Goal: Information Seeking & Learning: Learn about a topic

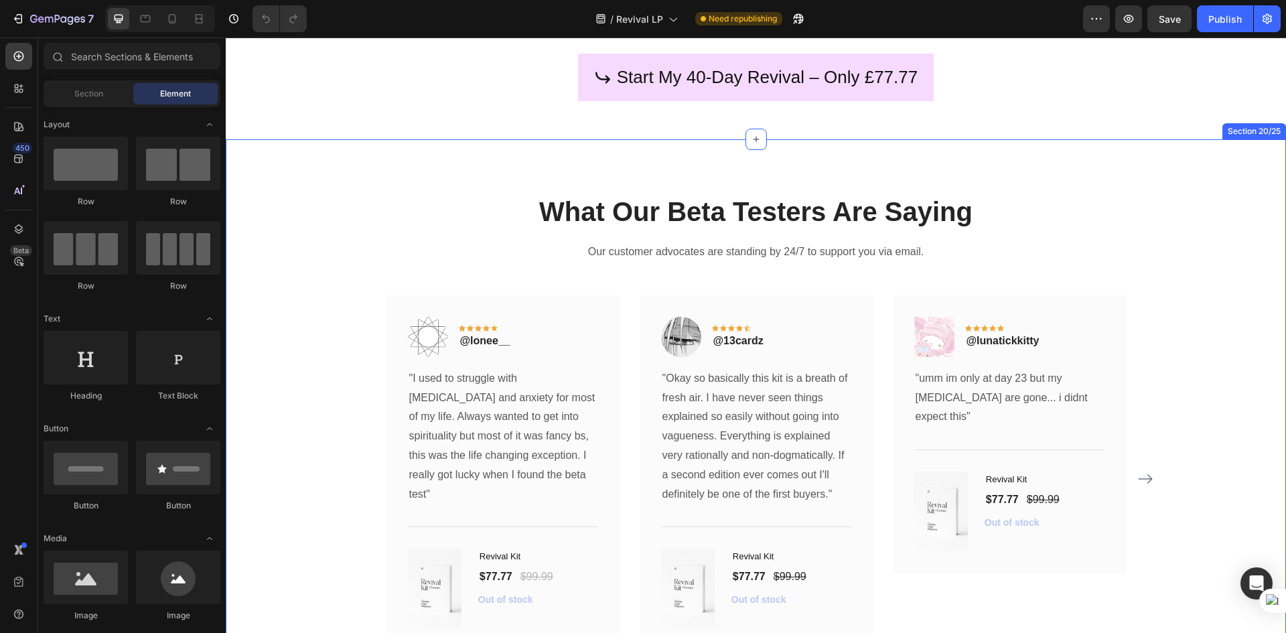
scroll to position [5695, 0]
click at [1140, 476] on icon "Carousel Next Arrow" at bounding box center [1146, 478] width 16 height 16
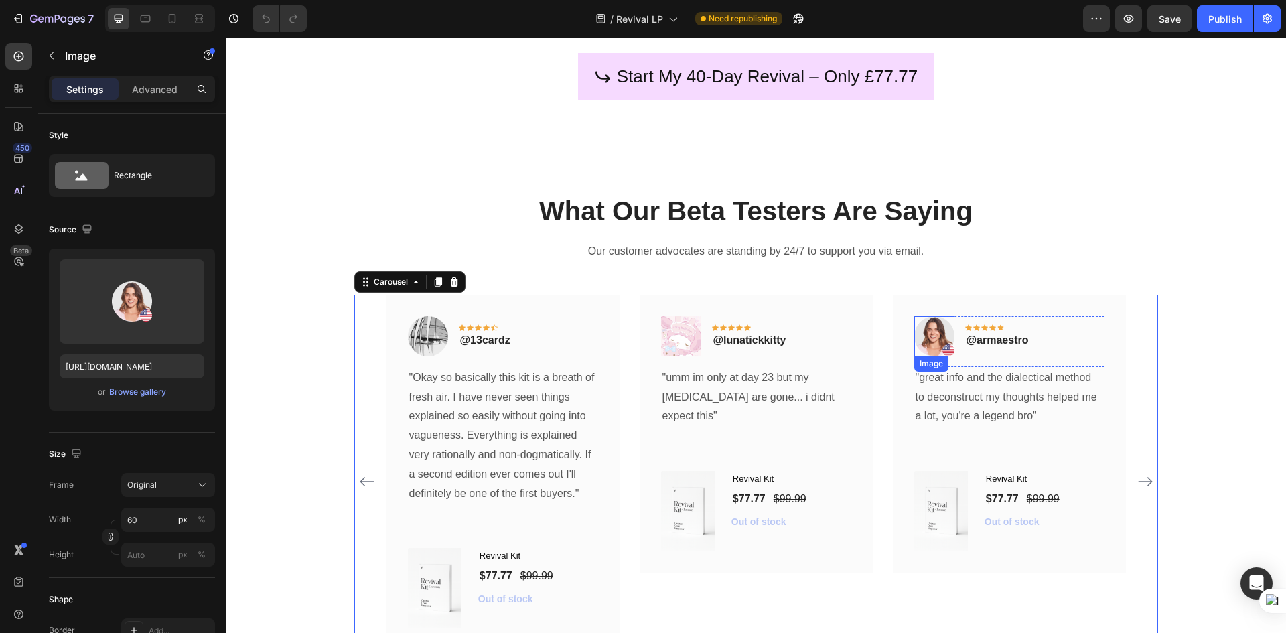
click at [942, 333] on img at bounding box center [935, 336] width 40 height 40
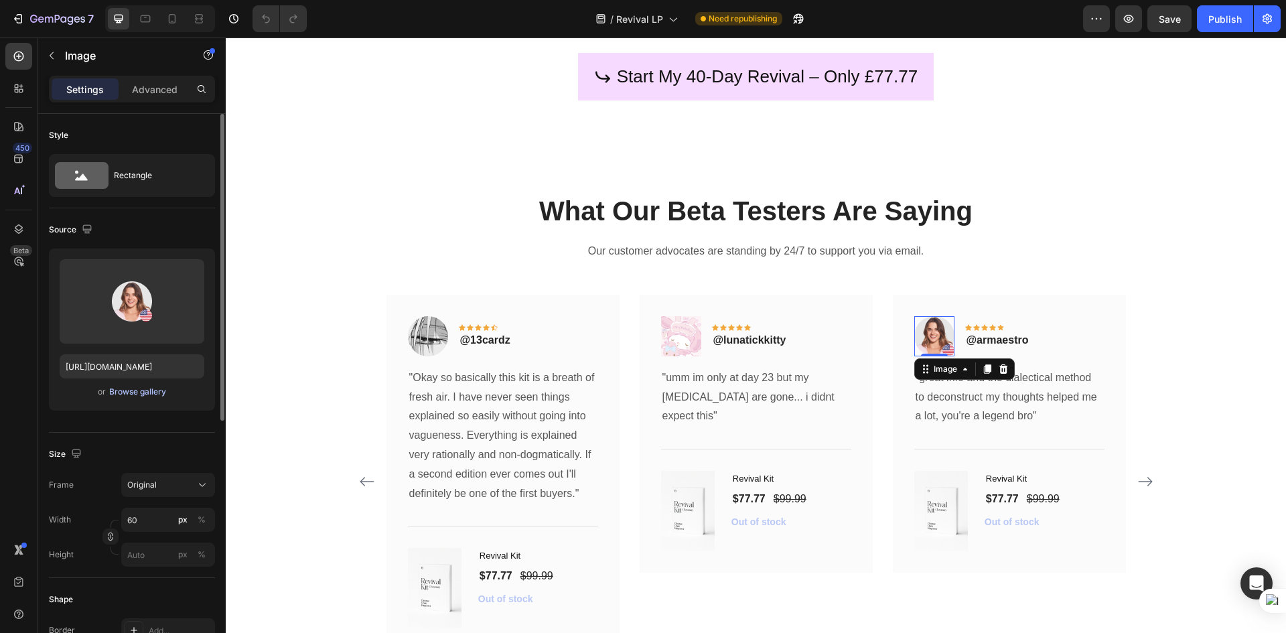
click at [116, 391] on div "Browse gallery" at bounding box center [137, 392] width 57 height 12
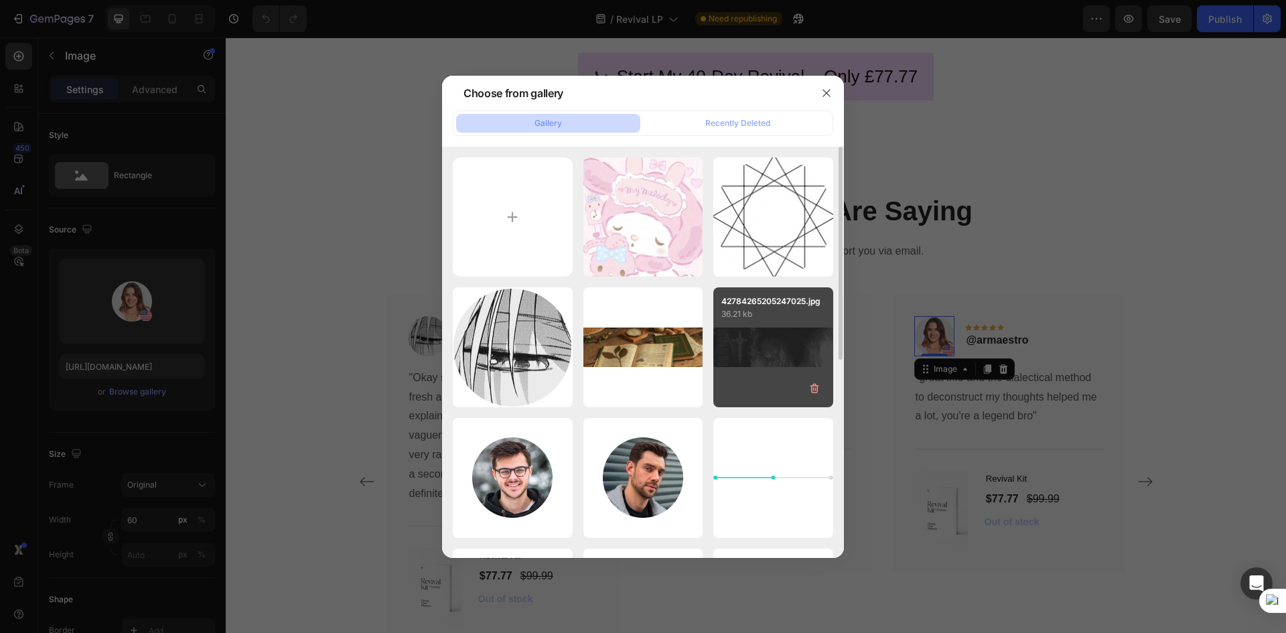
click at [734, 348] on div "42784265205247025.jpg 36.21 kb" at bounding box center [774, 347] width 120 height 120
type input "[URL][DOMAIN_NAME]"
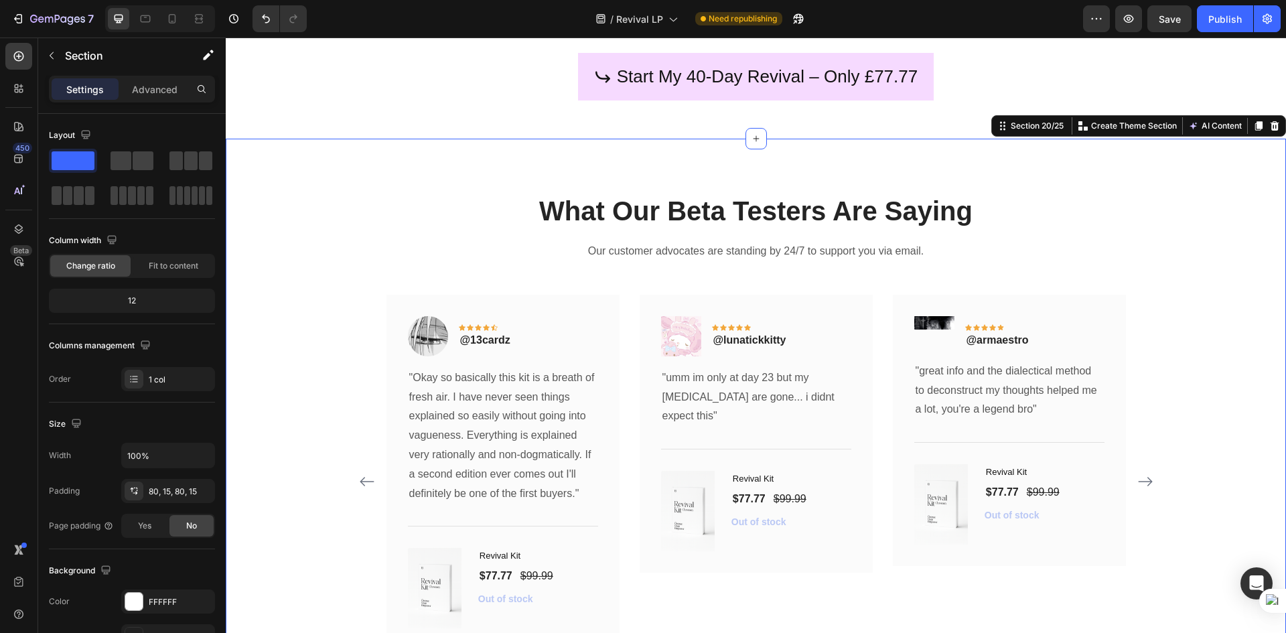
click at [1233, 337] on div "What Our Beta Testers Are Saying Heading Our customer advocates are standing by…" at bounding box center [756, 440] width 1040 height 496
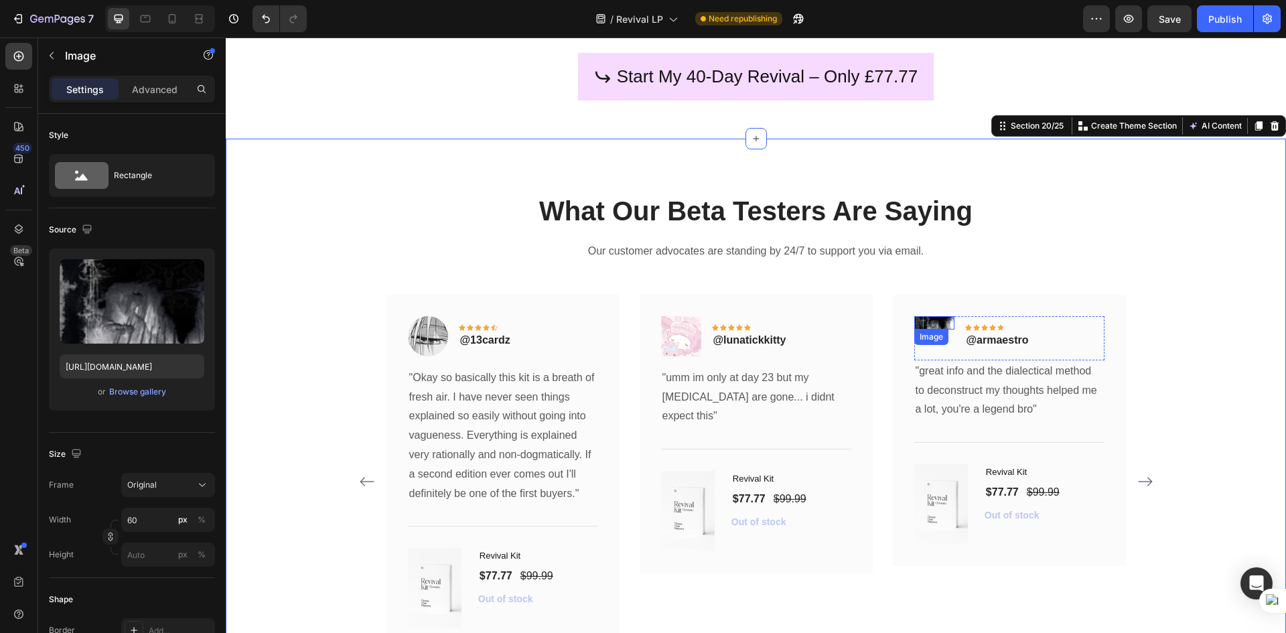
click at [943, 322] on img at bounding box center [935, 322] width 40 height 13
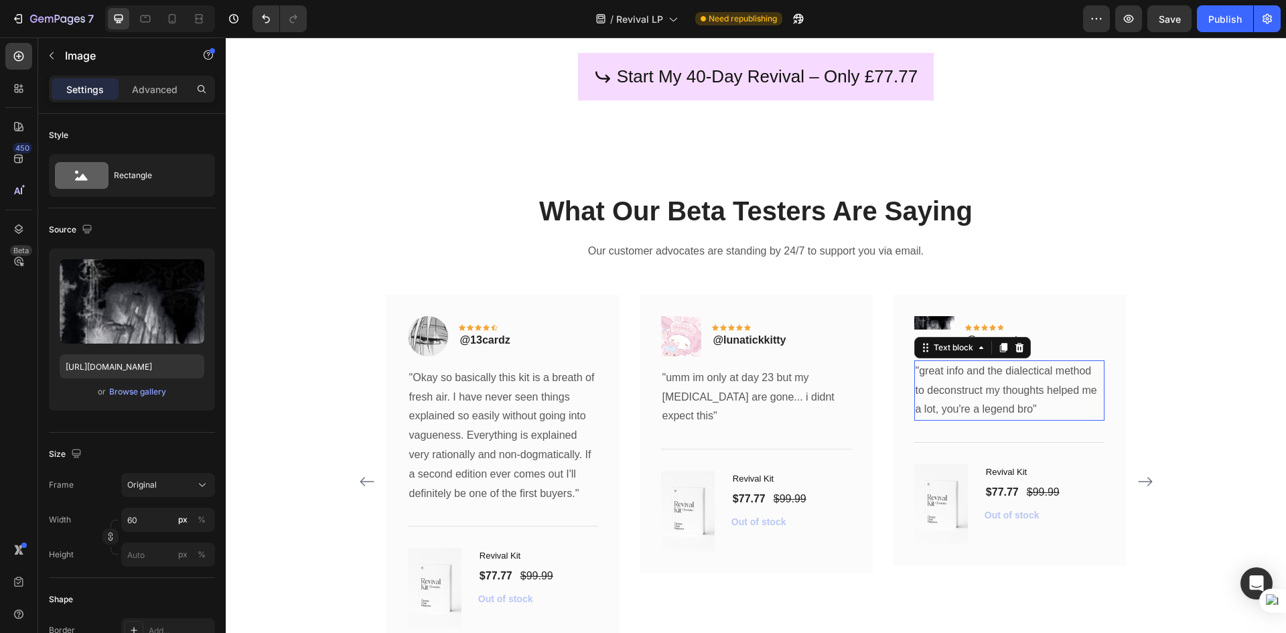
click at [1007, 405] on p ""great info and the dialectical method to deconstruct my thoughts helped me a l…" at bounding box center [1010, 391] width 188 height 58
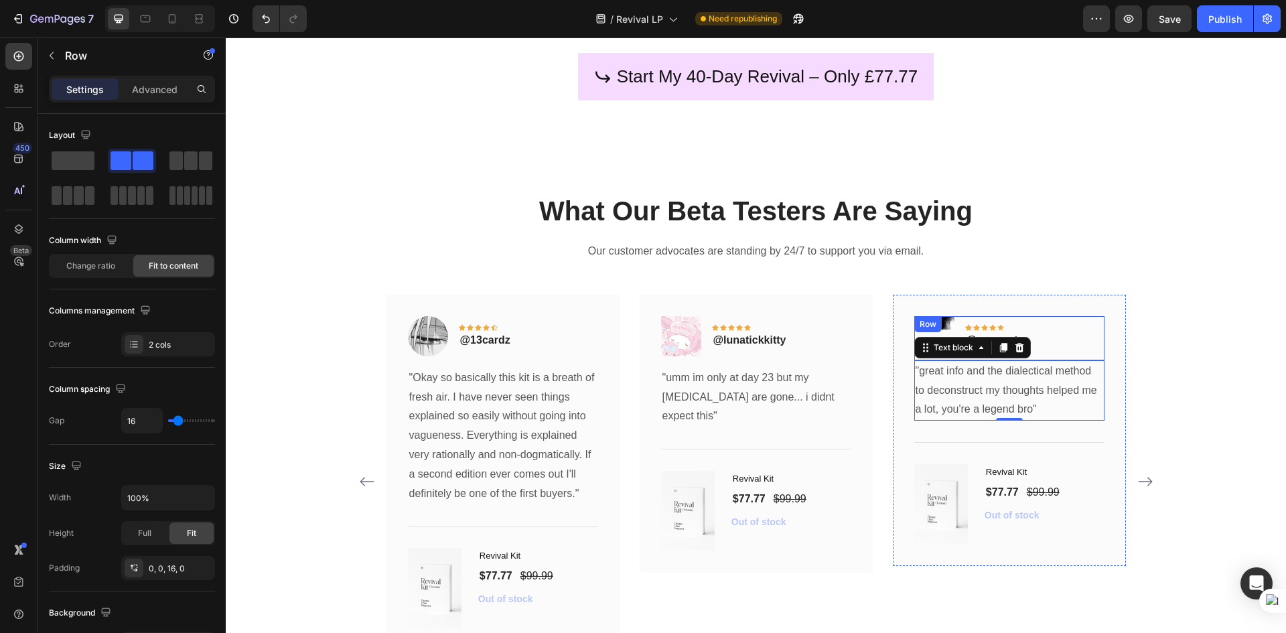
click at [917, 326] on div "Row" at bounding box center [928, 324] width 22 height 12
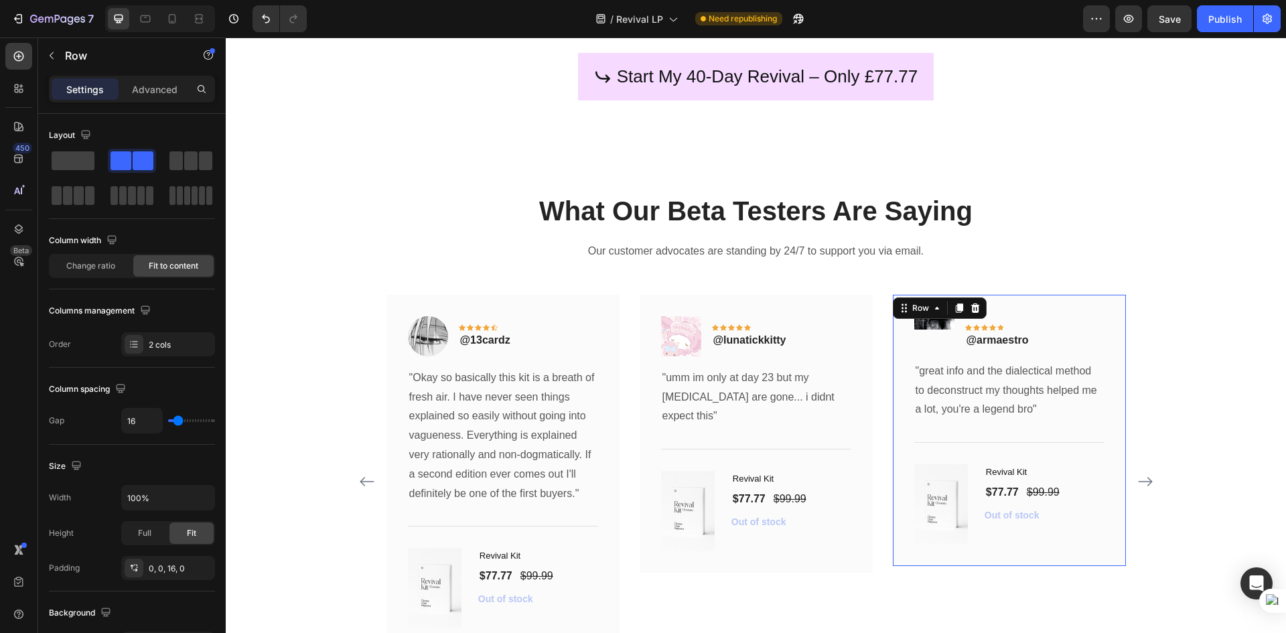
click at [980, 297] on div "Image Icon Icon Icon Icon Icon Row @armaestro Text block Row "great info and th…" at bounding box center [1009, 430] width 233 height 271
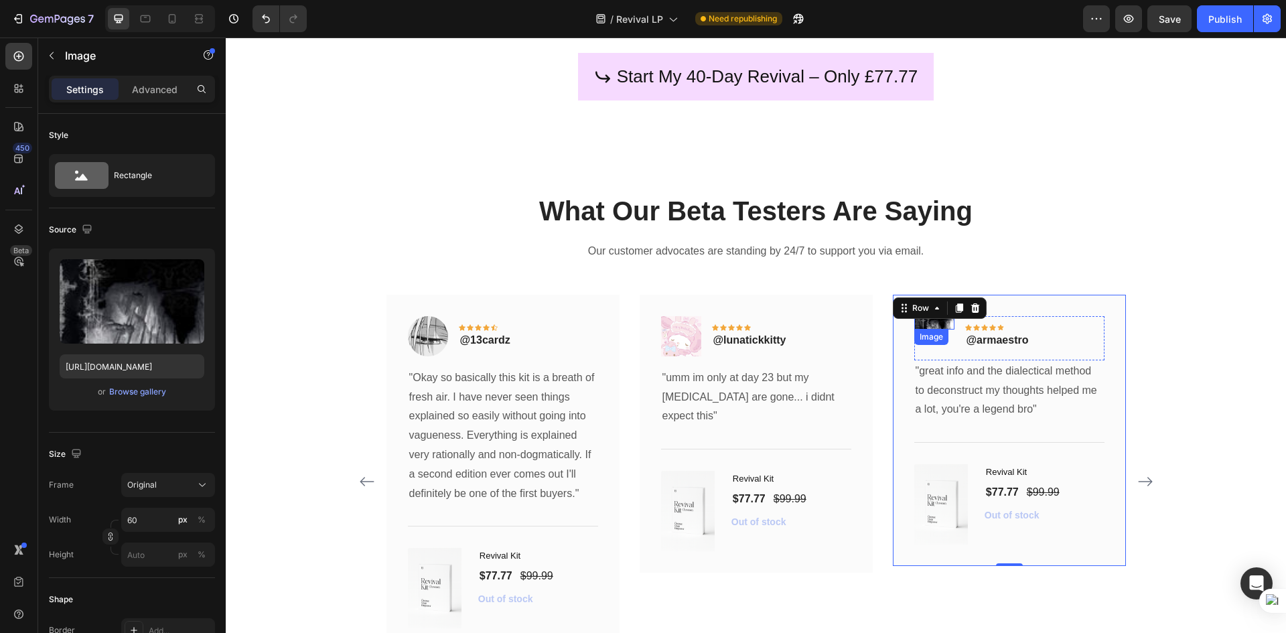
click at [936, 329] on div "Image" at bounding box center [935, 322] width 40 height 13
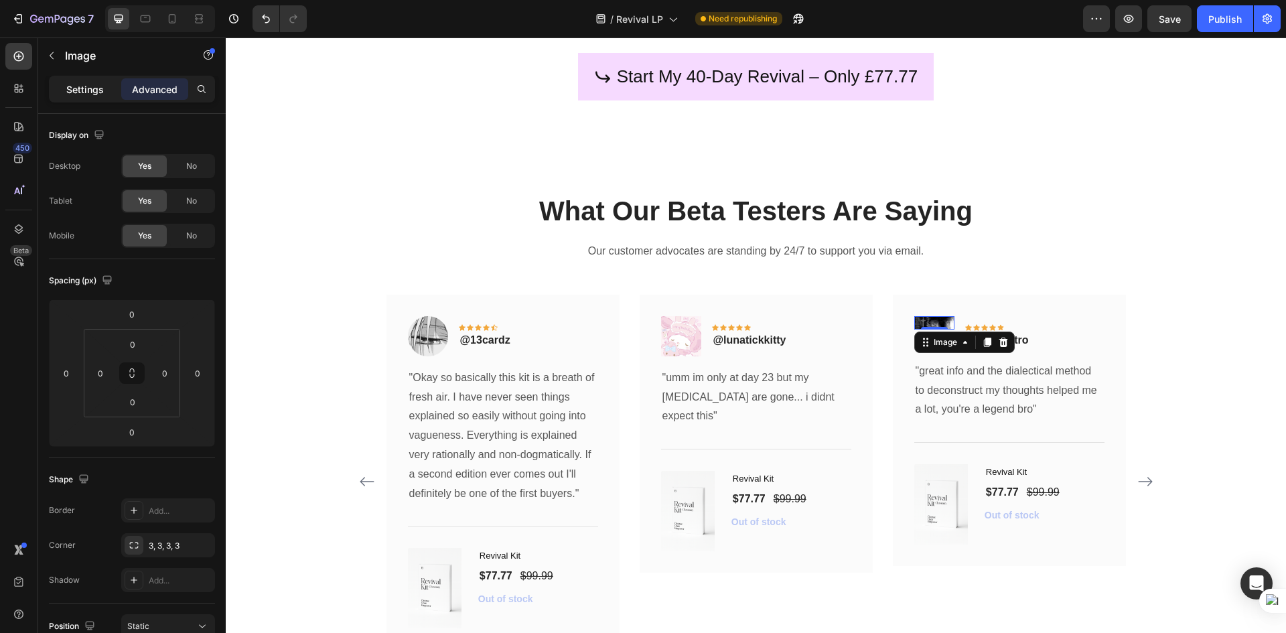
click at [76, 82] on p "Settings" at bounding box center [85, 89] width 38 height 14
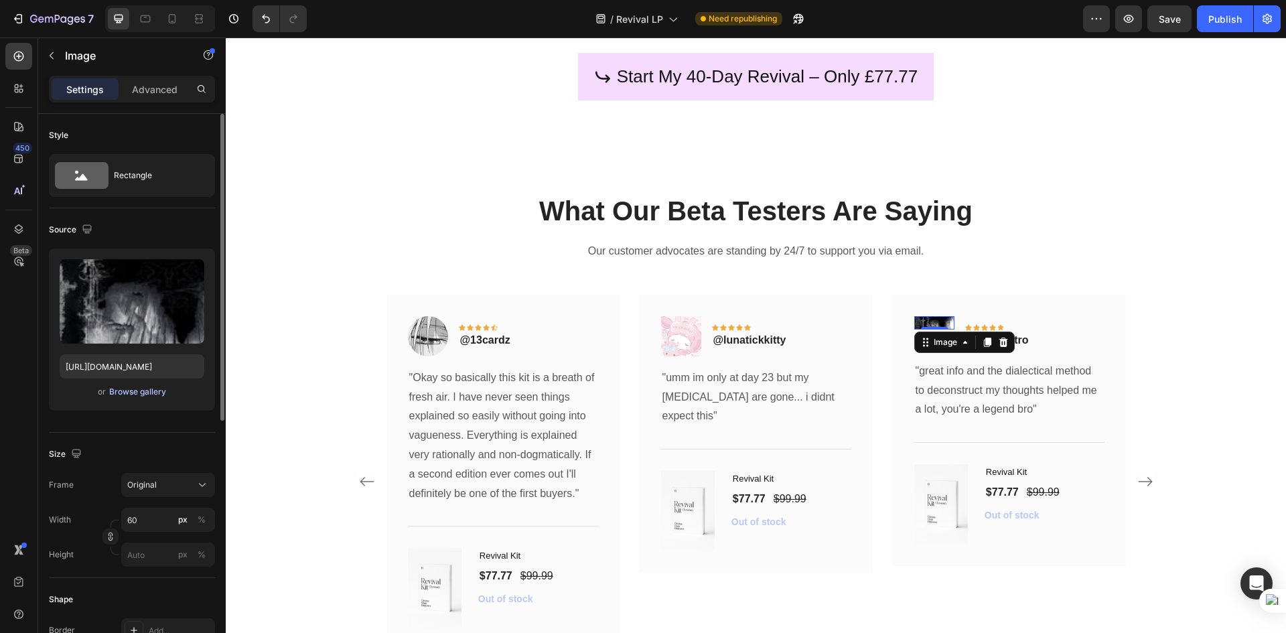
click at [143, 391] on div "Browse gallery" at bounding box center [137, 392] width 57 height 12
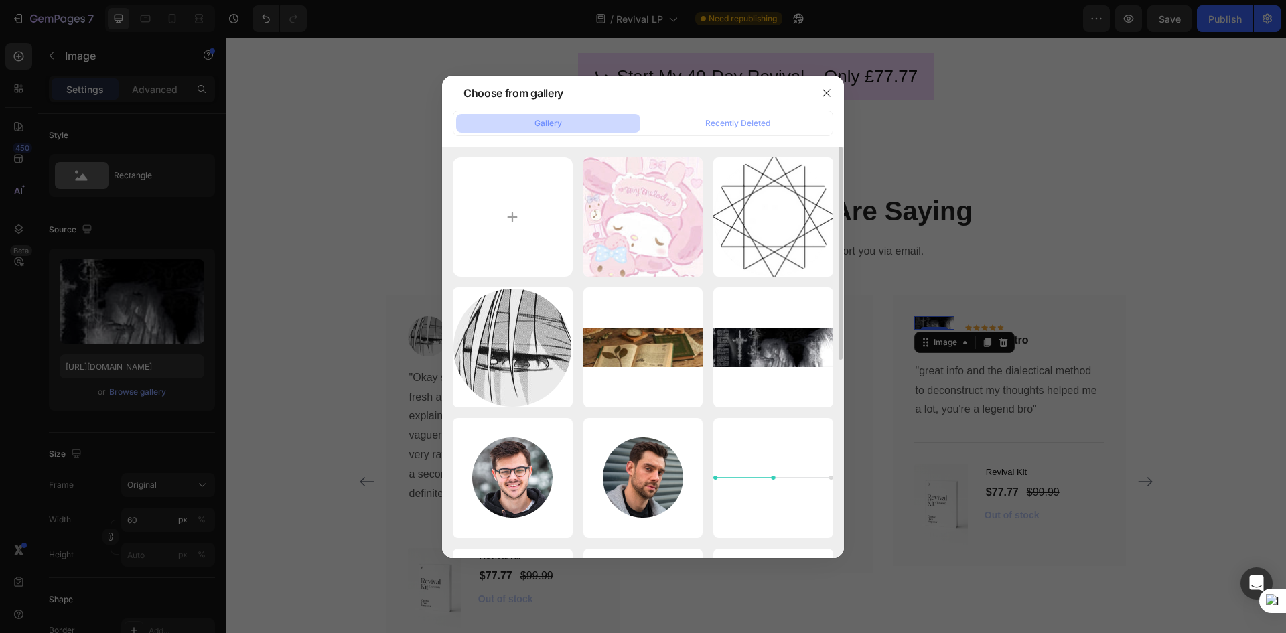
click at [446, 243] on div "65c53f761e5d1b77981db...24.jpg 39.02 kb 11zon_cropped (1).png 84.41 kb 11zon_cr…" at bounding box center [643, 352] width 402 height 411
click at [495, 237] on input "file" at bounding box center [513, 217] width 120 height 120
type input "C:\fakepath\9142-call-of-duty-ghost.png"
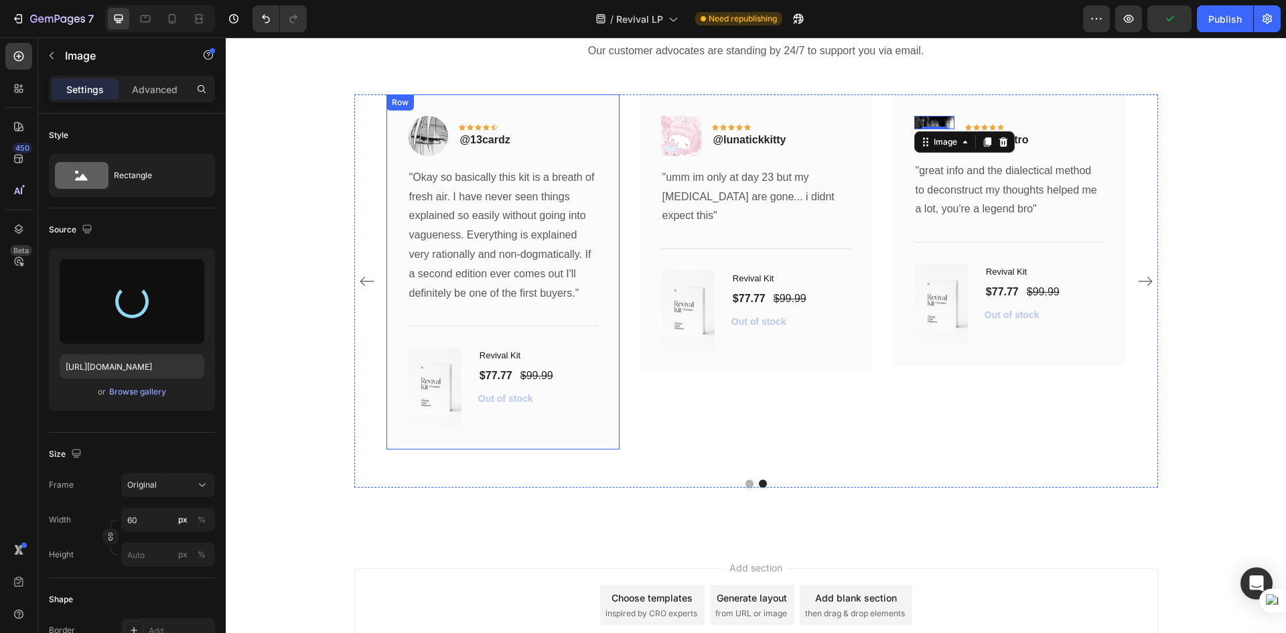
scroll to position [5896, 0]
type input "[URL][DOMAIN_NAME]"
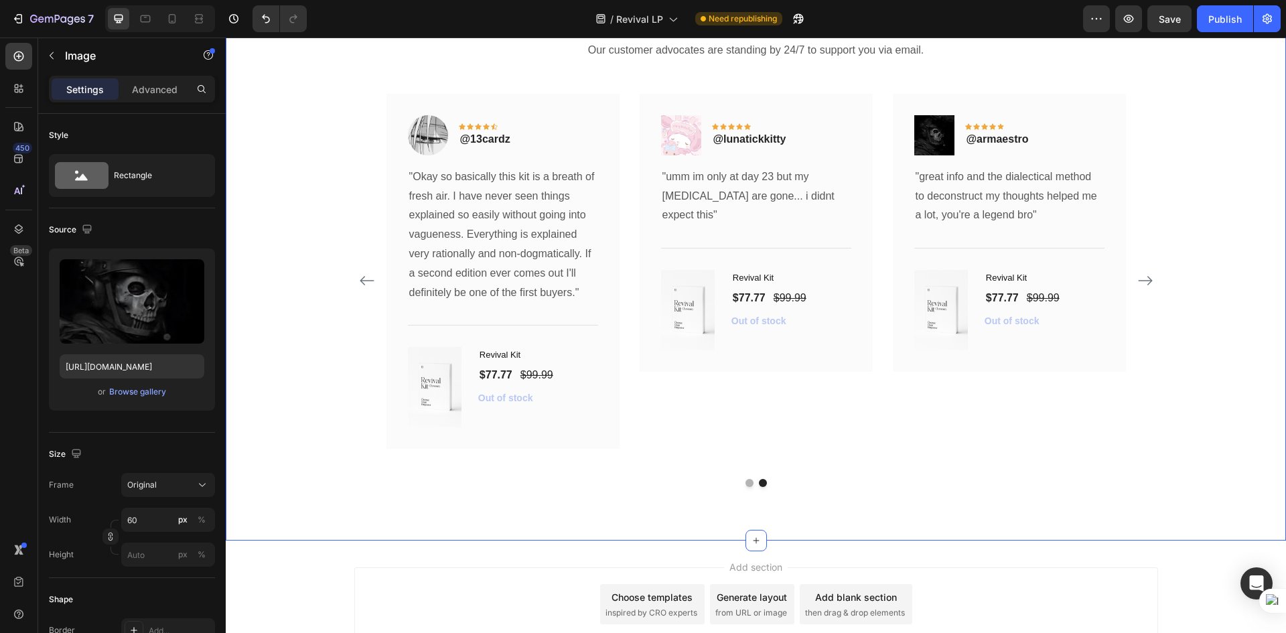
click at [959, 492] on div "What Our Beta Testers Are Saying Heading Our customer advocates are standing by…" at bounding box center [756, 239] width 1061 height 603
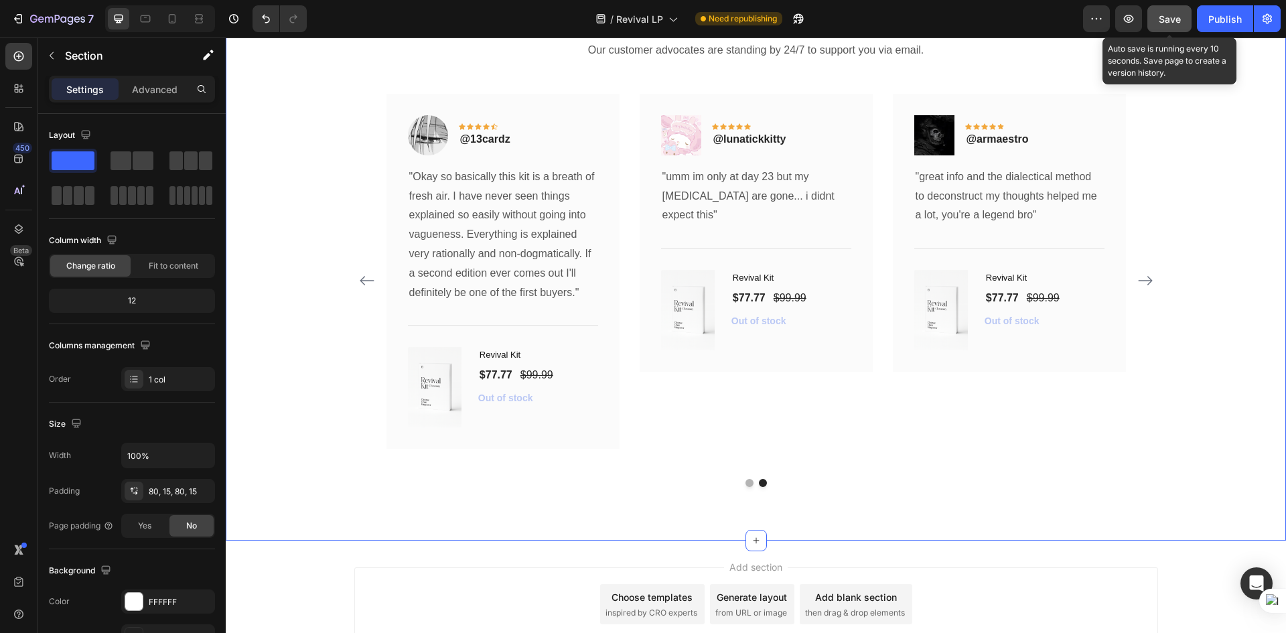
click at [1161, 14] on span "Save" at bounding box center [1170, 18] width 22 height 11
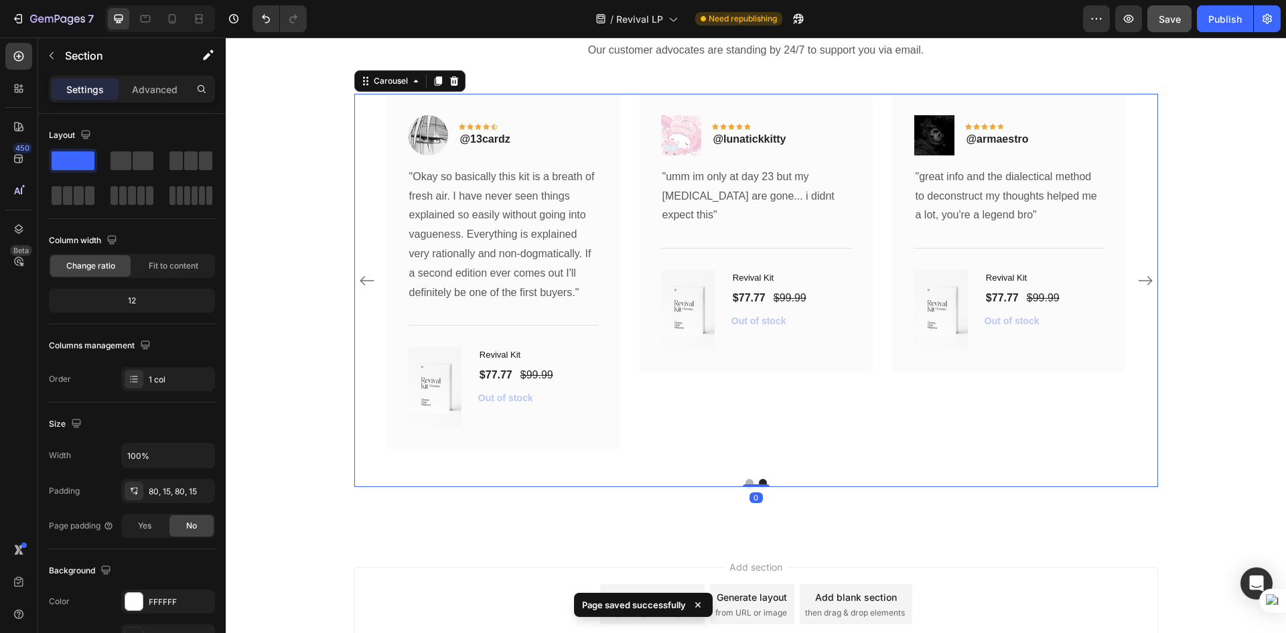
click at [360, 277] on icon "Carousel Back Arrow" at bounding box center [367, 281] width 14 height 9
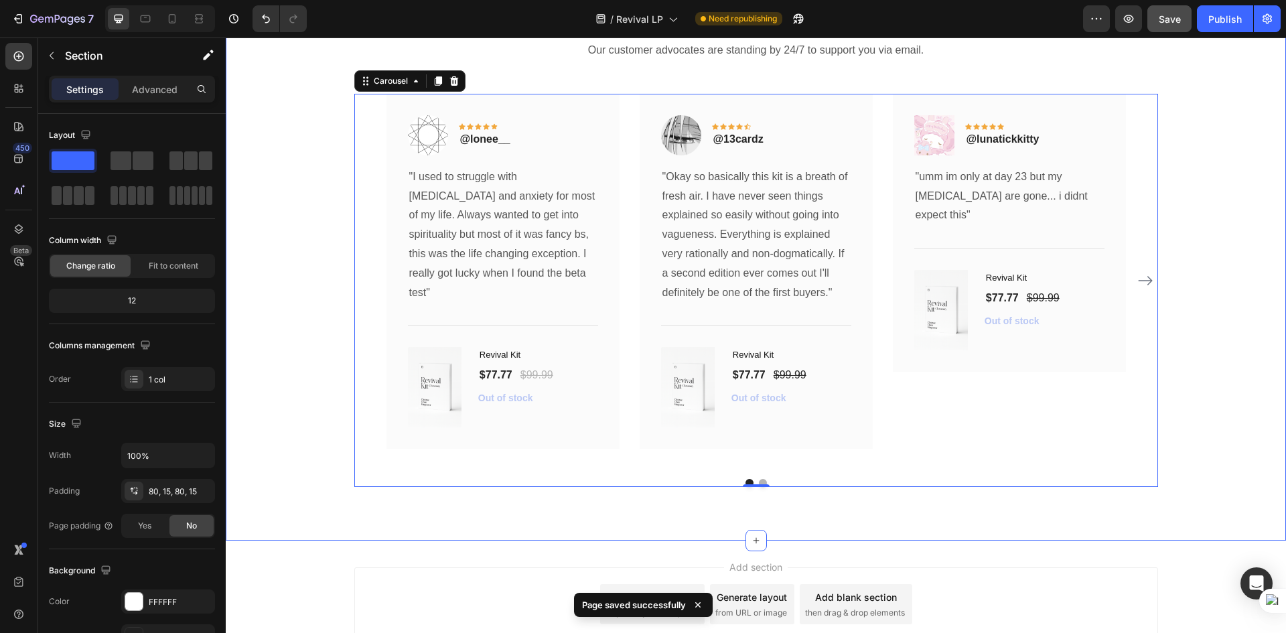
click at [340, 373] on div "What Our Beta Testers Are Saying Heading Our customer advocates are standing by…" at bounding box center [756, 239] width 1040 height 496
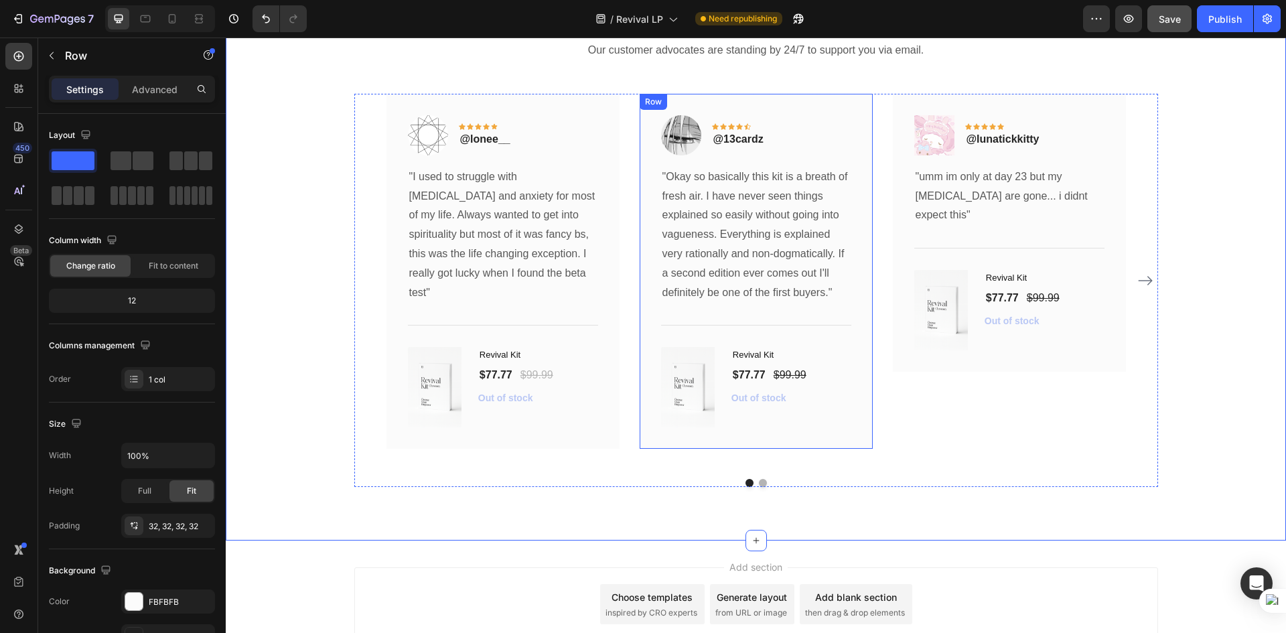
click at [861, 309] on div "Image Icon Icon Icon Icon Icon Row @13cardz Text block Row "Okay so basically t…" at bounding box center [756, 272] width 233 height 356
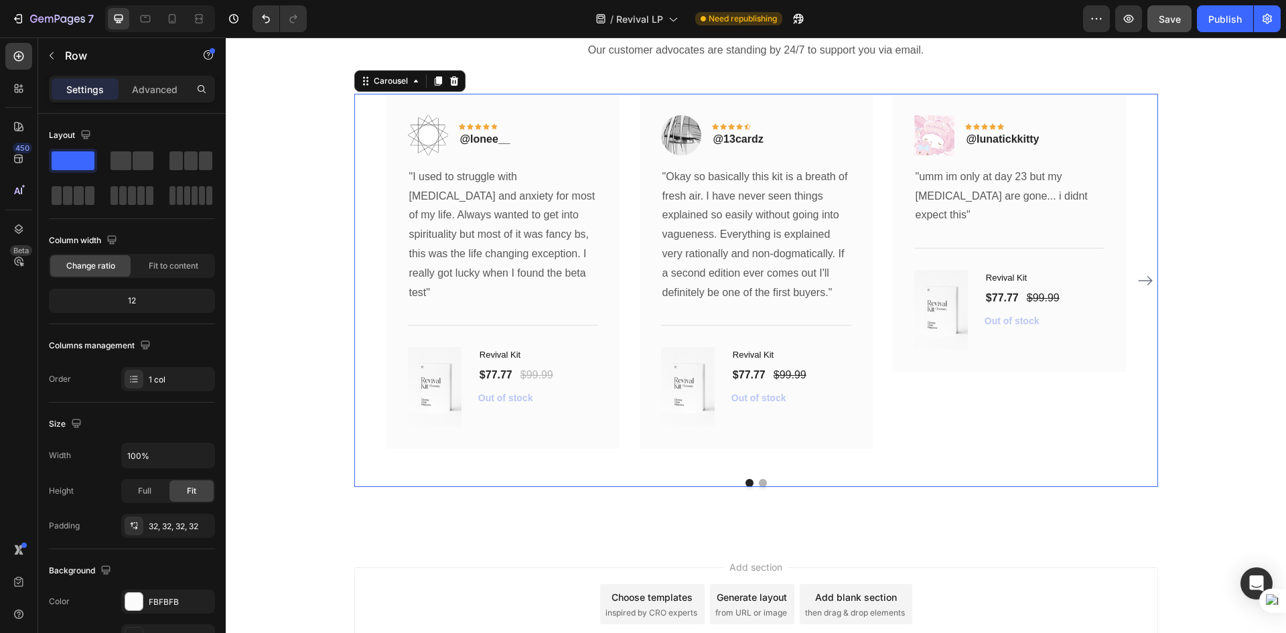
click at [1138, 273] on icon "Carousel Next Arrow" at bounding box center [1146, 281] width 16 height 16
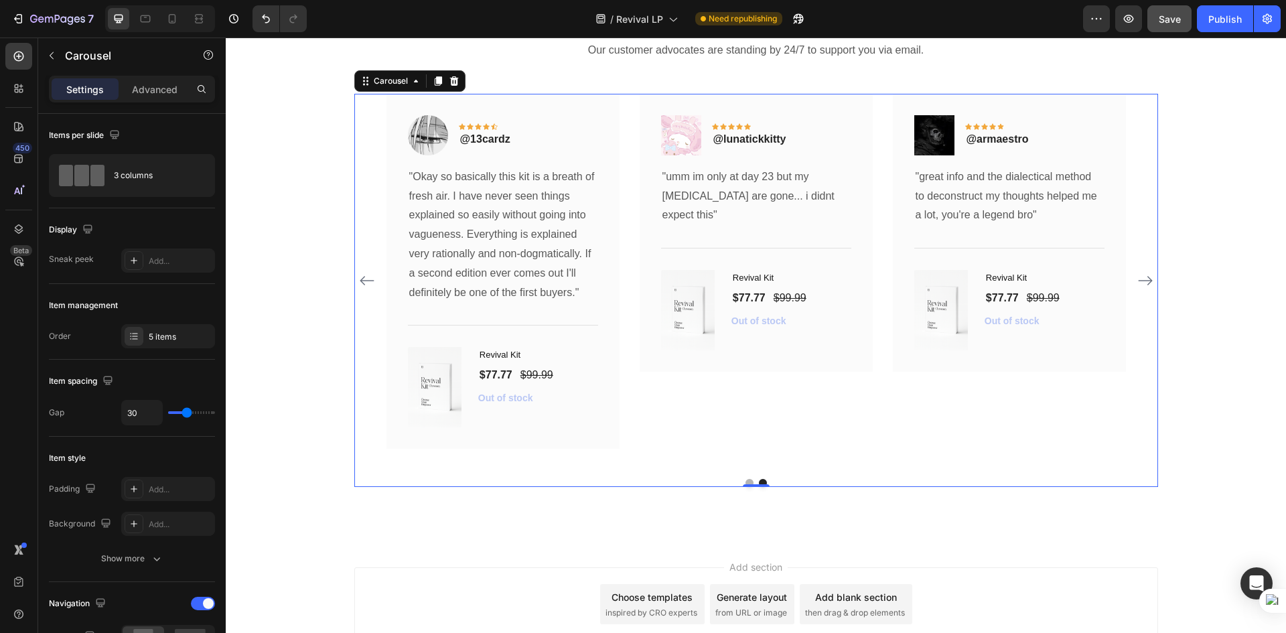
click at [359, 277] on icon "Carousel Back Arrow" at bounding box center [367, 281] width 16 height 16
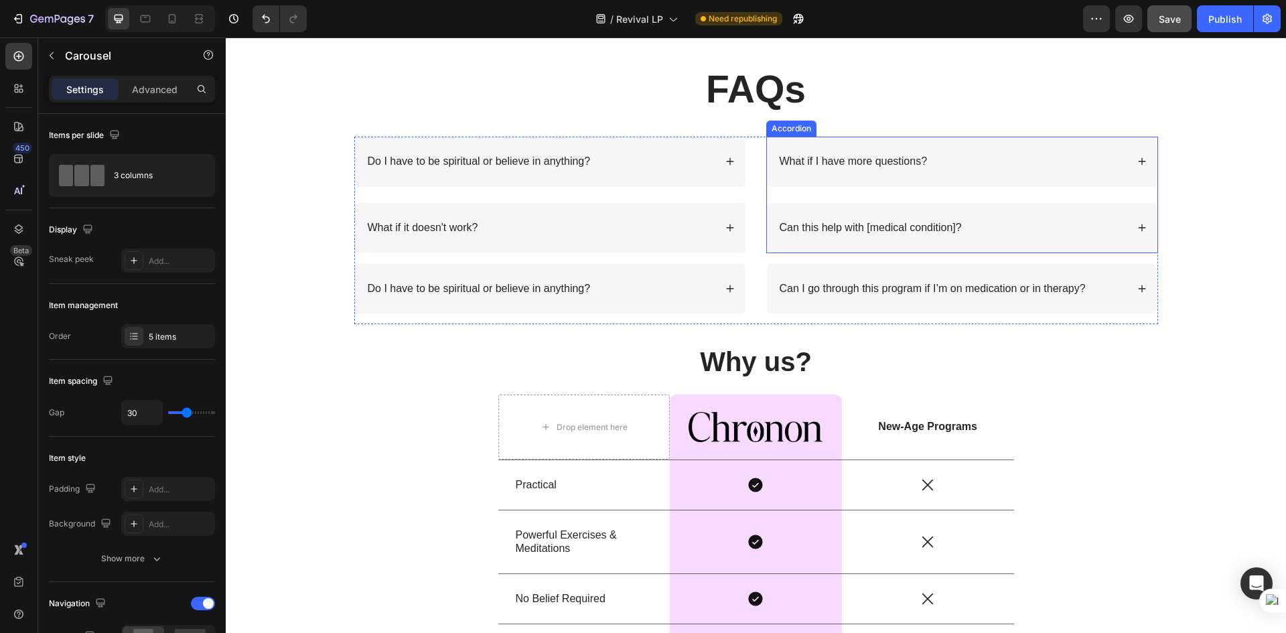
scroll to position [4648, 0]
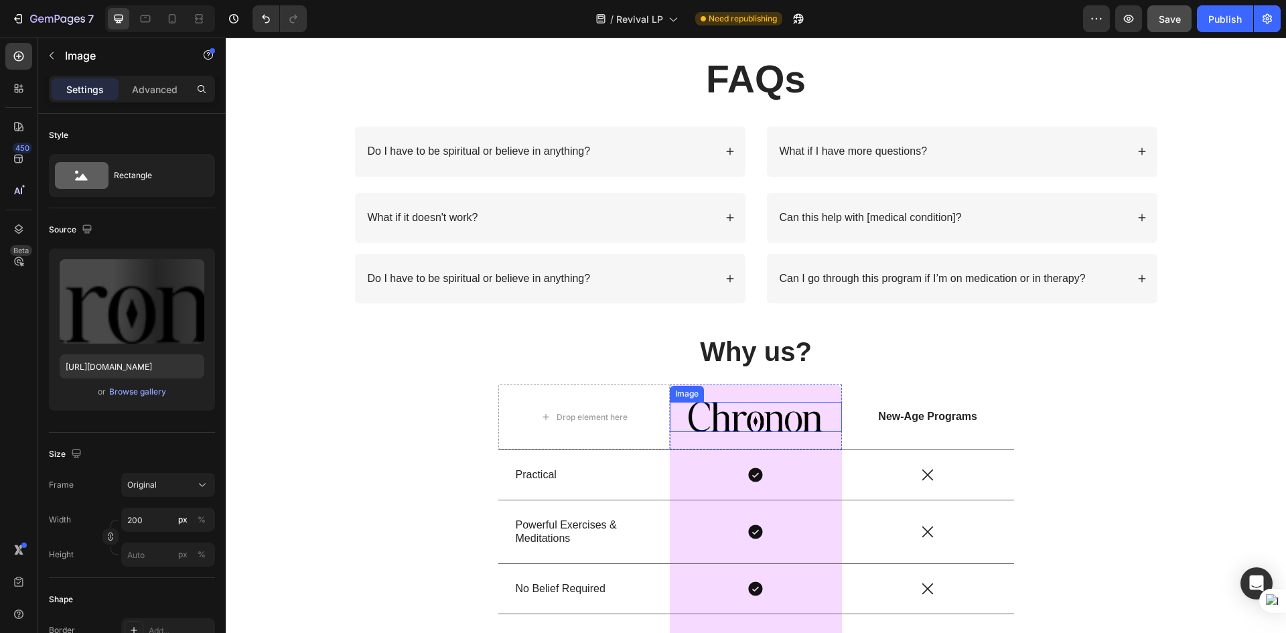
click at [762, 426] on img at bounding box center [756, 417] width 134 height 30
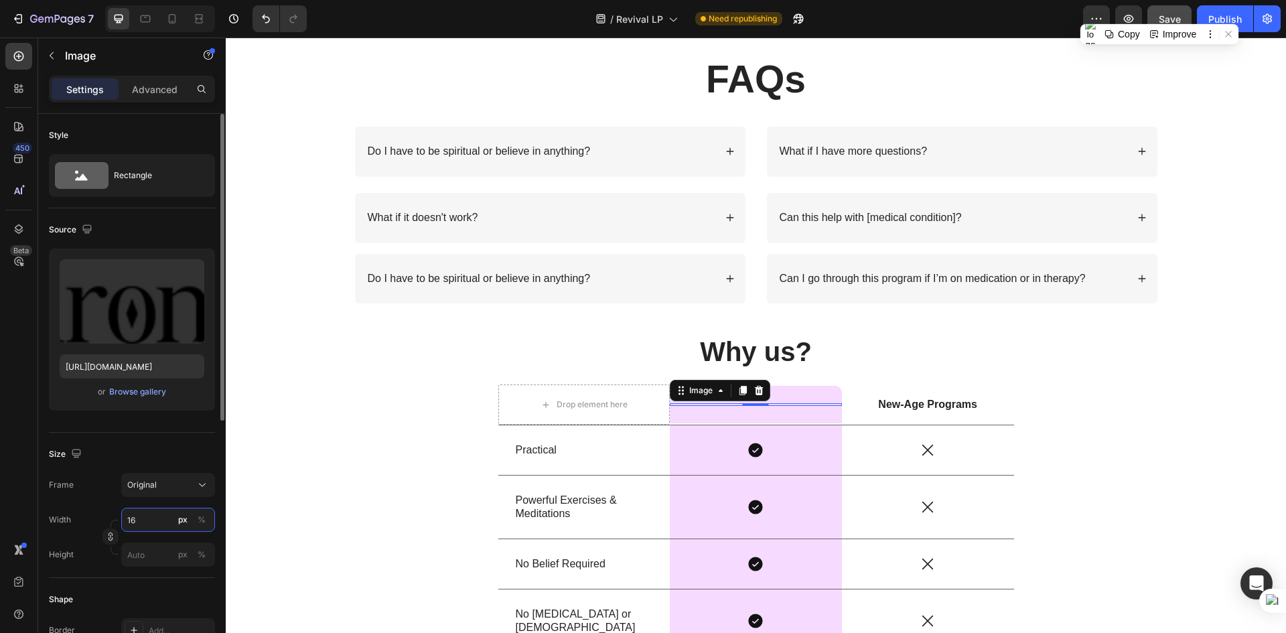
type input "160"
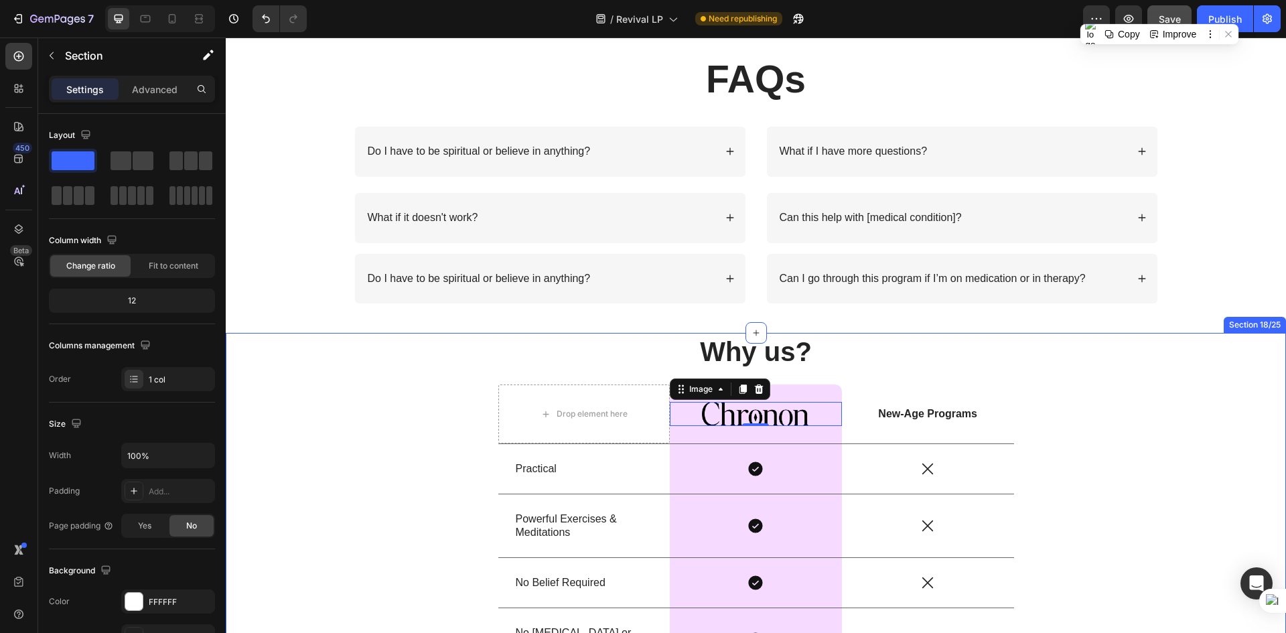
click at [434, 511] on div "Why us? Heading Drop element here Image 0 Row New-Age Programs Text Block Row P…" at bounding box center [756, 620] width 1061 height 574
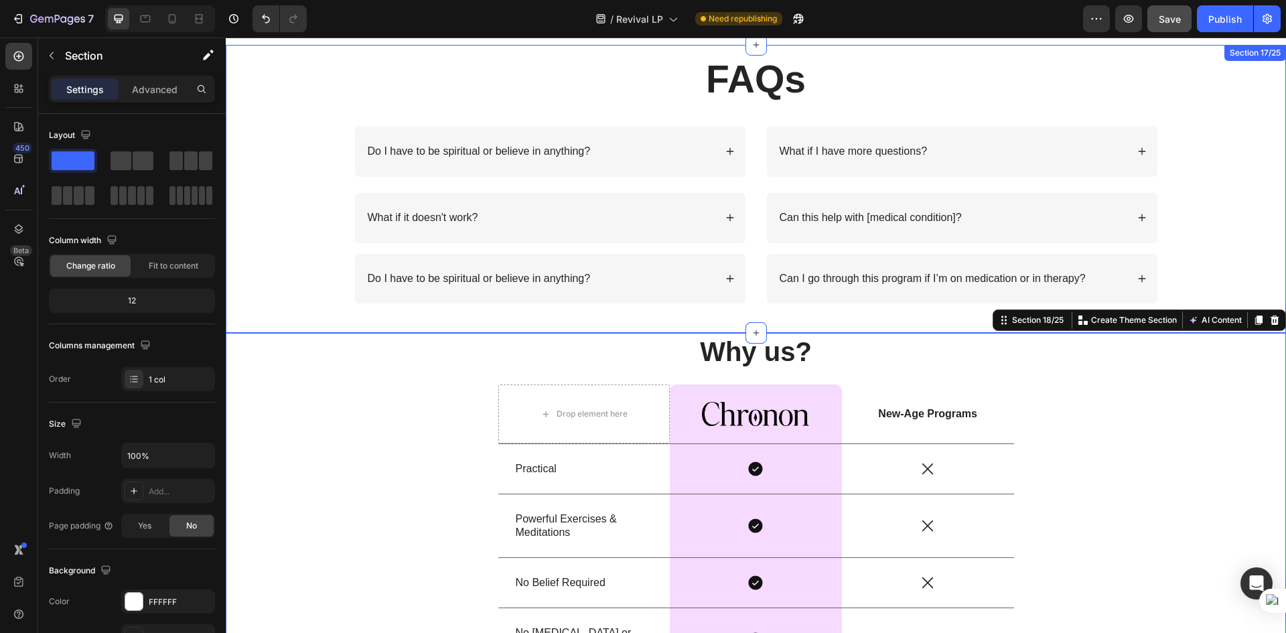
click at [1200, 205] on div "FAQs Heading Row Do I have to be spiritual or believe in anything? What if it d…" at bounding box center [756, 189] width 1061 height 272
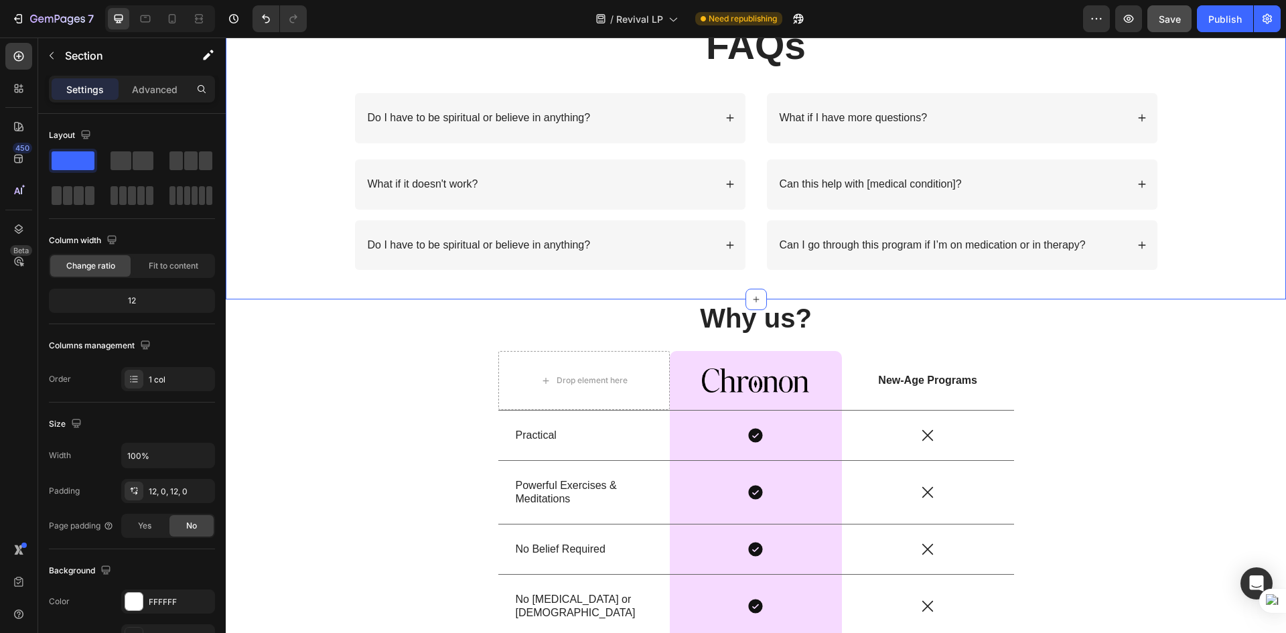
scroll to position [4782, 0]
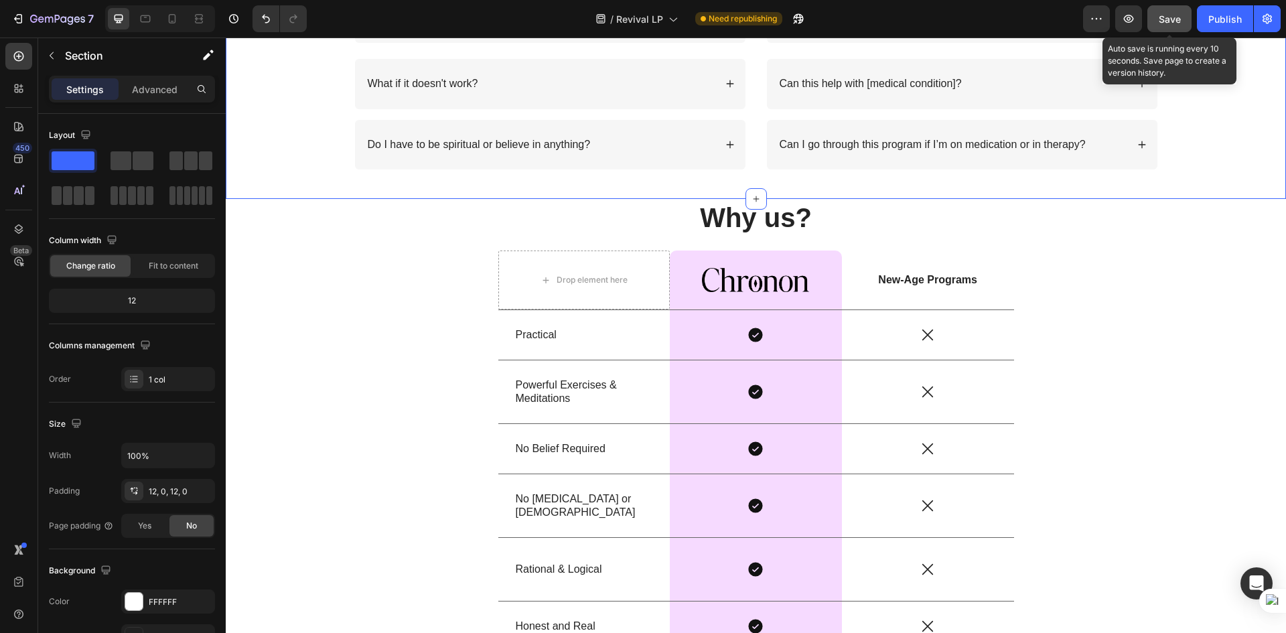
click at [1183, 19] on button "Save" at bounding box center [1170, 18] width 44 height 27
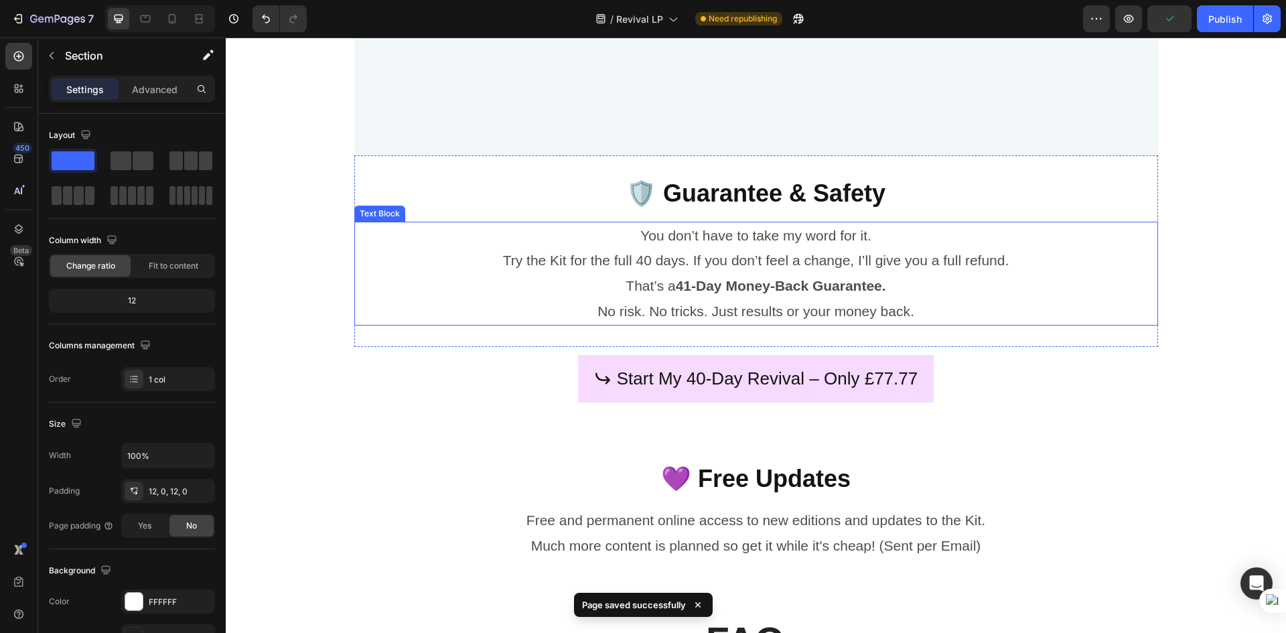
scroll to position [4112, 0]
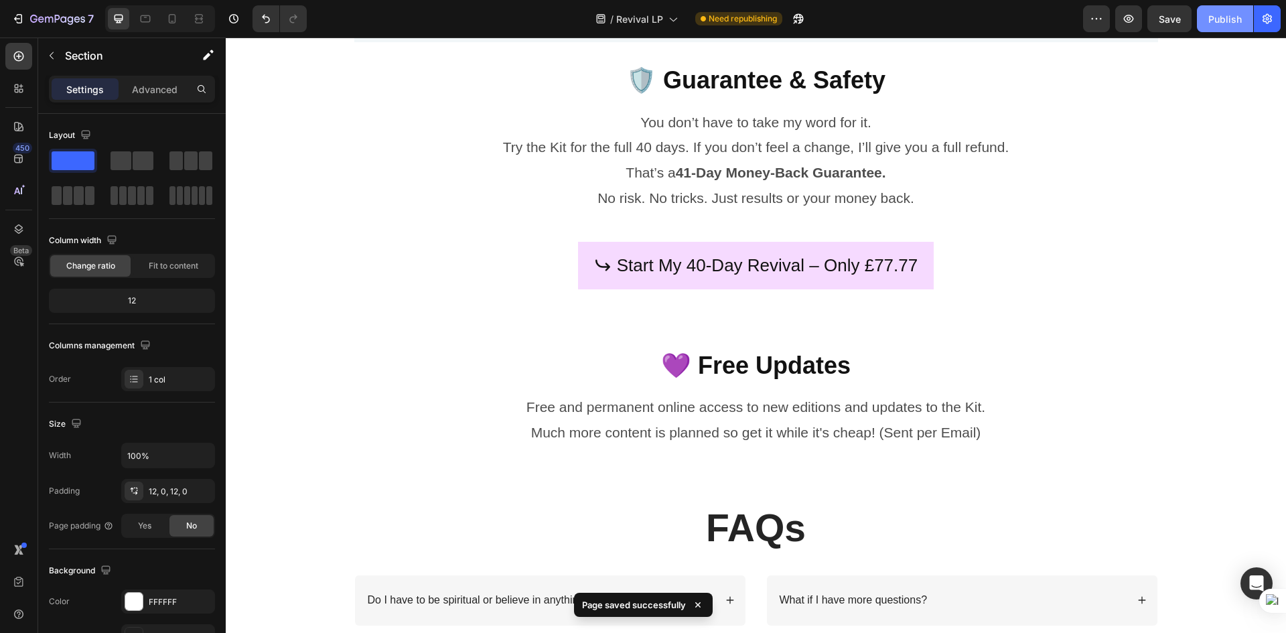
click at [1219, 11] on button "Publish" at bounding box center [1225, 18] width 56 height 27
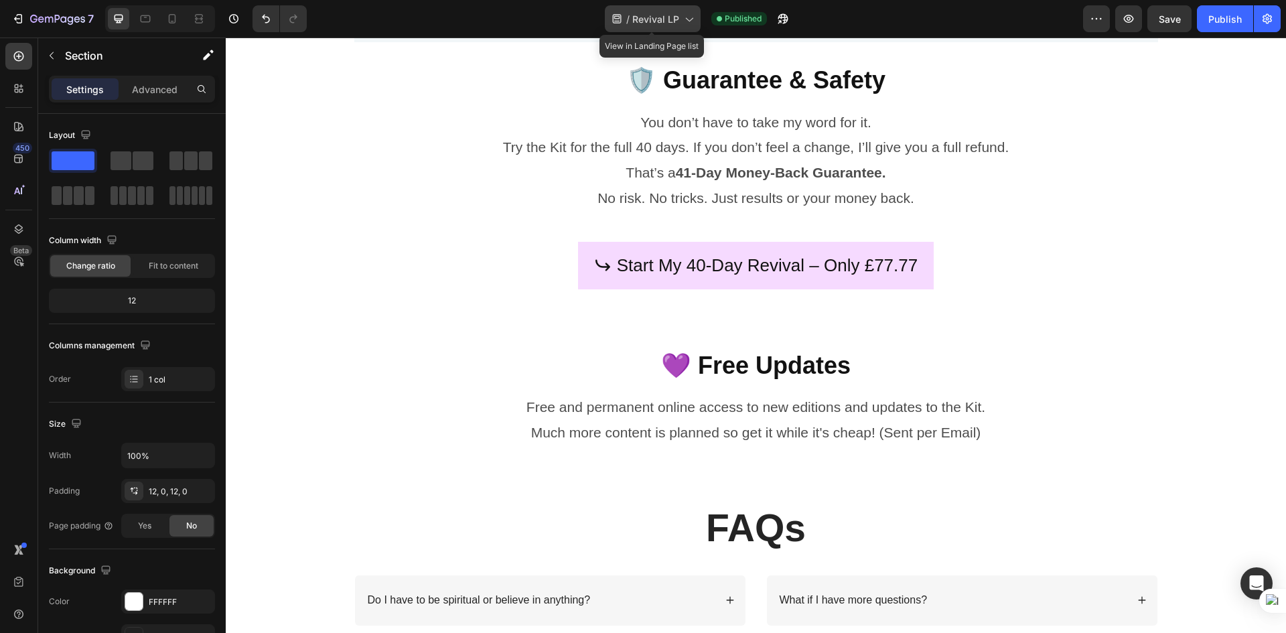
click at [675, 12] on span "Revival LP" at bounding box center [655, 19] width 47 height 14
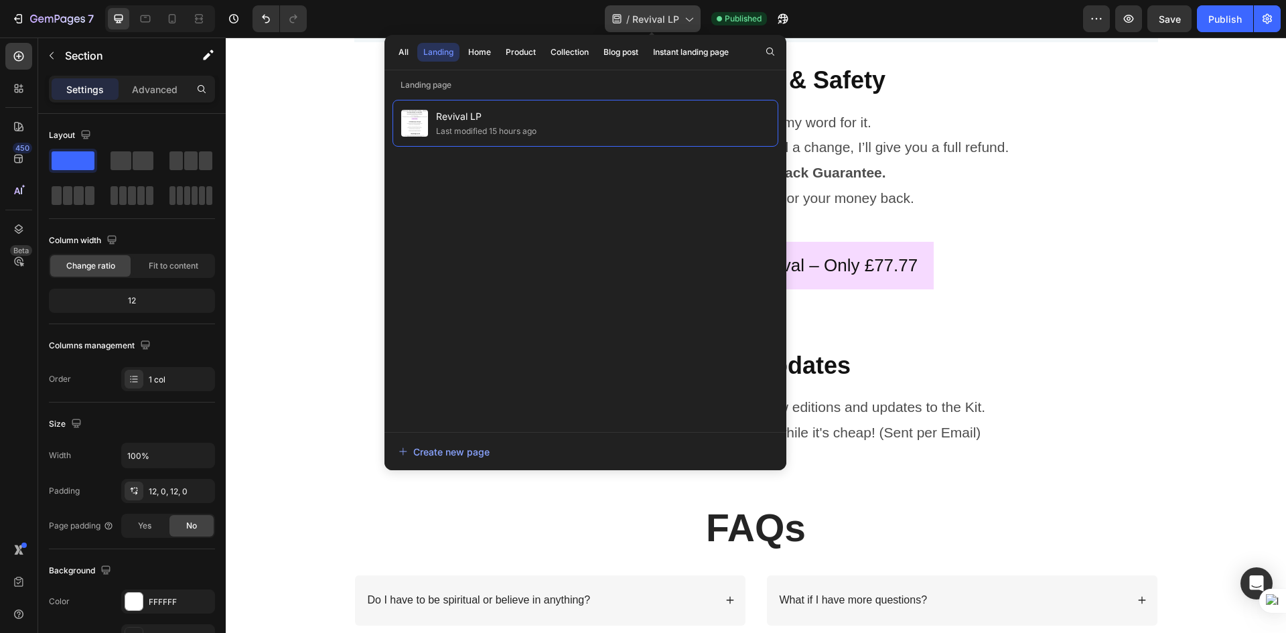
click at [675, 12] on span "Revival LP" at bounding box center [655, 19] width 47 height 14
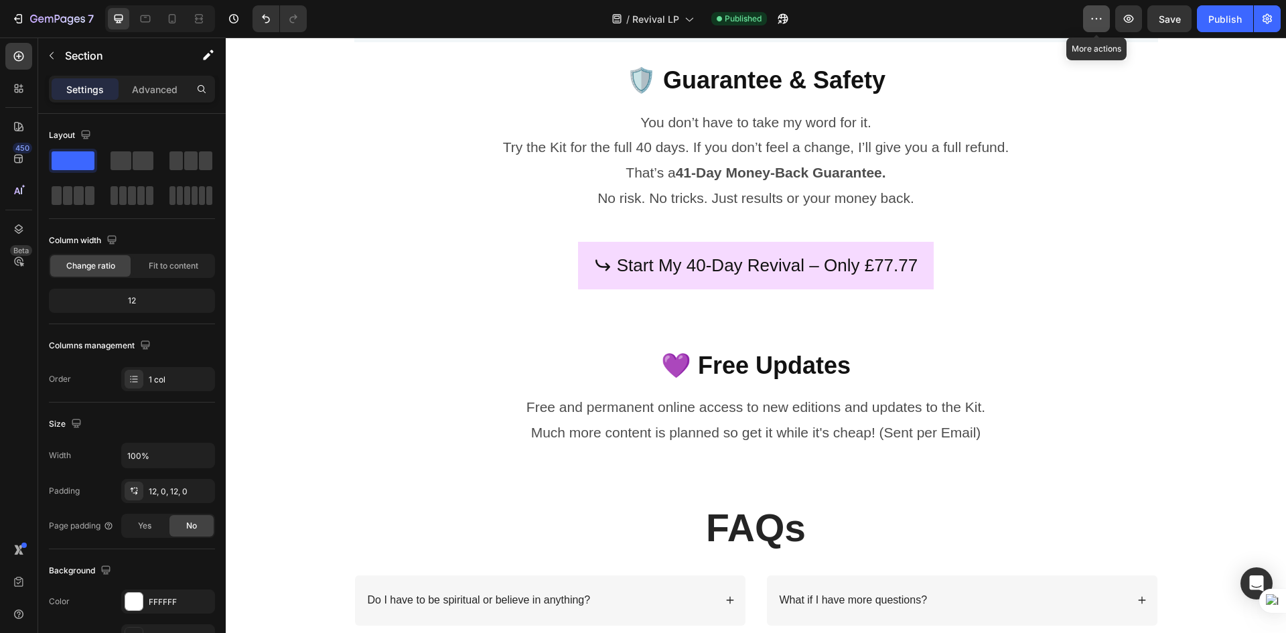
click at [1097, 21] on icon "button" at bounding box center [1096, 18] width 13 height 13
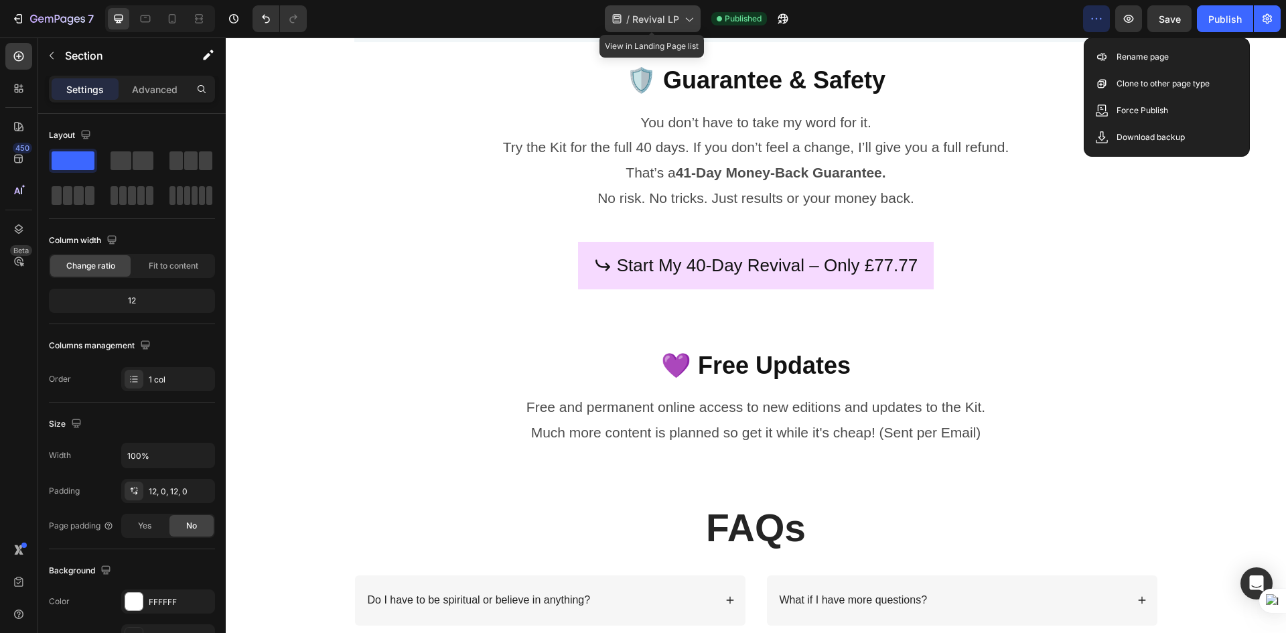
click at [676, 12] on span "Revival LP" at bounding box center [655, 19] width 47 height 14
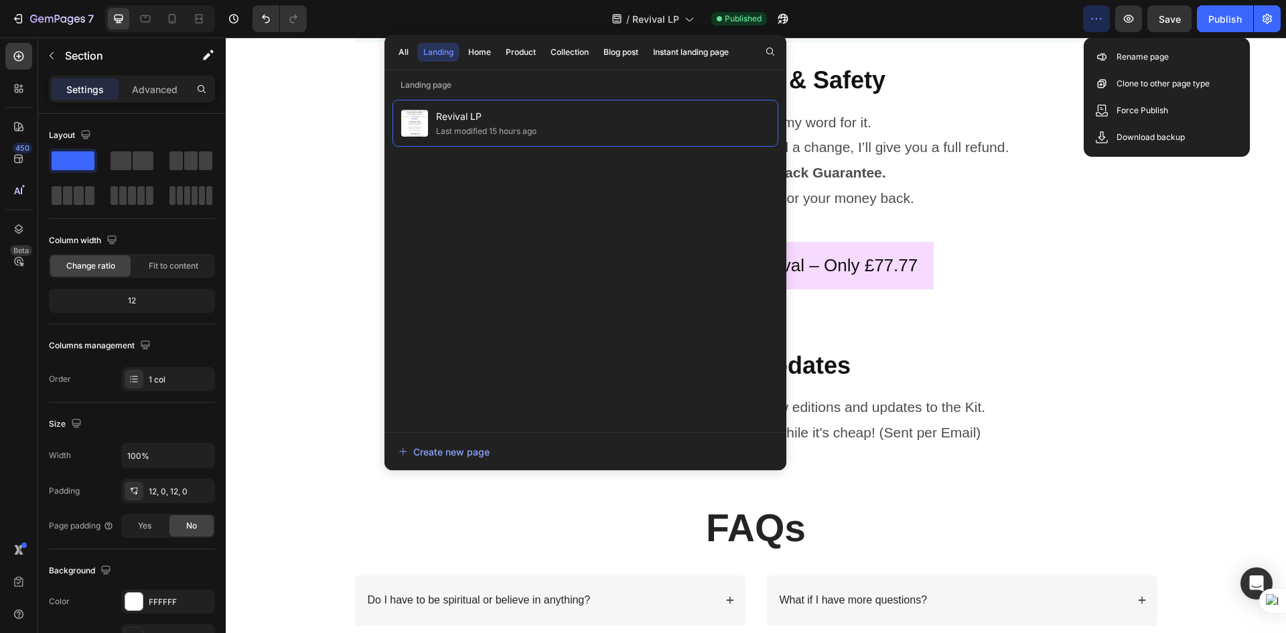
click at [893, 8] on div "/ Revival LP Published" at bounding box center [701, 18] width 766 height 27
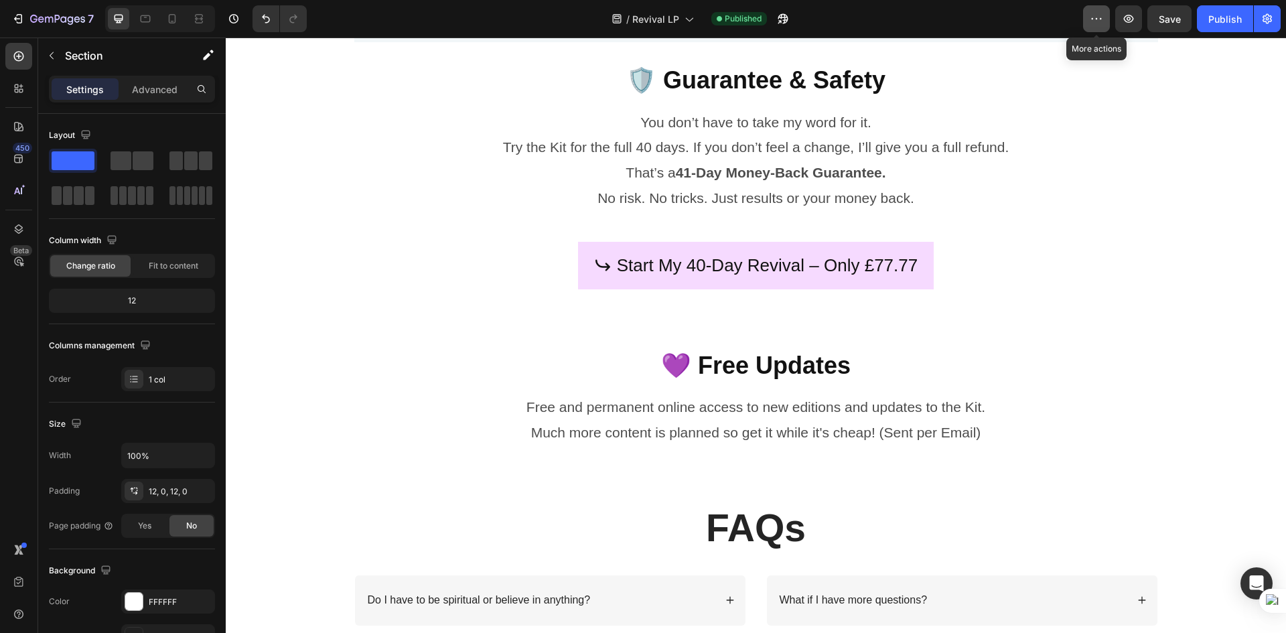
click at [1086, 14] on button "button" at bounding box center [1096, 18] width 27 height 27
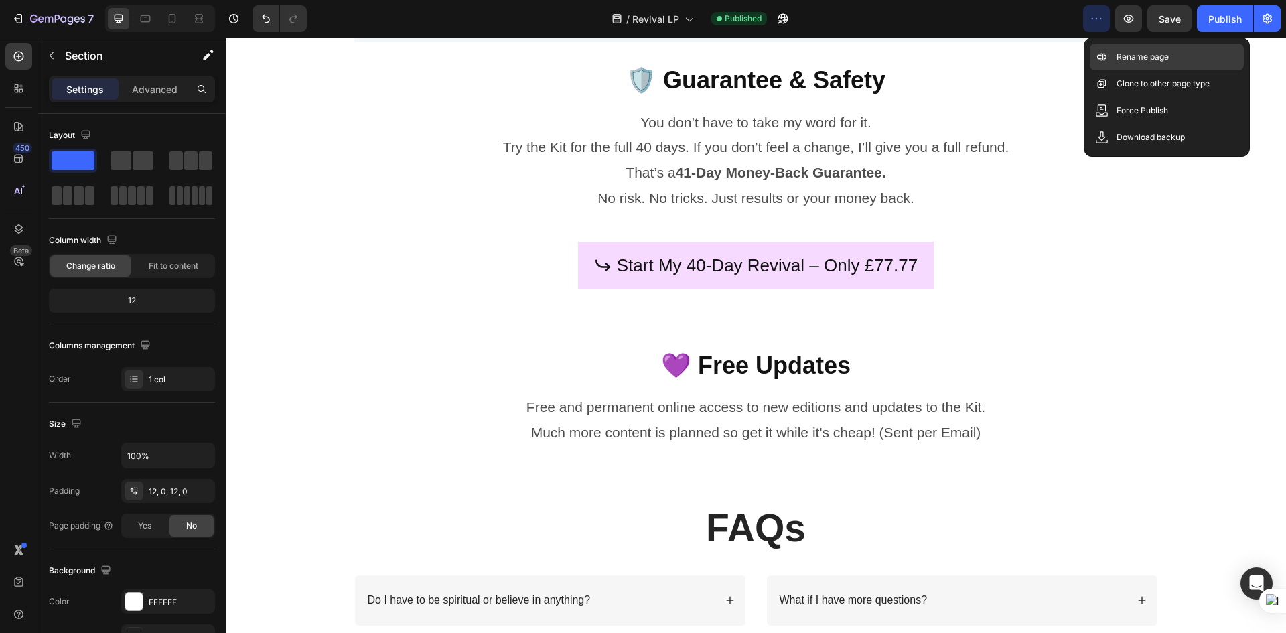
click at [1128, 64] on div "Rename page" at bounding box center [1167, 57] width 154 height 27
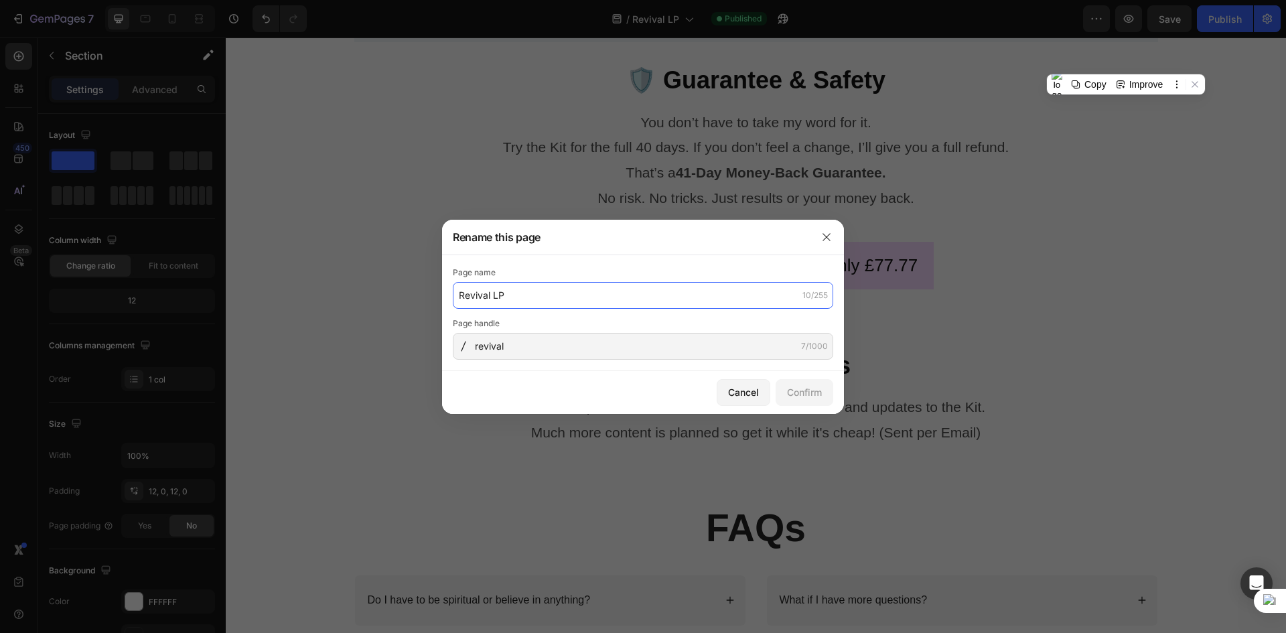
click at [495, 294] on input "Revival LP" at bounding box center [643, 295] width 381 height 27
click at [504, 294] on input "Revival LP" at bounding box center [643, 295] width 381 height 27
click at [497, 295] on input "Revival LP" at bounding box center [643, 295] width 381 height 27
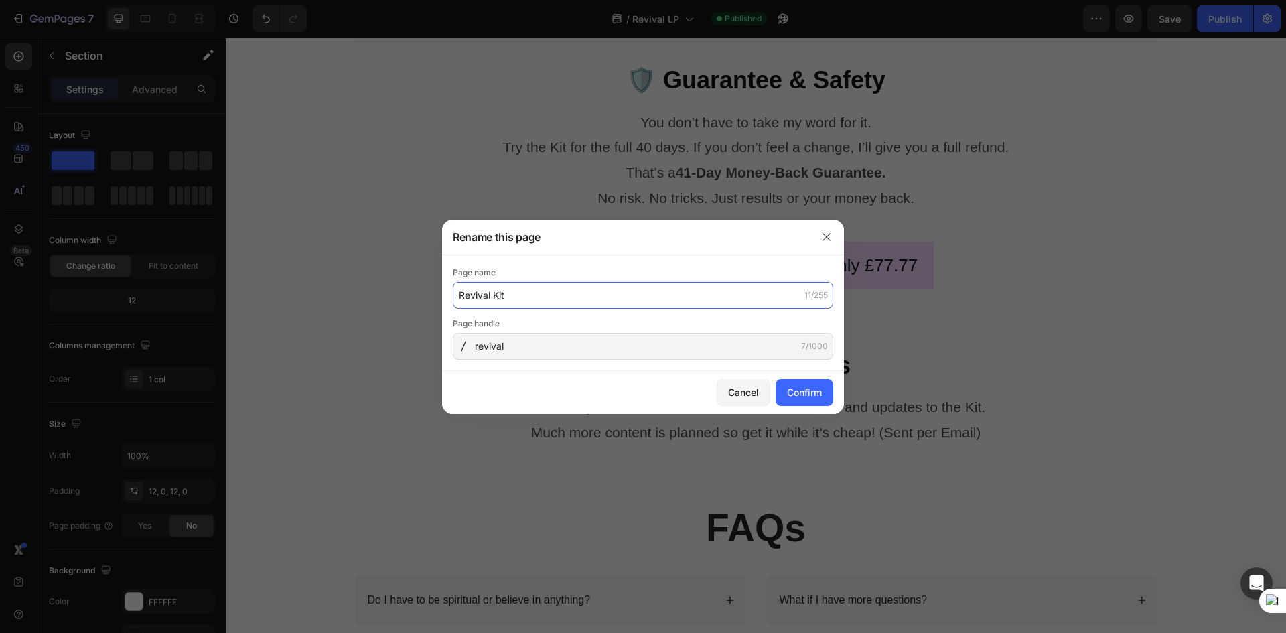
click at [501, 300] on input "Revival Kit" at bounding box center [643, 295] width 381 height 27
type input "Revival"
click at [813, 394] on div "Confirm" at bounding box center [804, 392] width 35 height 14
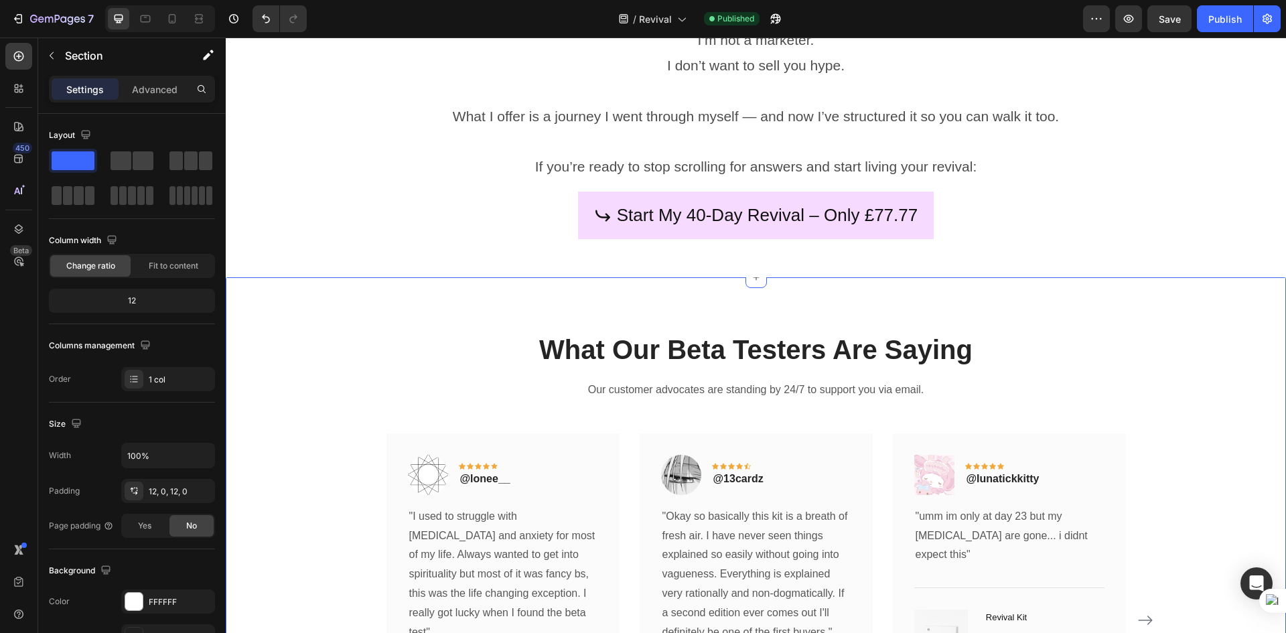
scroll to position [5586, 0]
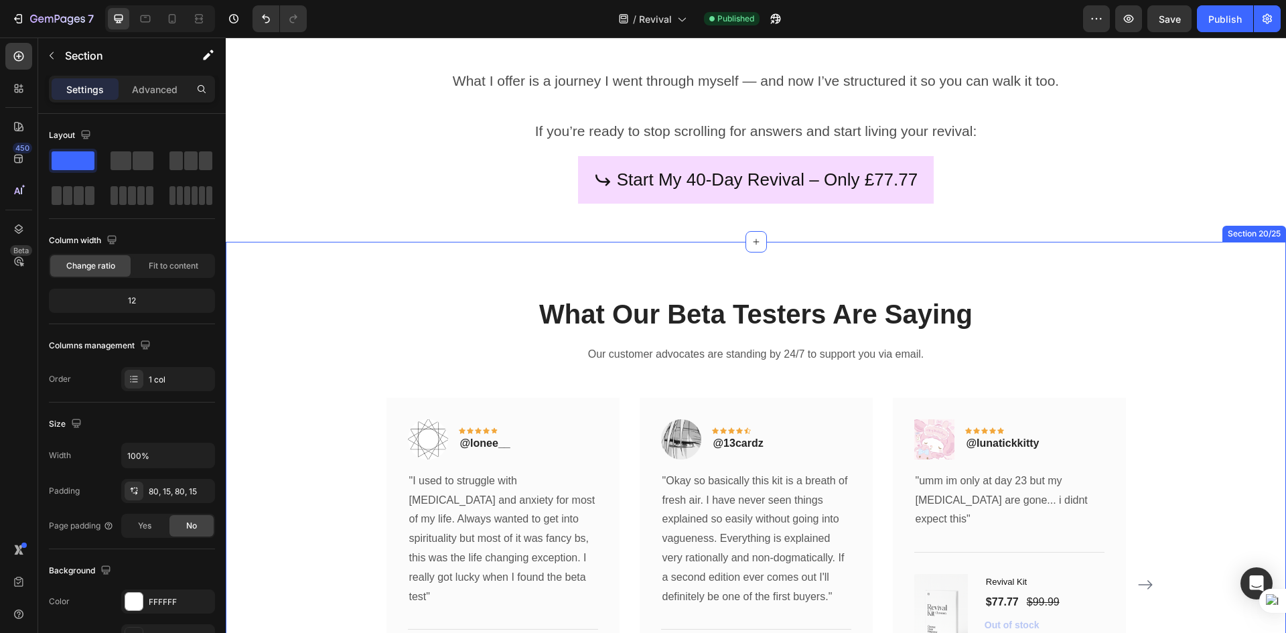
click at [920, 266] on div "What Our Beta Testers Are Saying Heading Our customer advocates are standing by…" at bounding box center [756, 543] width 1061 height 603
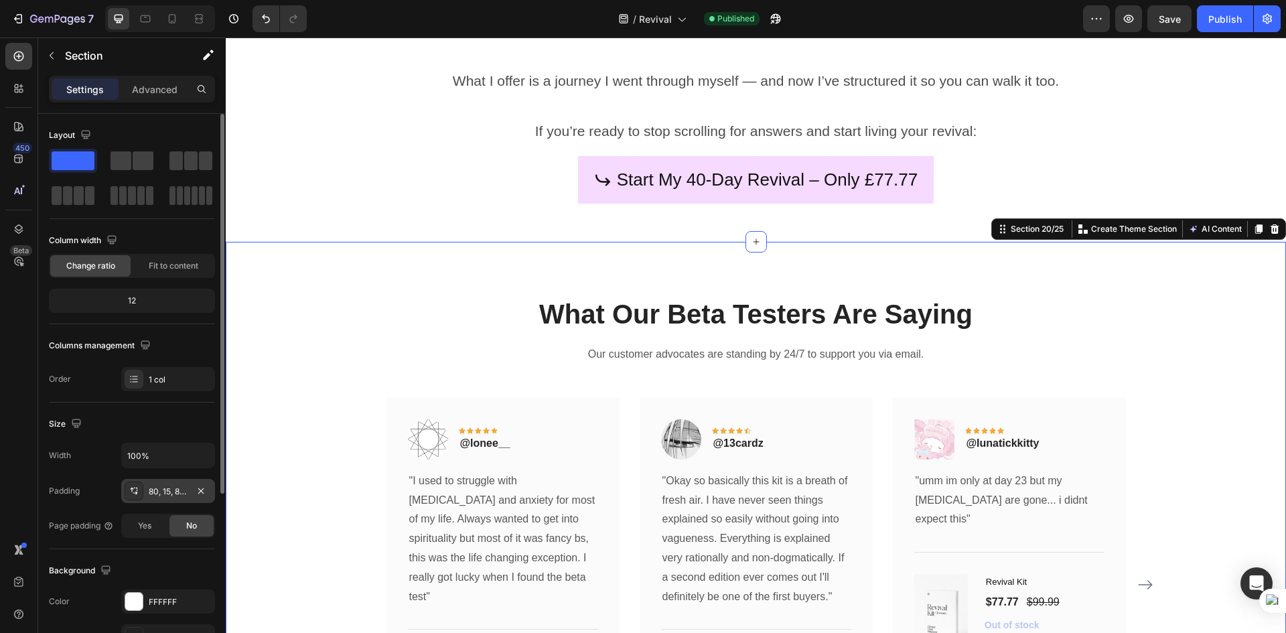
click at [163, 492] on div "80, 15, 80, 15" at bounding box center [168, 492] width 39 height 12
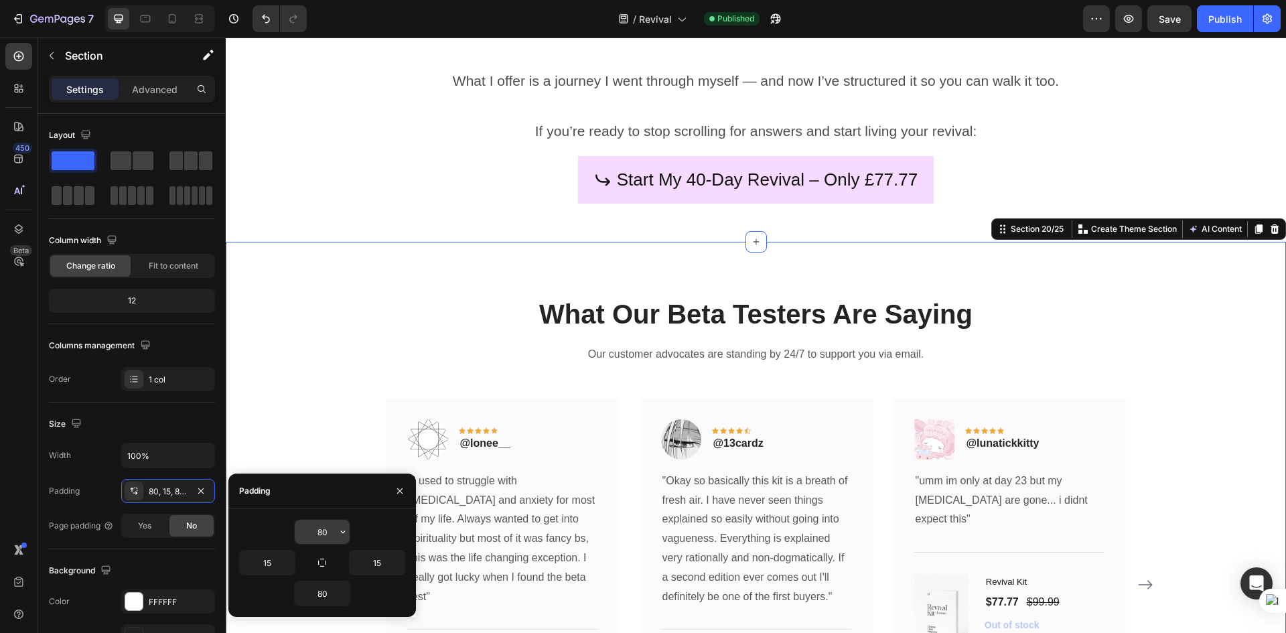
click at [337, 533] on button "button" at bounding box center [342, 532] width 13 height 24
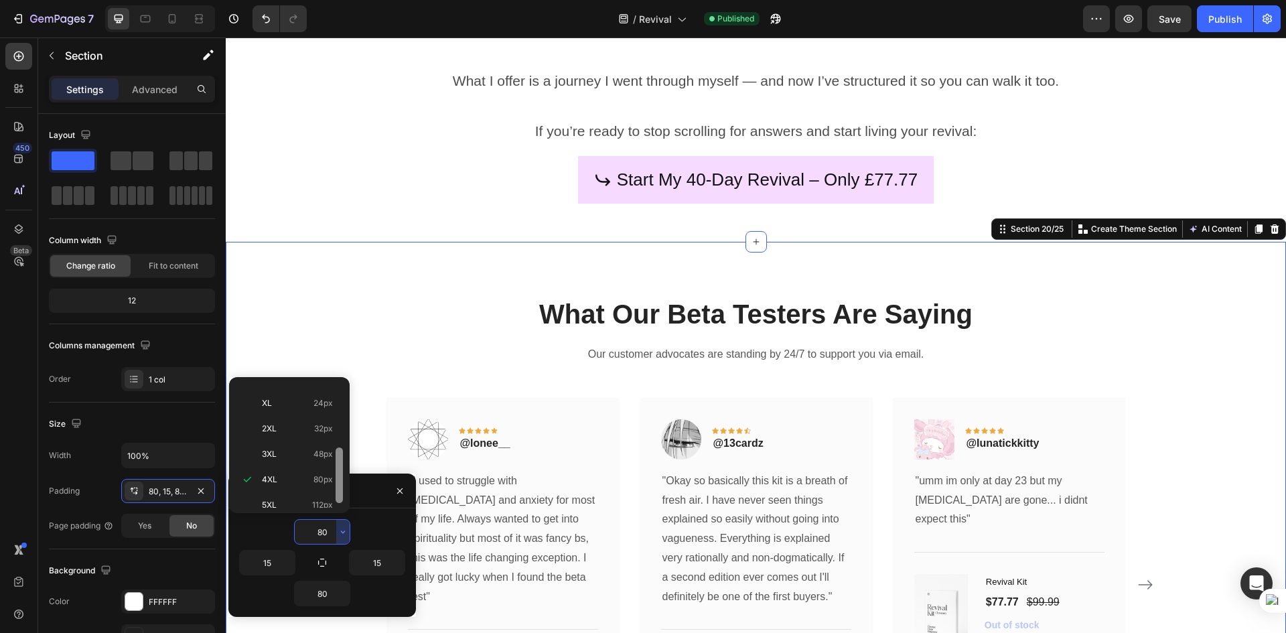
scroll to position [0, 0]
drag, startPoint x: 310, startPoint y: 397, endPoint x: 84, endPoint y: 360, distance: 229.4
click at [310, 397] on p "Auto Auto" at bounding box center [297, 395] width 71 height 12
type input "Auto"
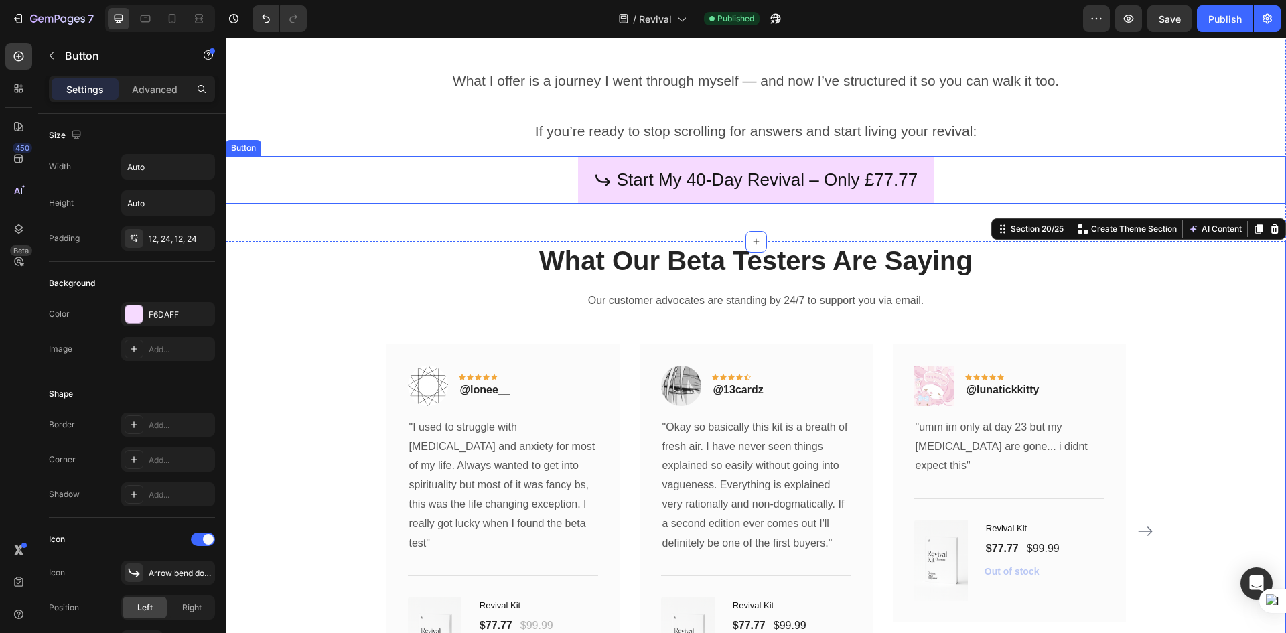
click at [471, 196] on div "Start My 40-Day Revival – Only £77.77 Button" at bounding box center [756, 180] width 1061 height 48
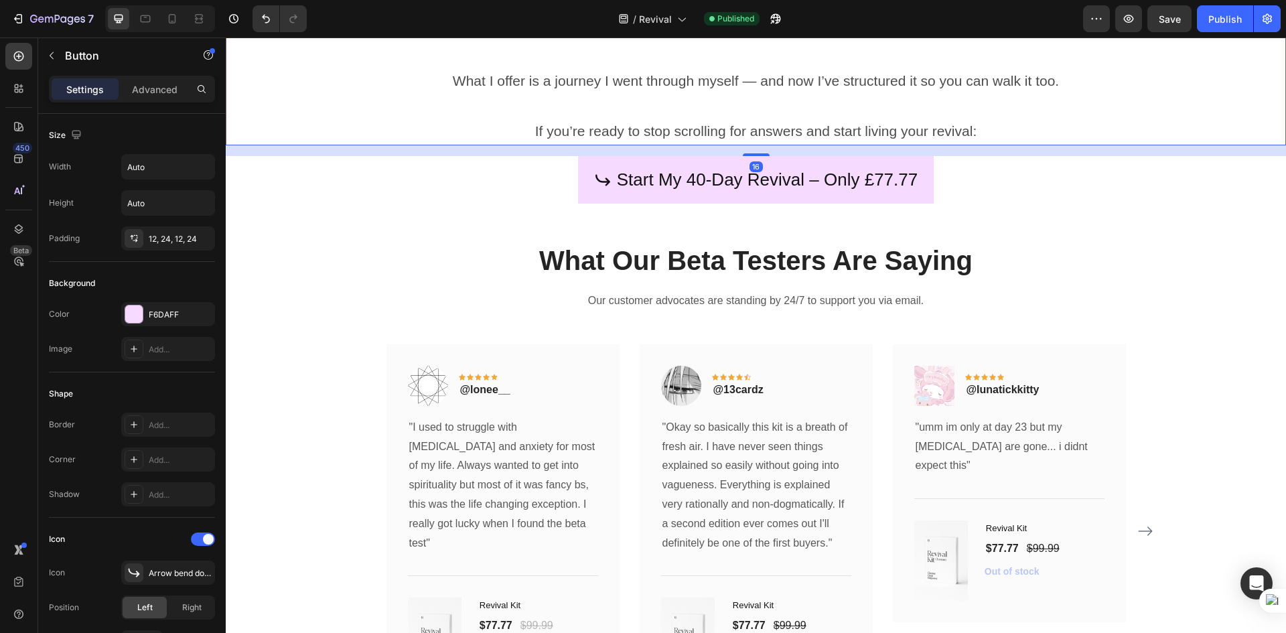
click at [618, 108] on p at bounding box center [756, 106] width 1058 height 25
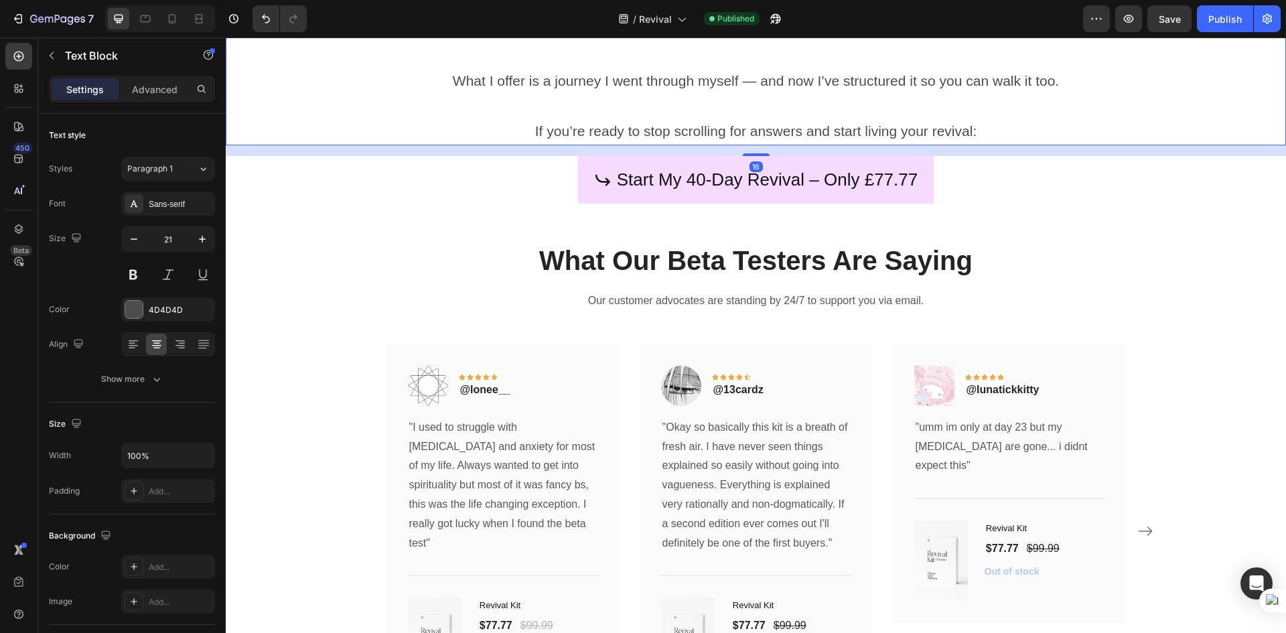
click at [1085, 117] on p at bounding box center [756, 106] width 1058 height 25
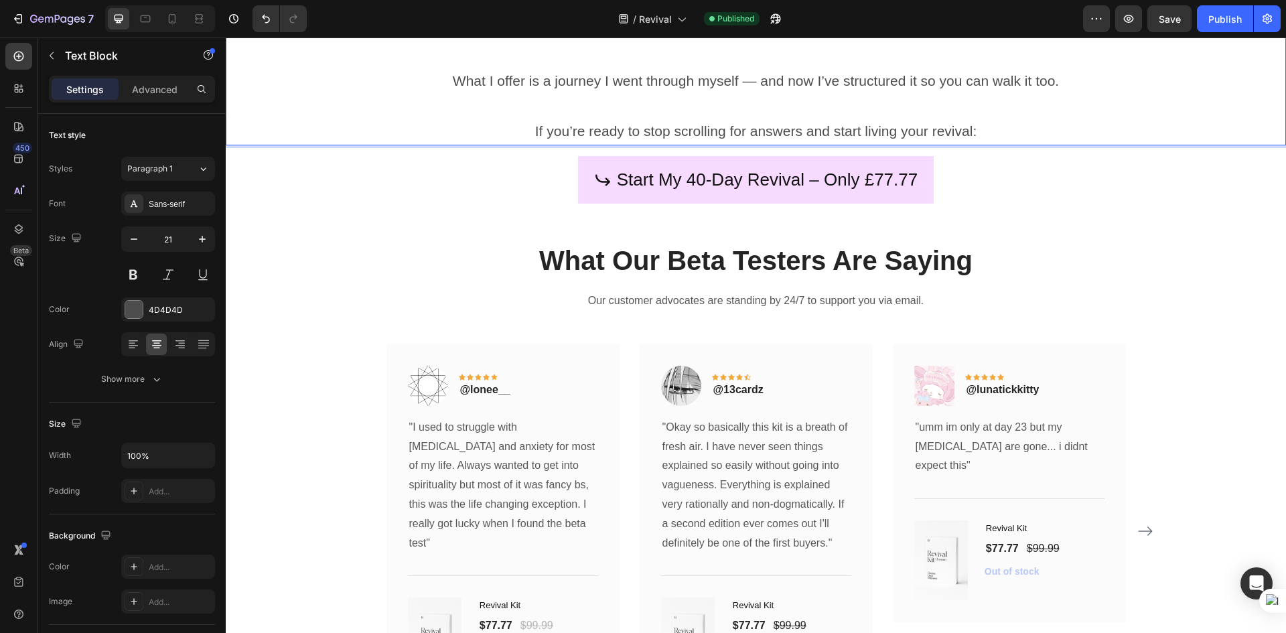
click at [1095, 89] on p "What I offer is a journey I went through myself — and now I’ve structured it so…" at bounding box center [756, 80] width 1058 height 25
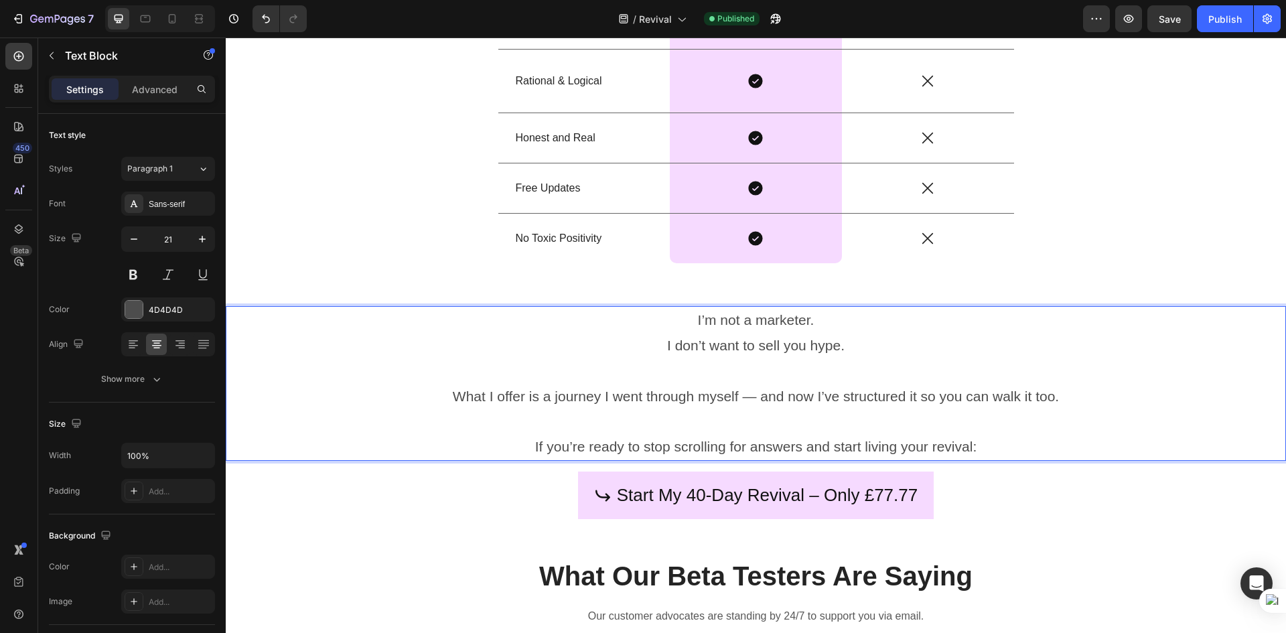
scroll to position [5251, 0]
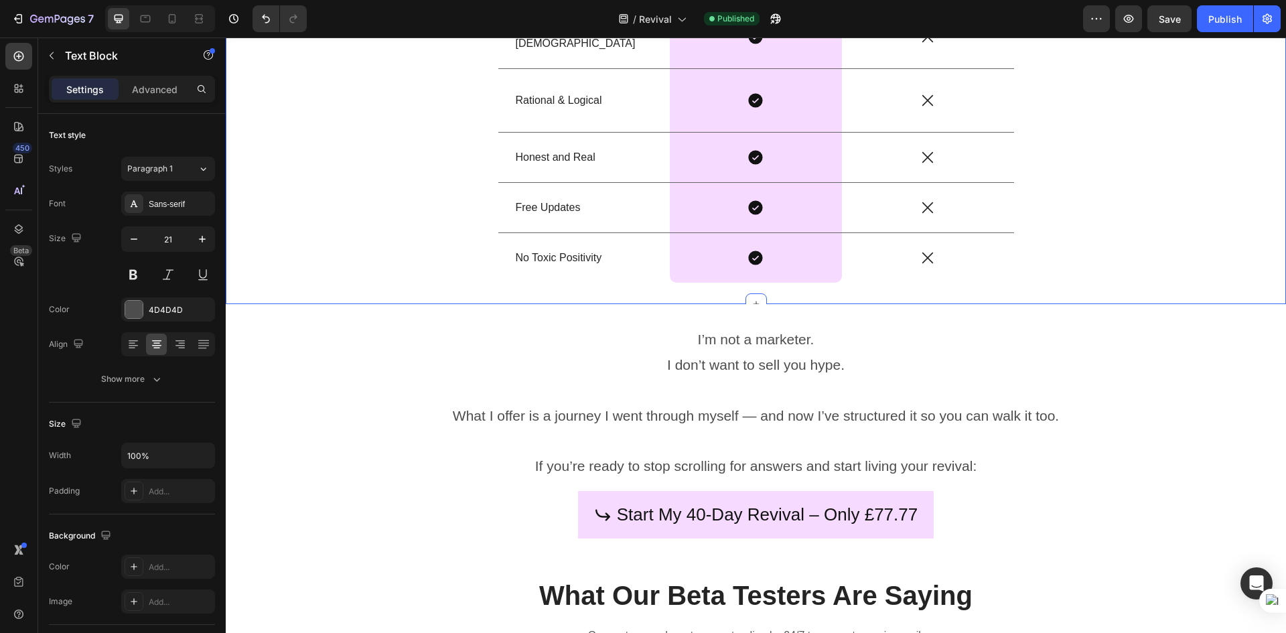
click at [1108, 140] on div "Why us? Heading Drop element here Image Row New-Age Programs Text Block Row Pra…" at bounding box center [756, 17] width 1061 height 574
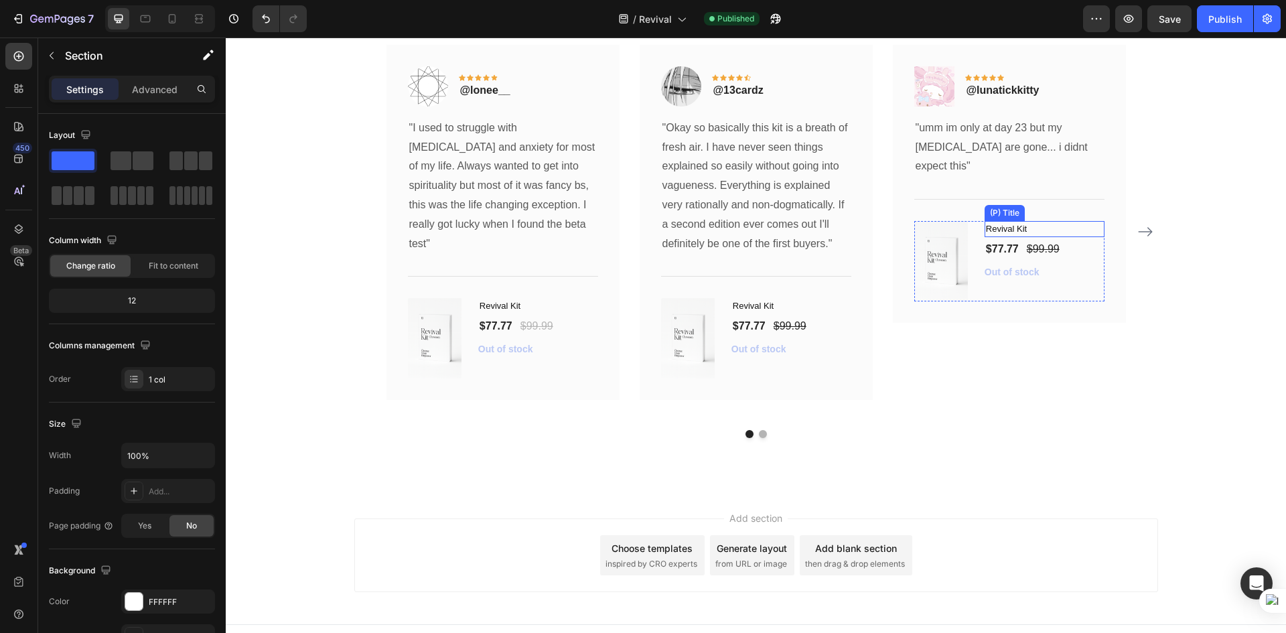
scroll to position [5416, 0]
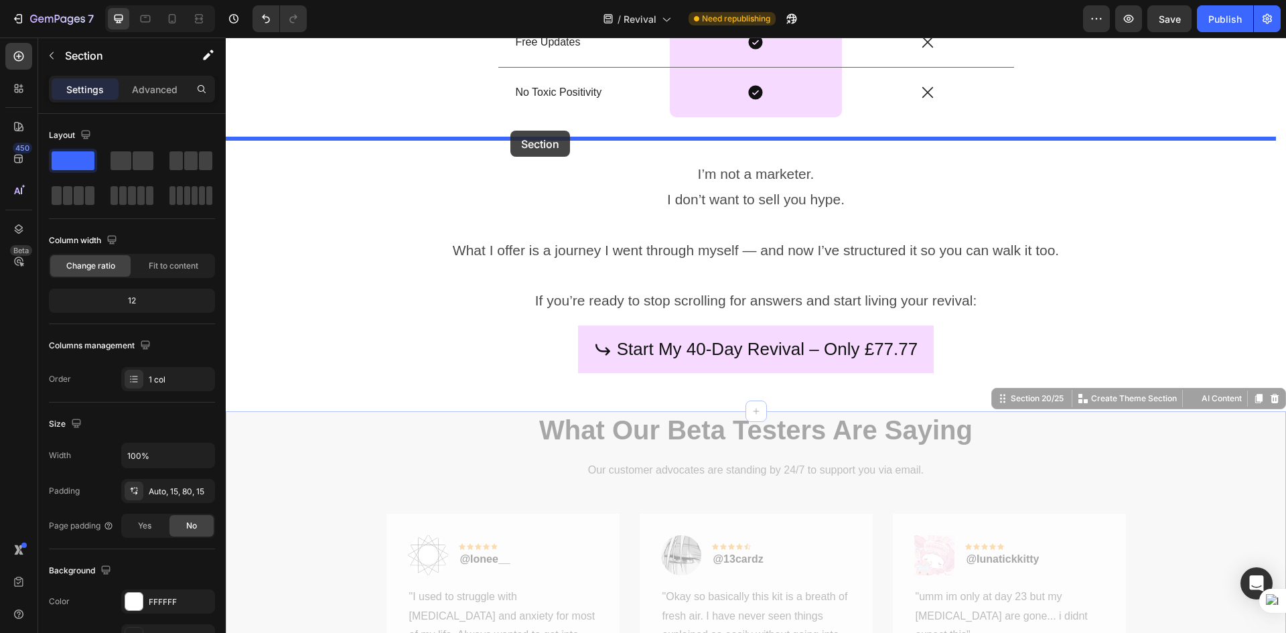
drag, startPoint x: 312, startPoint y: 475, endPoint x: 511, endPoint y: 131, distance: 397.7
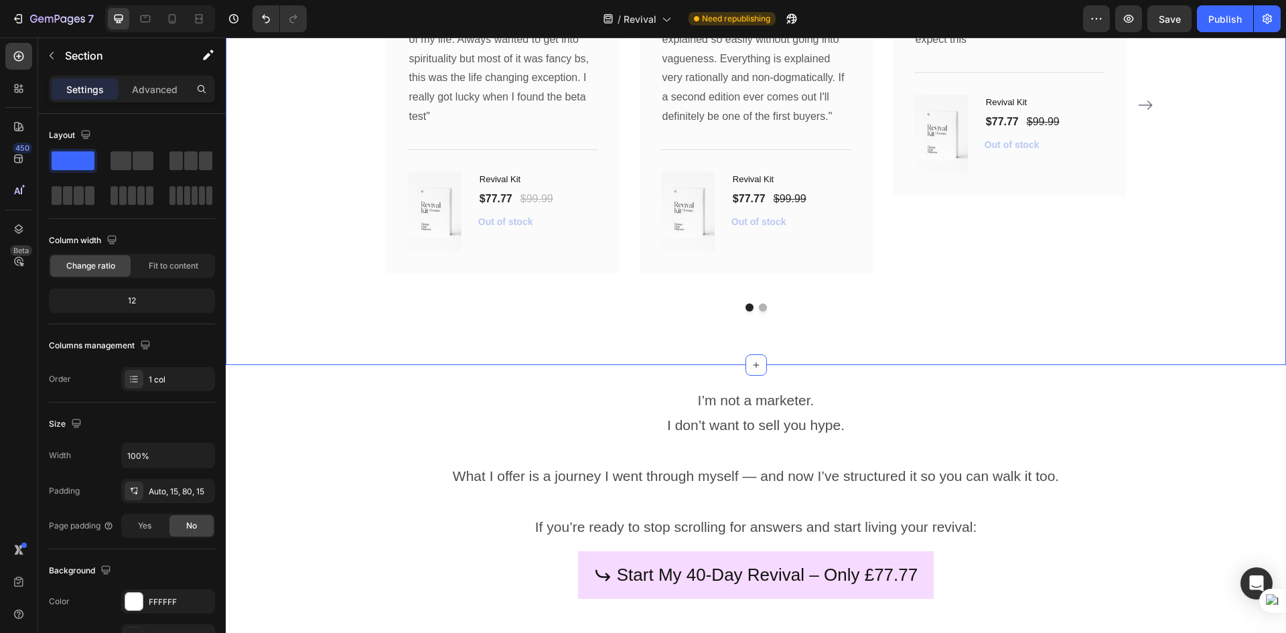
scroll to position [5751, 0]
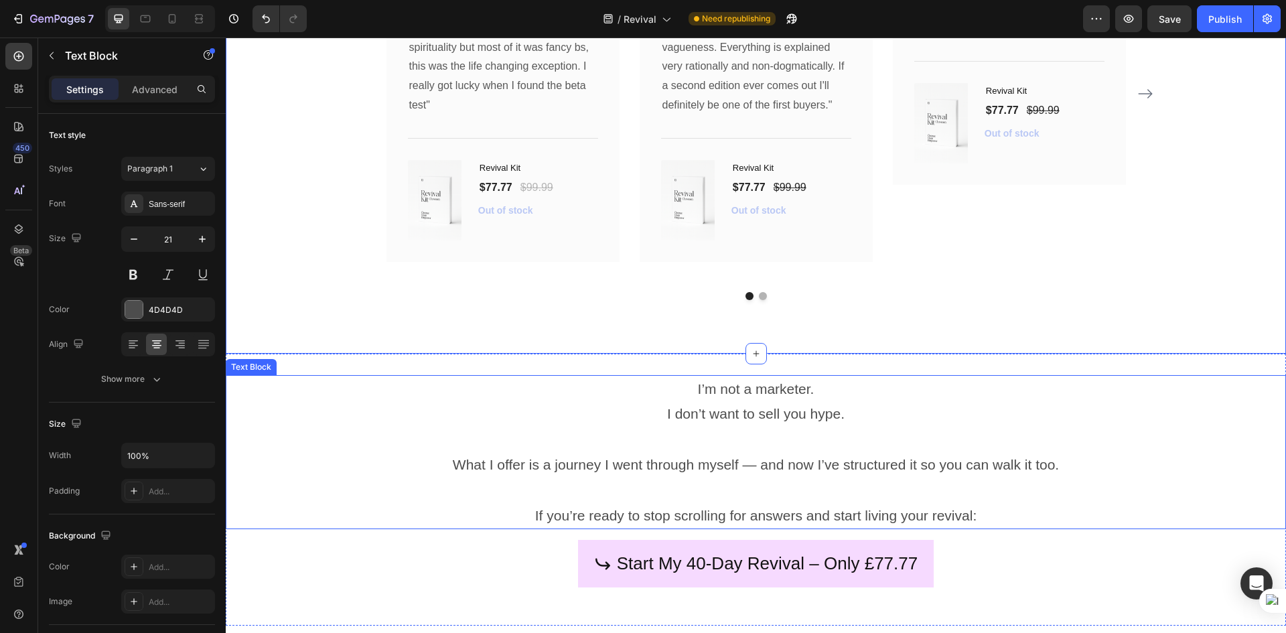
click at [353, 480] on p at bounding box center [756, 490] width 1058 height 25
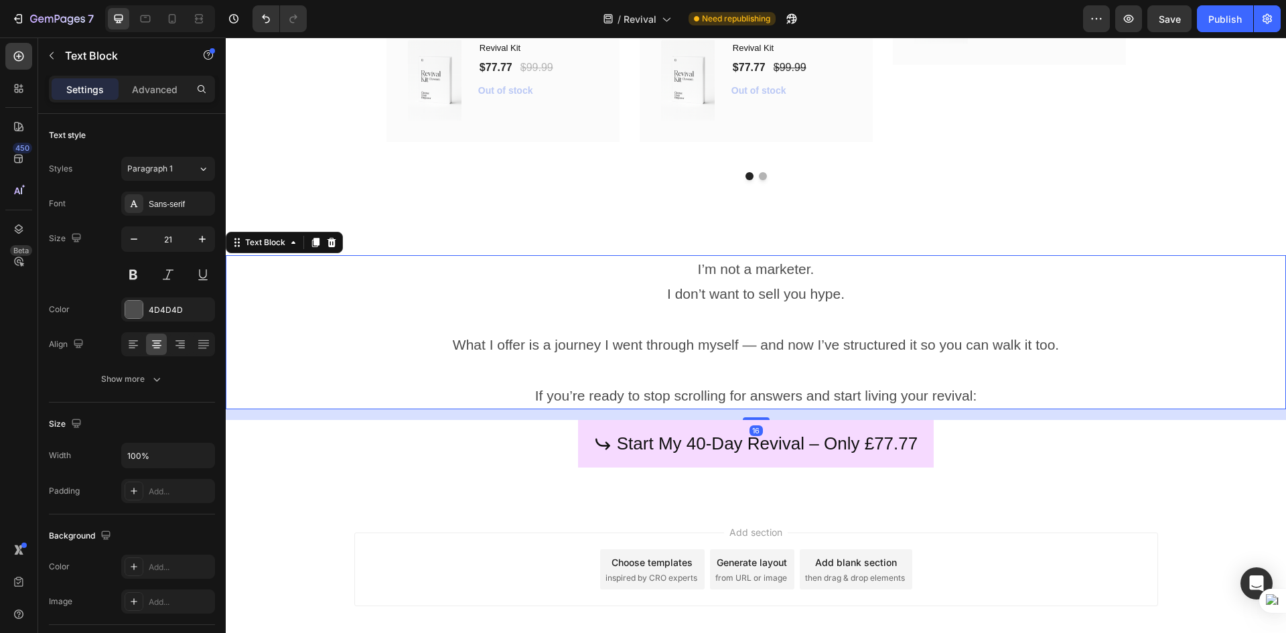
scroll to position [5885, 0]
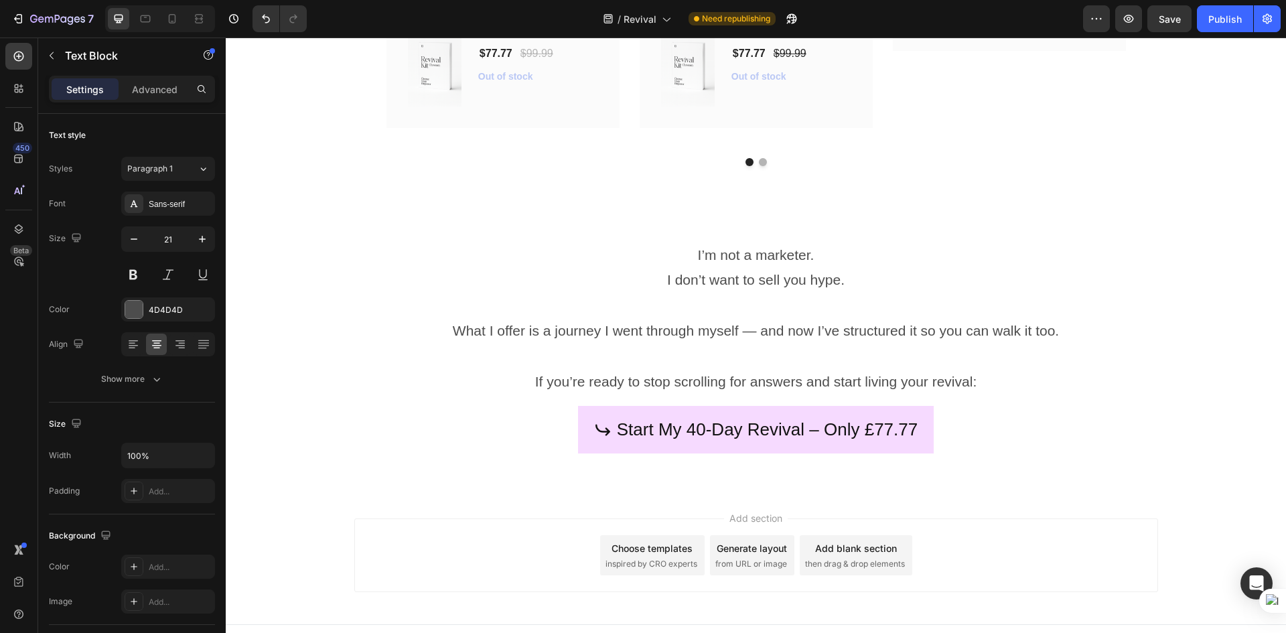
click at [356, 492] on div "Add section Choose templates inspired by CRO experts Generate layout from URL o…" at bounding box center [756, 558] width 1061 height 133
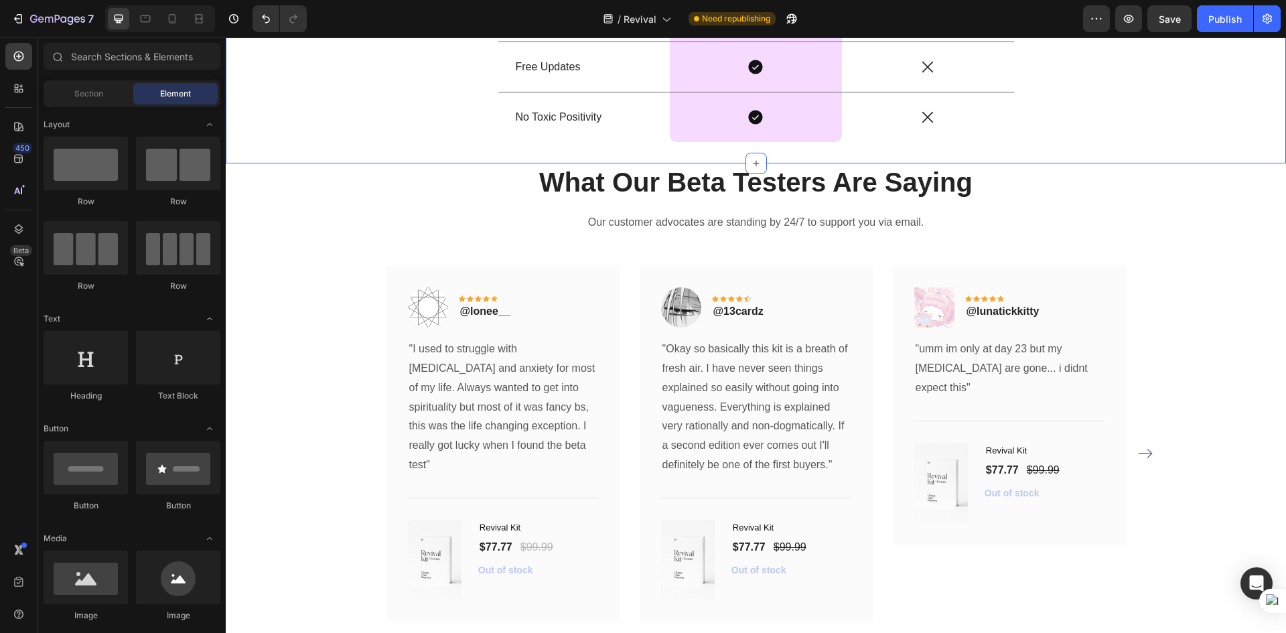
scroll to position [5416, 0]
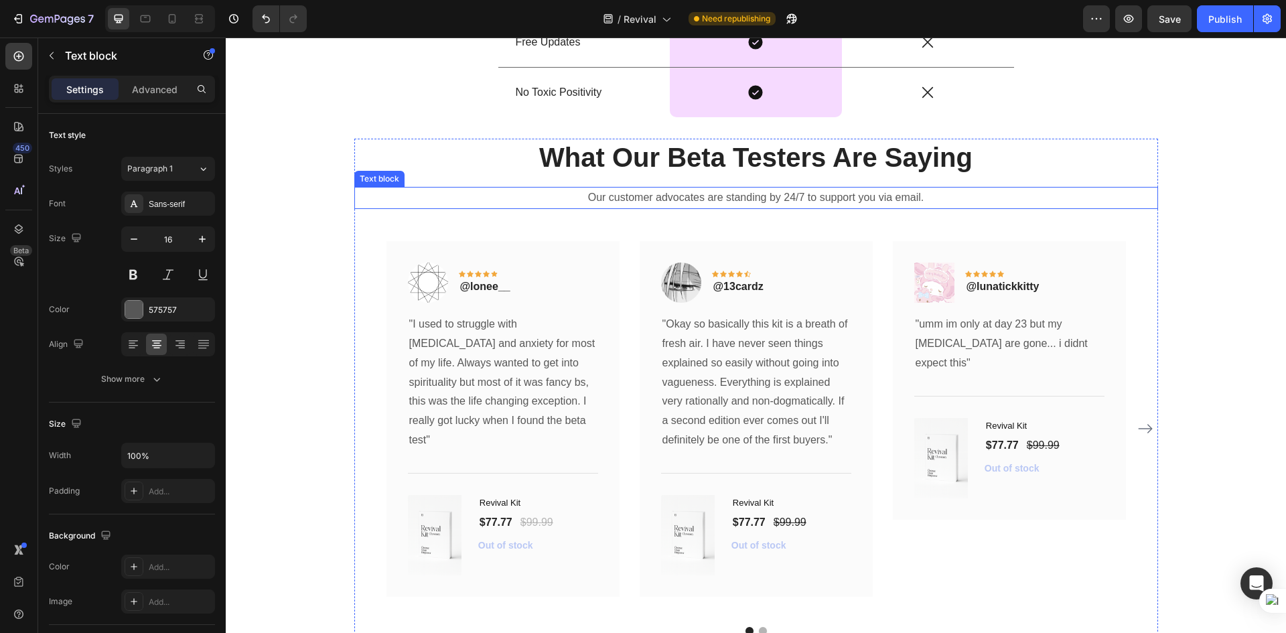
click at [727, 198] on p "Our customer advocates are standing by 24/7 to support you via email." at bounding box center [756, 197] width 801 height 19
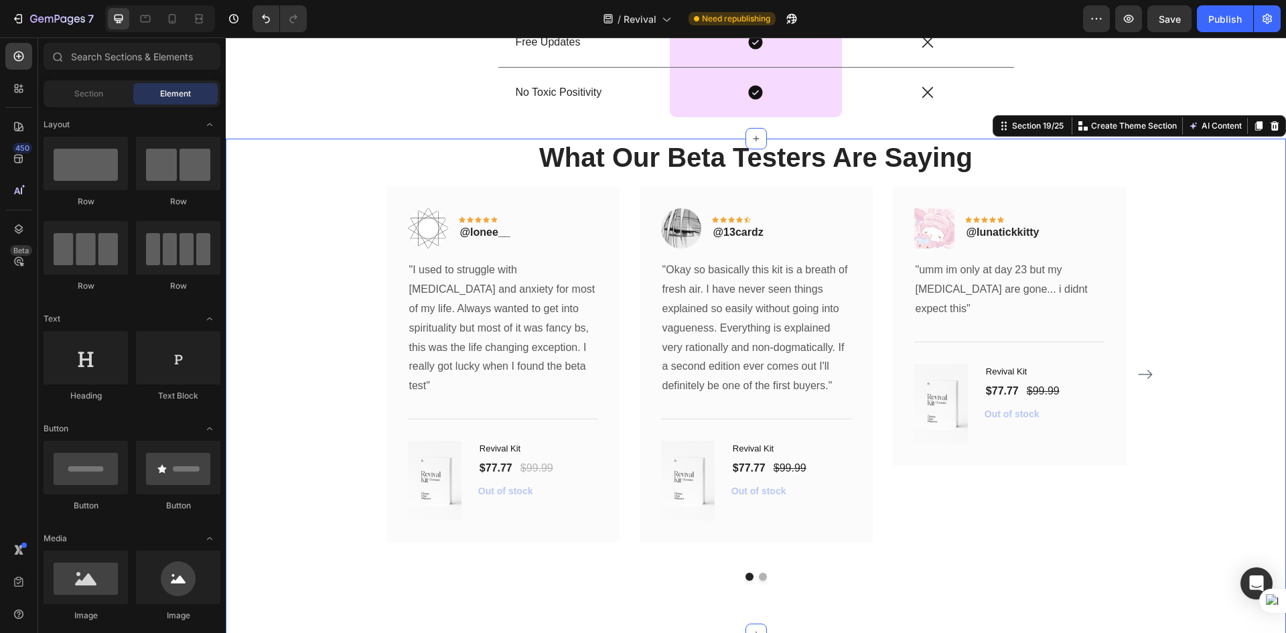
click at [1078, 586] on div "What Our Beta Testers Are Saying Heading Image Icon Icon Icon Icon Icon Row @lo…" at bounding box center [756, 386] width 1061 height 495
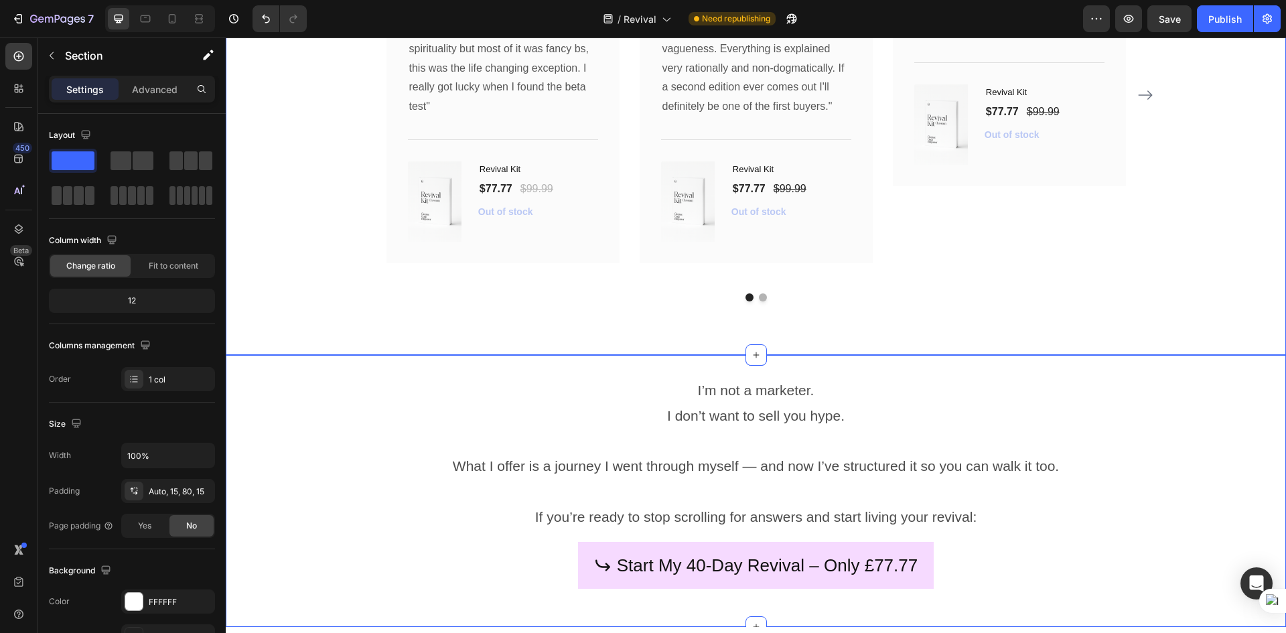
scroll to position [5751, 0]
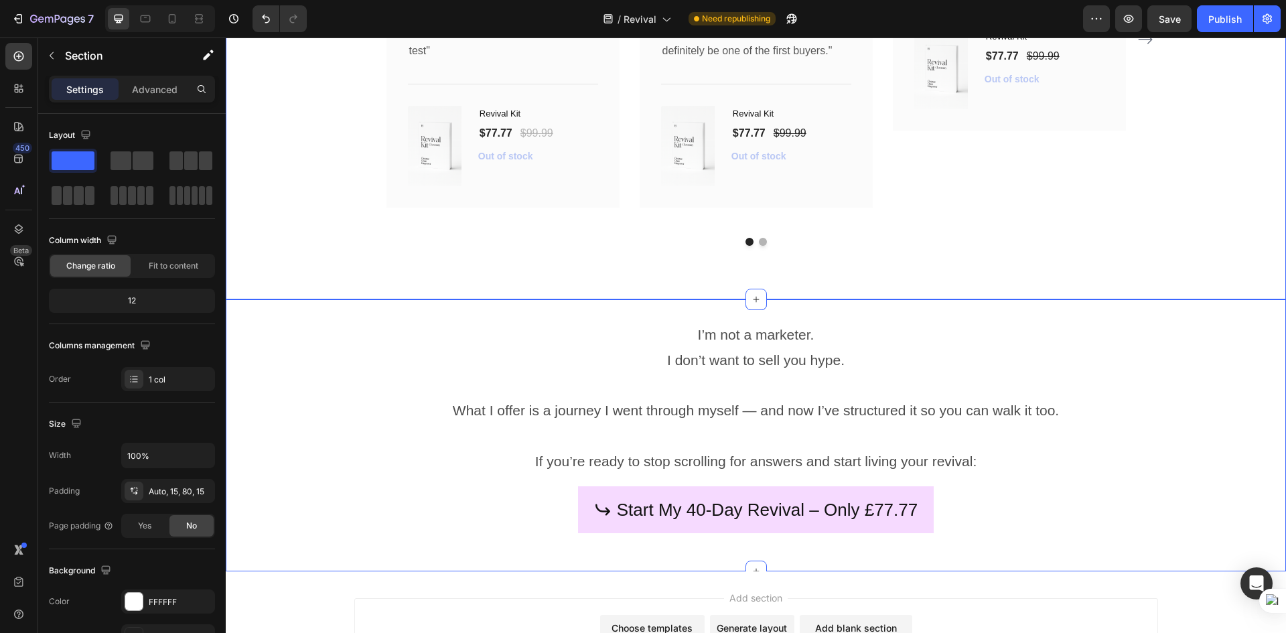
click at [1044, 523] on div "Start My 40-Day Revival – Only £77.77 Button" at bounding box center [756, 518] width 1061 height 64
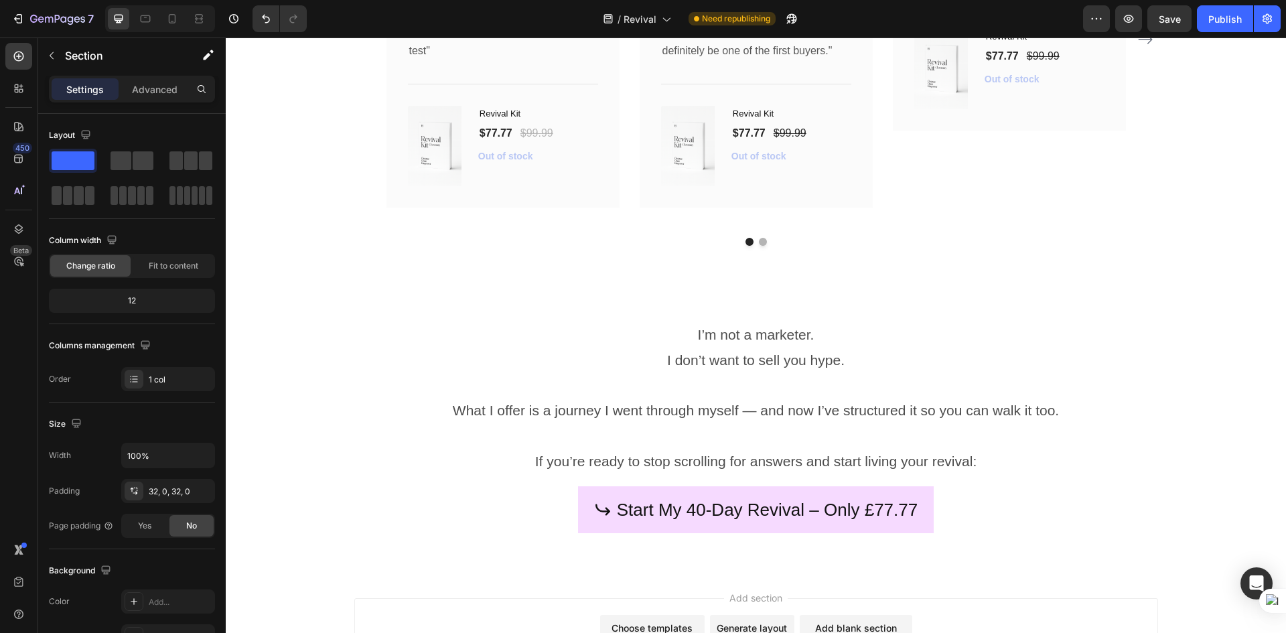
click at [995, 571] on div "Add section Choose templates inspired by CRO experts Generate layout from URL o…" at bounding box center [756, 637] width 1061 height 133
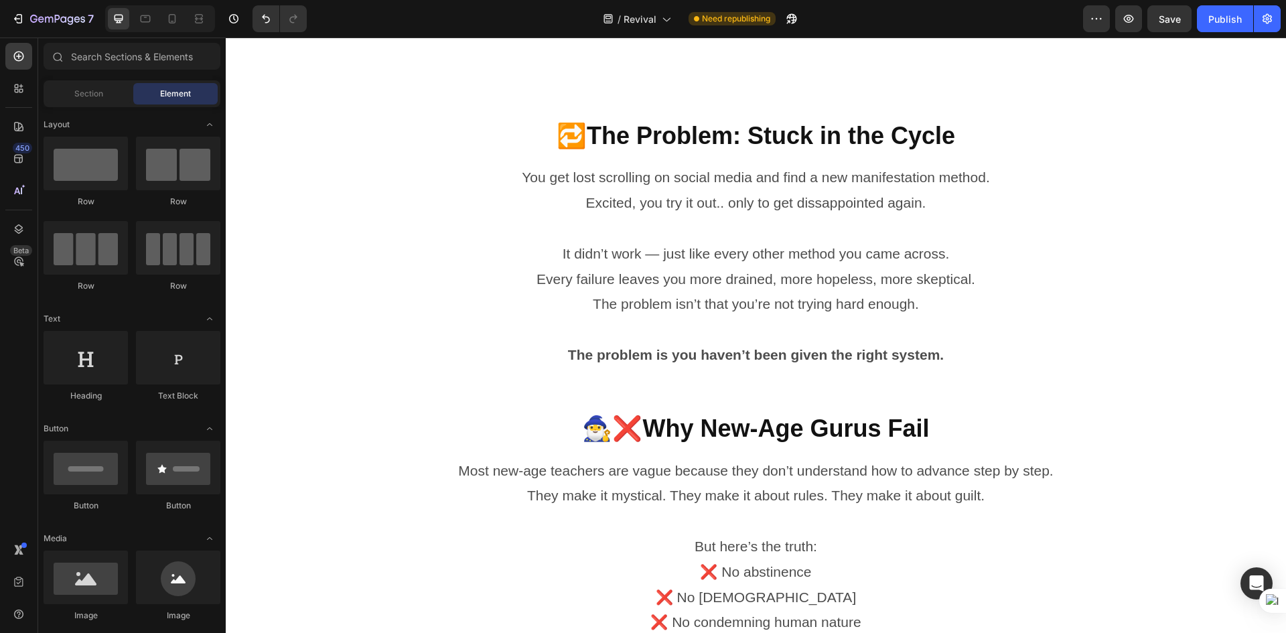
scroll to position [0, 0]
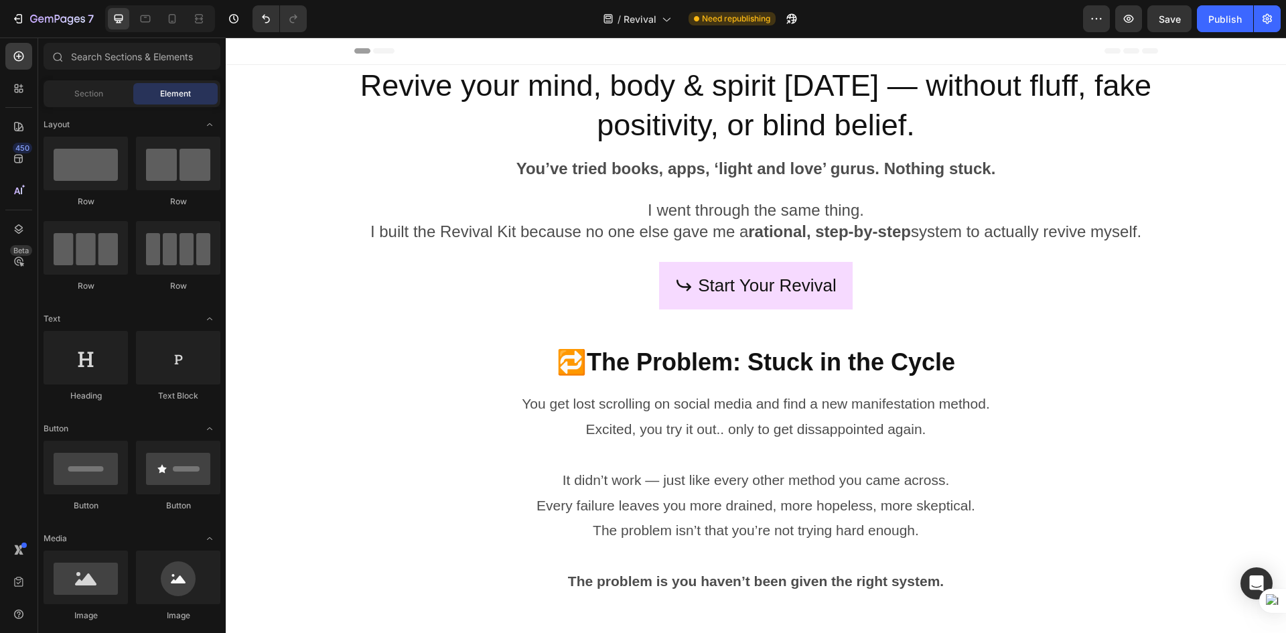
drag, startPoint x: 1284, startPoint y: 541, endPoint x: 1511, endPoint y: 82, distance: 512.7
click at [1173, 9] on button "Save" at bounding box center [1170, 18] width 44 height 27
click at [1172, 26] on button "Save" at bounding box center [1170, 18] width 44 height 27
click at [1236, 25] on div "Publish" at bounding box center [1225, 19] width 33 height 14
click at [1136, 16] on button "button" at bounding box center [1129, 18] width 27 height 27
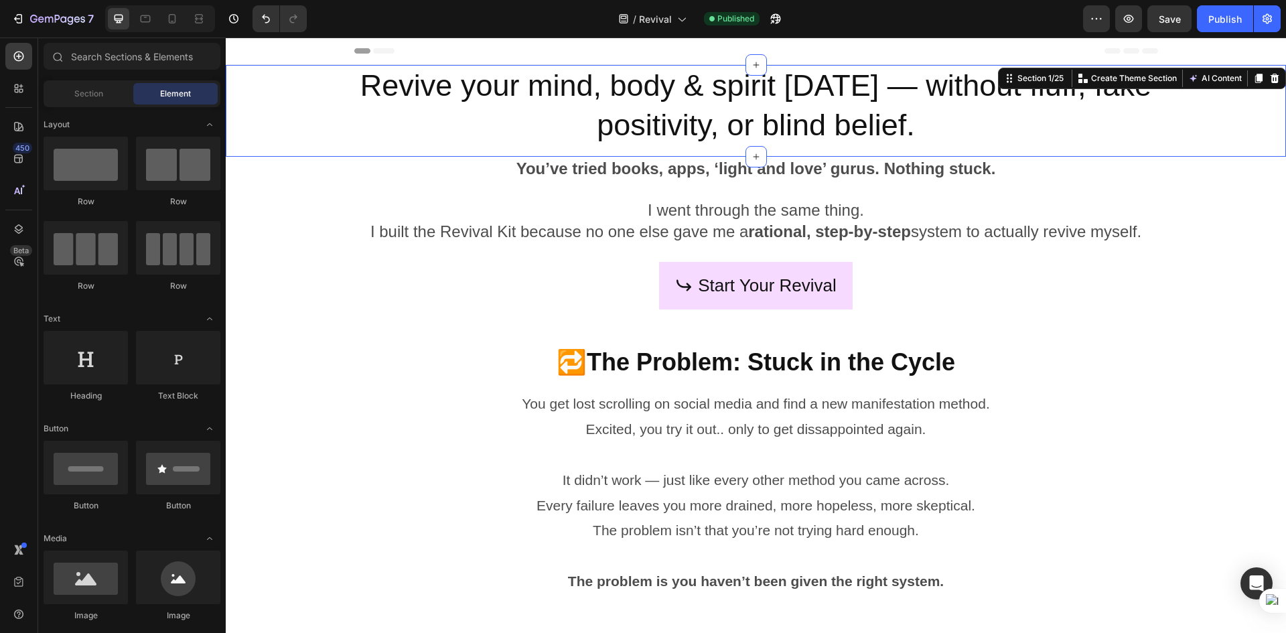
click at [326, 100] on div "Revive your mind, body & spirit [DATE] — without fluff, fake positivity, or bli…" at bounding box center [756, 111] width 1061 height 92
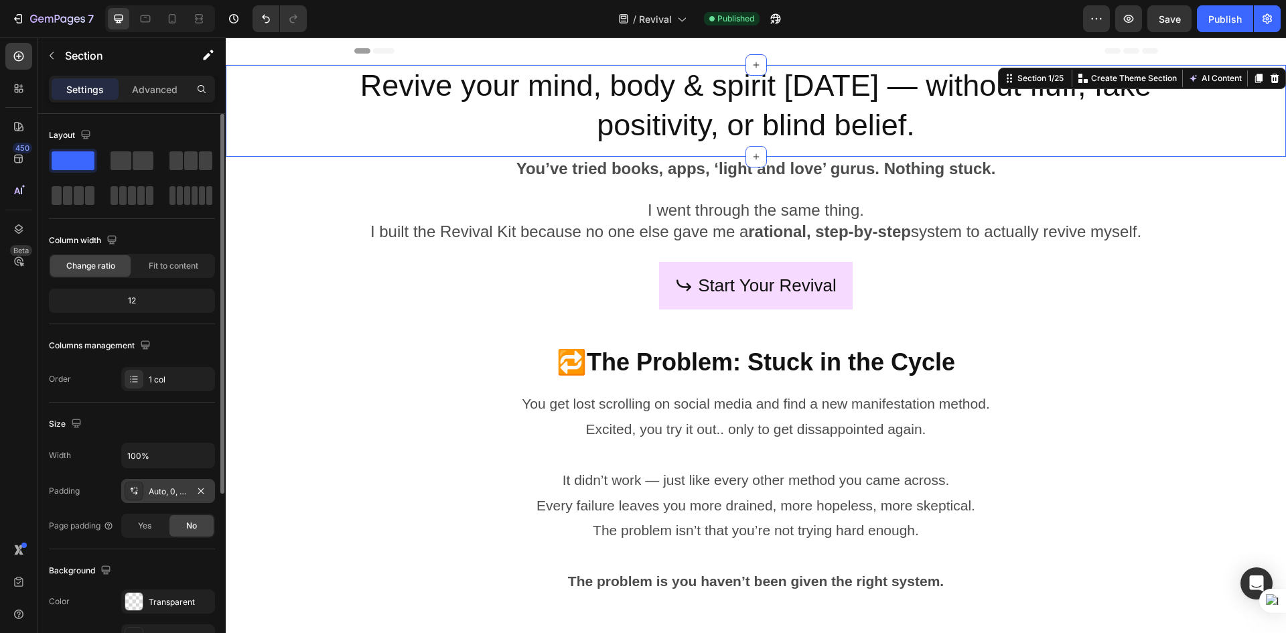
click at [163, 494] on div "Auto, 0, Auto, 0" at bounding box center [168, 492] width 39 height 12
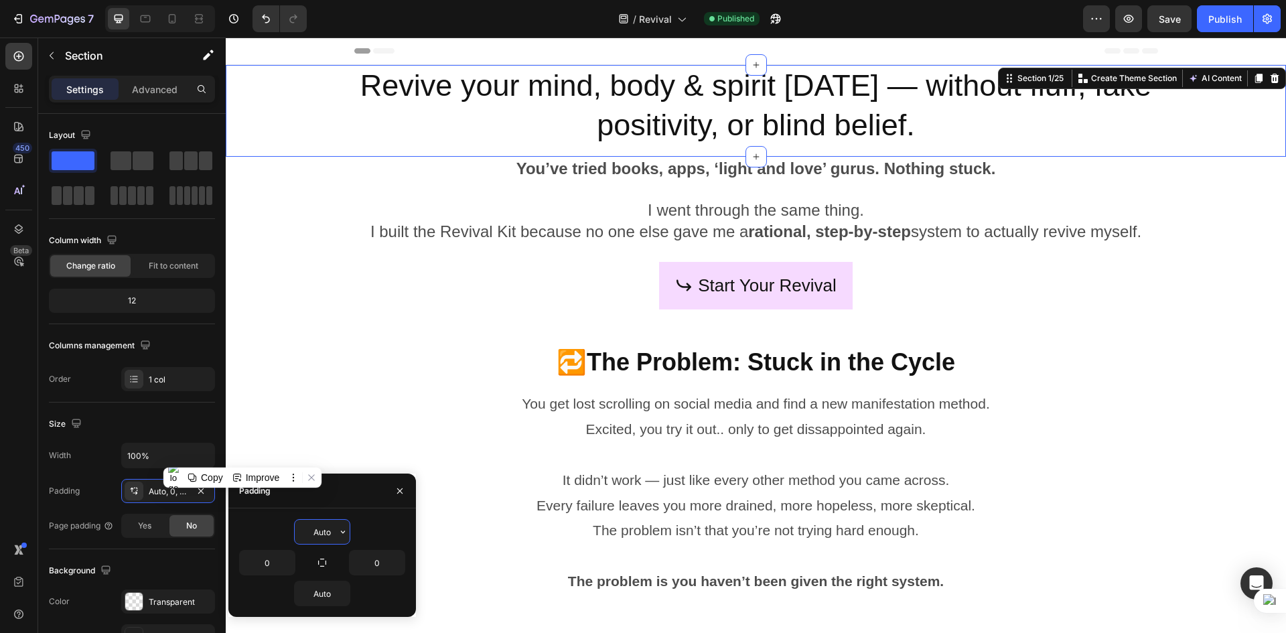
click at [332, 536] on input "Auto" at bounding box center [322, 532] width 55 height 24
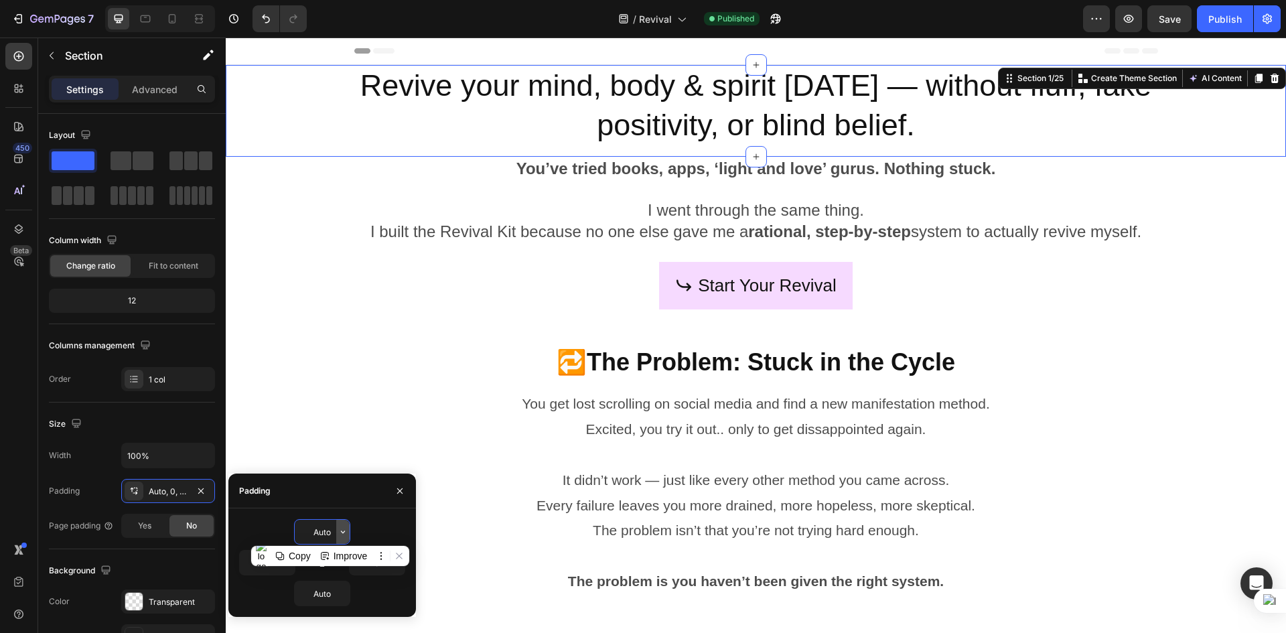
click at [342, 533] on icon "button" at bounding box center [343, 532] width 11 height 11
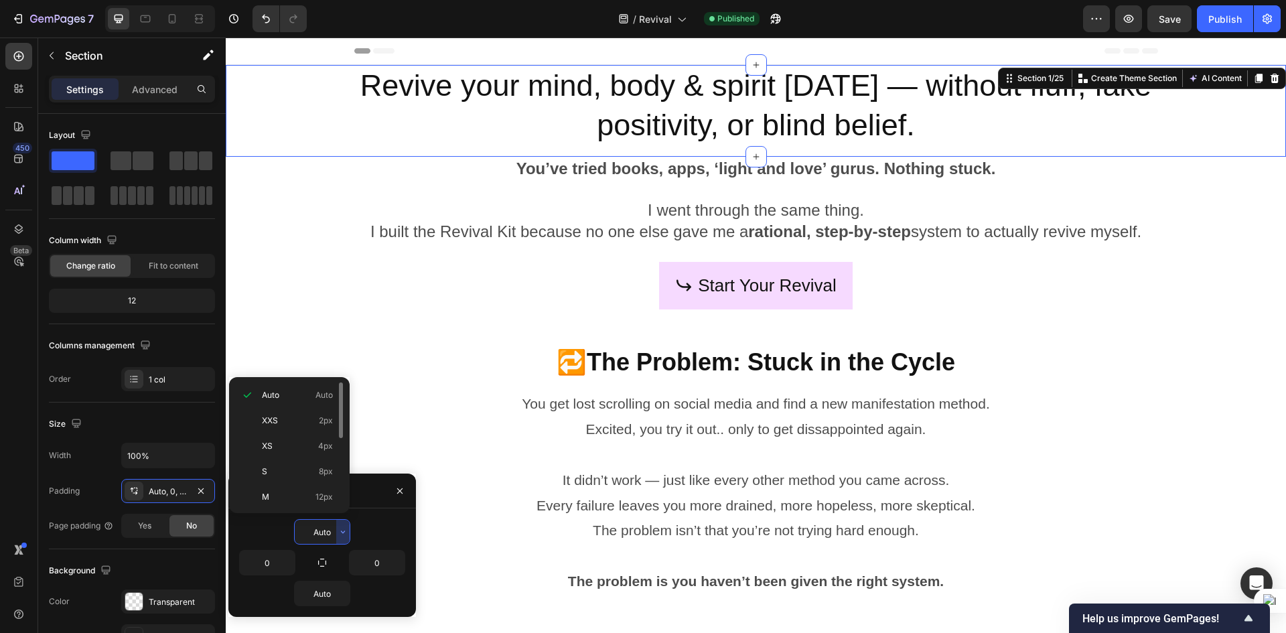
scroll to position [155, 0]
click at [297, 435] on div "3XL 48px" at bounding box center [286, 443] width 105 height 25
type input "48"
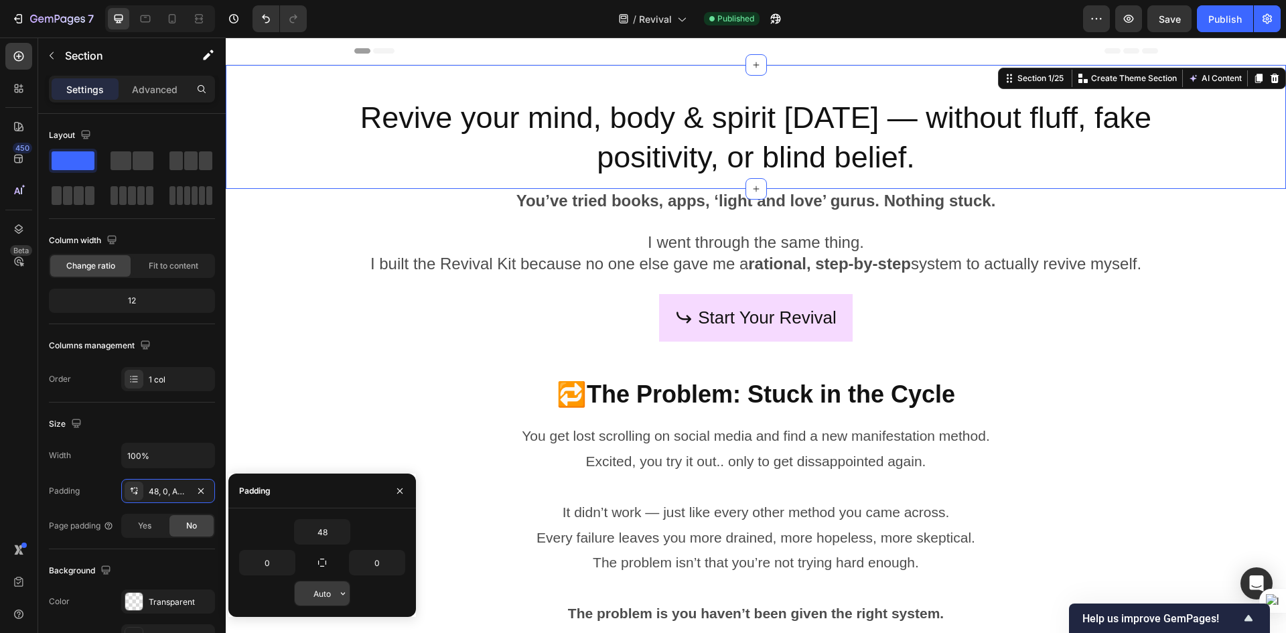
click at [346, 588] on icon "button" at bounding box center [343, 593] width 11 height 11
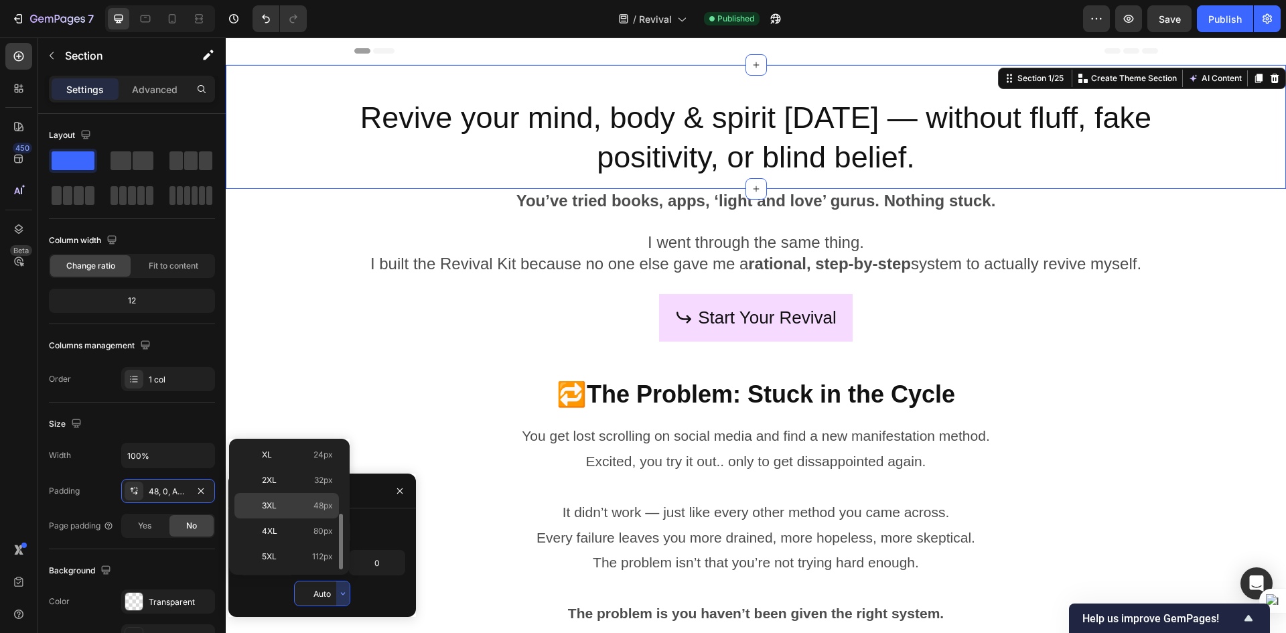
click at [310, 513] on div "3XL 48px" at bounding box center [286, 505] width 105 height 25
type input "48"
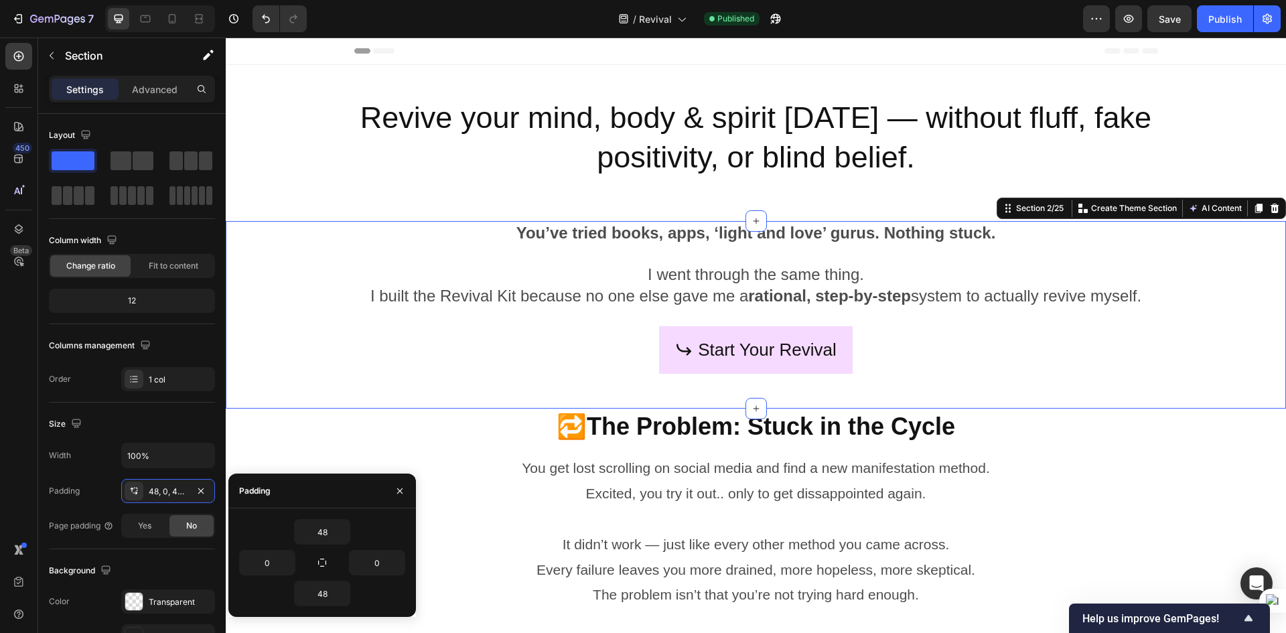
click at [342, 324] on div "You’ve tried books, apps, ‘light and love’ gurus. Nothing stuck. I went through…" at bounding box center [756, 315] width 1061 height 188
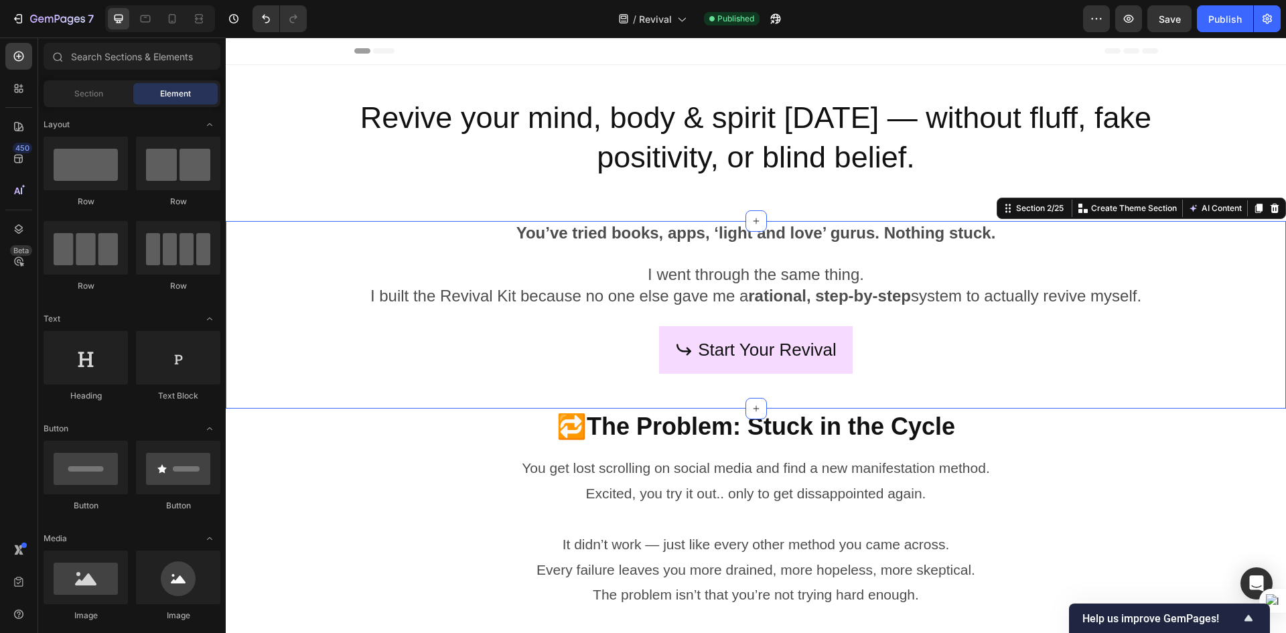
drag, startPoint x: 328, startPoint y: 495, endPoint x: 324, endPoint y: 481, distance: 14.6
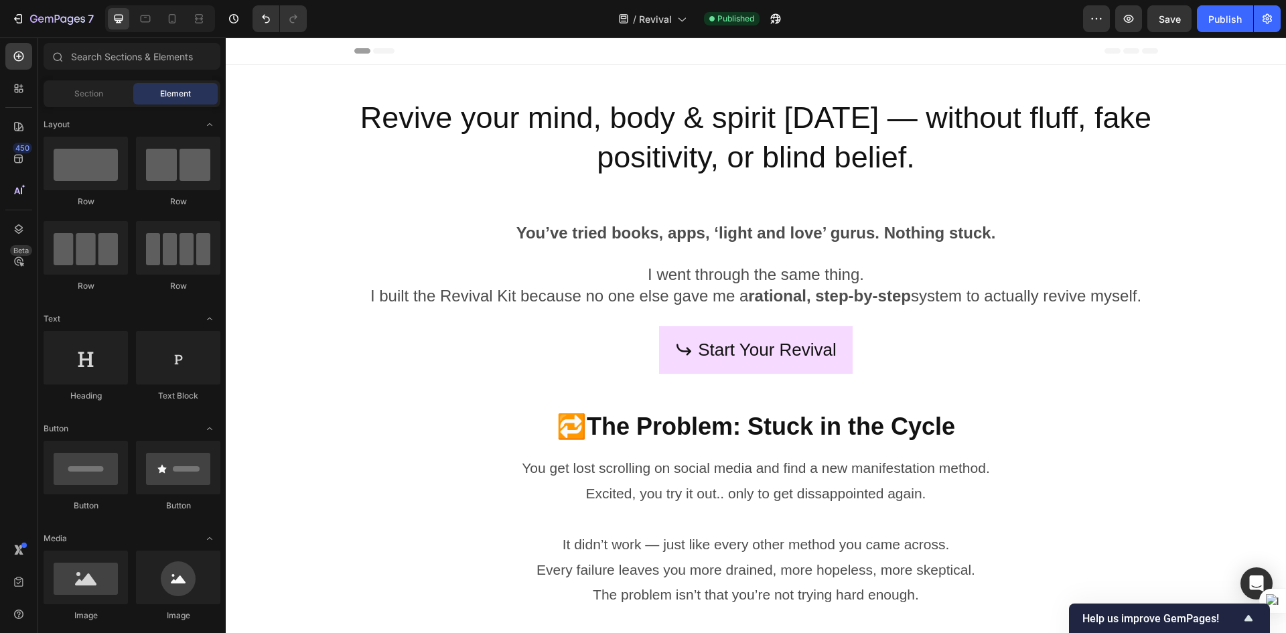
click at [1172, 12] on div "Save" at bounding box center [1170, 19] width 22 height 14
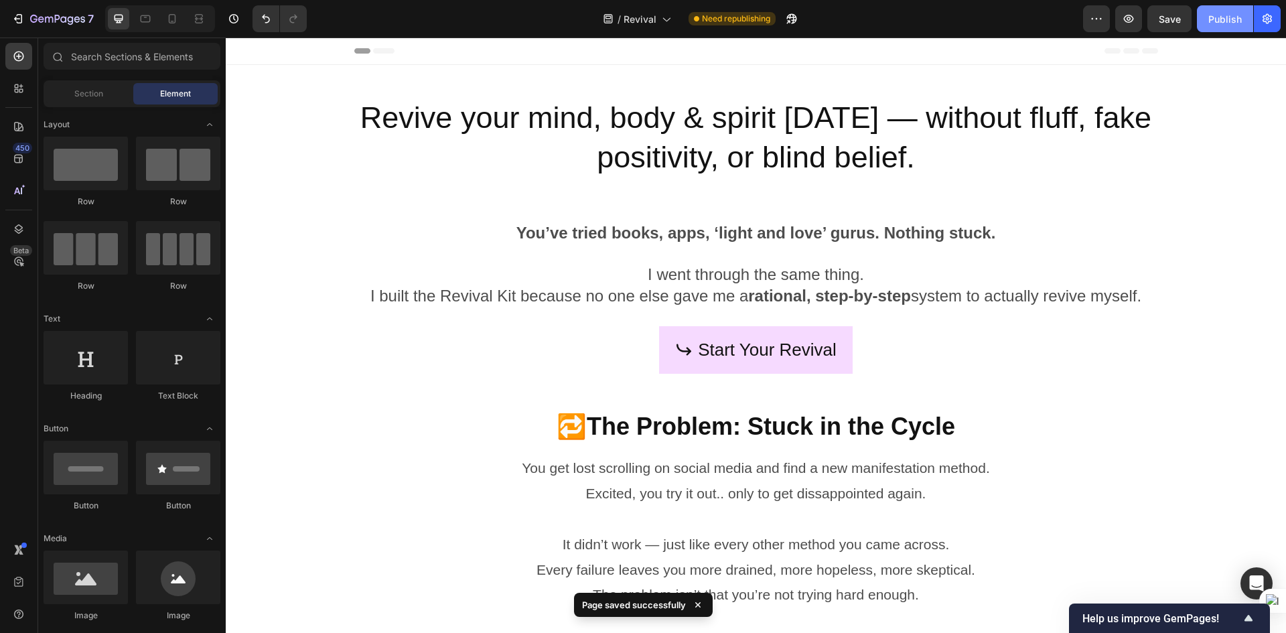
click at [1222, 25] on div "Publish" at bounding box center [1225, 19] width 33 height 14
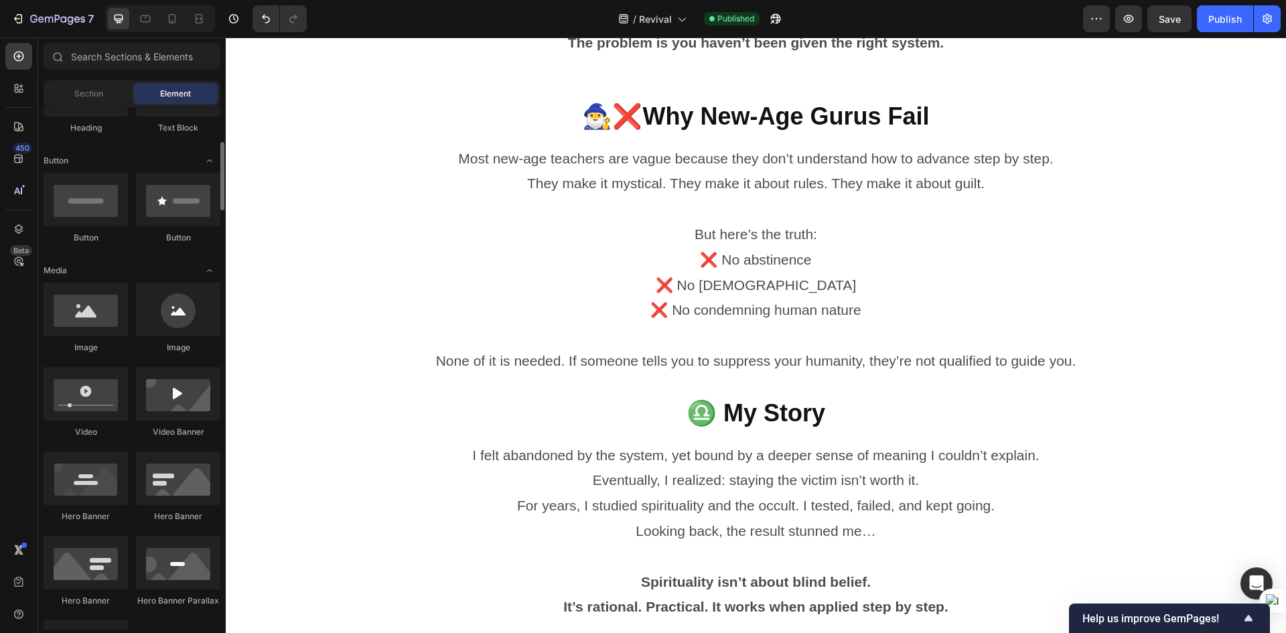
scroll to position [0, 0]
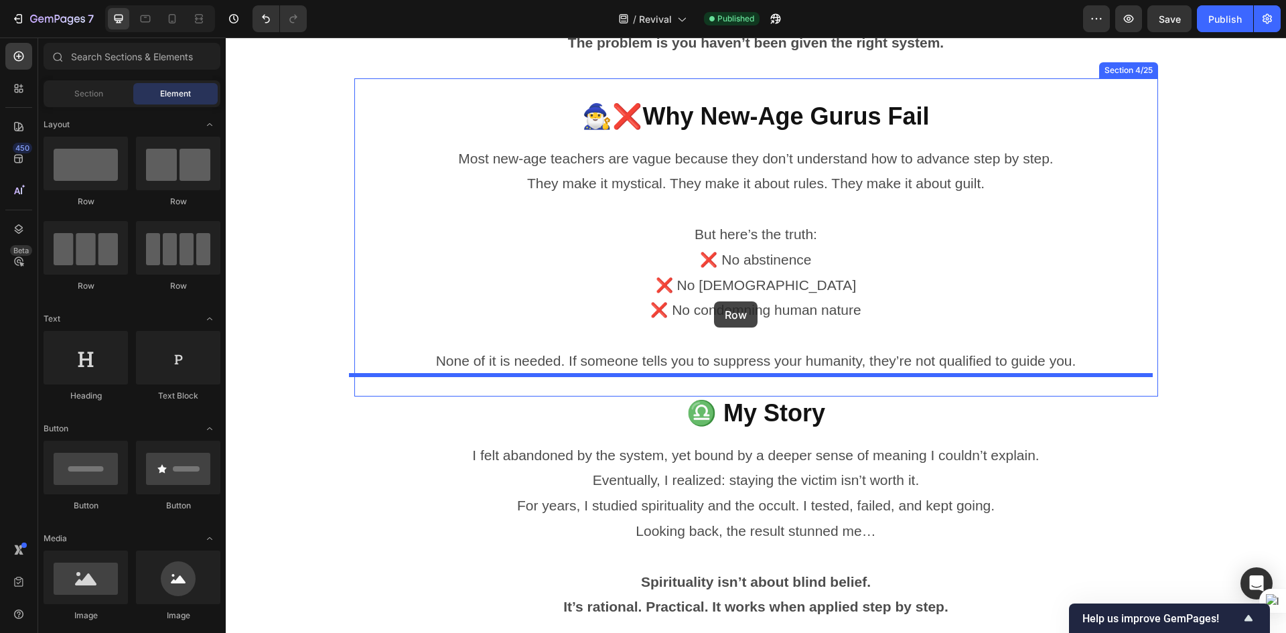
drag, startPoint x: 317, startPoint y: 289, endPoint x: 714, endPoint y: 301, distance: 397.5
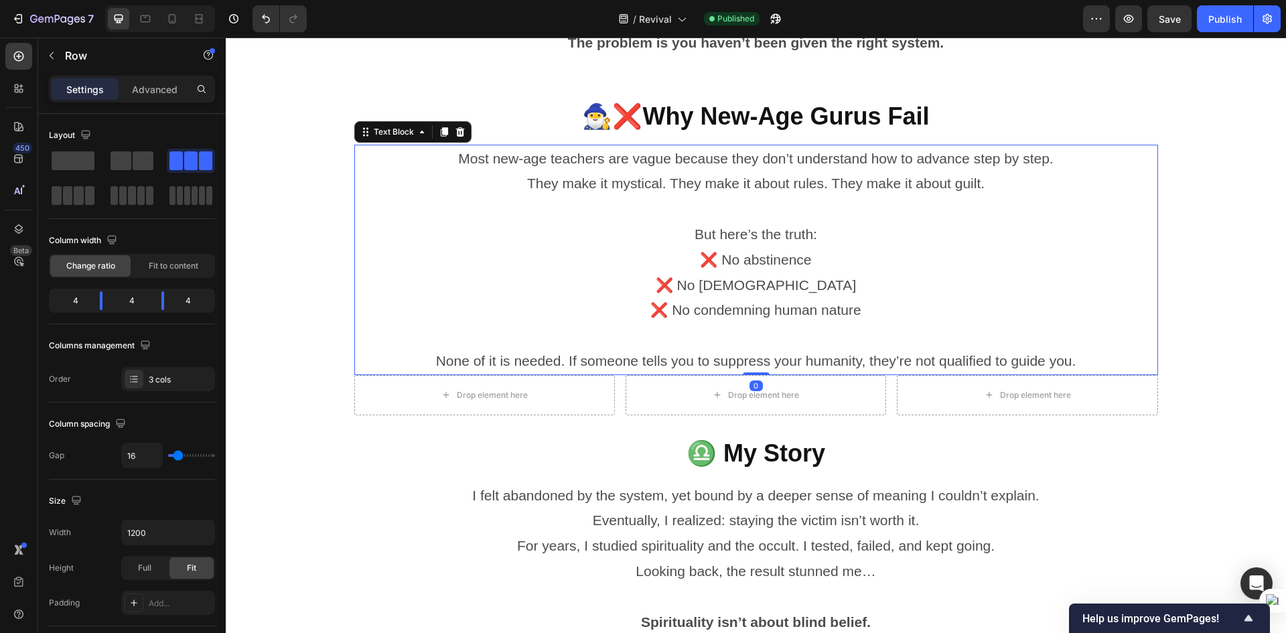
click at [716, 262] on p "❌ No abstinence" at bounding box center [756, 259] width 801 height 25
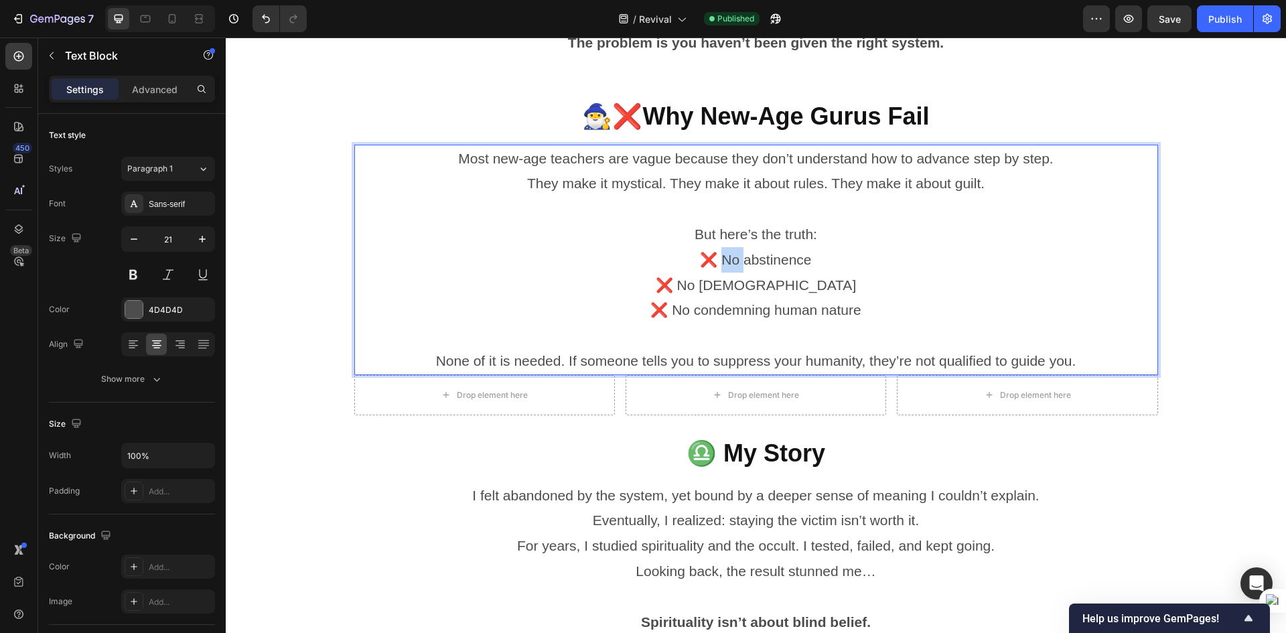
click at [716, 262] on p "❌ No abstinence" at bounding box center [756, 259] width 801 height 25
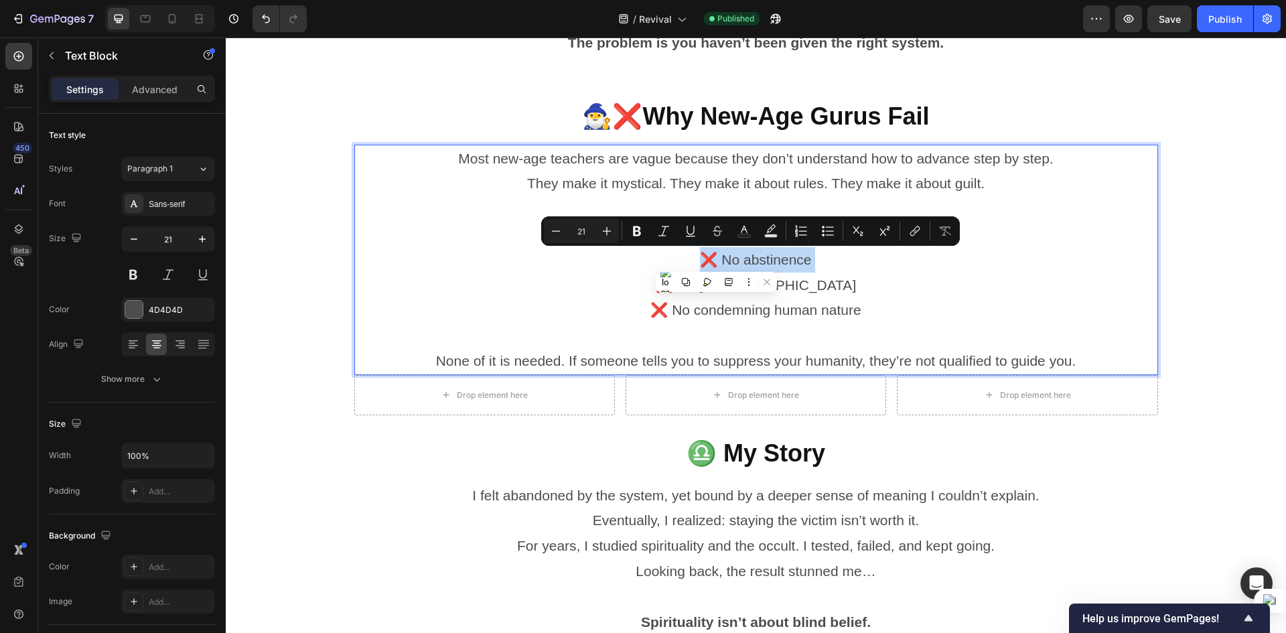
click at [693, 261] on p "❌ No abstinence" at bounding box center [756, 259] width 801 height 25
drag, startPoint x: 696, startPoint y: 259, endPoint x: 814, endPoint y: 255, distance: 118.0
click at [814, 255] on p "❌ No abstinence" at bounding box center [756, 259] width 801 height 25
click at [15, 94] on icon at bounding box center [18, 88] width 13 height 13
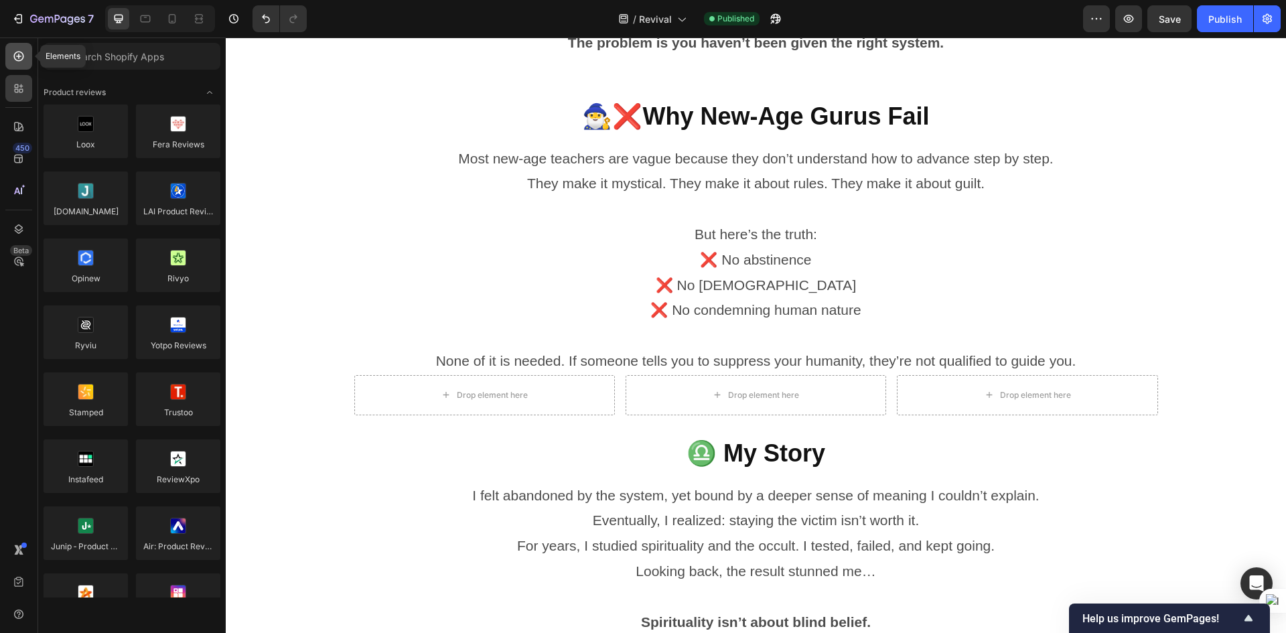
click at [19, 56] on icon at bounding box center [18, 56] width 5 height 5
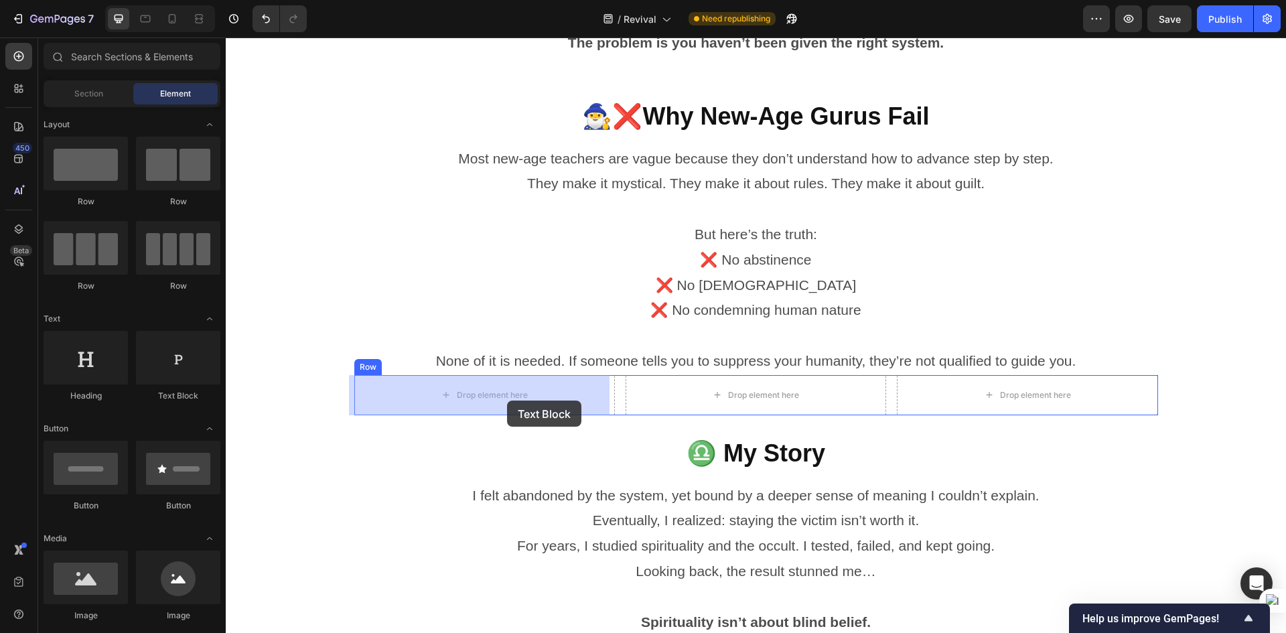
drag, startPoint x: 362, startPoint y: 389, endPoint x: 507, endPoint y: 400, distance: 145.2
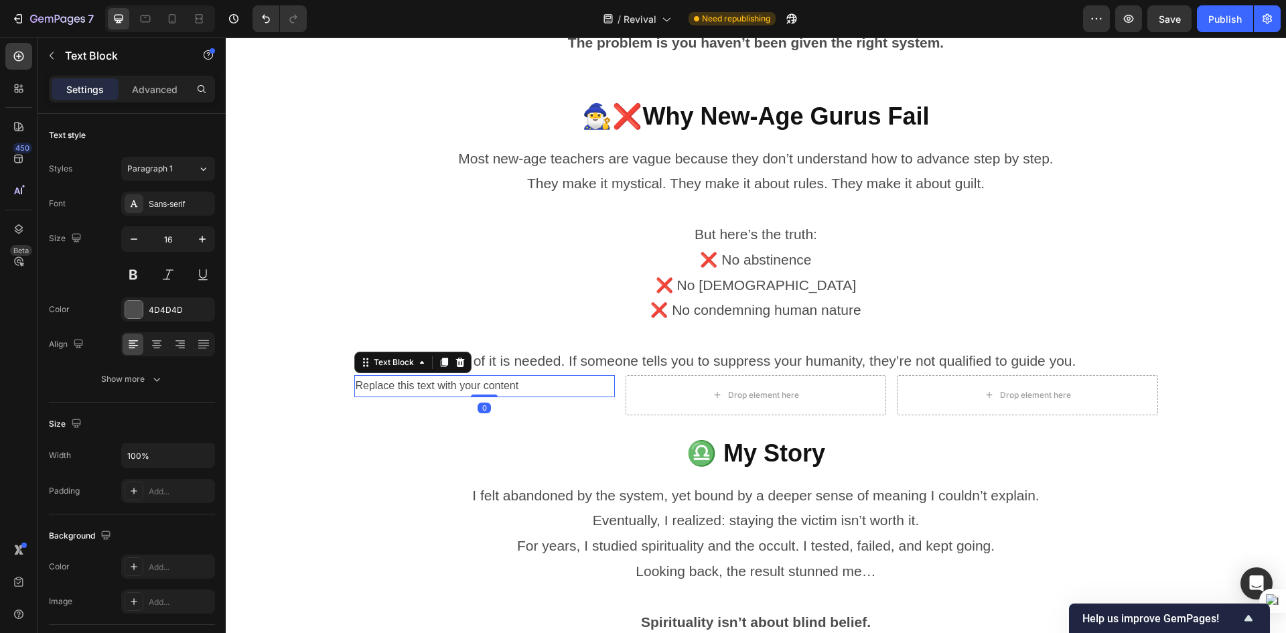
click at [518, 386] on div "Replace this text with your content" at bounding box center [484, 386] width 261 height 22
click at [518, 386] on p "Replace this text with your content" at bounding box center [485, 386] width 258 height 19
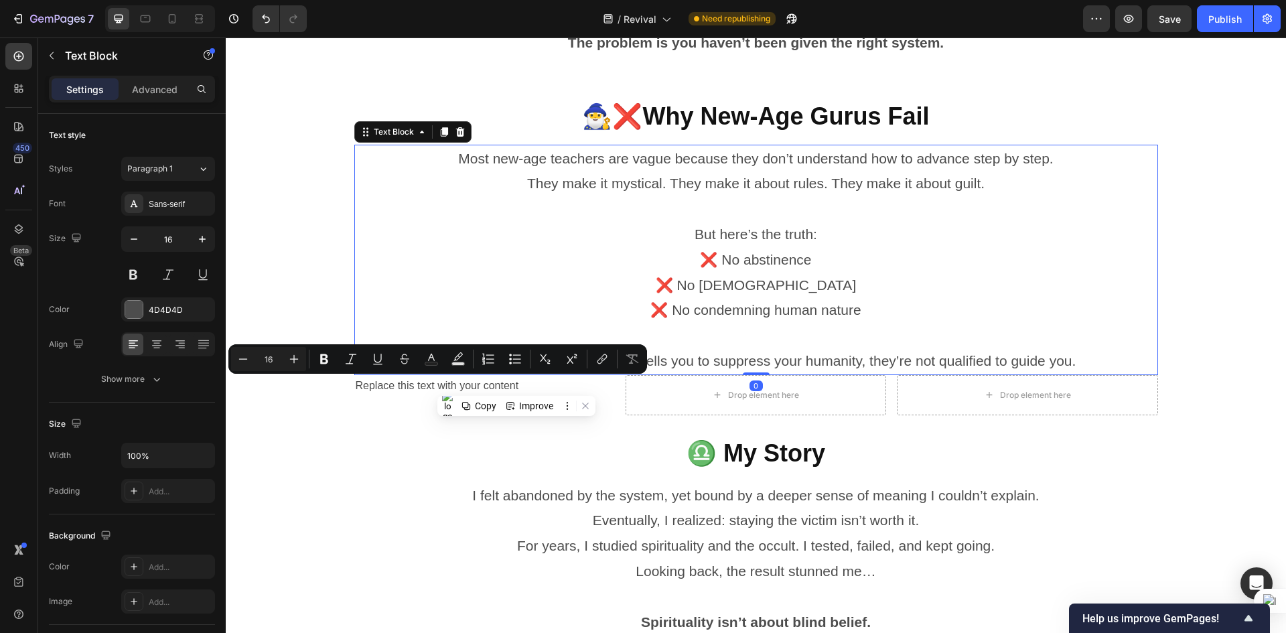
click at [752, 255] on p "❌ No abstinence" at bounding box center [756, 259] width 801 height 25
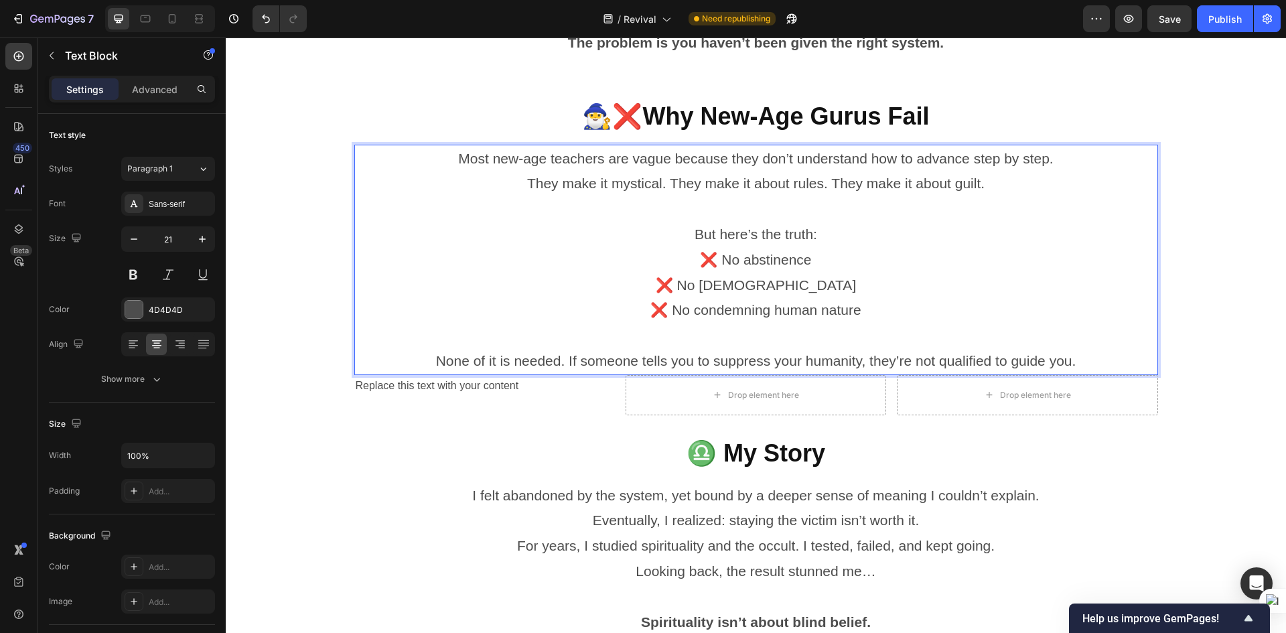
click at [742, 261] on p "❌ No abstinence" at bounding box center [756, 259] width 801 height 25
click at [438, 392] on p "Replace this text with your content" at bounding box center [485, 386] width 258 height 19
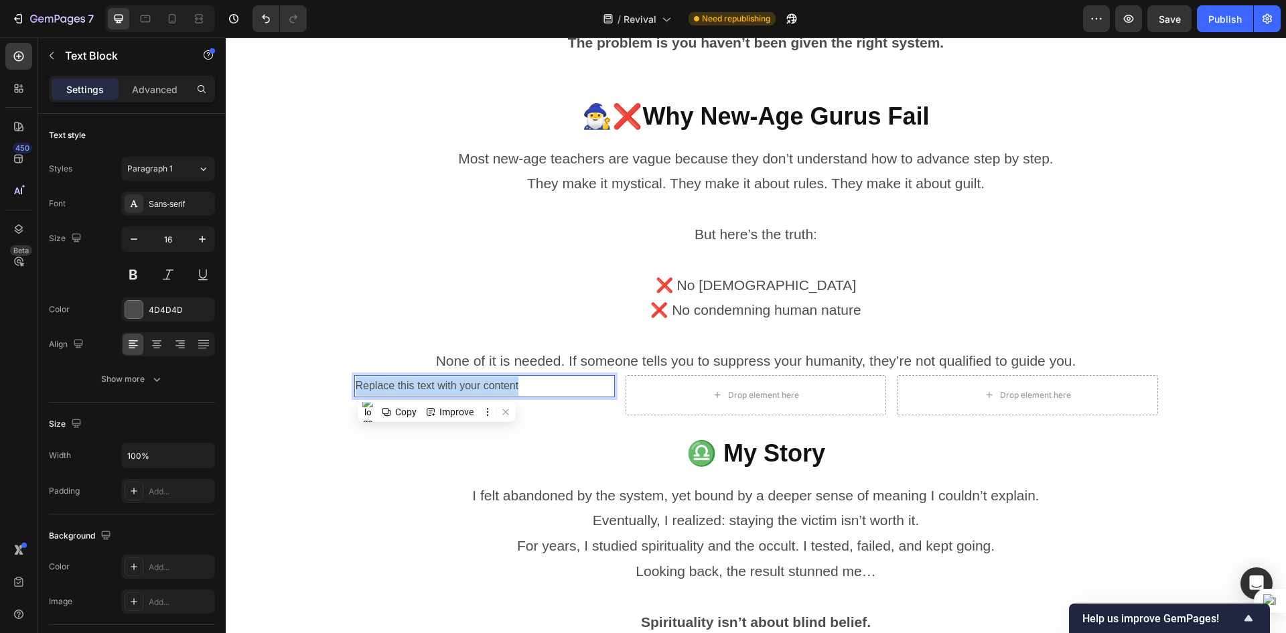
click at [438, 392] on p "Replace this text with your content" at bounding box center [485, 386] width 258 height 19
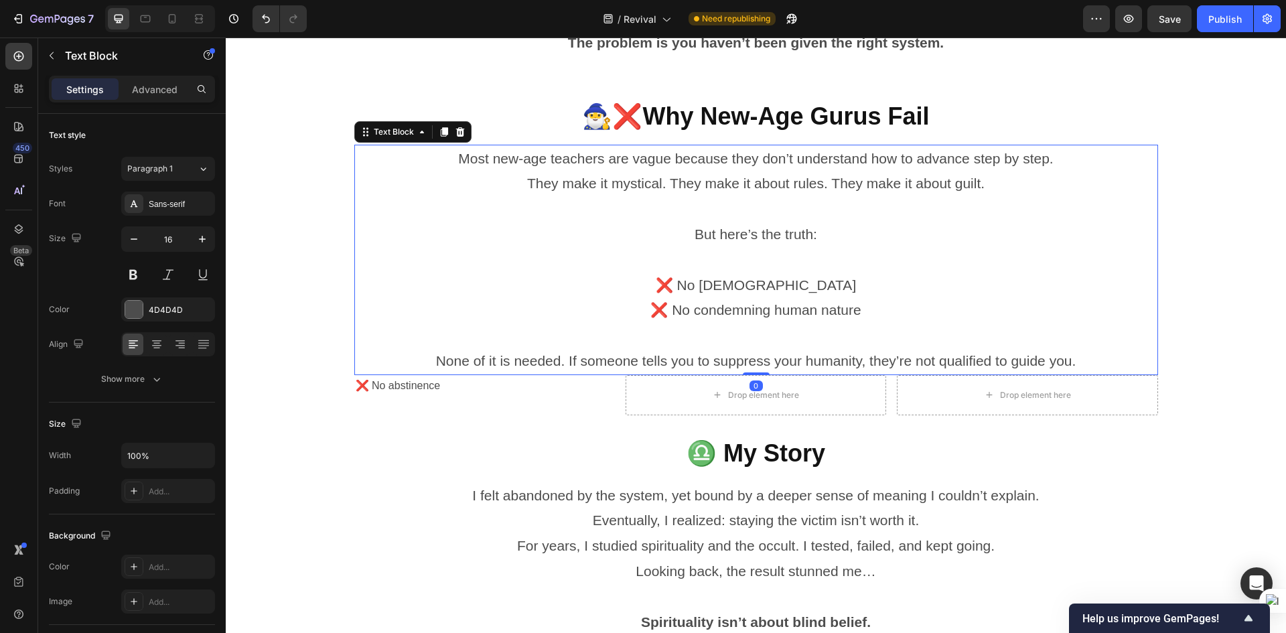
click at [738, 288] on p "❌ No [DEMOGRAPHIC_DATA]" at bounding box center [756, 285] width 801 height 25
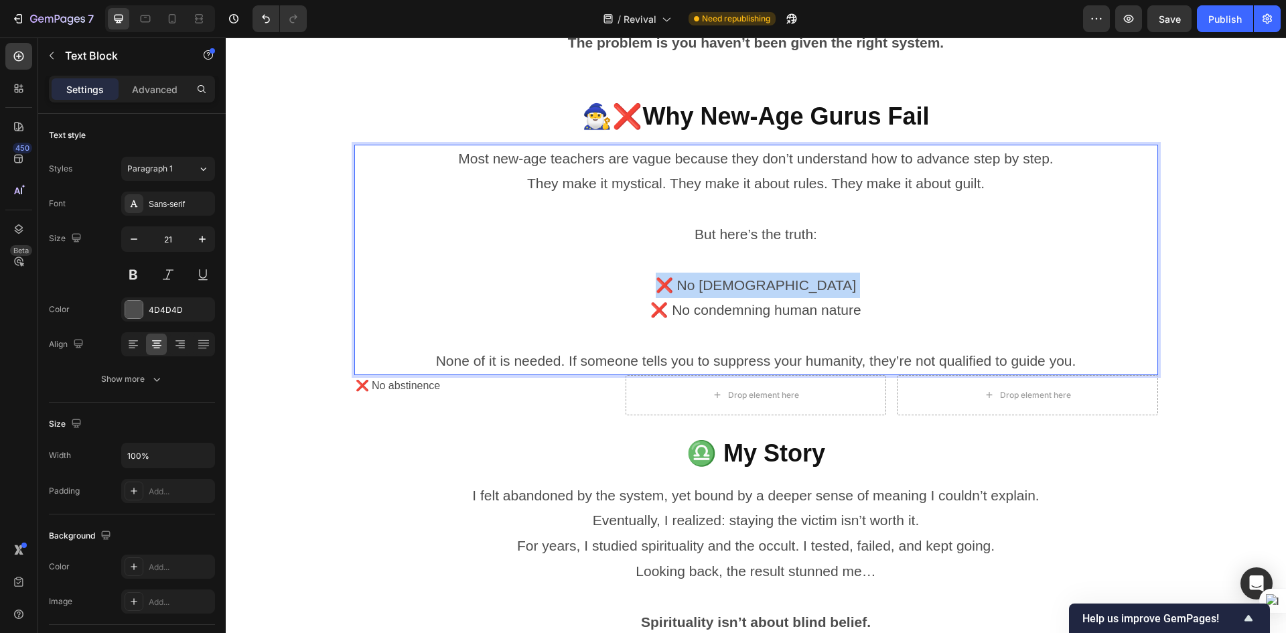
click at [738, 288] on p "❌ No [DEMOGRAPHIC_DATA]" at bounding box center [756, 285] width 801 height 25
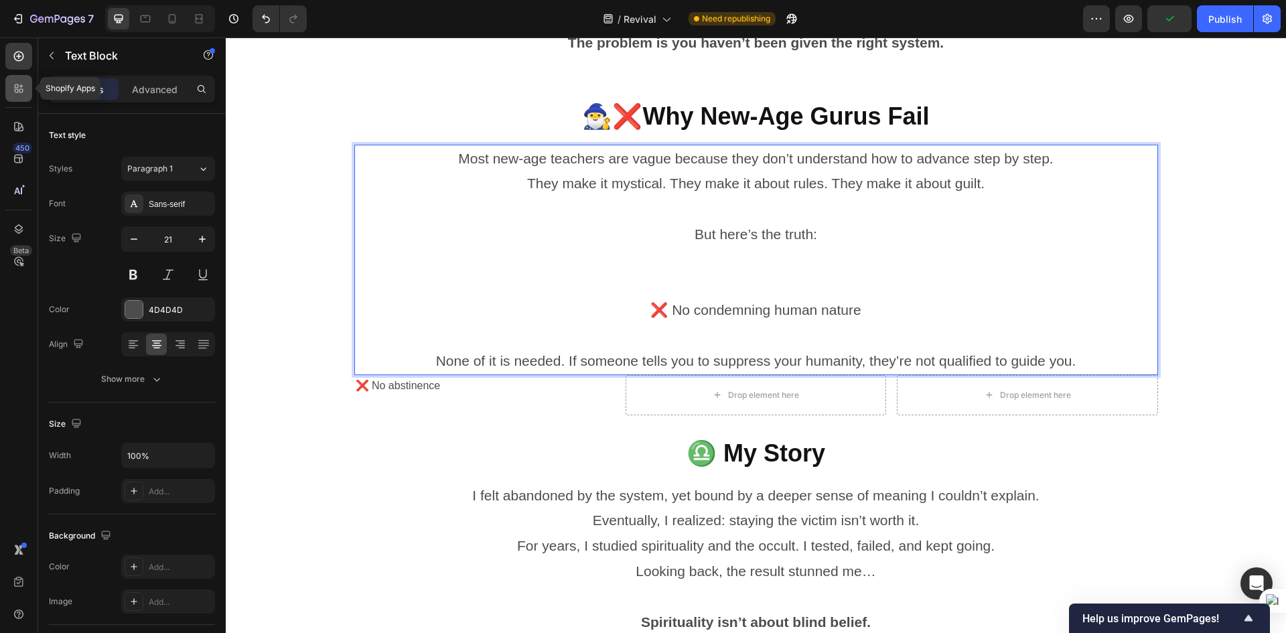
click at [11, 81] on div at bounding box center [18, 88] width 27 height 27
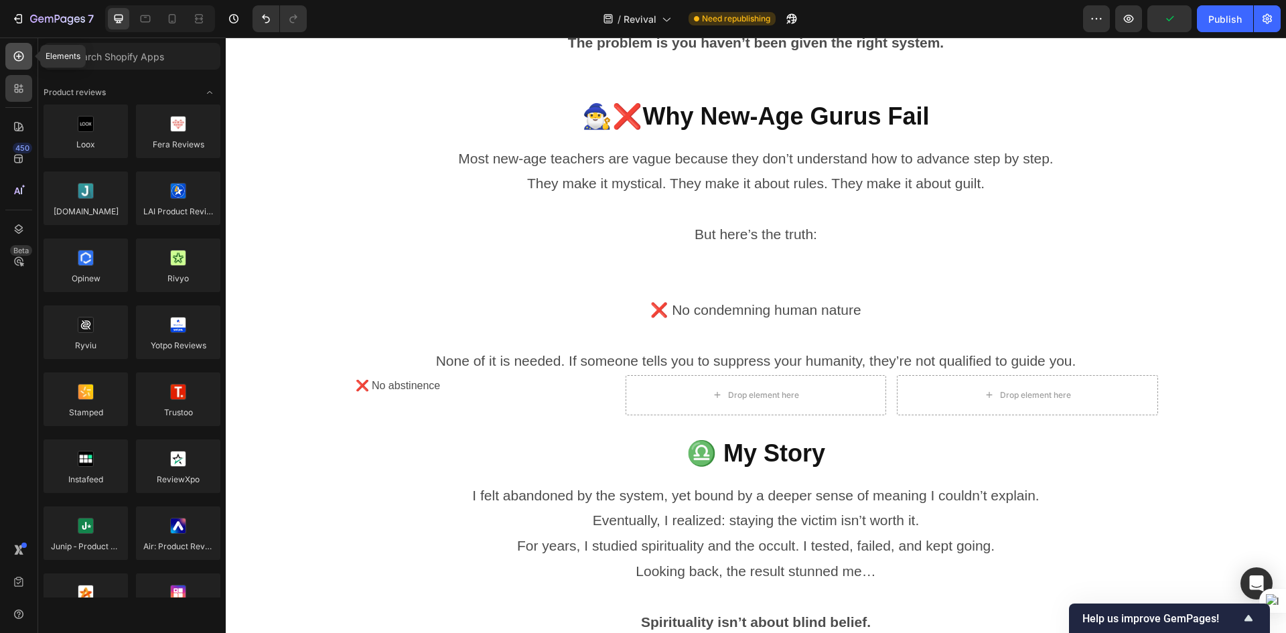
click at [23, 64] on div at bounding box center [18, 56] width 27 height 27
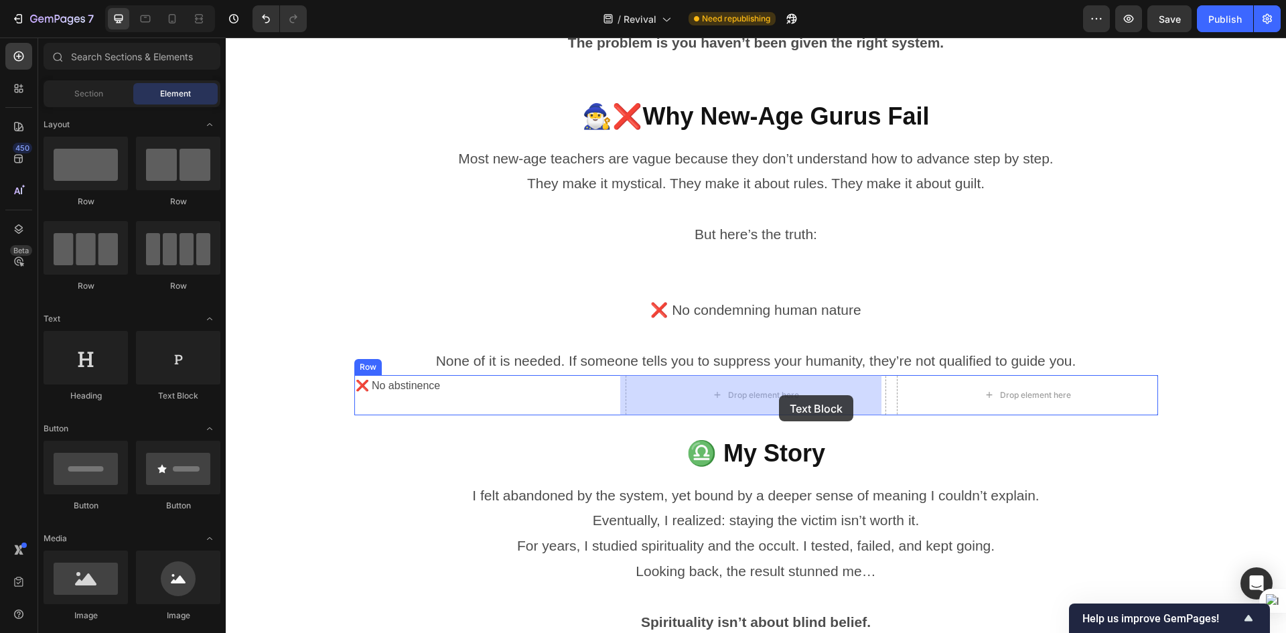
drag, startPoint x: 411, startPoint y: 395, endPoint x: 779, endPoint y: 395, distance: 367.8
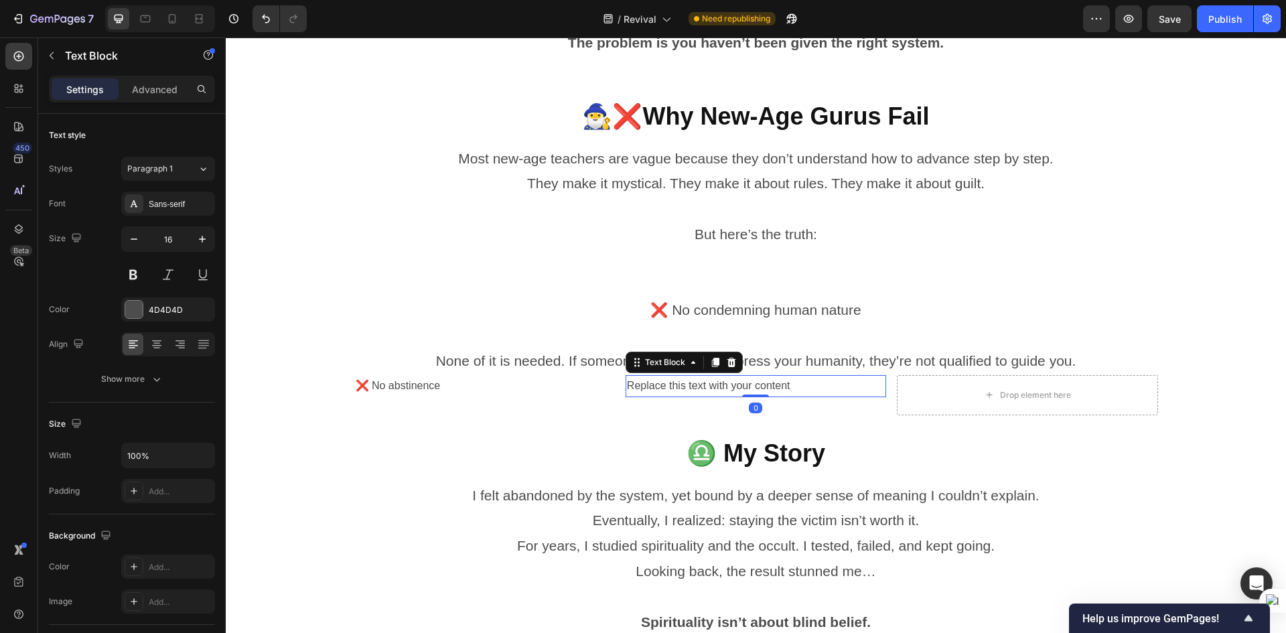
click at [797, 381] on div "Replace this text with your content" at bounding box center [756, 386] width 261 height 22
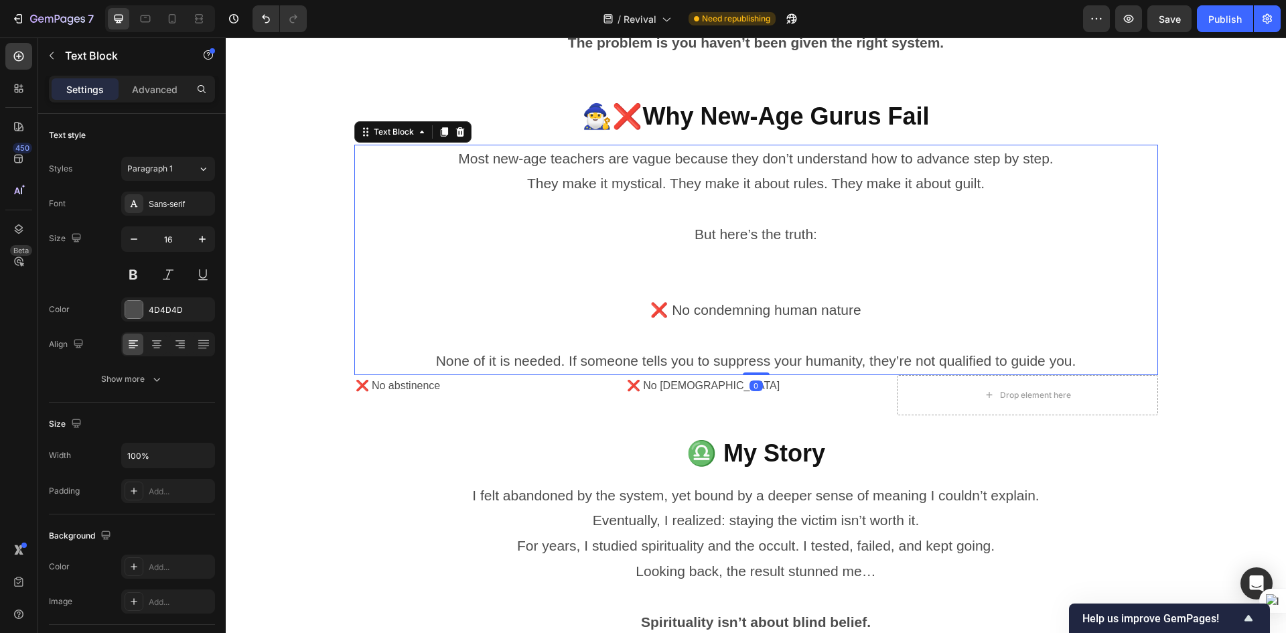
click at [768, 305] on p "❌ No condemning human nature" at bounding box center [756, 309] width 801 height 25
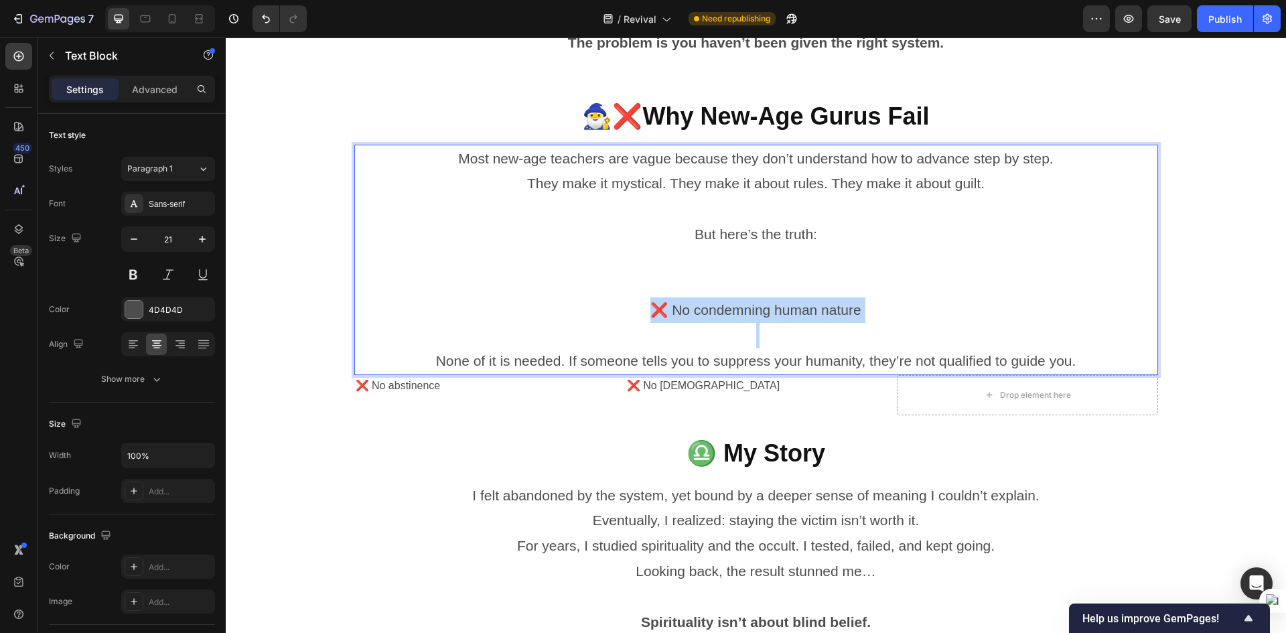
click at [768, 305] on p "❌ No condemning human nature" at bounding box center [756, 309] width 801 height 25
click at [26, 76] on div at bounding box center [18, 88] width 27 height 27
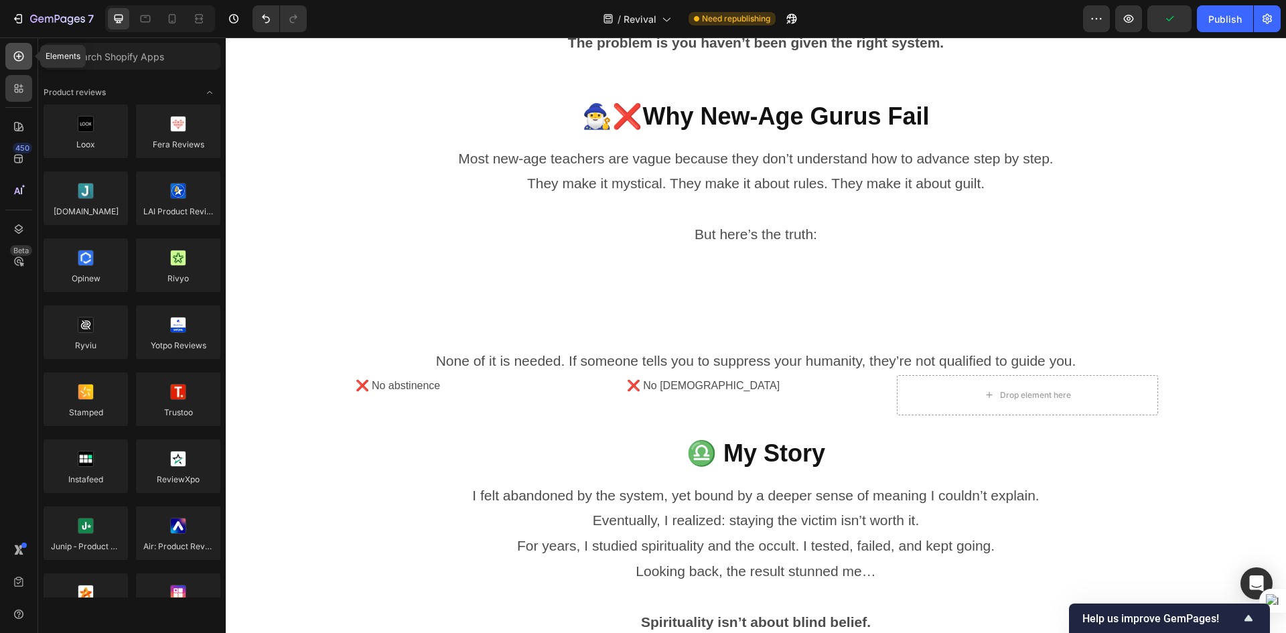
click at [27, 64] on div at bounding box center [18, 56] width 27 height 27
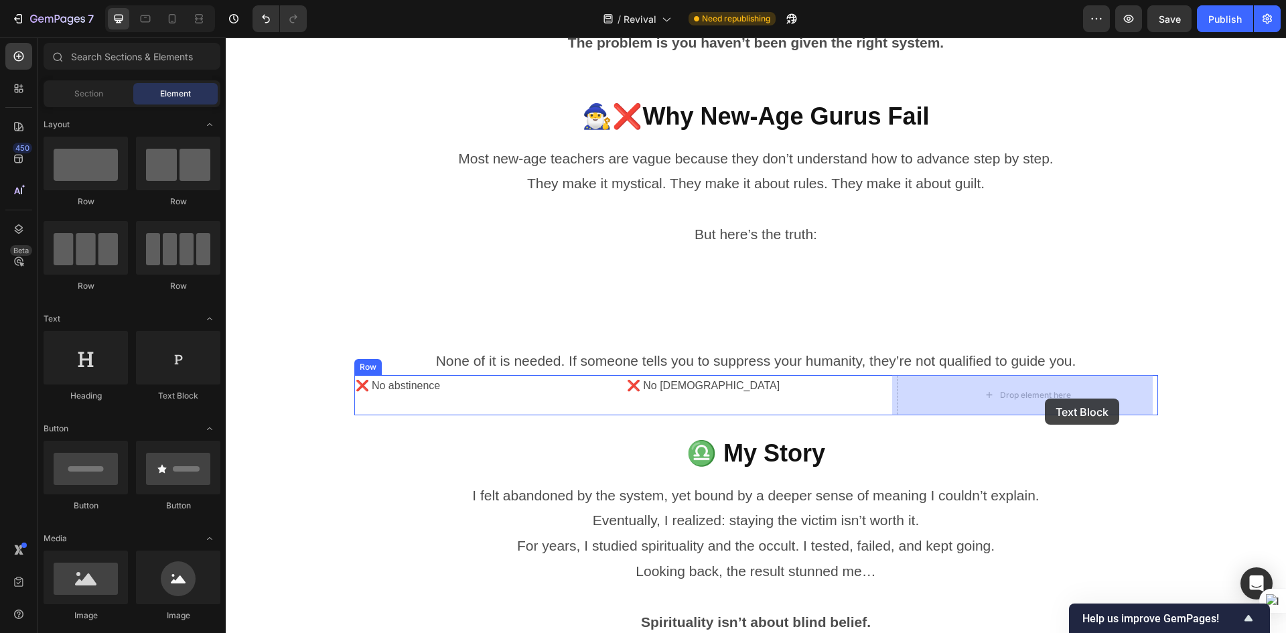
drag, startPoint x: 384, startPoint y: 398, endPoint x: 1045, endPoint y: 399, distance: 661.3
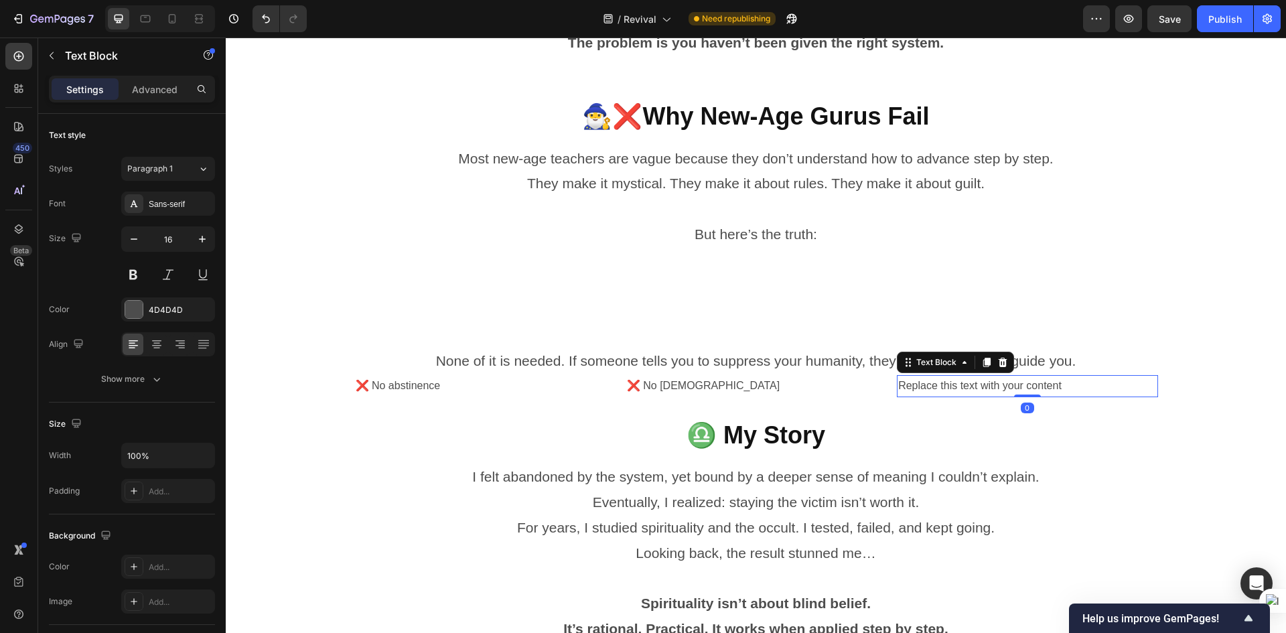
click at [1052, 392] on div "Replace this text with your content" at bounding box center [1027, 386] width 261 height 22
click at [1052, 391] on p "Replace this text with your content" at bounding box center [1027, 386] width 258 height 19
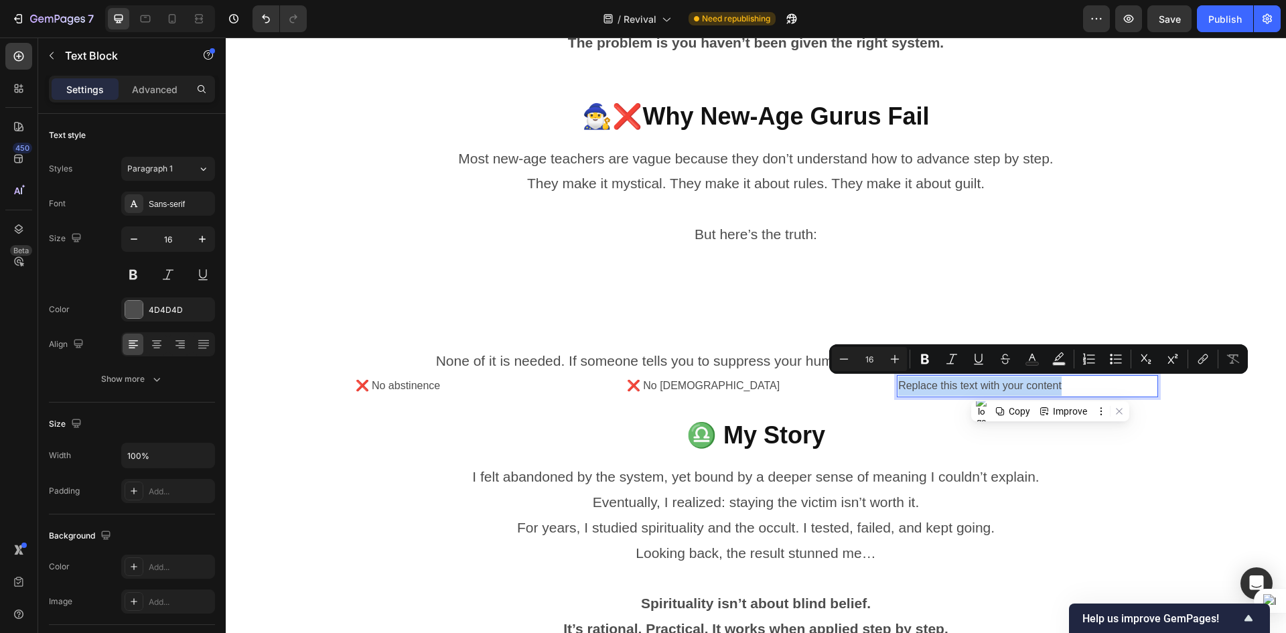
click at [1052, 391] on p "Replace this text with your content" at bounding box center [1027, 386] width 258 height 19
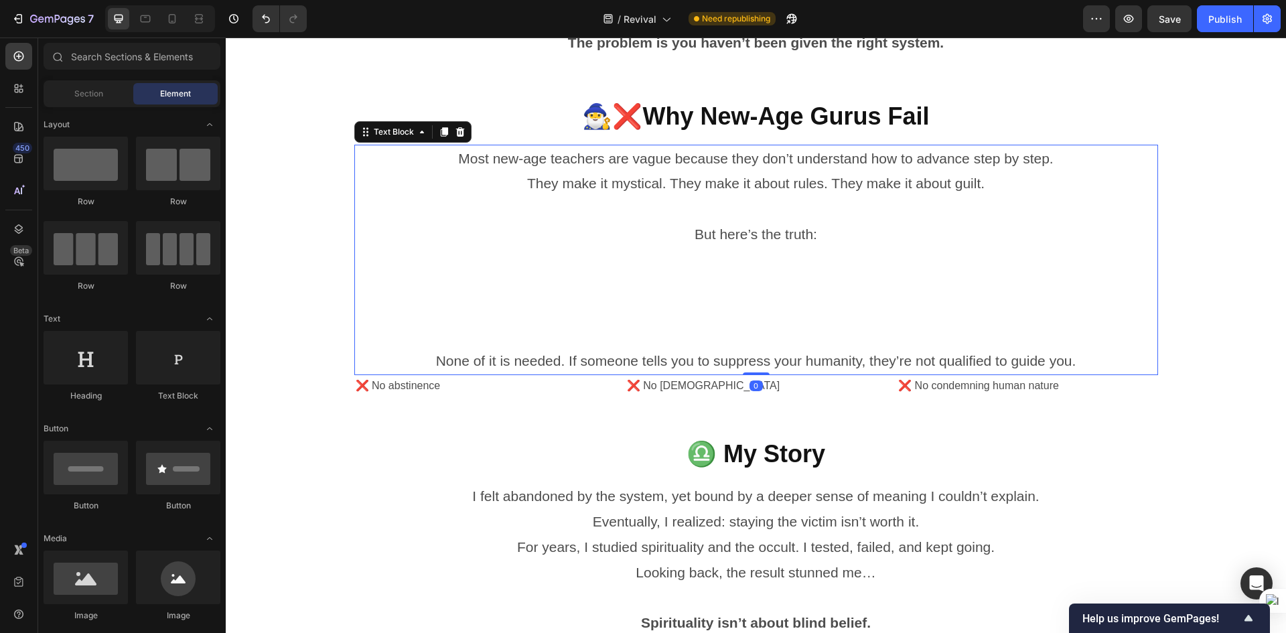
click at [853, 358] on p "None of it is needed. If someone tells you to suppress your humanity, they’re n…" at bounding box center [756, 360] width 801 height 25
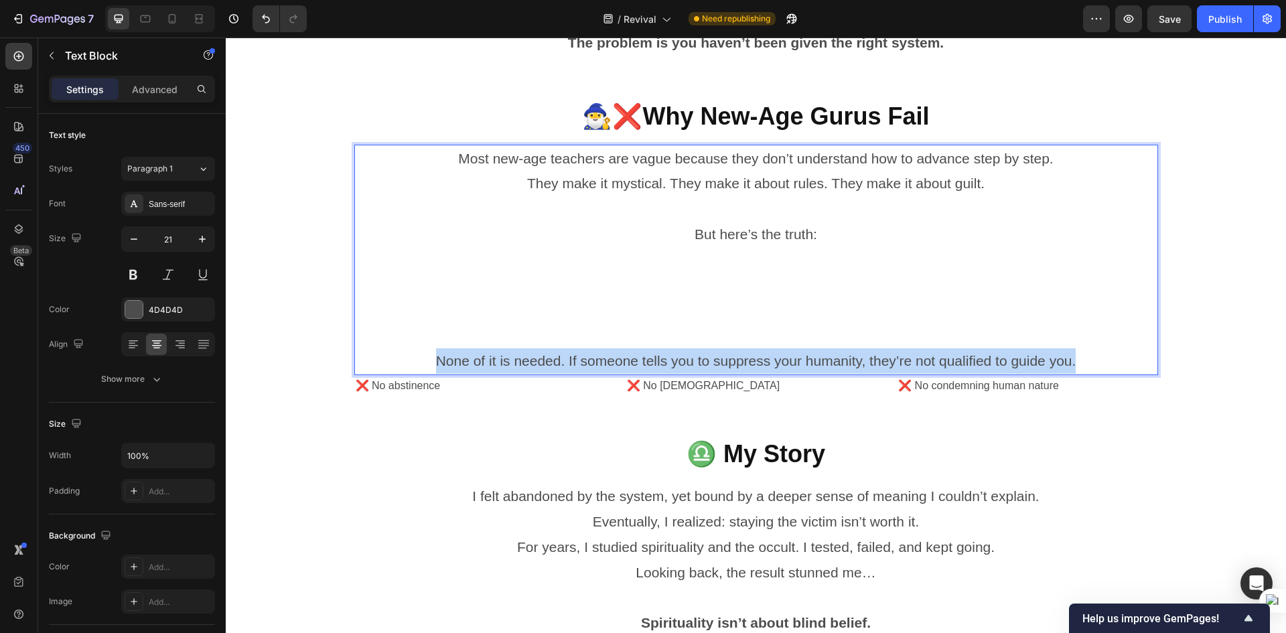
click at [853, 358] on p "None of it is needed. If someone tells you to suppress your humanity, they’re n…" at bounding box center [756, 360] width 801 height 25
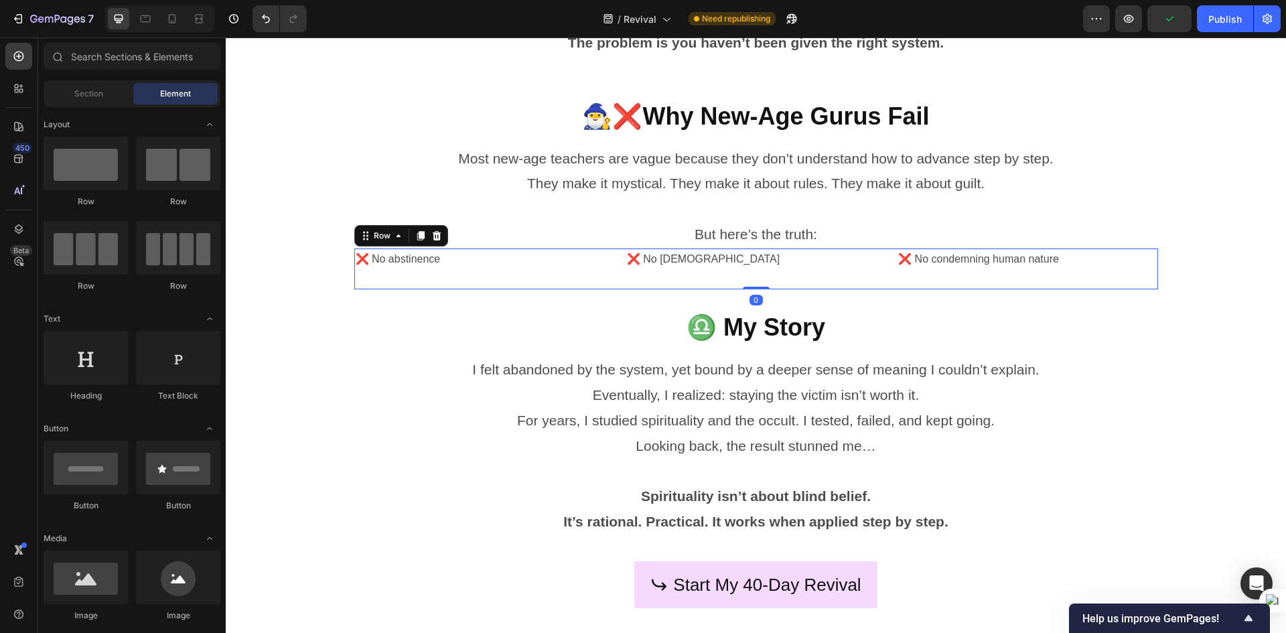
click at [878, 285] on div "❌ No asceticism Text Block" at bounding box center [756, 270] width 261 height 42
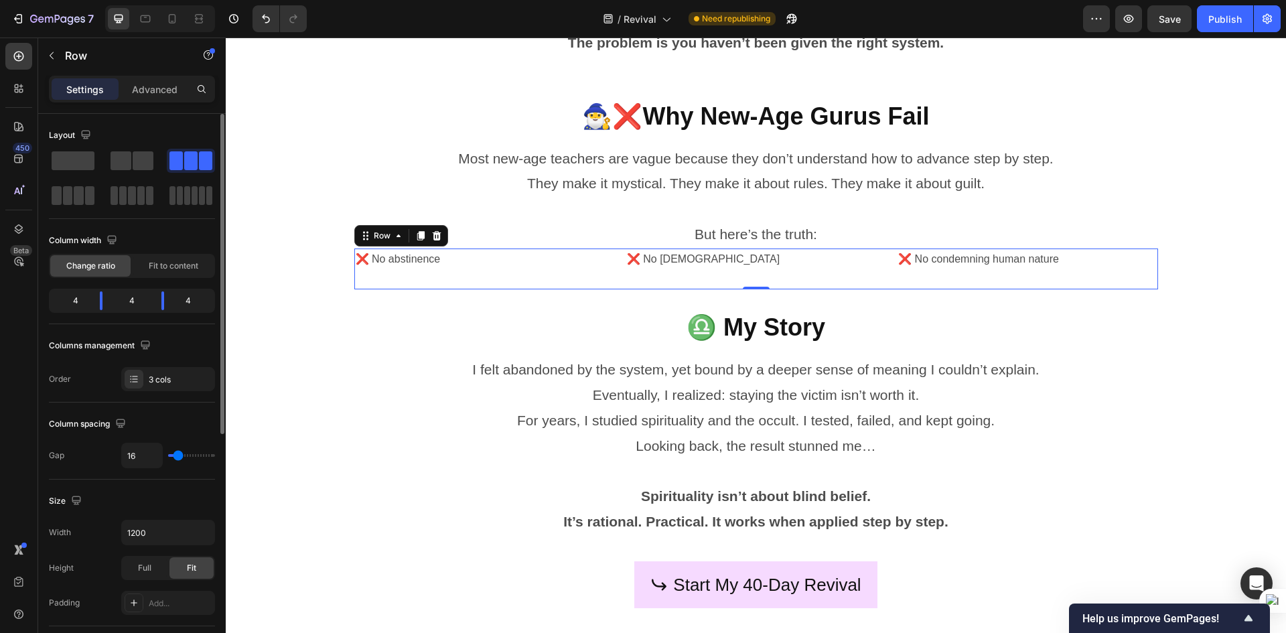
type input "4"
type input "2"
type input "0"
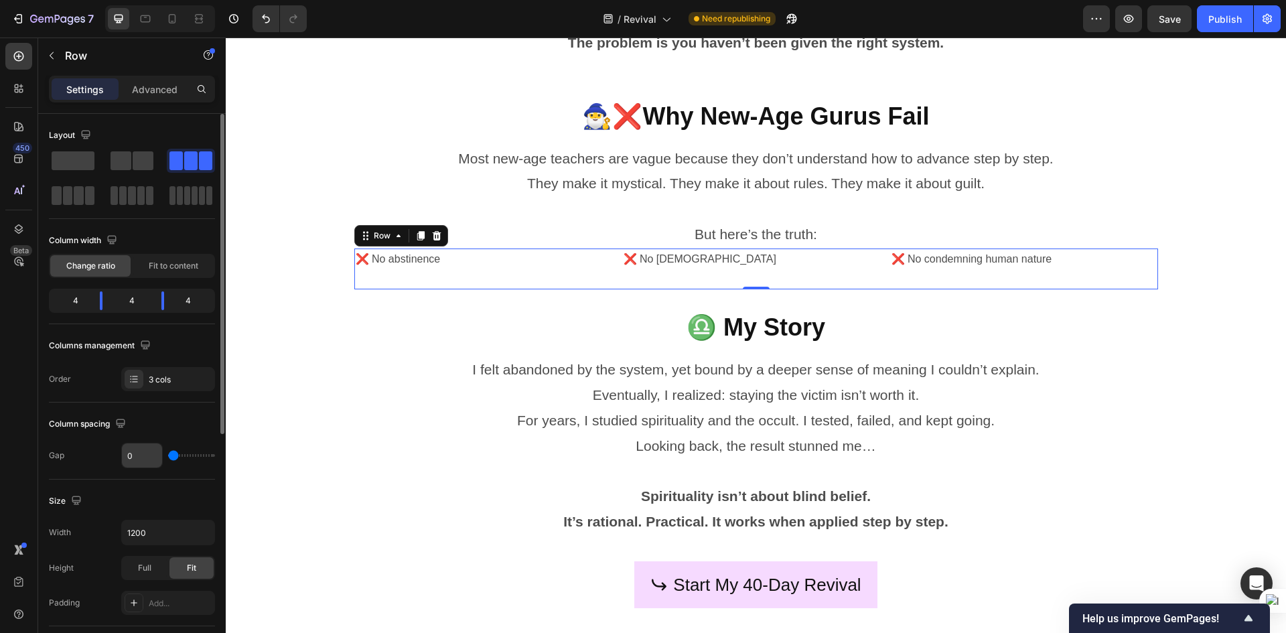
drag, startPoint x: 176, startPoint y: 454, endPoint x: 147, endPoint y: 457, distance: 28.9
type input "0"
click at [168, 456] on input "range" at bounding box center [191, 455] width 47 height 3
click at [153, 563] on div "Full" at bounding box center [145, 567] width 44 height 21
click at [190, 564] on span "Fit" at bounding box center [191, 568] width 9 height 12
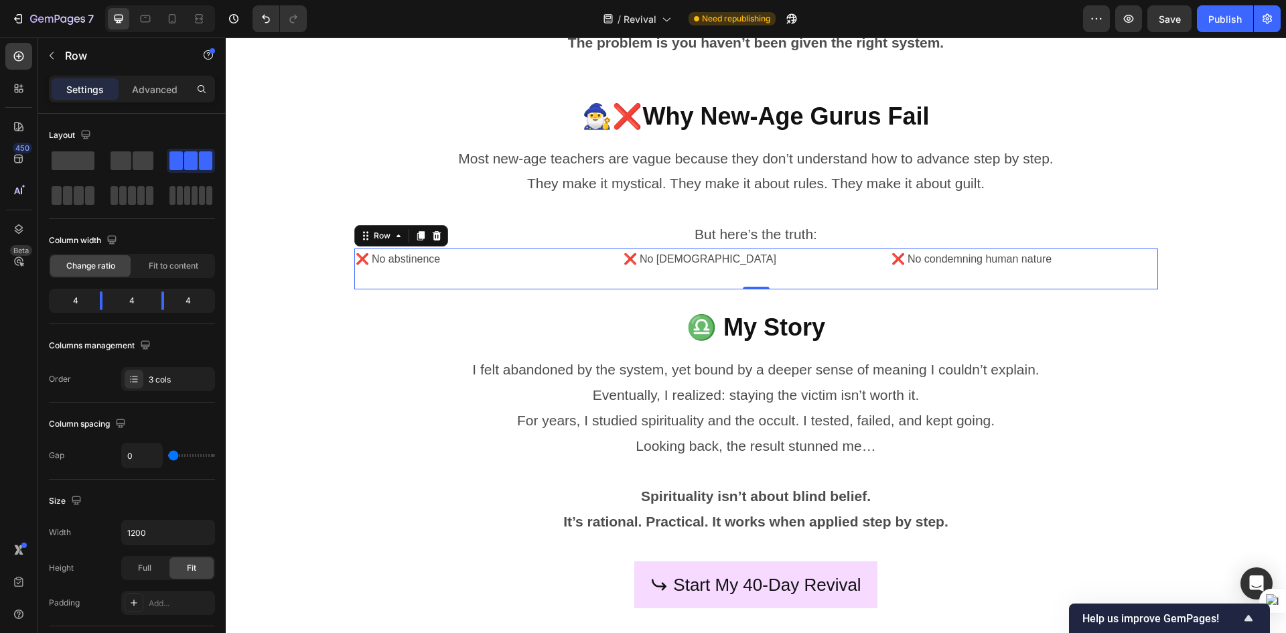
click at [509, 285] on div "❌ No [MEDICAL_DATA] Text Block" at bounding box center [488, 270] width 268 height 42
click at [149, 257] on div "Fit to content" at bounding box center [173, 265] width 80 height 21
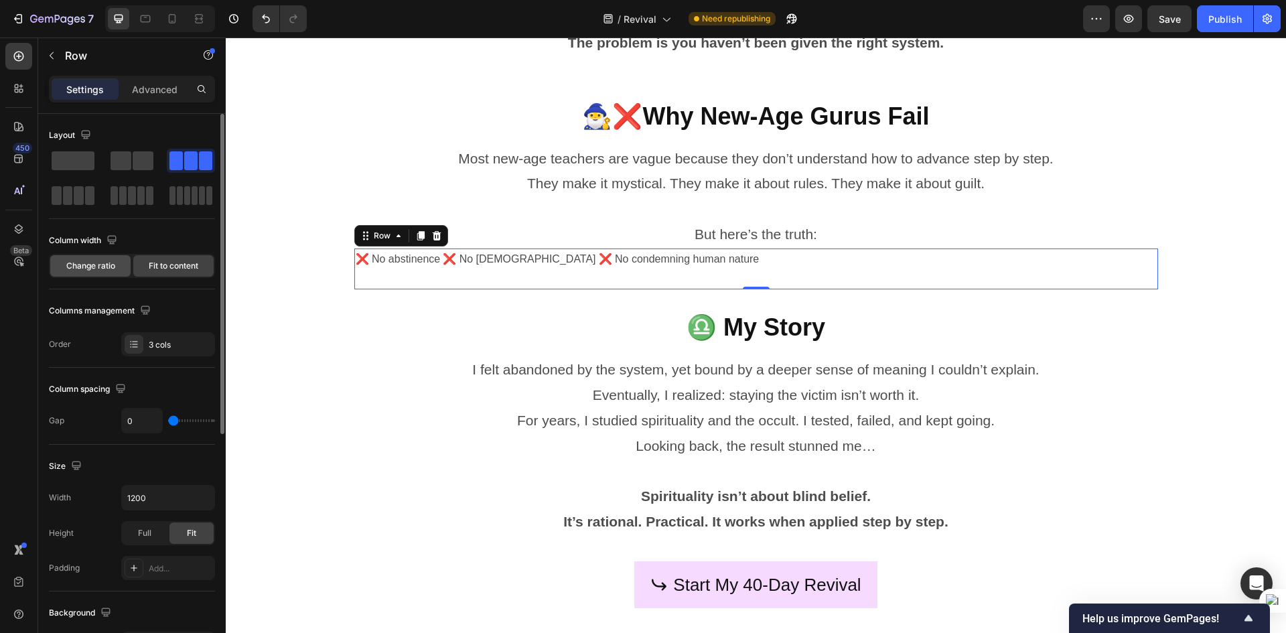
click at [109, 261] on span "Change ratio" at bounding box center [90, 266] width 49 height 12
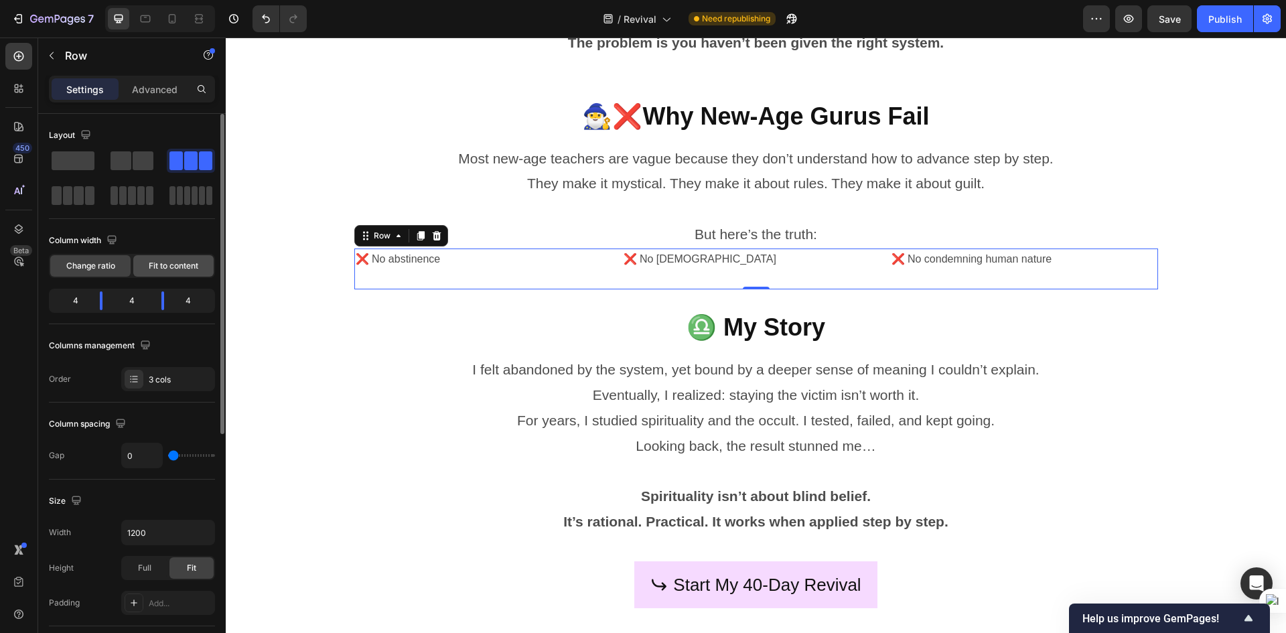
click at [155, 267] on span "Fit to content" at bounding box center [174, 266] width 50 height 12
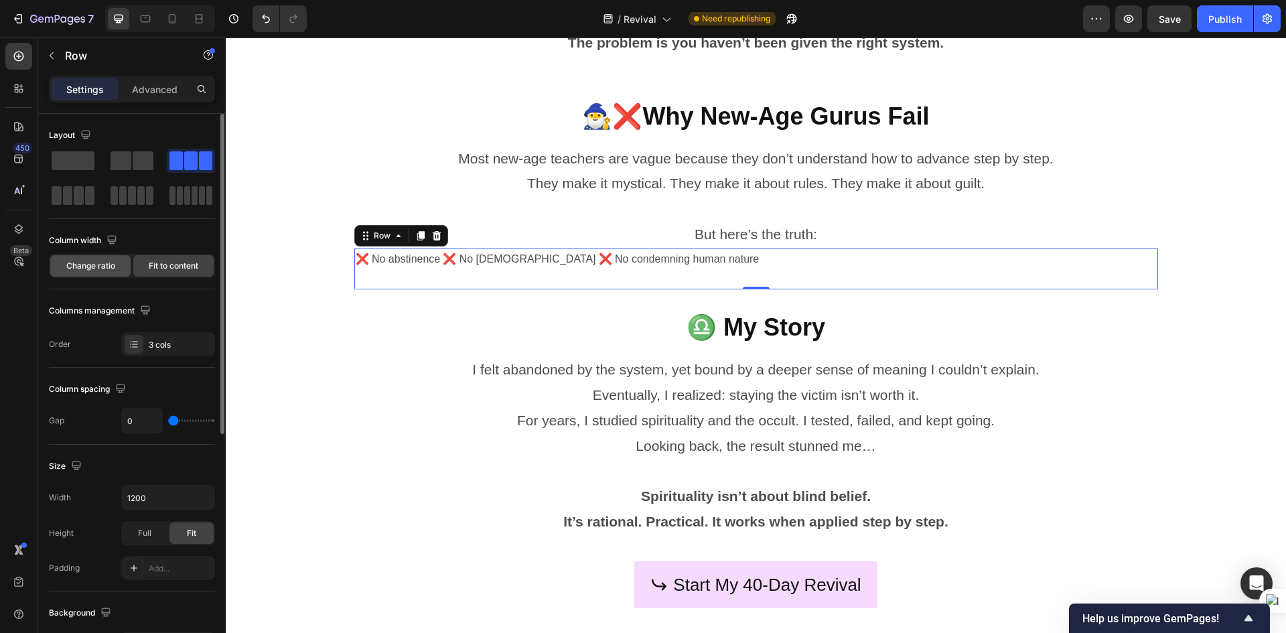
click at [107, 258] on div "Change ratio" at bounding box center [90, 265] width 80 height 21
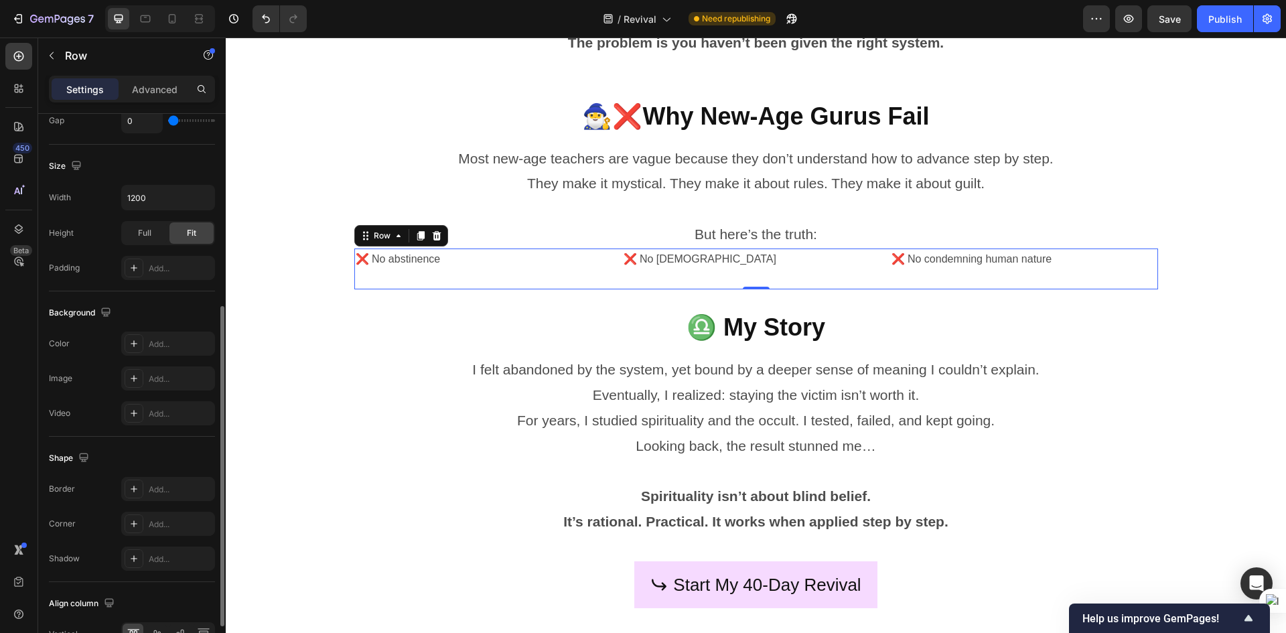
scroll to position [413, 0]
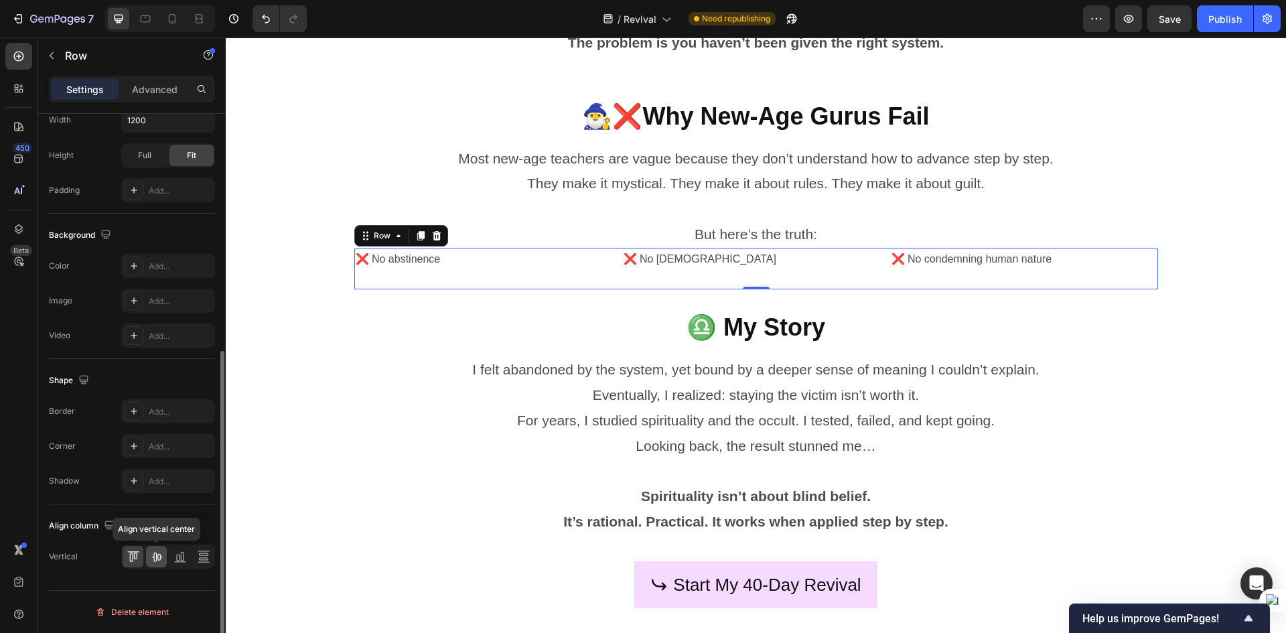
click at [157, 558] on icon at bounding box center [156, 556] width 13 height 13
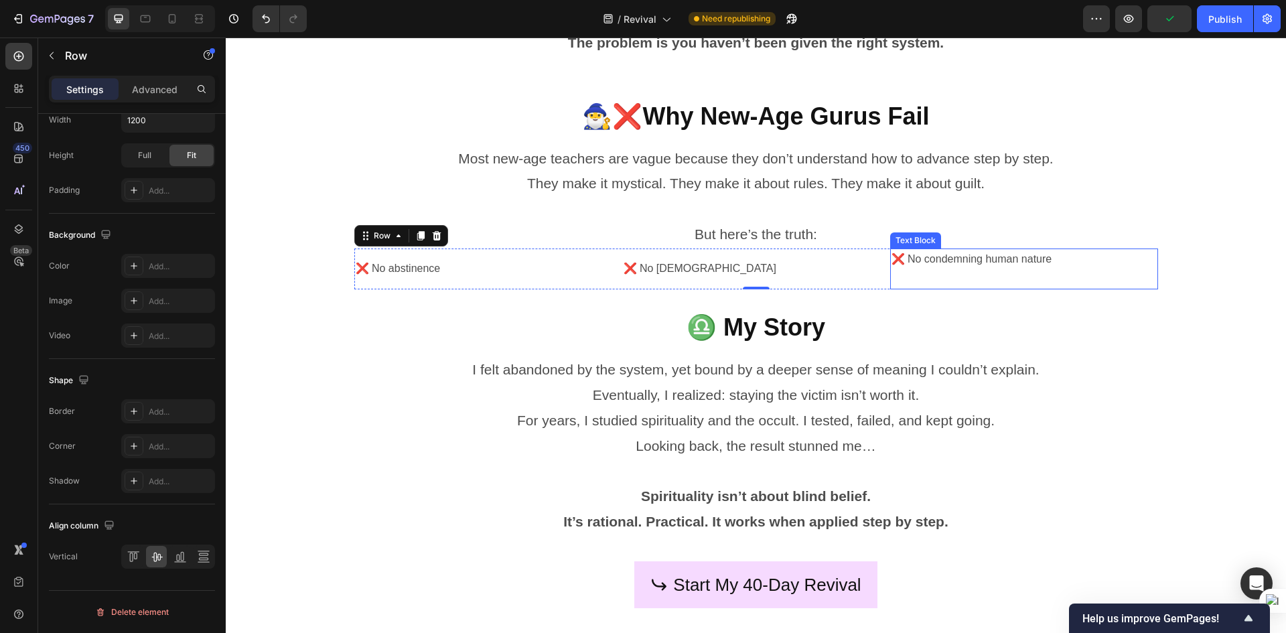
scroll to position [0, 0]
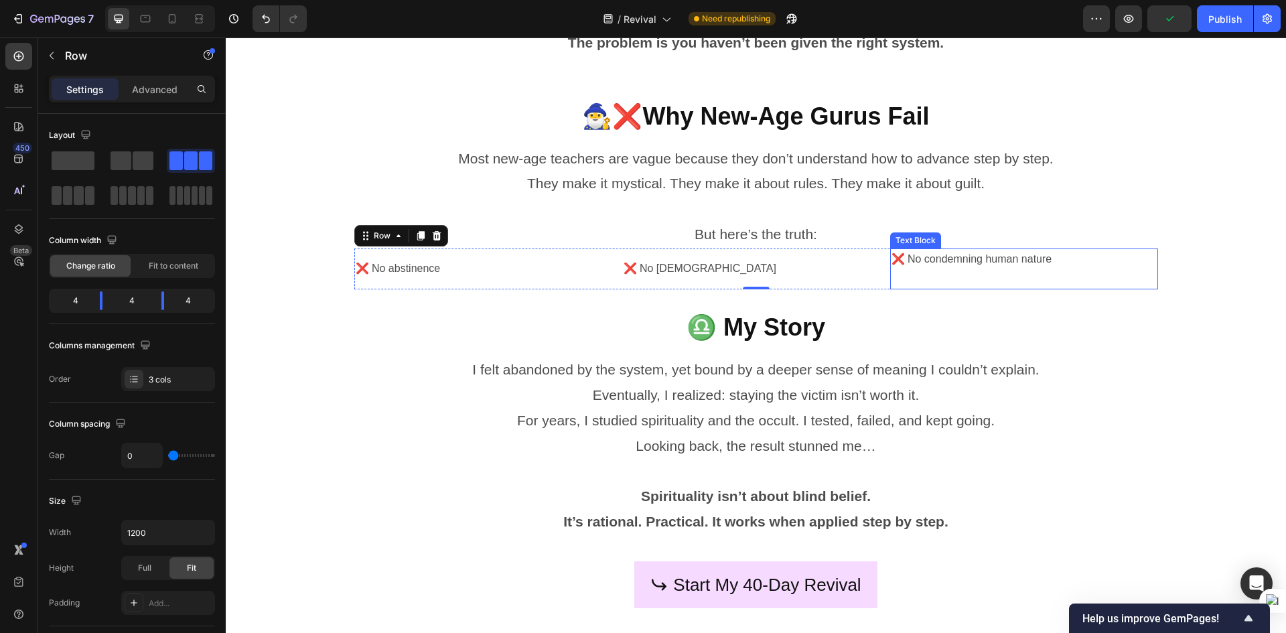
click at [1002, 257] on p "❌ No condemning human nature" at bounding box center [1024, 259] width 265 height 19
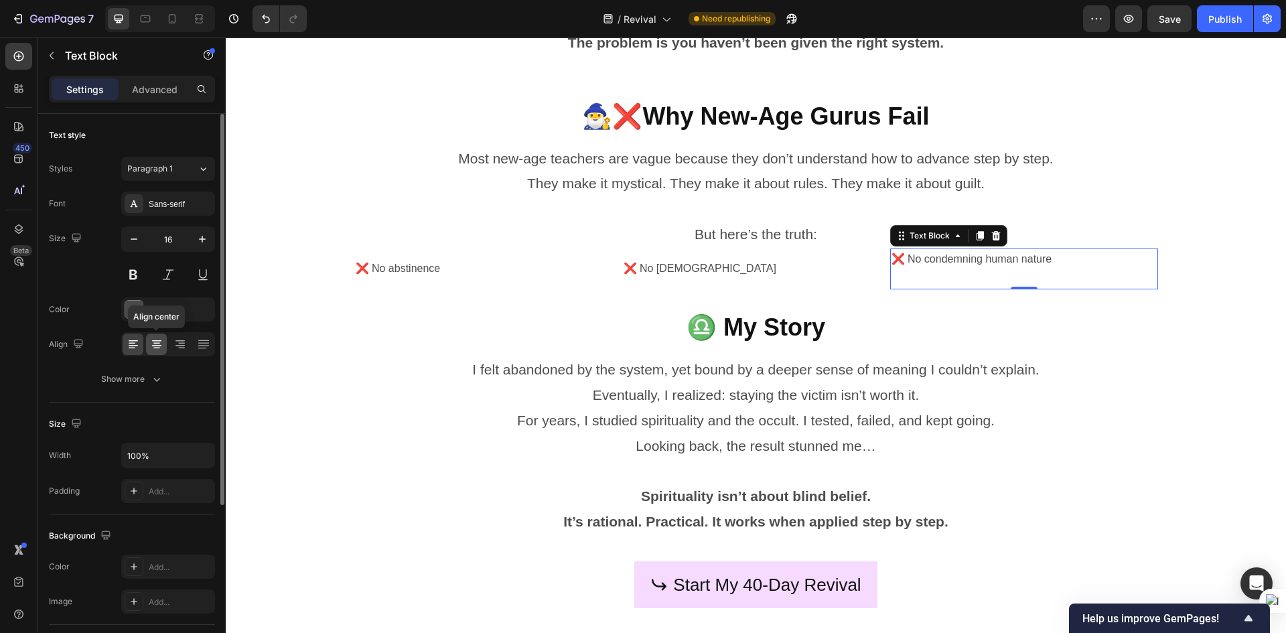
click at [154, 340] on icon at bounding box center [156, 340] width 9 height 1
click at [709, 270] on p "❌ No [DEMOGRAPHIC_DATA]" at bounding box center [756, 268] width 265 height 19
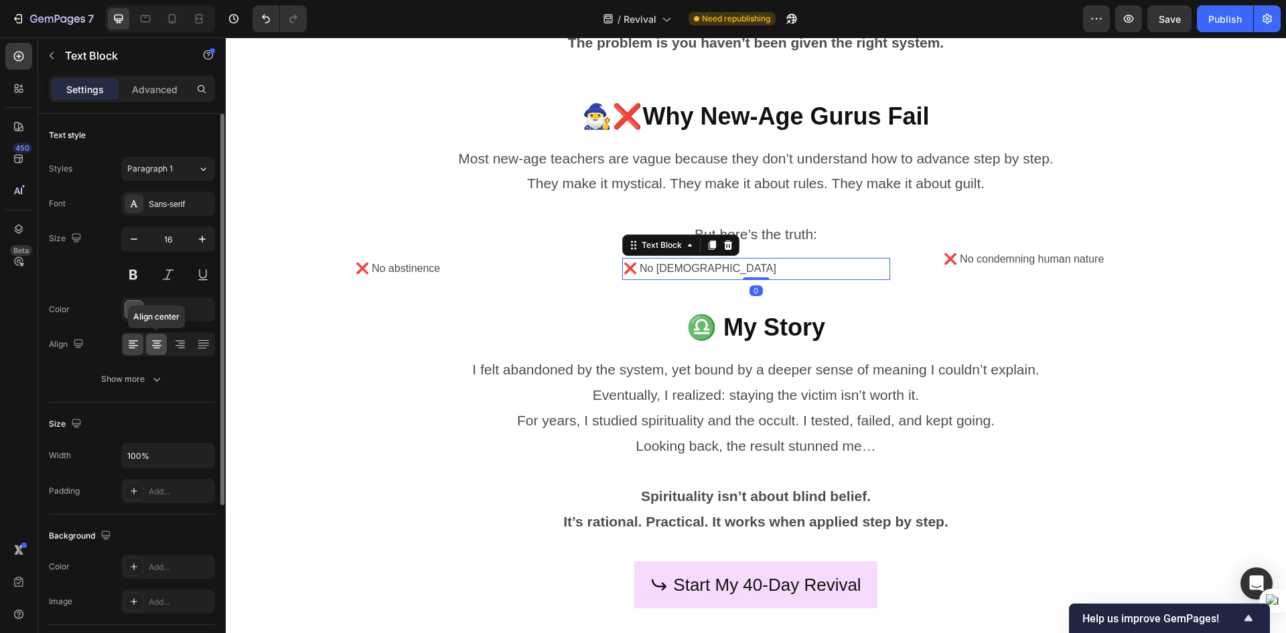
click at [151, 342] on icon at bounding box center [156, 344] width 13 height 13
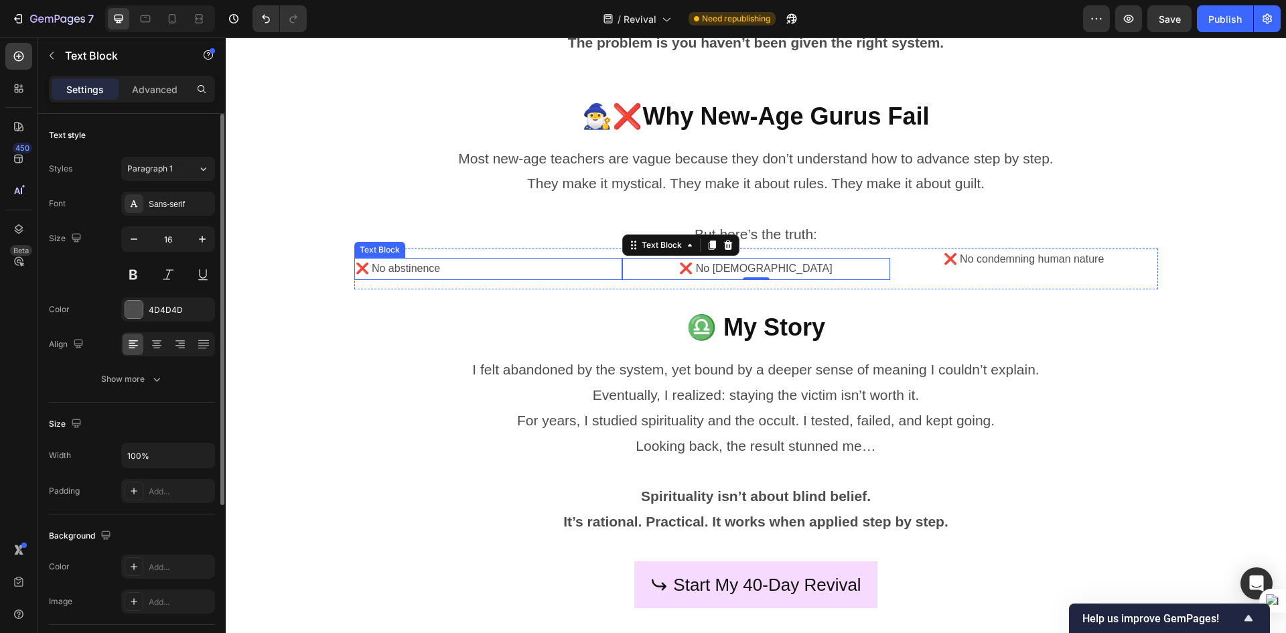
click at [401, 275] on p "❌ No abstinence" at bounding box center [488, 268] width 265 height 19
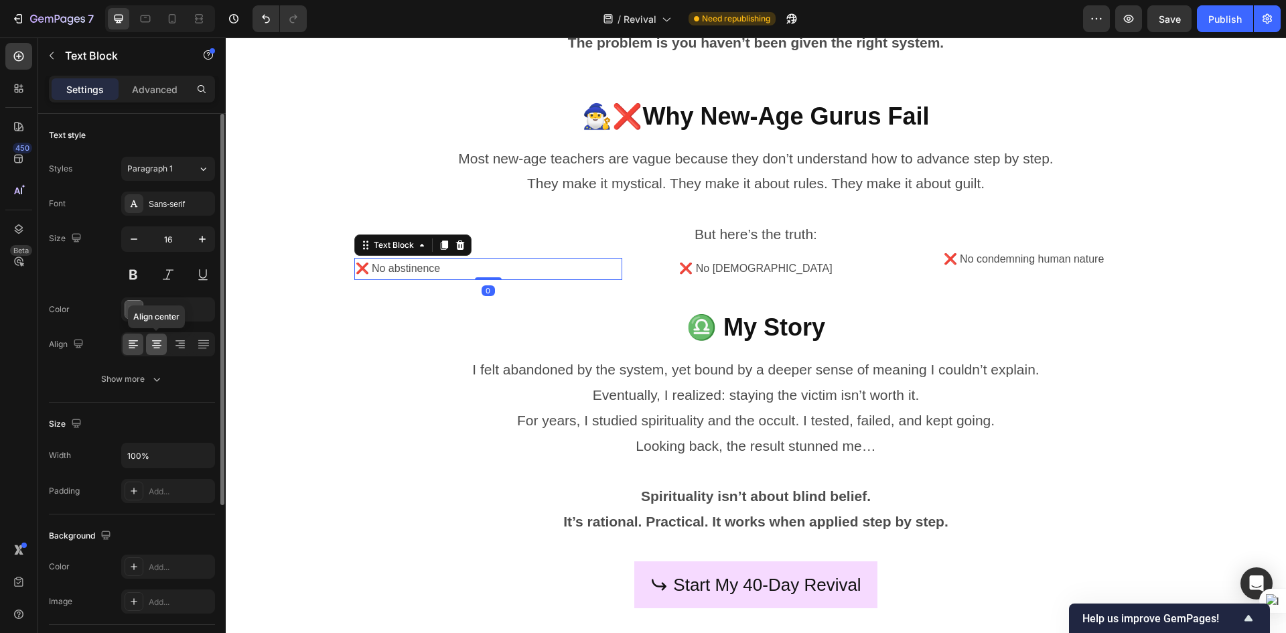
click at [164, 336] on div at bounding box center [156, 344] width 21 height 21
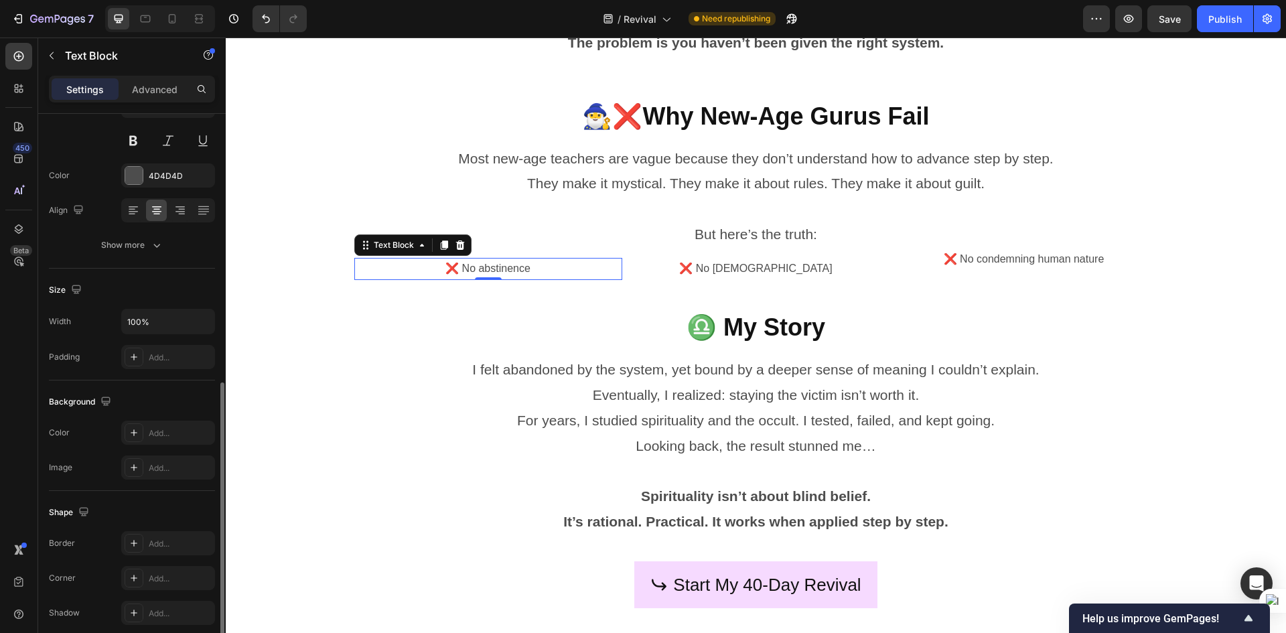
scroll to position [237, 0]
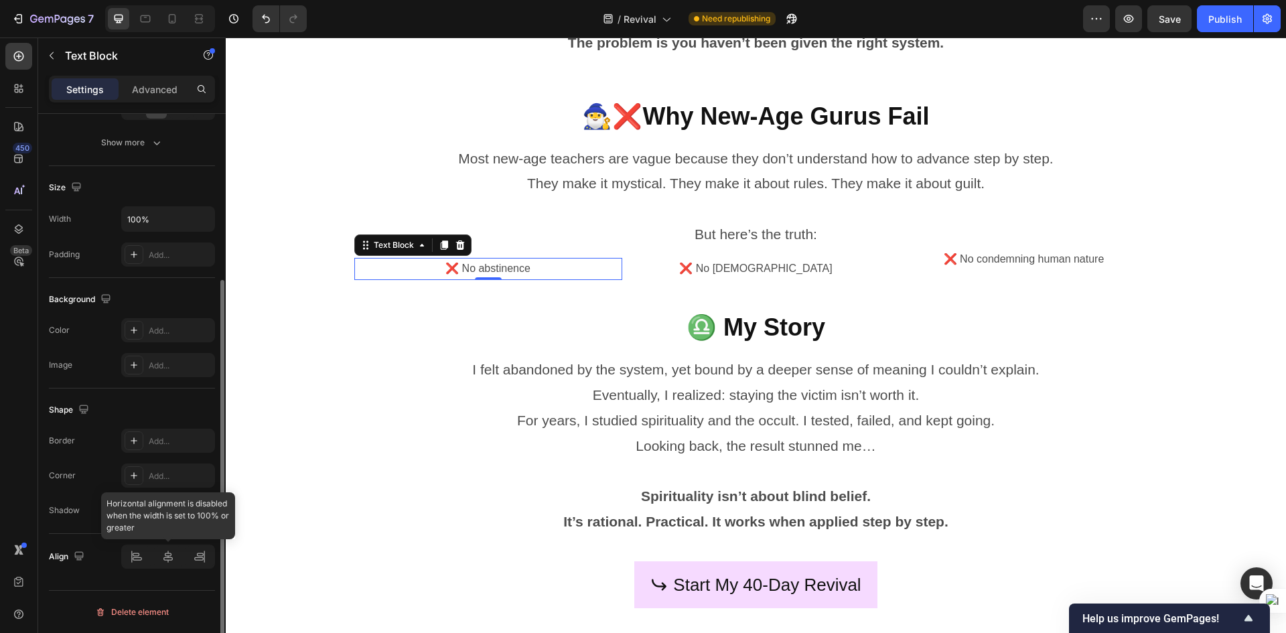
click at [172, 548] on div at bounding box center [168, 557] width 94 height 24
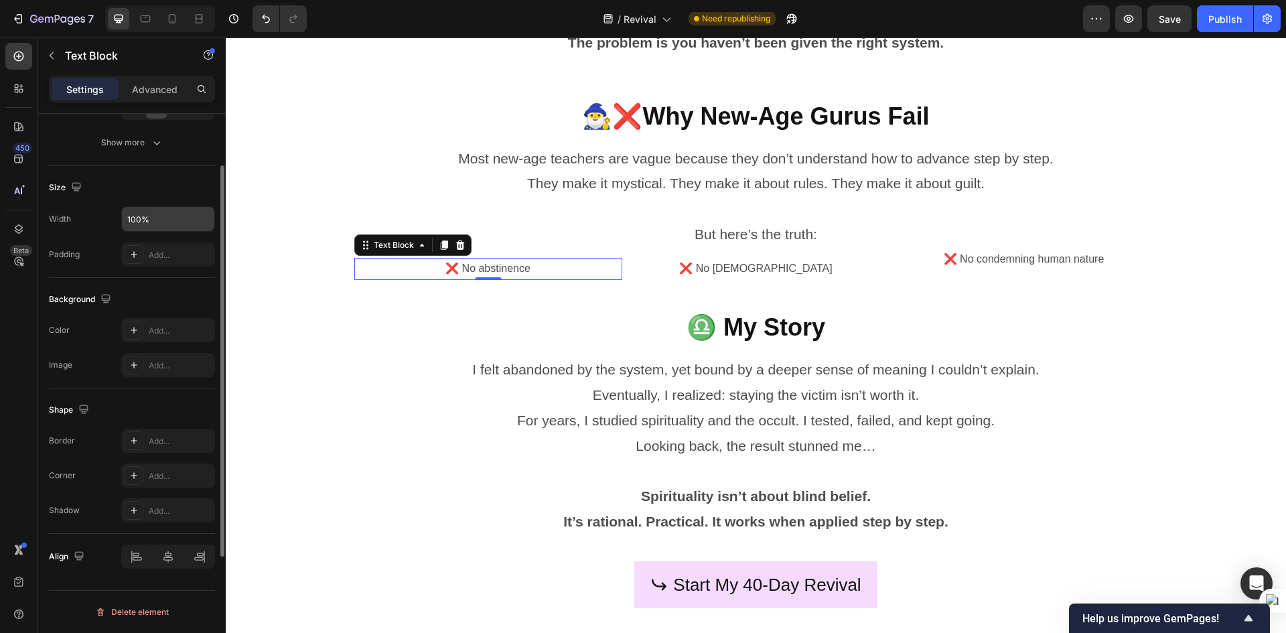
scroll to position [0, 0]
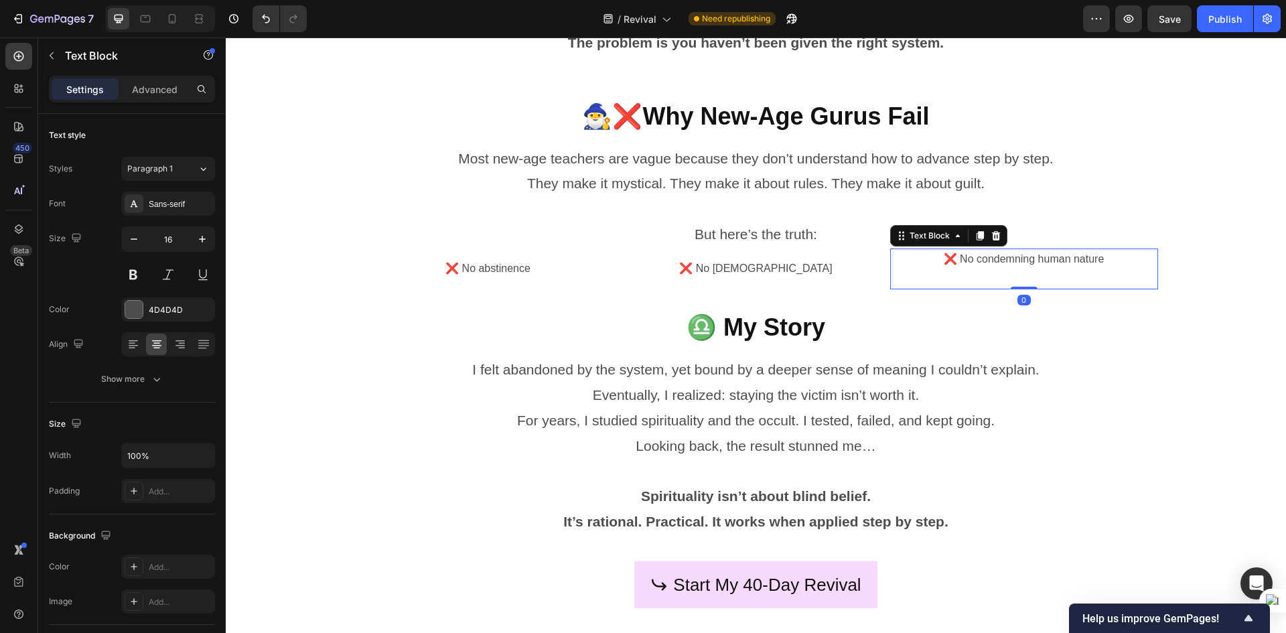
click at [1038, 255] on p "❌ No condemning human nature" at bounding box center [1024, 259] width 265 height 19
click at [1043, 259] on p "❌ No condemning human nature" at bounding box center [1024, 259] width 265 height 19
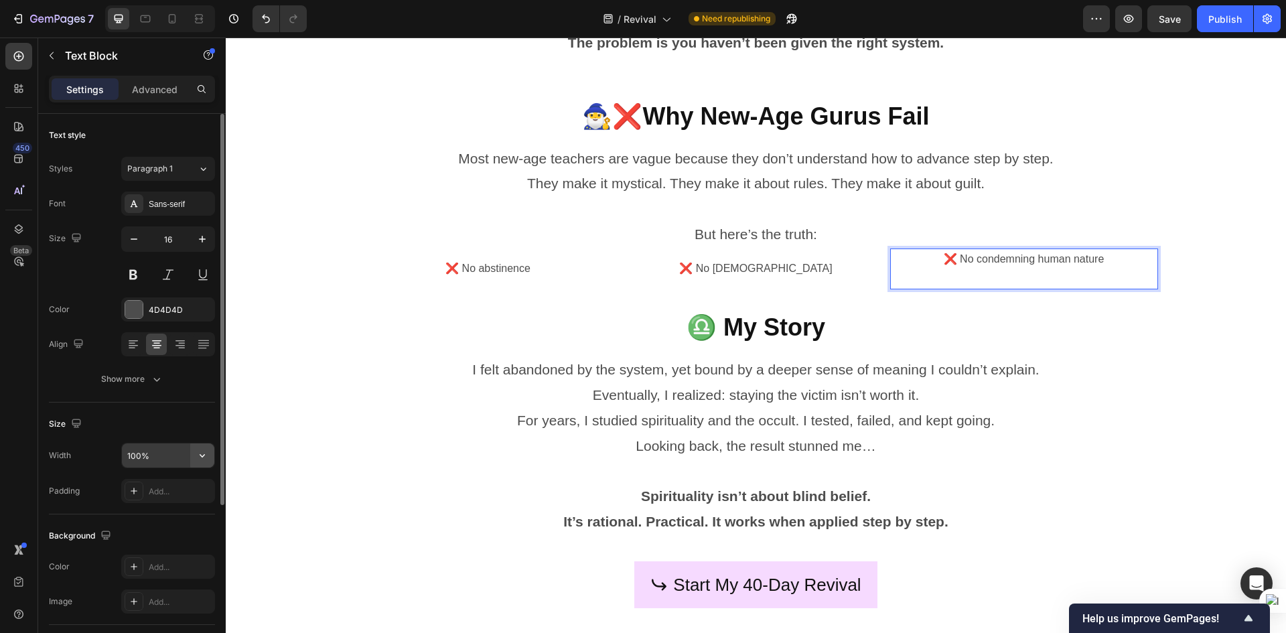
click at [206, 458] on icon "button" at bounding box center [202, 455] width 13 height 13
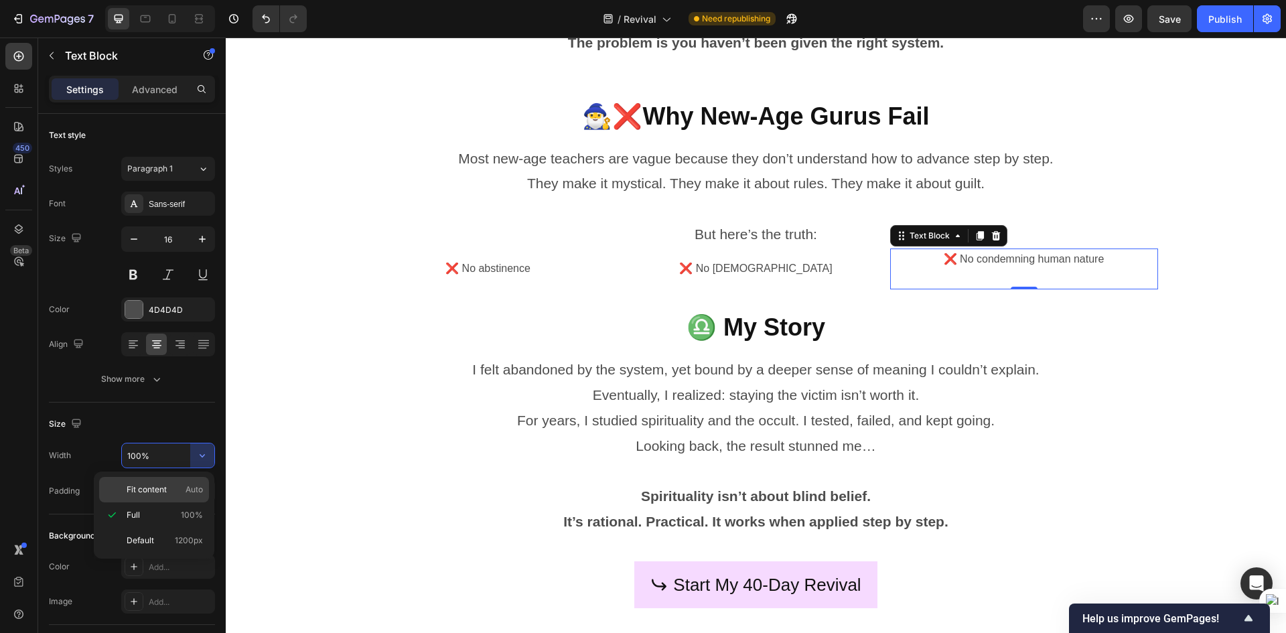
click at [163, 486] on span "Fit content" at bounding box center [147, 490] width 40 height 12
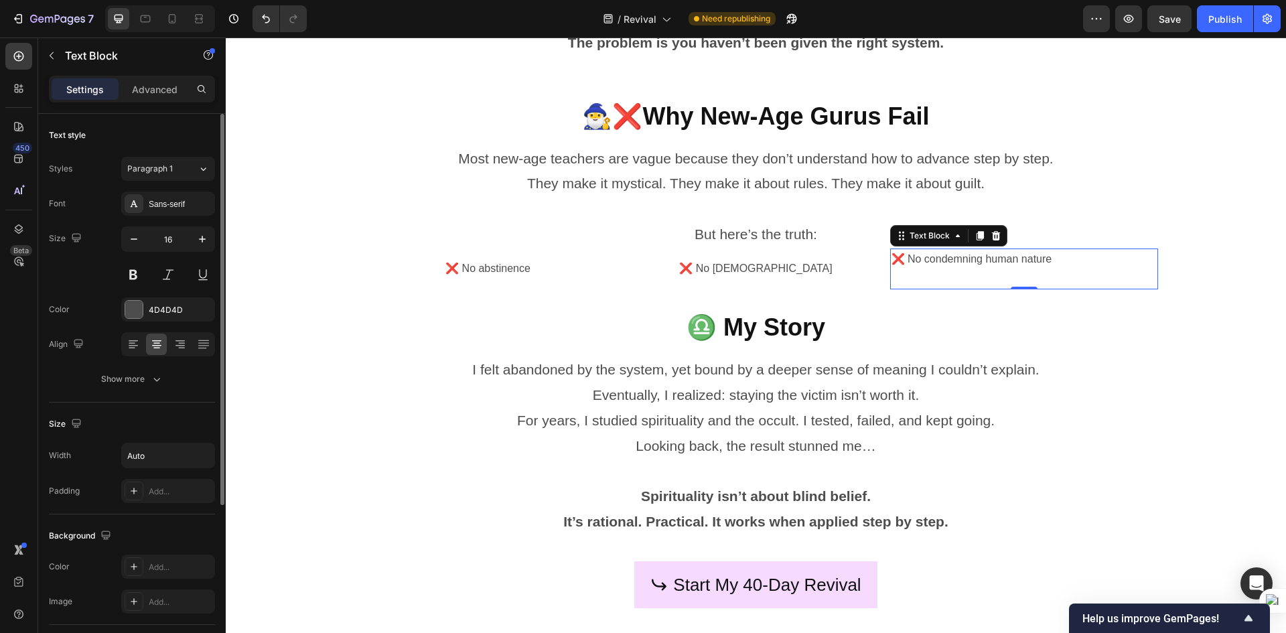
click at [167, 344] on div at bounding box center [168, 344] width 94 height 24
click at [174, 342] on icon at bounding box center [180, 344] width 13 height 13
click at [137, 344] on icon at bounding box center [133, 344] width 13 height 13
click at [164, 342] on div at bounding box center [156, 344] width 21 height 21
drag, startPoint x: 195, startPoint y: 442, endPoint x: 187, endPoint y: 458, distance: 18.6
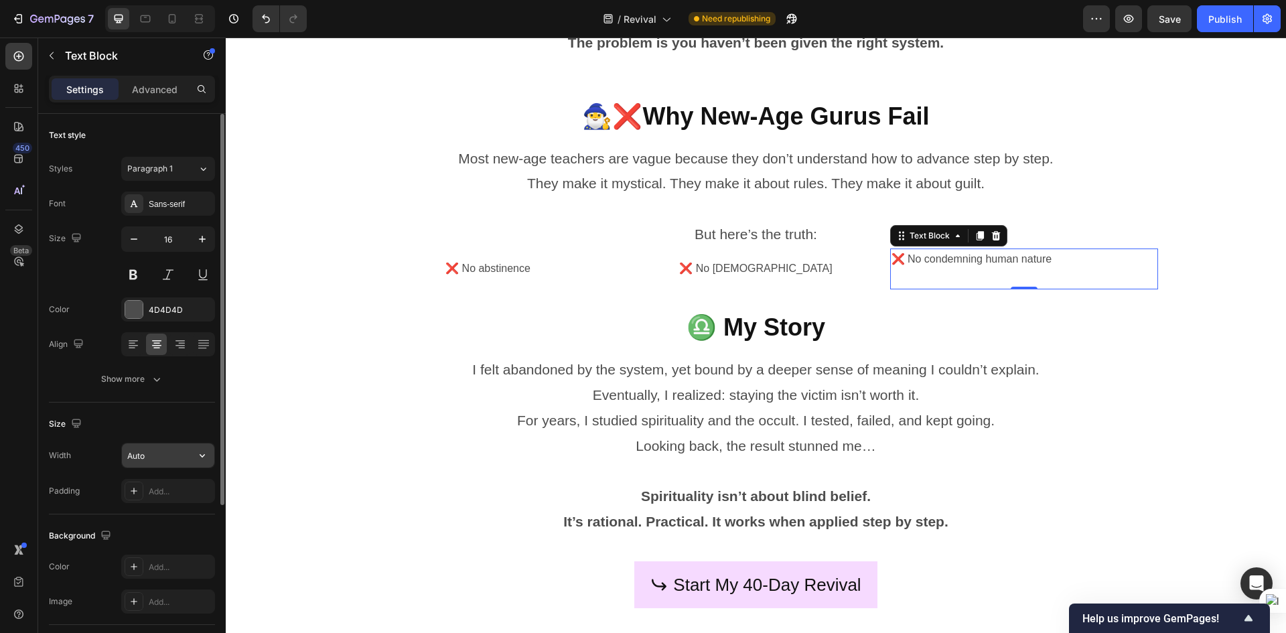
click at [192, 448] on div "Size Width Auto Padding Add..." at bounding box center [132, 459] width 166 height 112
click at [188, 456] on input "Auto" at bounding box center [168, 456] width 92 height 24
click at [200, 457] on icon "button" at bounding box center [202, 455] width 13 height 13
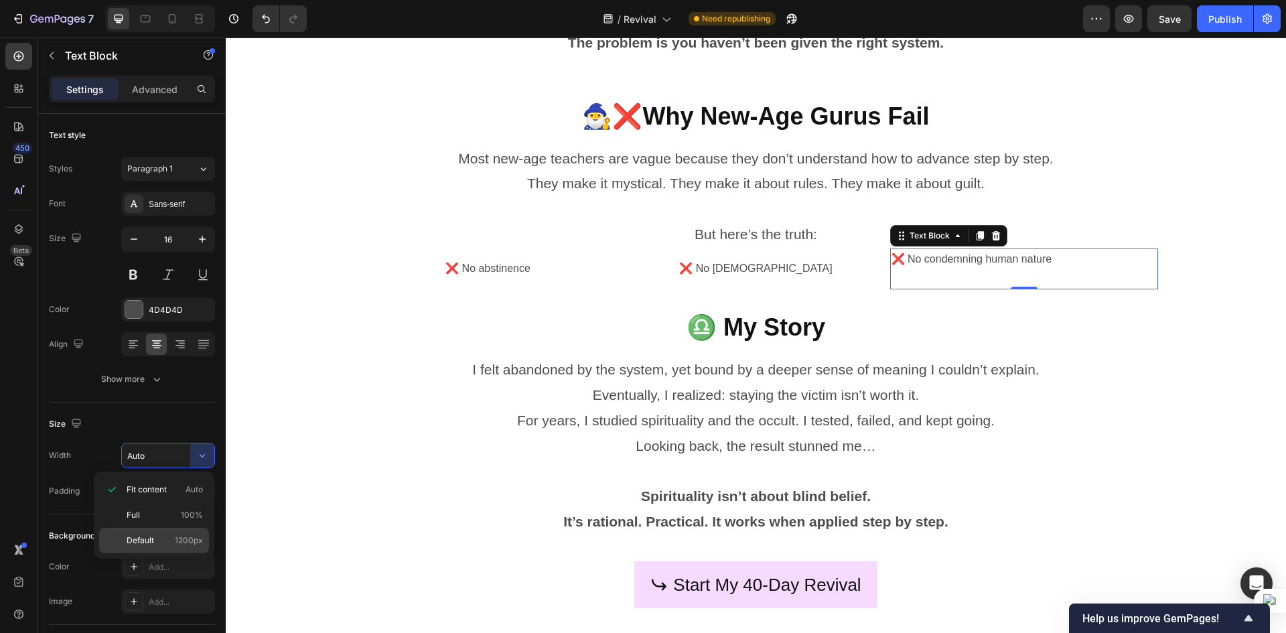
click at [155, 537] on p "Default 1200px" at bounding box center [165, 541] width 76 height 12
type input "1200"
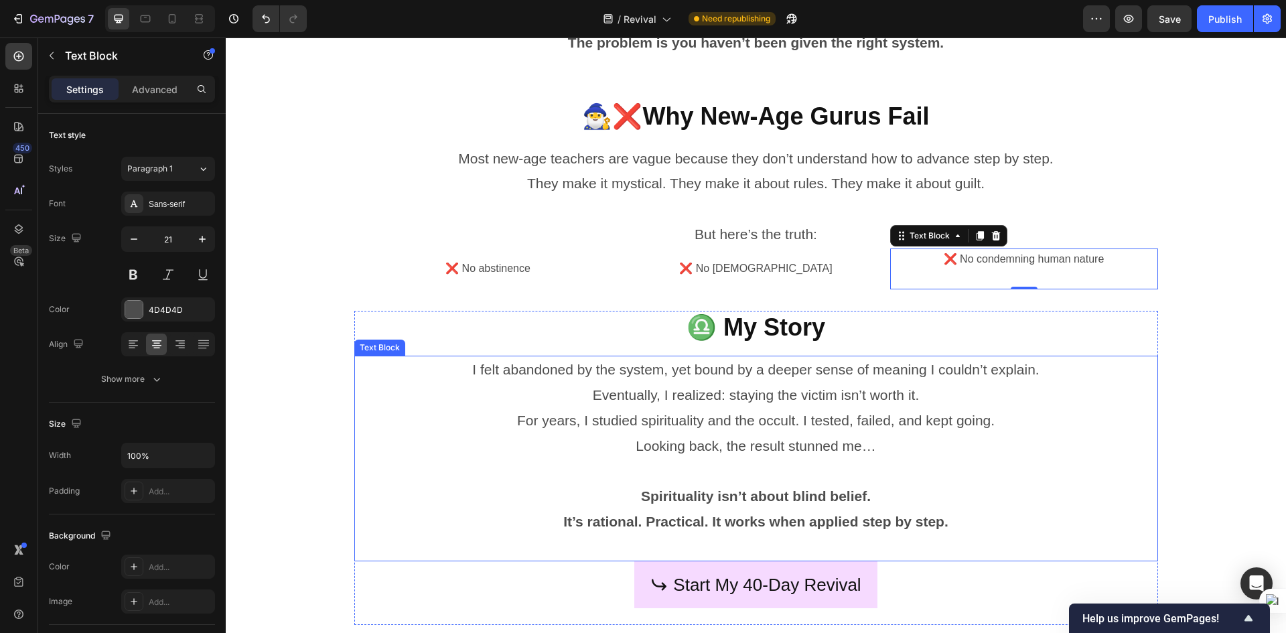
click at [415, 504] on p "Spirituality isn’t about blind belief. It’s rational. Practical. It works when …" at bounding box center [756, 522] width 801 height 76
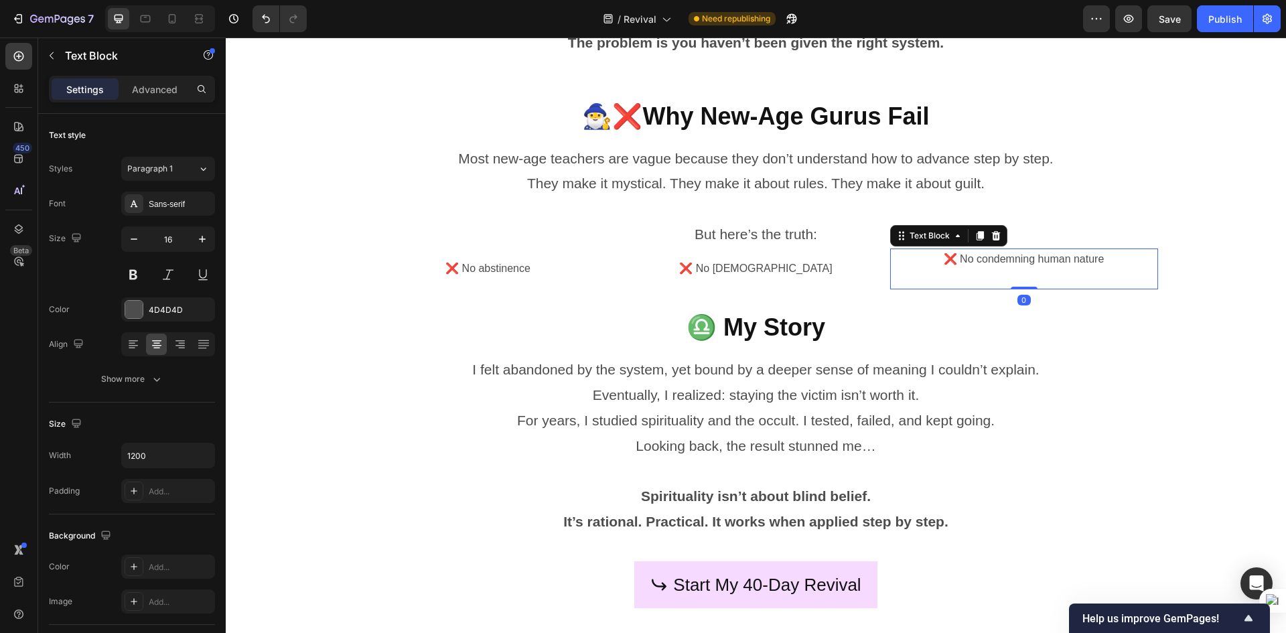
click at [1026, 261] on p "❌ No condemning human nature" at bounding box center [1024, 259] width 265 height 19
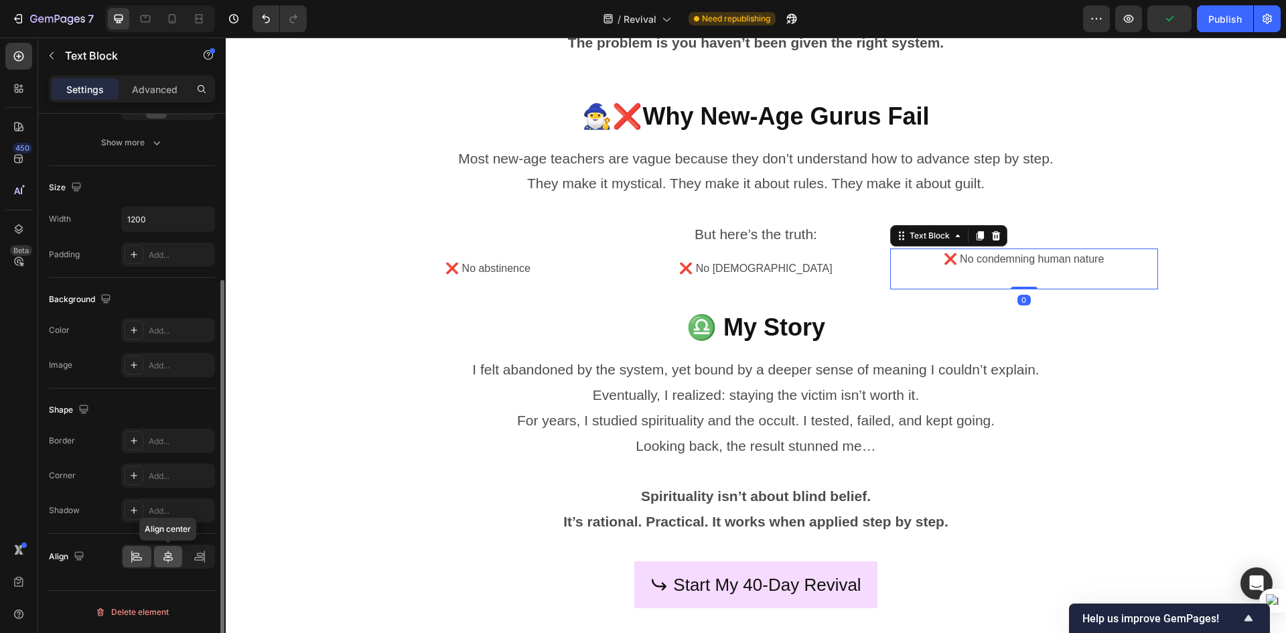
click at [162, 552] on icon at bounding box center [167, 556] width 13 height 13
click at [149, 561] on div at bounding box center [137, 556] width 29 height 21
click at [169, 554] on icon at bounding box center [167, 556] width 13 height 13
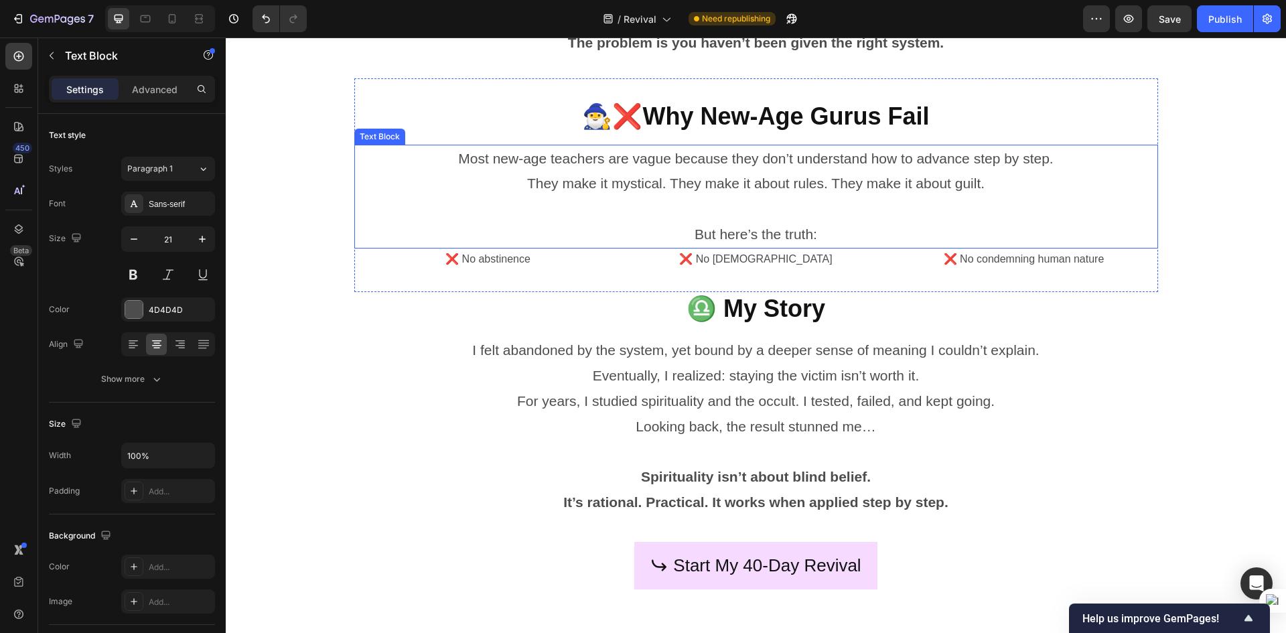
click at [805, 212] on p "Rich Text Editor. Editing area: main" at bounding box center [756, 208] width 801 height 25
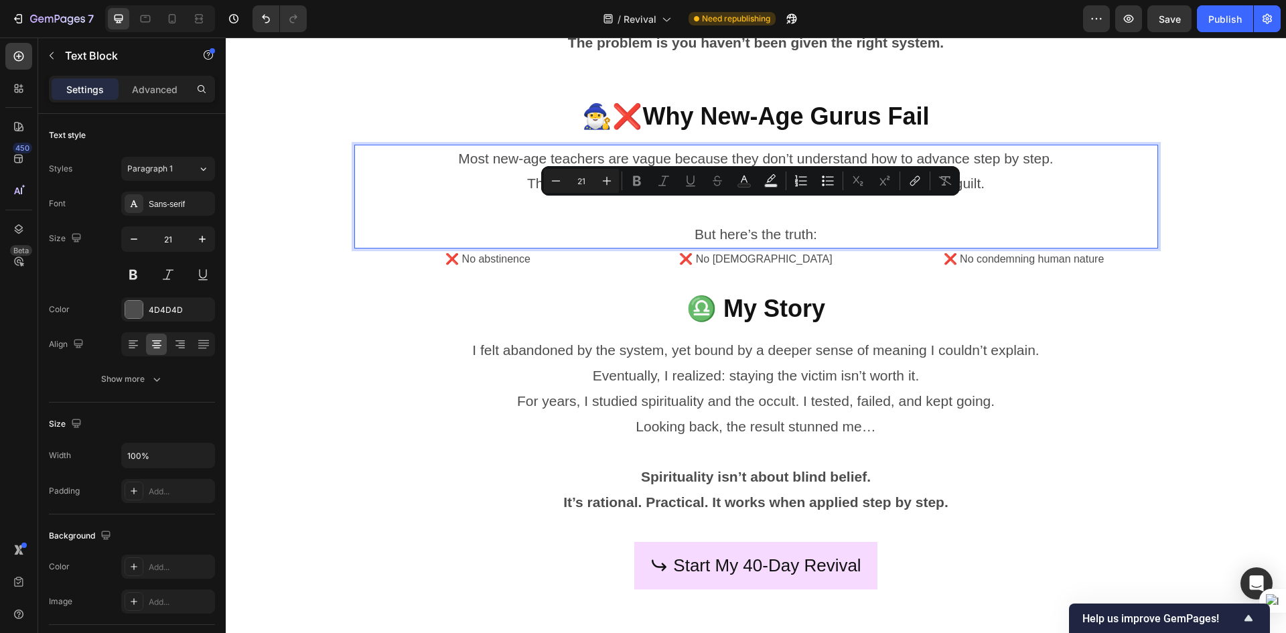
click at [804, 212] on p "Rich Text Editor. Editing area: main" at bounding box center [756, 208] width 801 height 25
click at [817, 208] on p "Rich Text Editor. Editing area: main" at bounding box center [756, 208] width 801 height 25
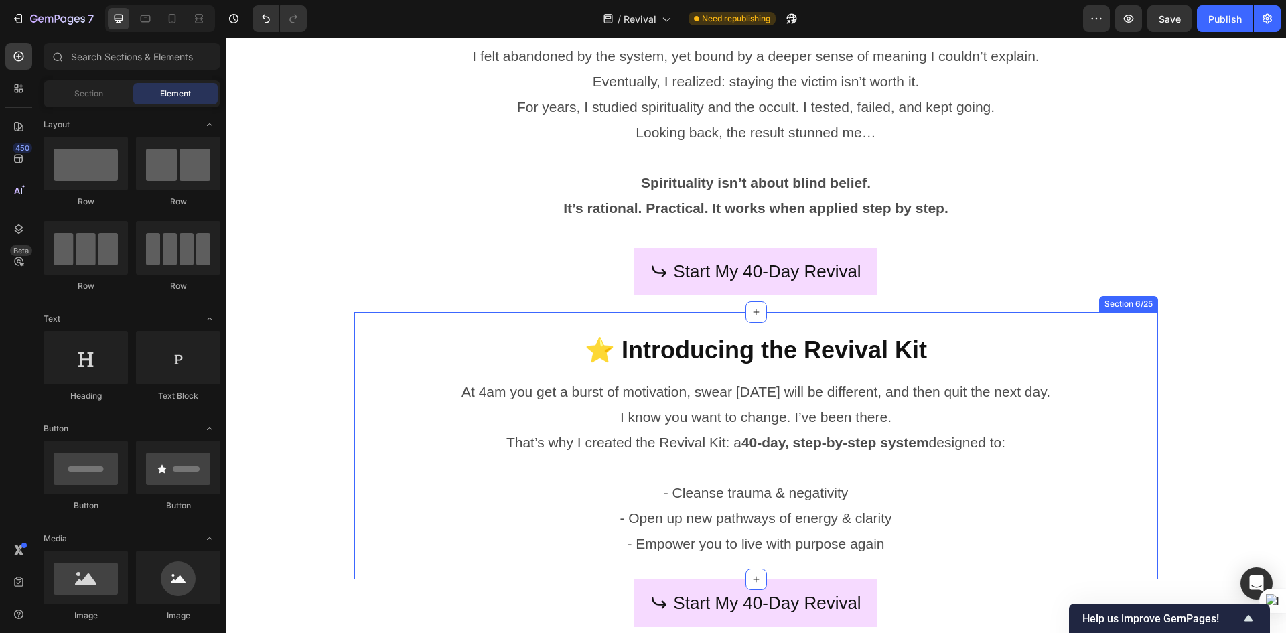
scroll to position [938, 0]
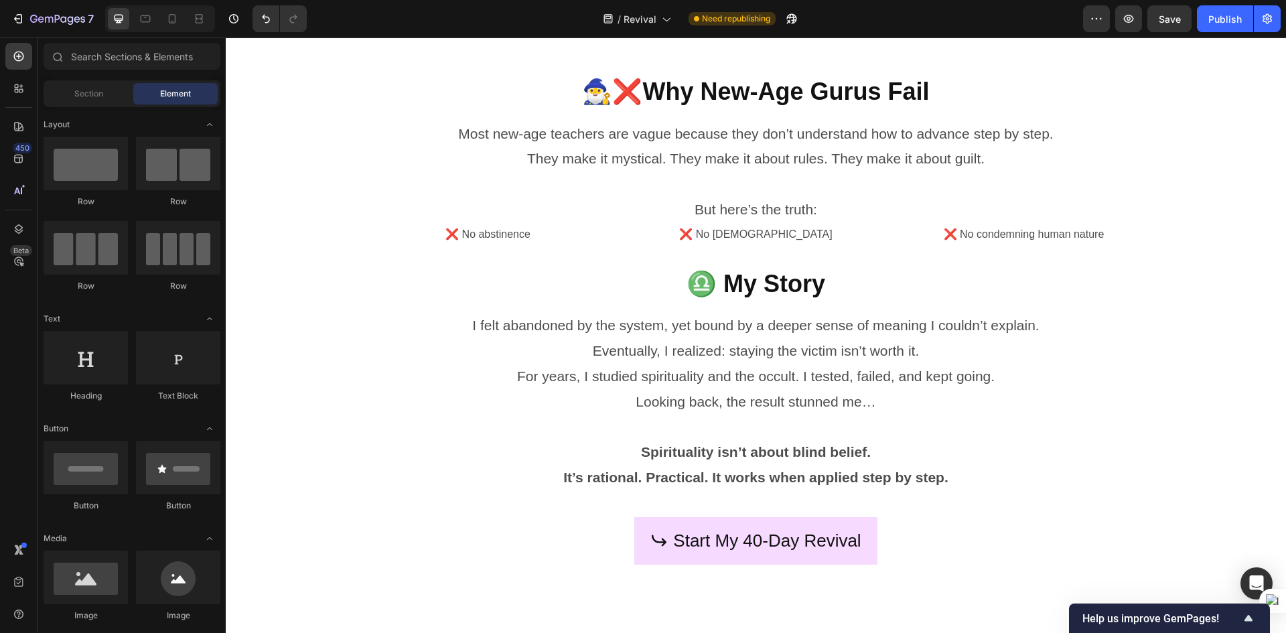
scroll to position [556, 0]
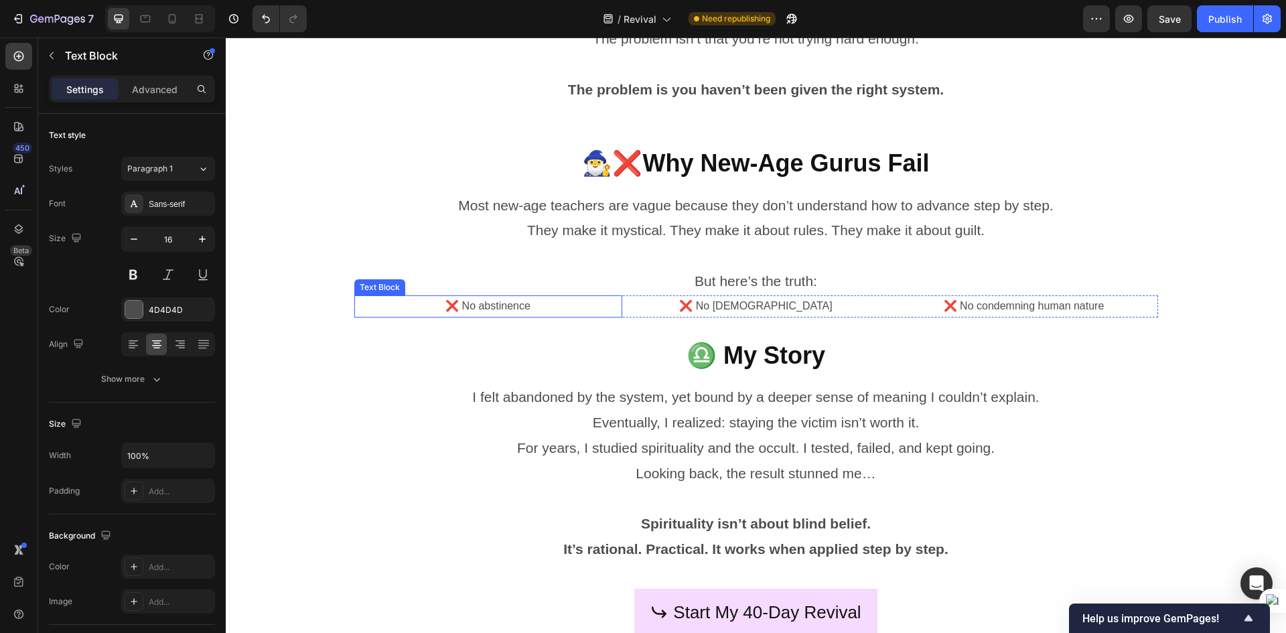
click at [424, 316] on div "❌ No abstinence" at bounding box center [488, 306] width 268 height 22
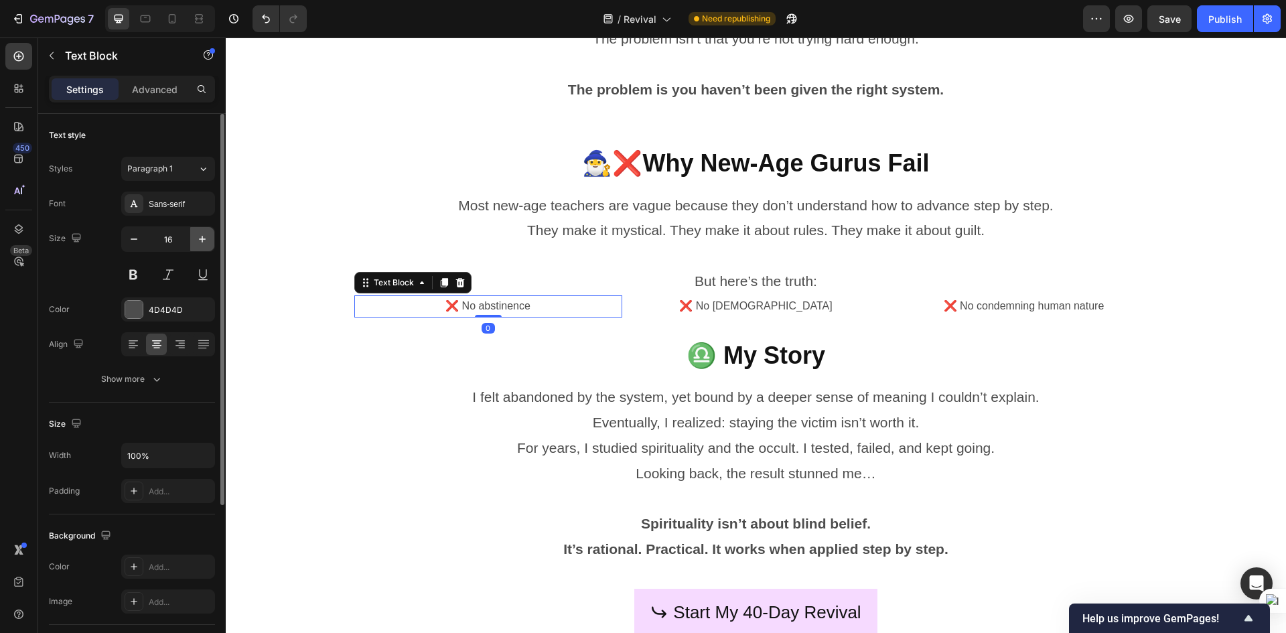
click at [208, 243] on icon "button" at bounding box center [202, 238] width 13 height 13
click at [208, 242] on icon "button" at bounding box center [202, 238] width 13 height 13
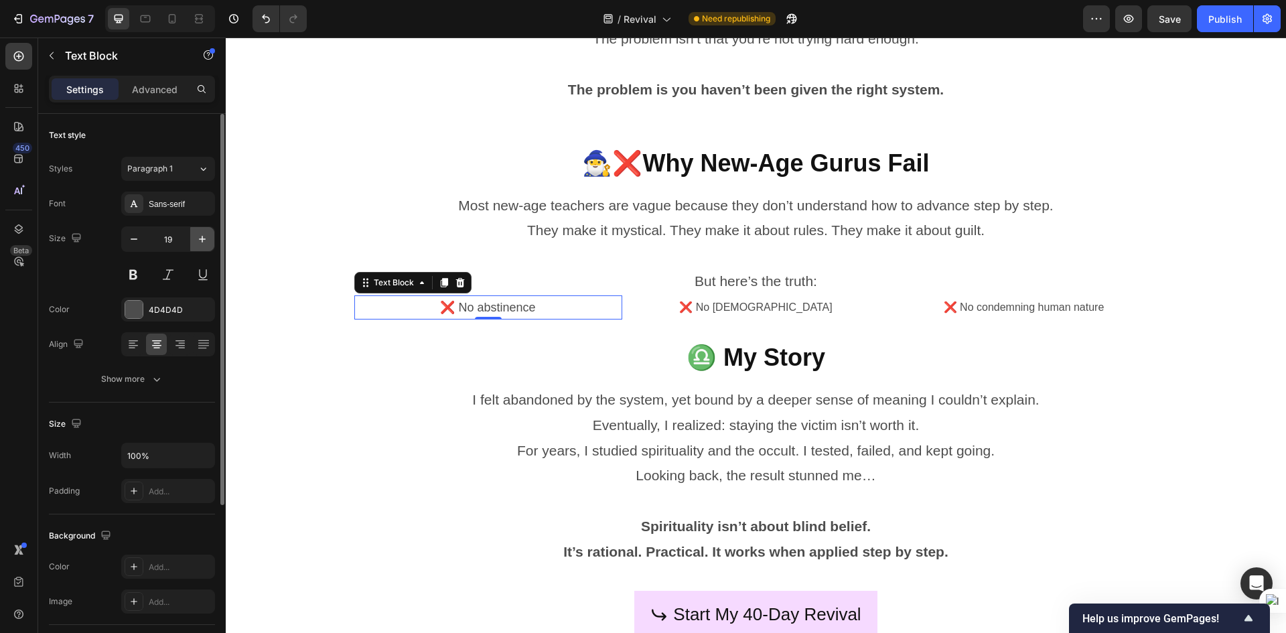
click at [208, 242] on icon "button" at bounding box center [202, 238] width 13 height 13
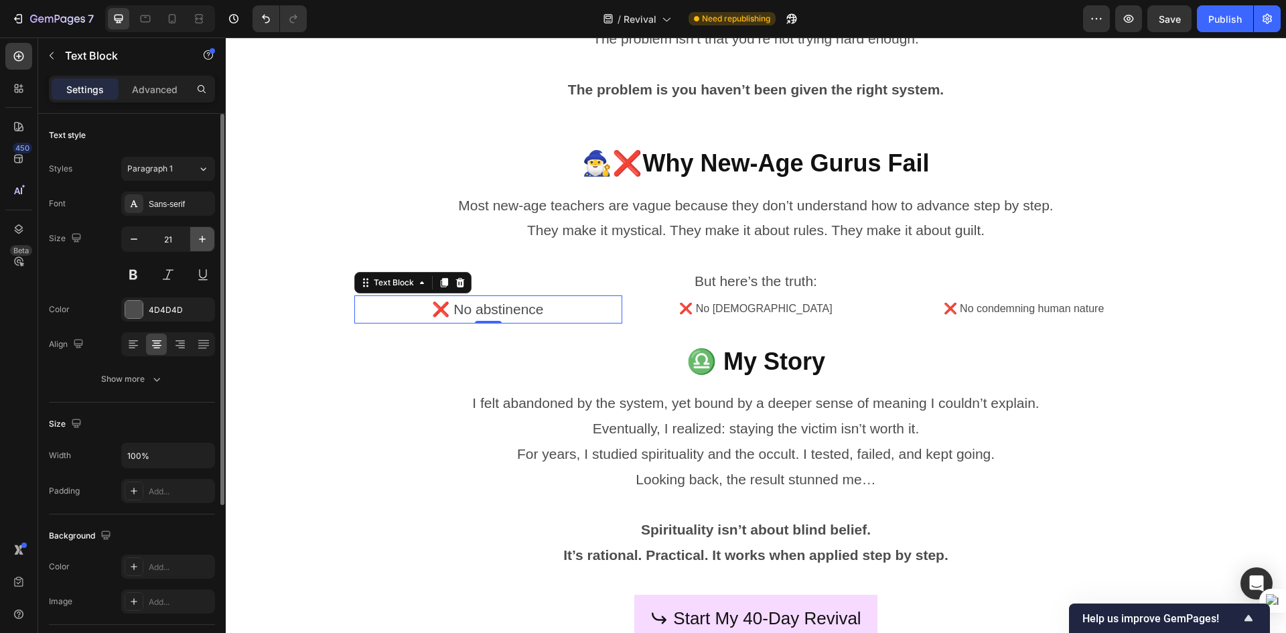
click at [208, 242] on icon "button" at bounding box center [202, 238] width 13 height 13
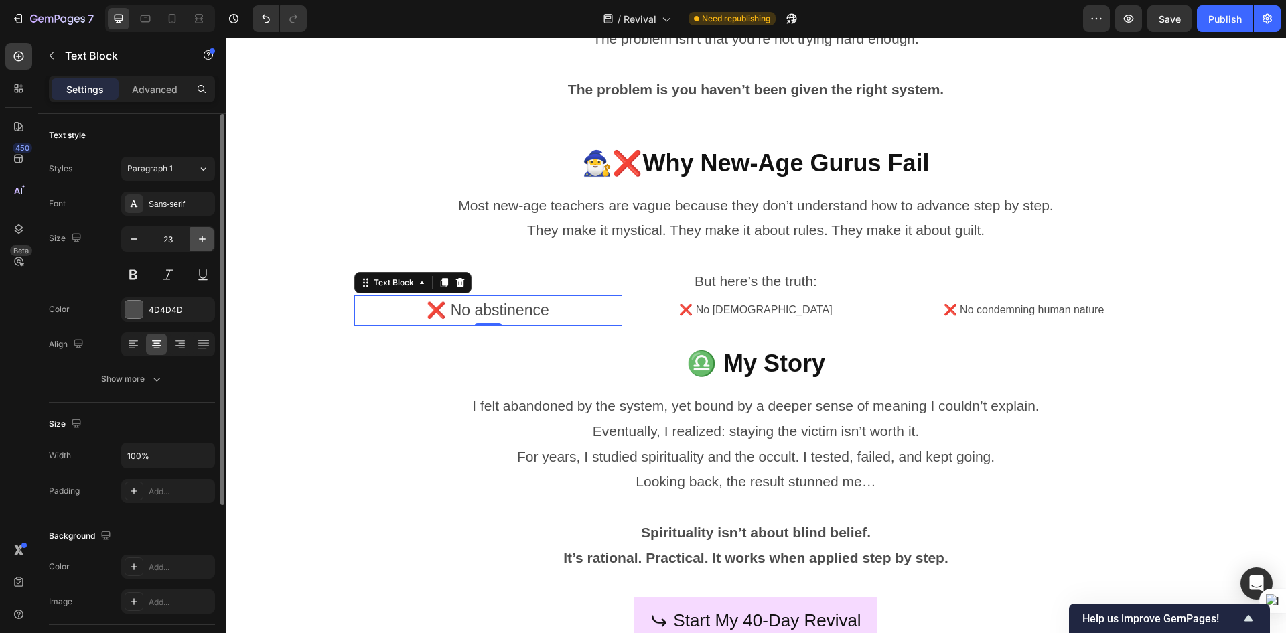
click at [208, 242] on icon "button" at bounding box center [202, 238] width 13 height 13
click at [207, 242] on icon "button" at bounding box center [202, 238] width 13 height 13
type input "25"
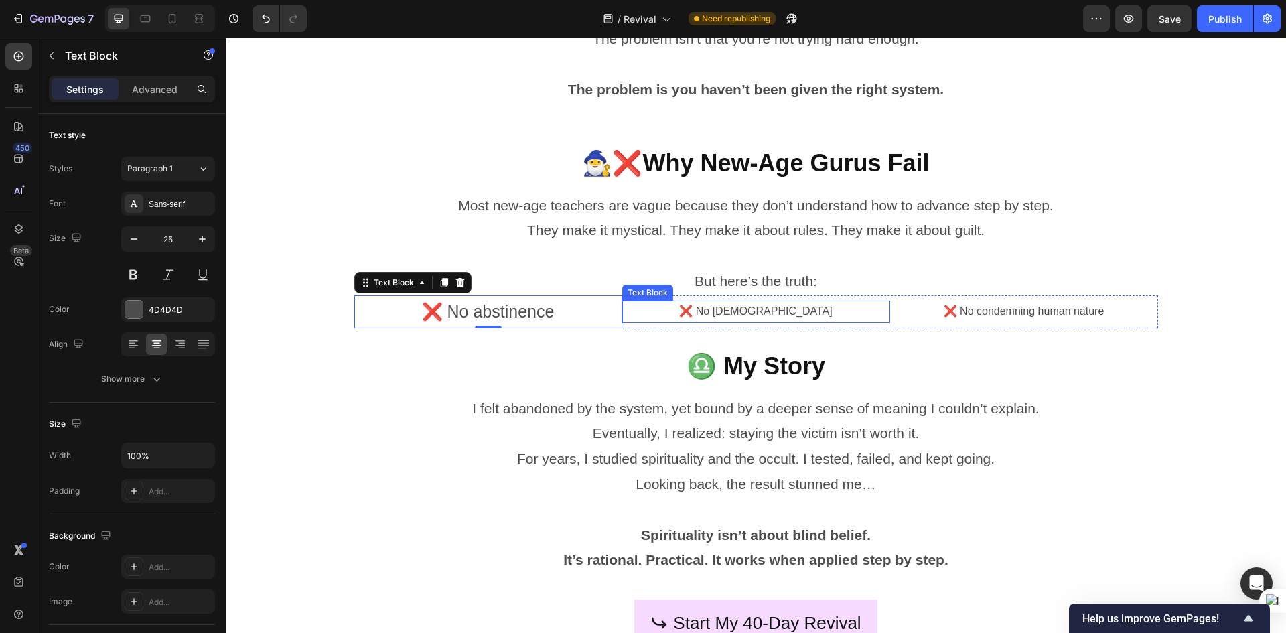
click at [759, 302] on p "❌ No [DEMOGRAPHIC_DATA]" at bounding box center [756, 311] width 265 height 19
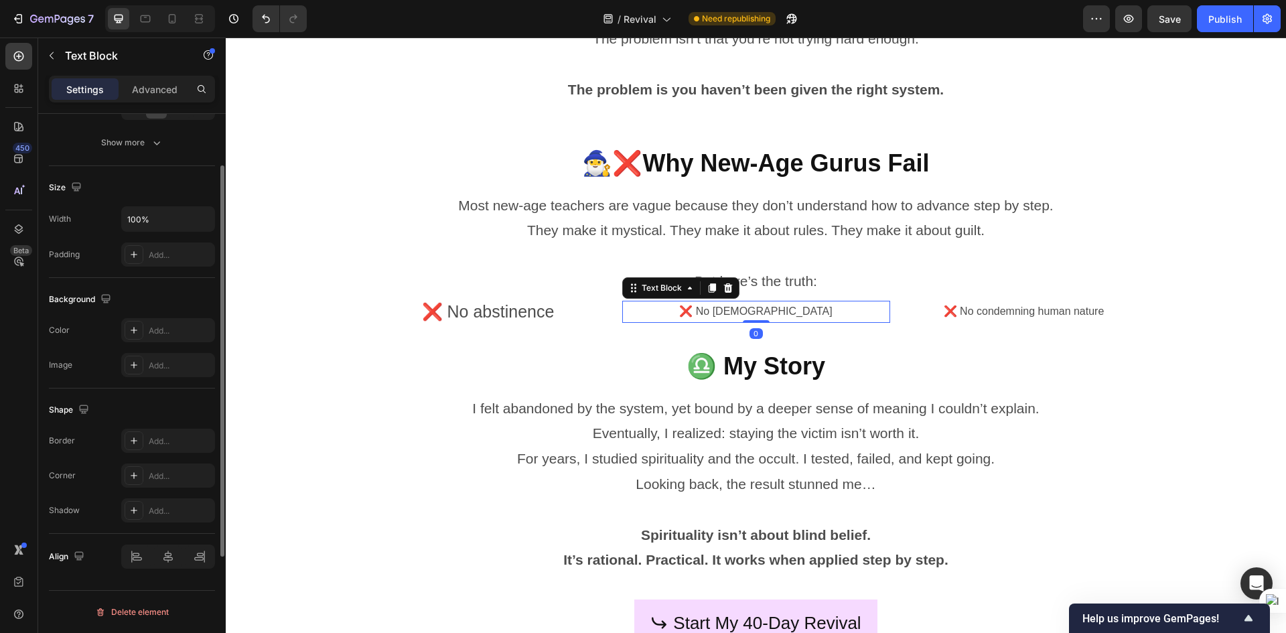
scroll to position [0, 0]
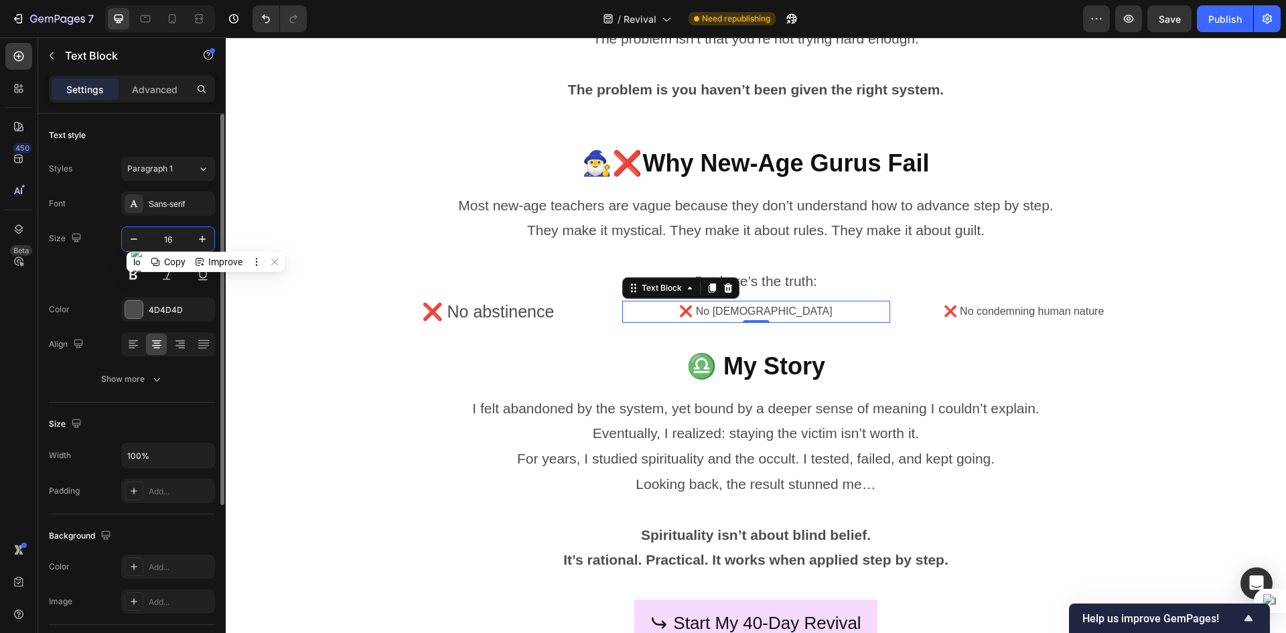
click at [167, 236] on input "16" at bounding box center [168, 239] width 44 height 24
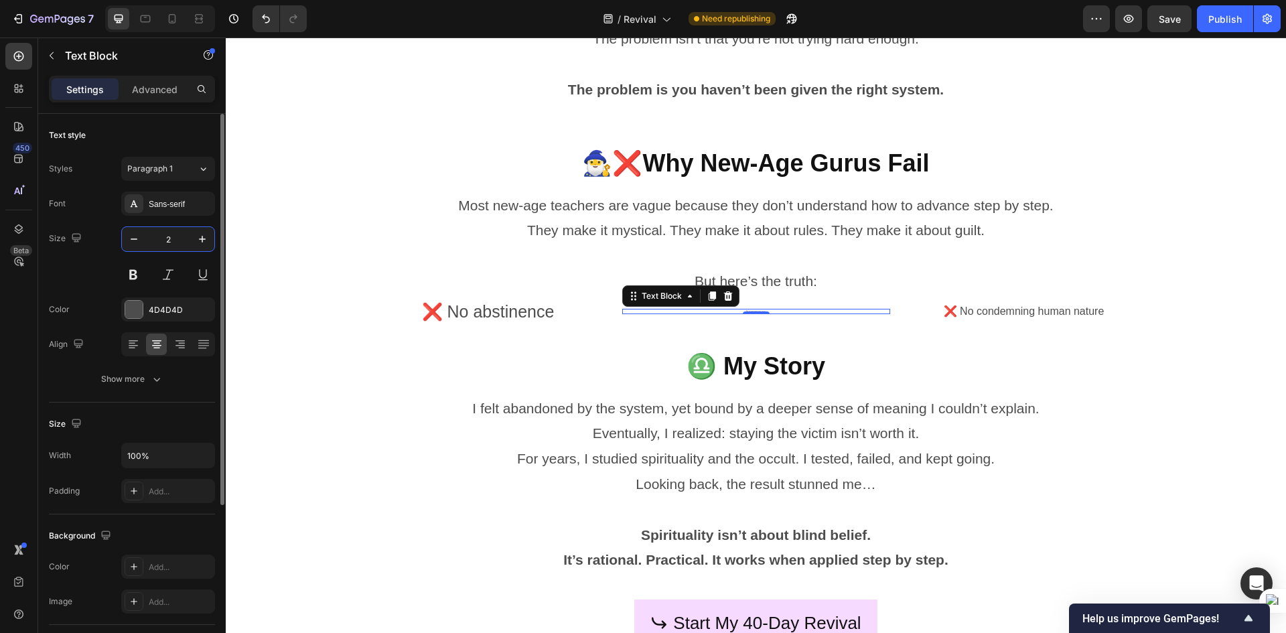
type input "25"
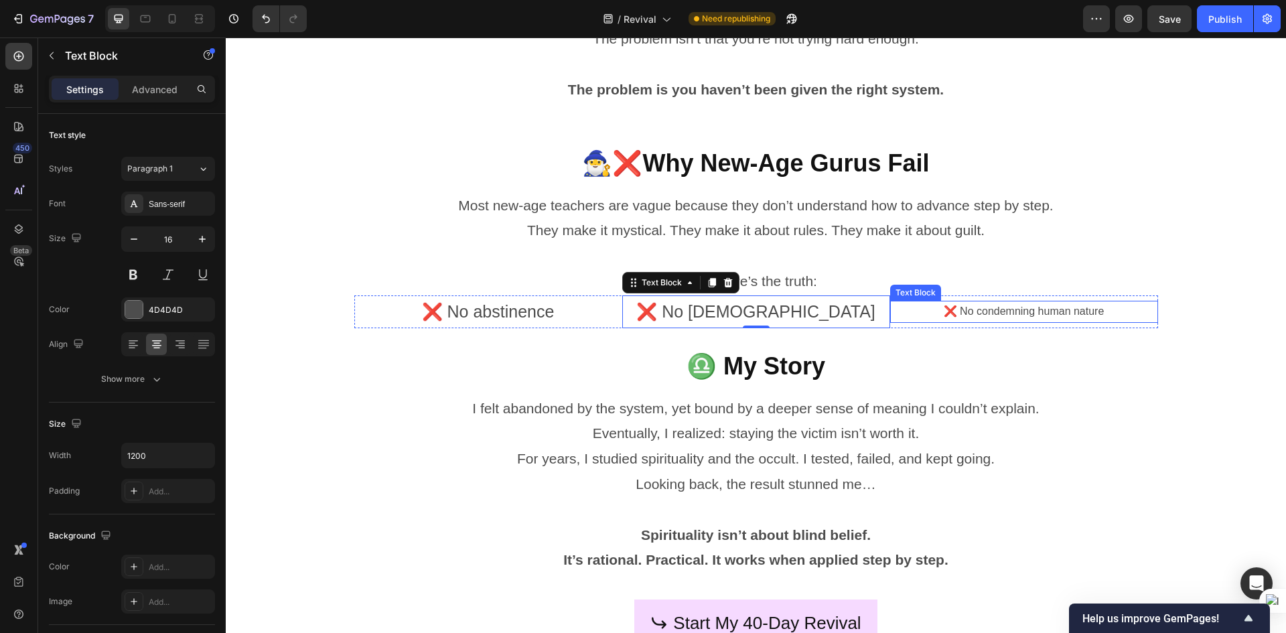
click at [1053, 303] on p "❌ No condemning human nature" at bounding box center [1024, 311] width 265 height 19
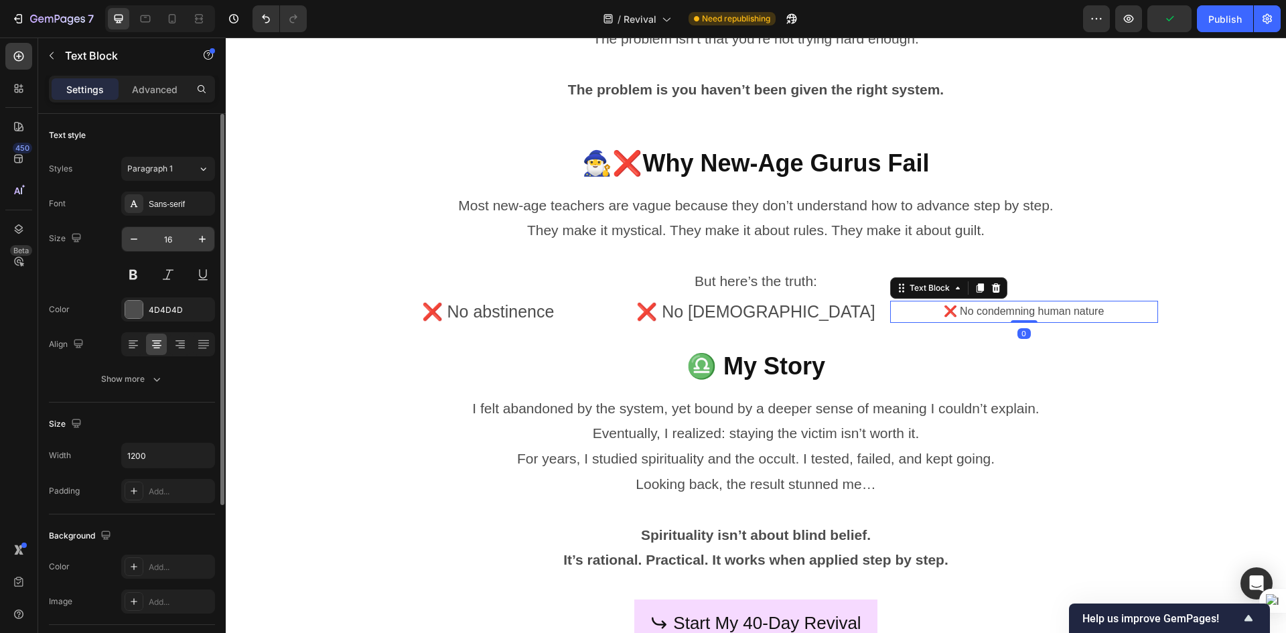
click at [175, 251] on div "16" at bounding box center [168, 238] width 94 height 25
click at [184, 243] on input "16" at bounding box center [168, 239] width 44 height 24
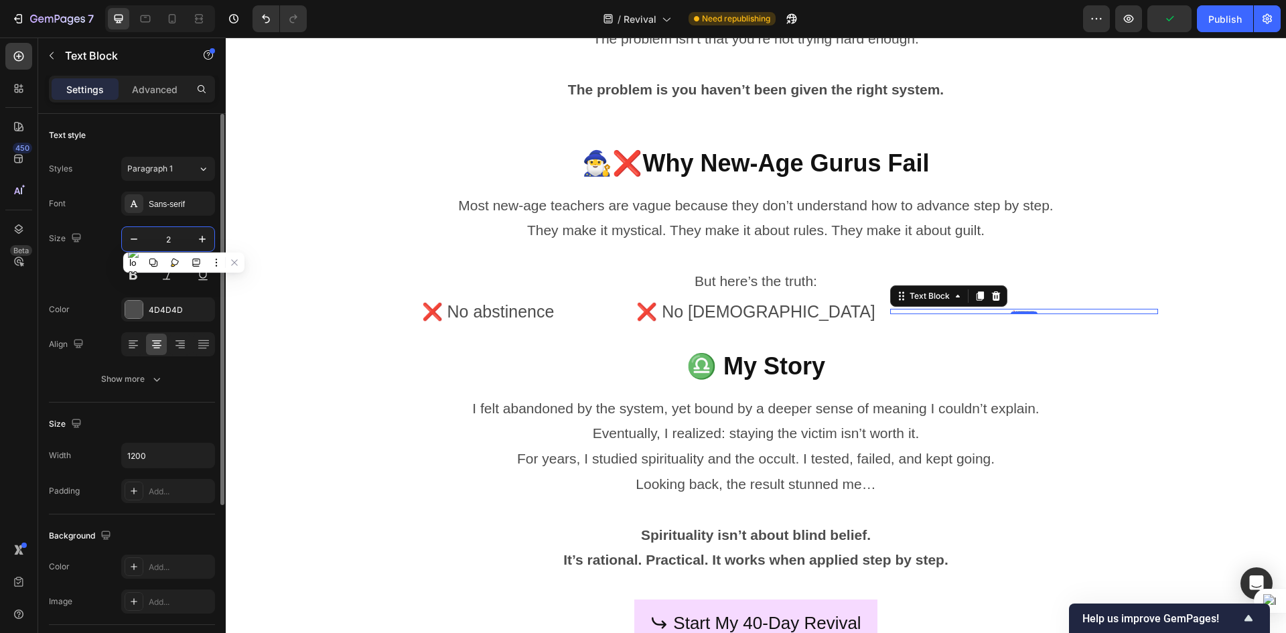
type input "25"
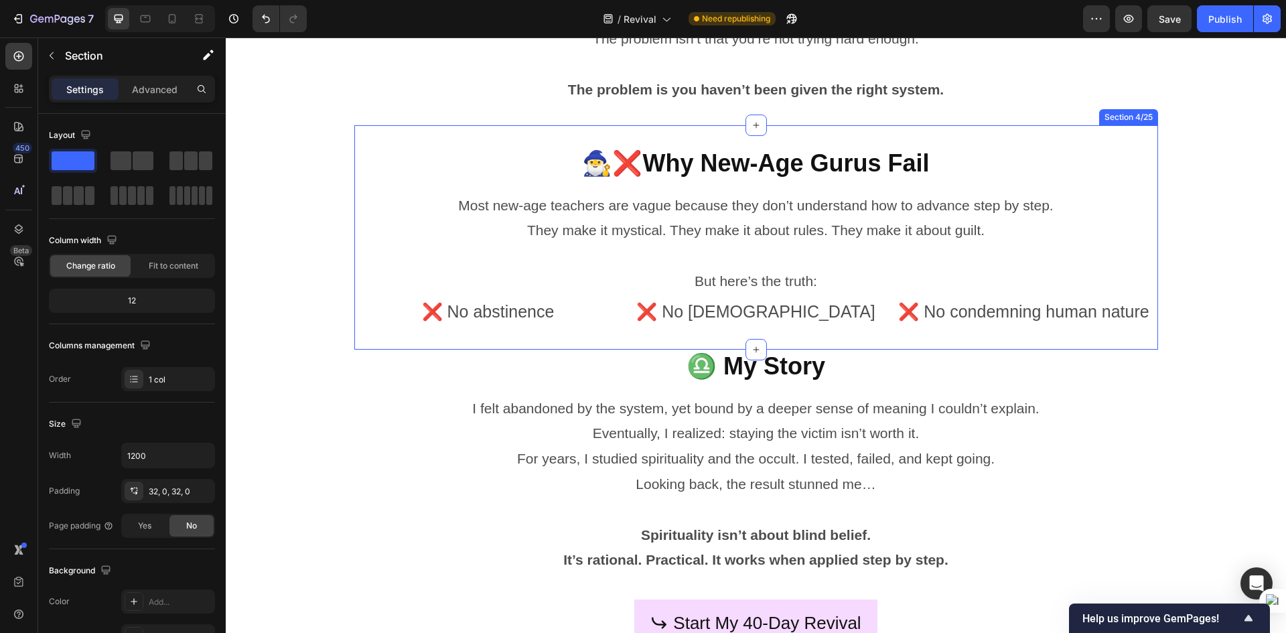
click at [781, 330] on div "🧙‍♂️❌Why New-Age Gurus Fail Heading Row Most new-age teachers are vague because…" at bounding box center [756, 237] width 804 height 224
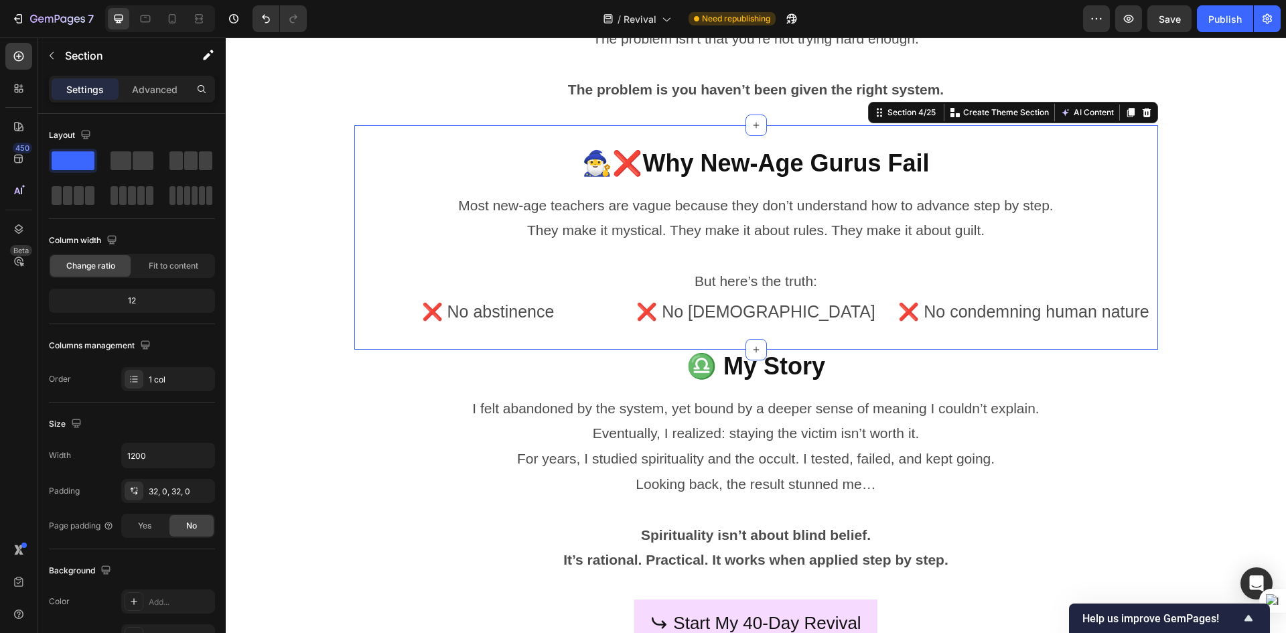
click at [781, 330] on div "🧙‍♂️❌Why New-Age Gurus Fail Heading Row Most new-age teachers are vague because…" at bounding box center [756, 237] width 804 height 224
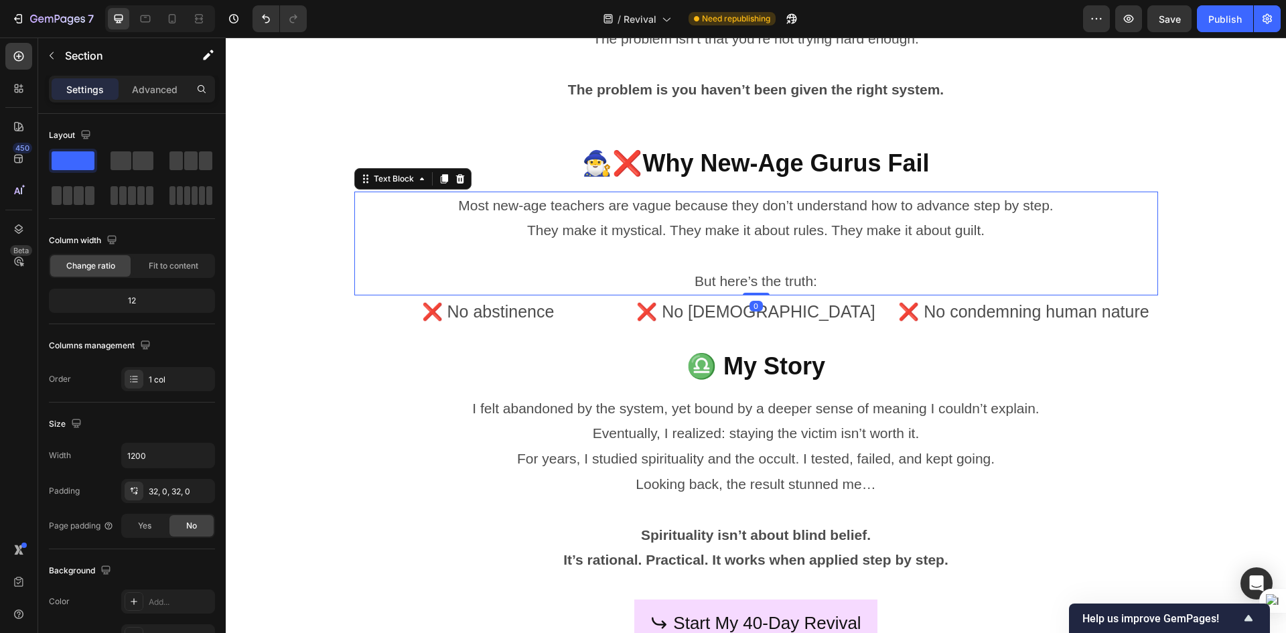
click at [724, 238] on p "Most new-age teachers are vague because they don’t understand how to advance st…" at bounding box center [756, 218] width 801 height 51
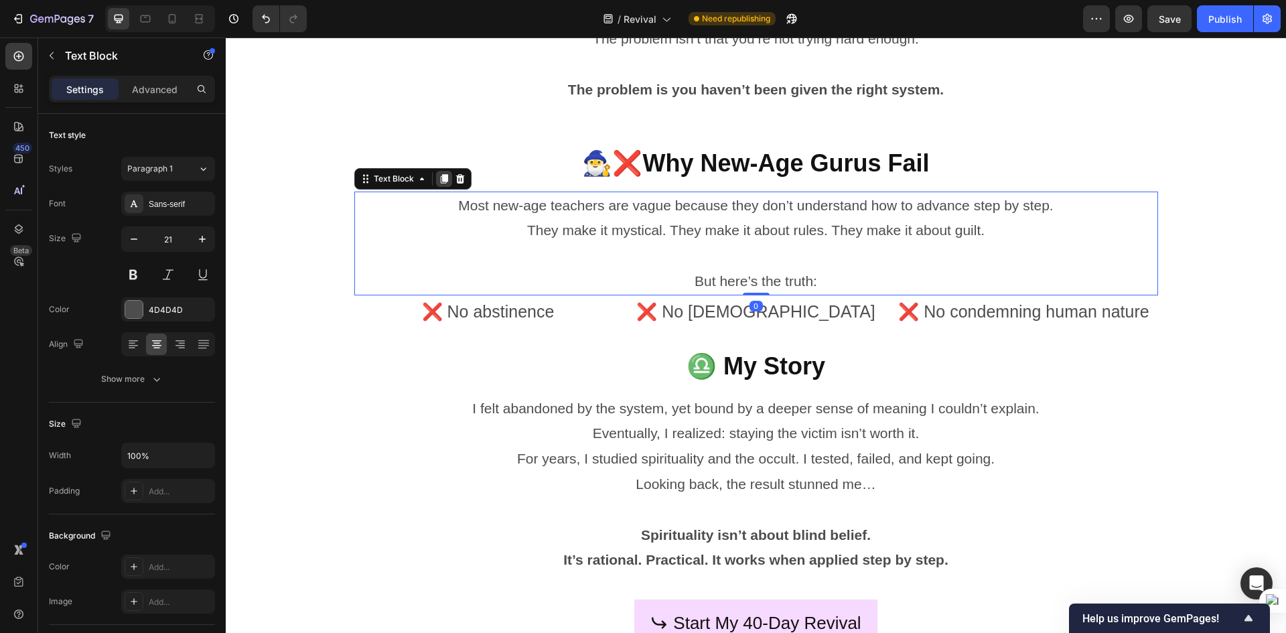
click at [444, 181] on div at bounding box center [444, 179] width 16 height 16
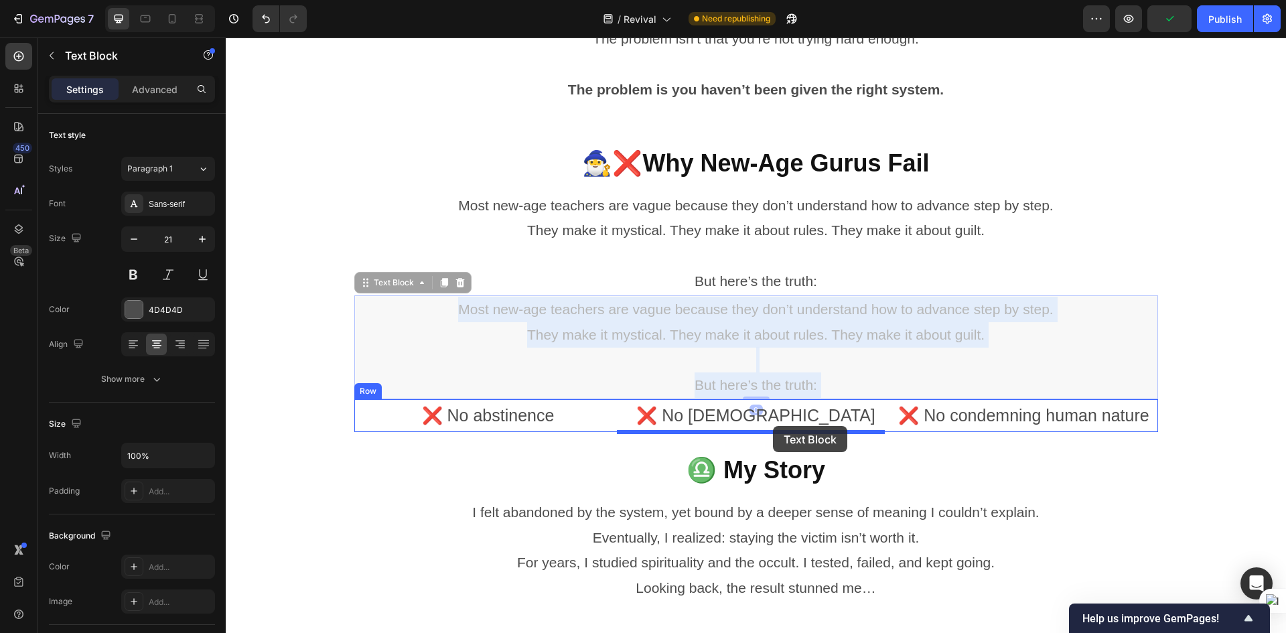
drag, startPoint x: 787, startPoint y: 313, endPoint x: 773, endPoint y: 426, distance: 114.1
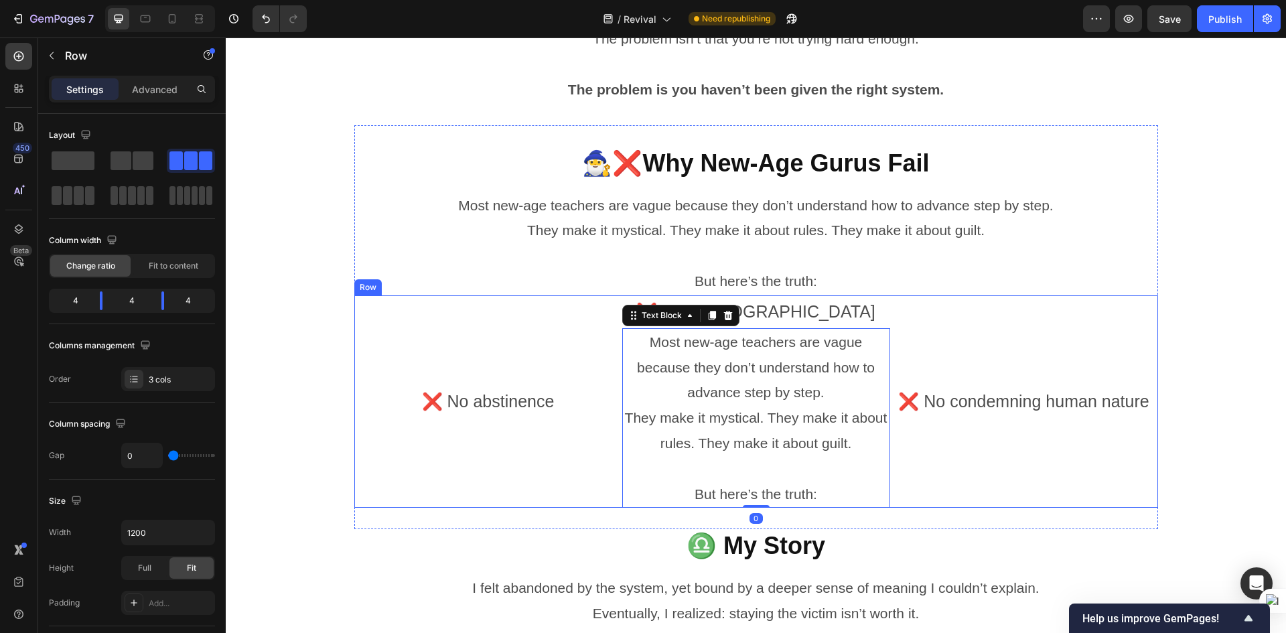
click at [1043, 454] on div "❌ No condemning human nature Text Block" at bounding box center [1024, 401] width 268 height 213
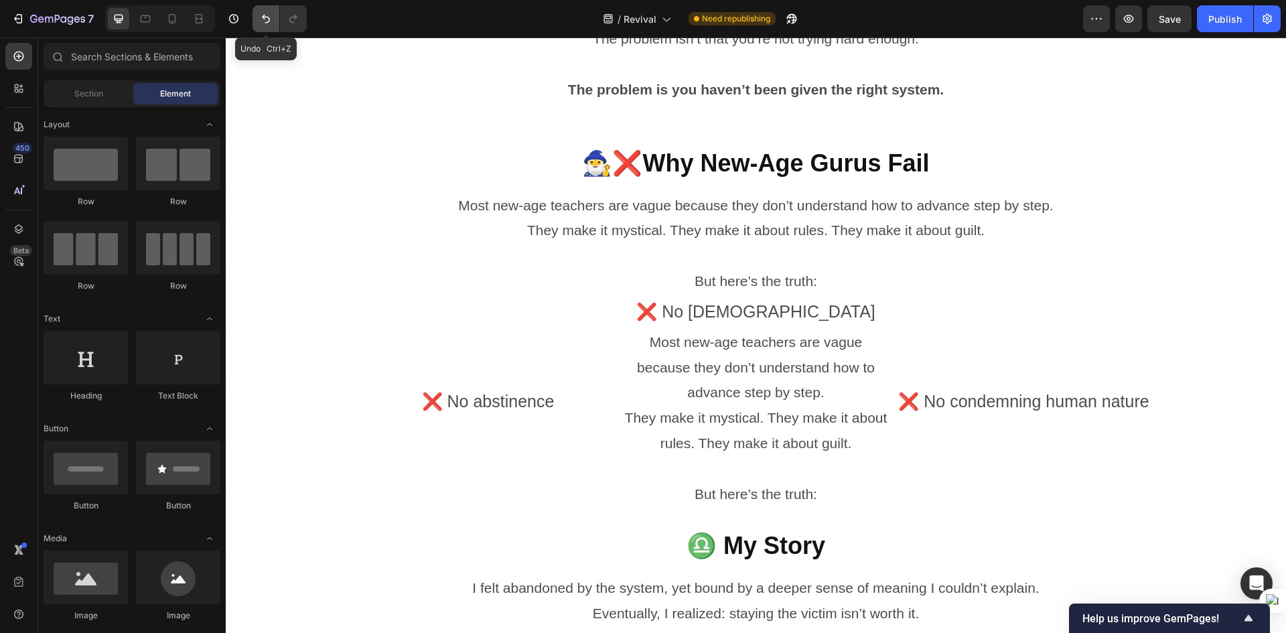
click at [263, 24] on icon "Undo/Redo" at bounding box center [265, 18] width 13 height 13
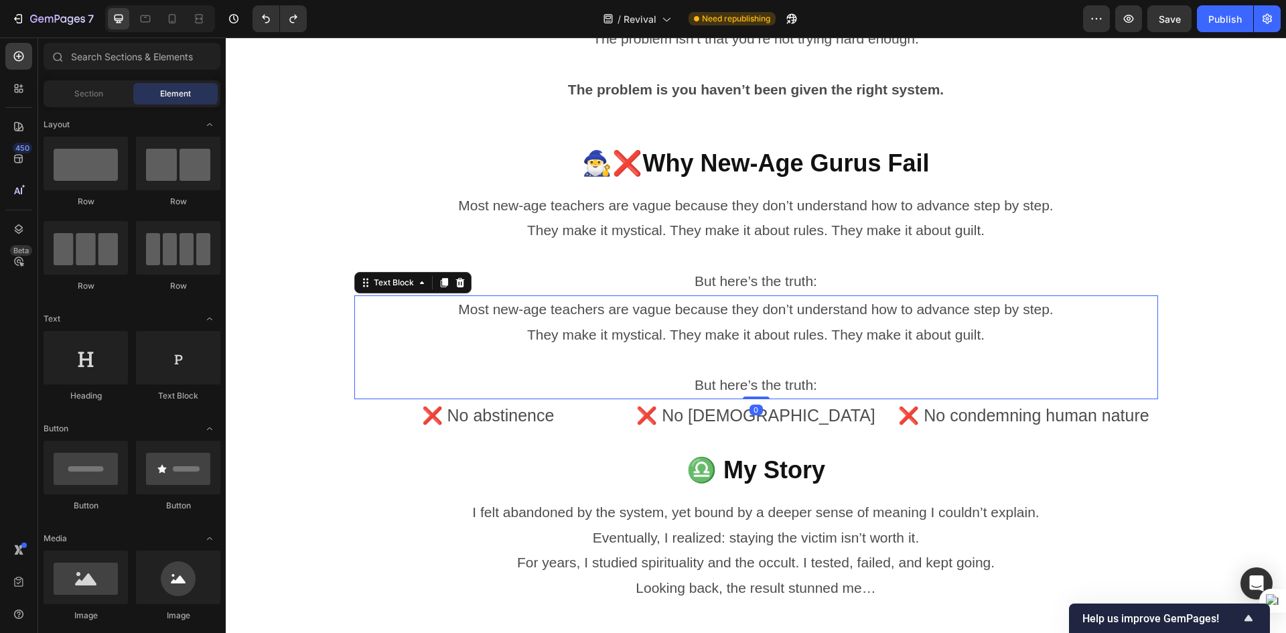
click at [705, 311] on p "Most new-age teachers are vague because they don’t understand how to advance st…" at bounding box center [756, 322] width 801 height 51
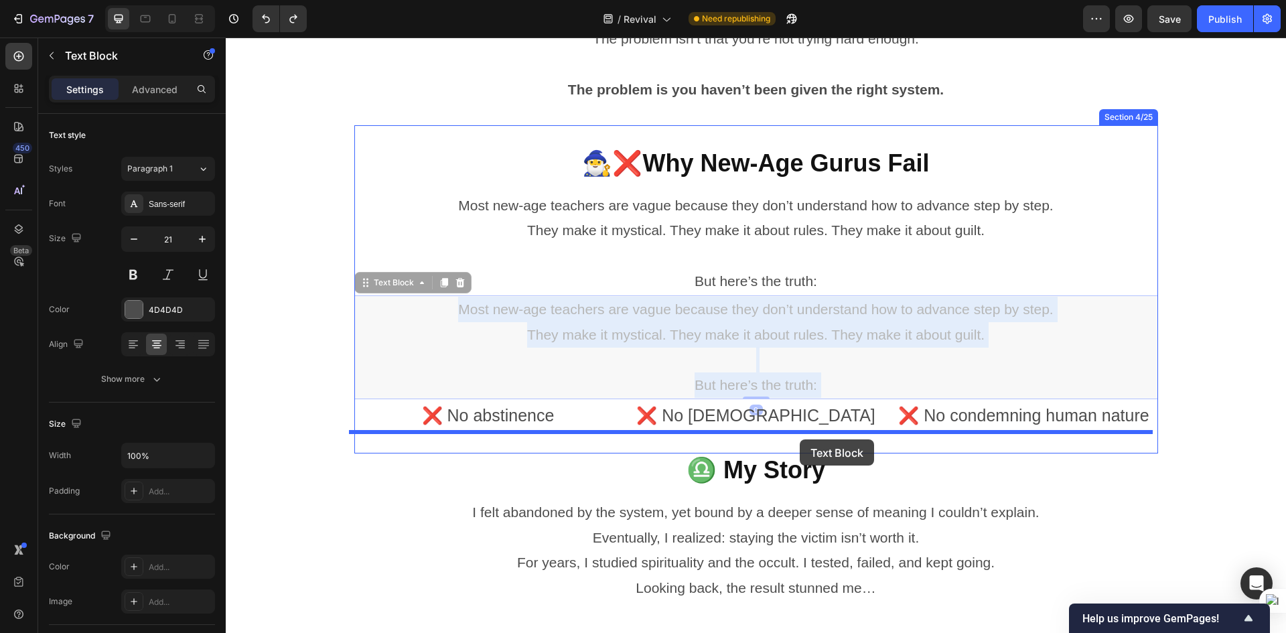
drag, startPoint x: 787, startPoint y: 309, endPoint x: 800, endPoint y: 440, distance: 131.3
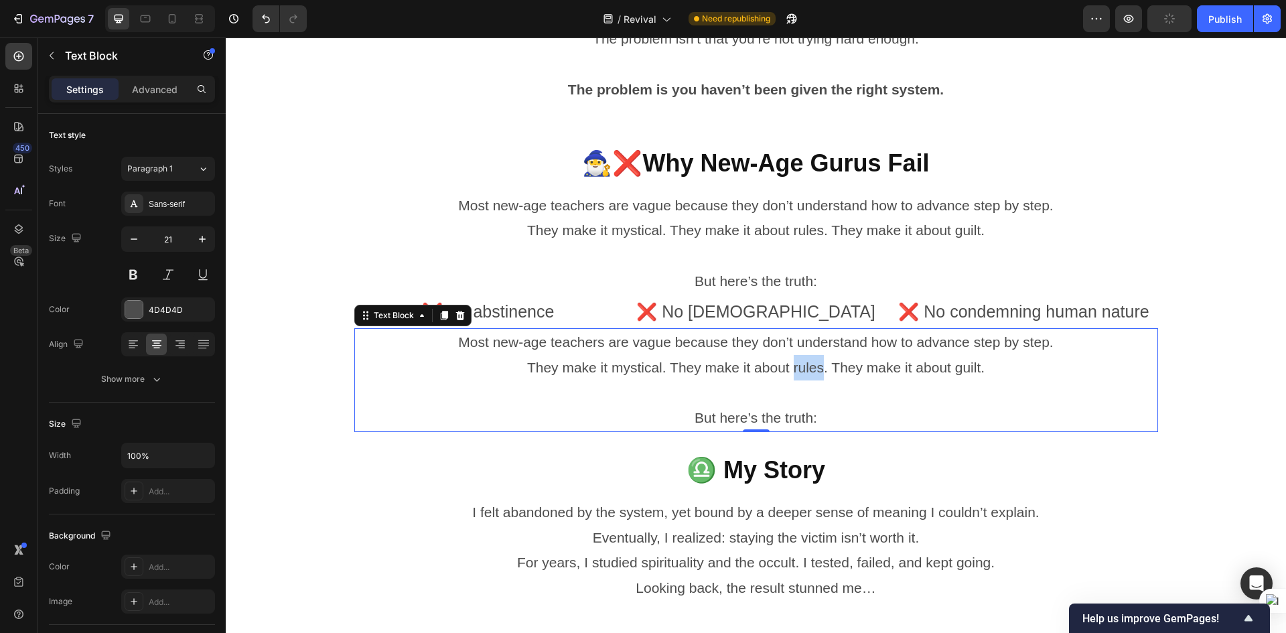
click at [807, 370] on p "Most new-age teachers are vague because they don’t understand how to advance st…" at bounding box center [756, 355] width 801 height 51
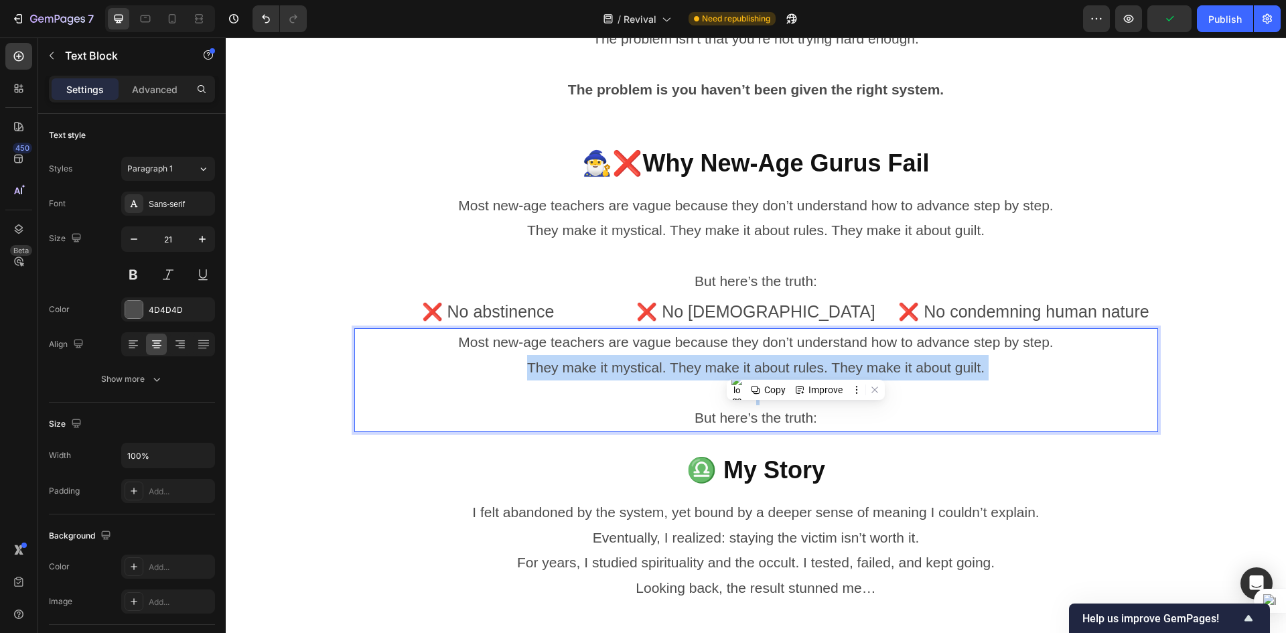
click at [807, 370] on p "Most new-age teachers are vague because they don’t understand how to advance st…" at bounding box center [756, 355] width 801 height 51
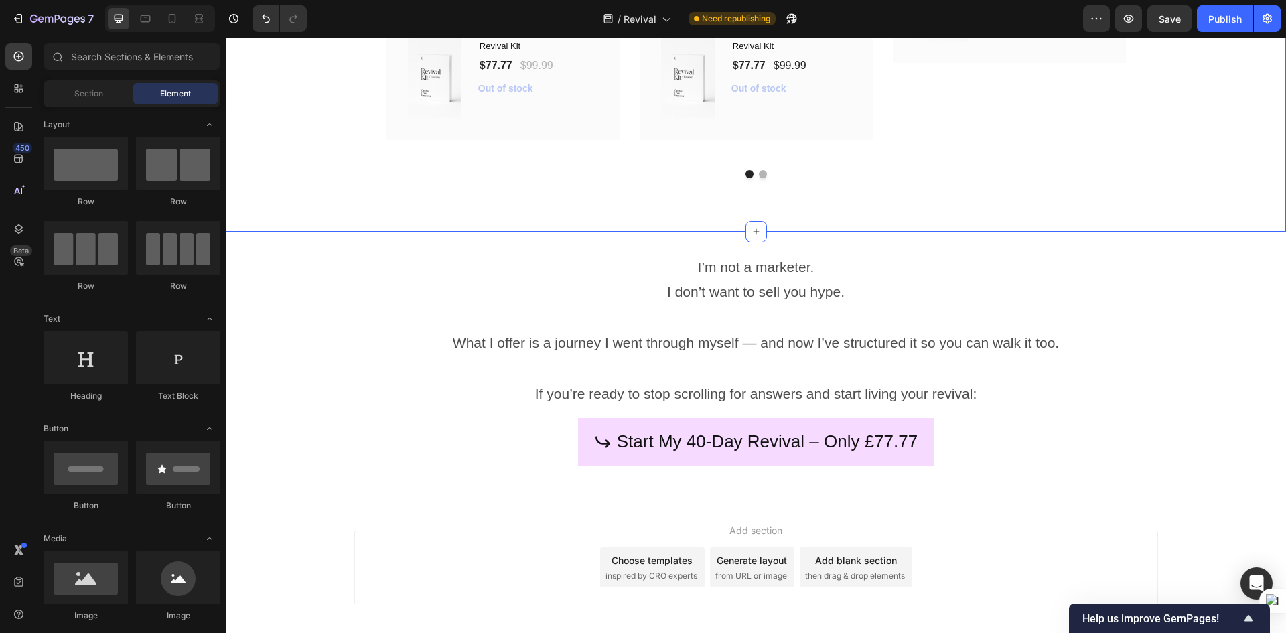
scroll to position [5829, 0]
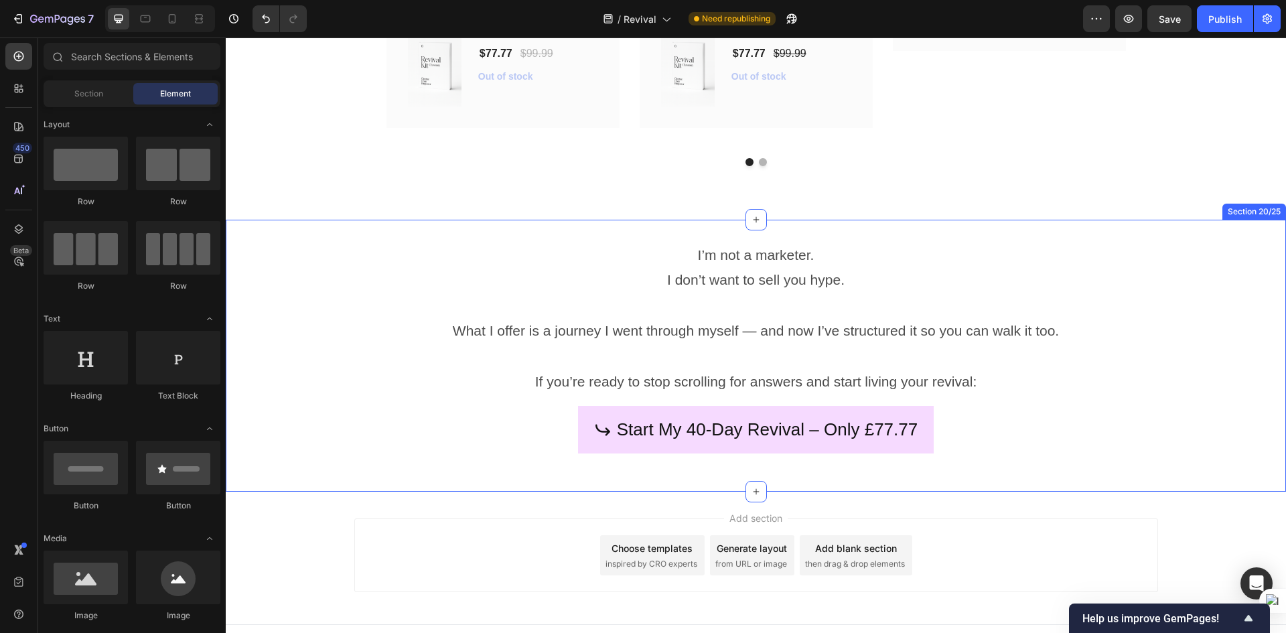
click at [1135, 471] on div "I’m not a marketer. I don’t want to sell you hype. What I offer is a journey I …" at bounding box center [756, 356] width 1061 height 273
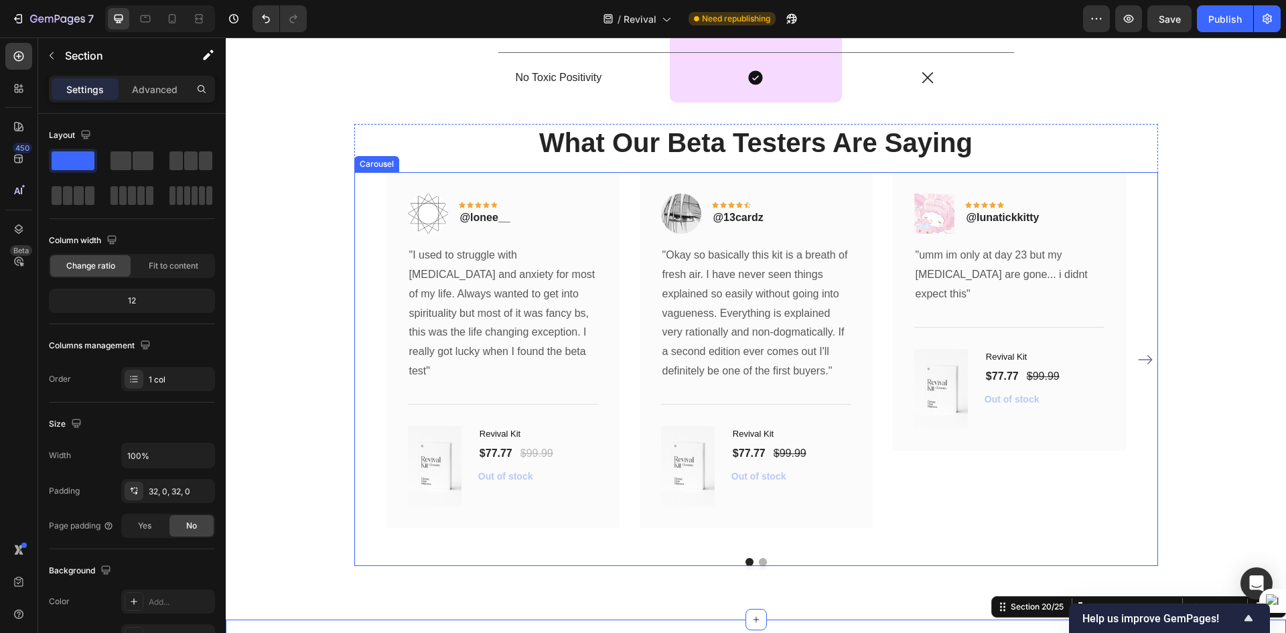
scroll to position [5427, 0]
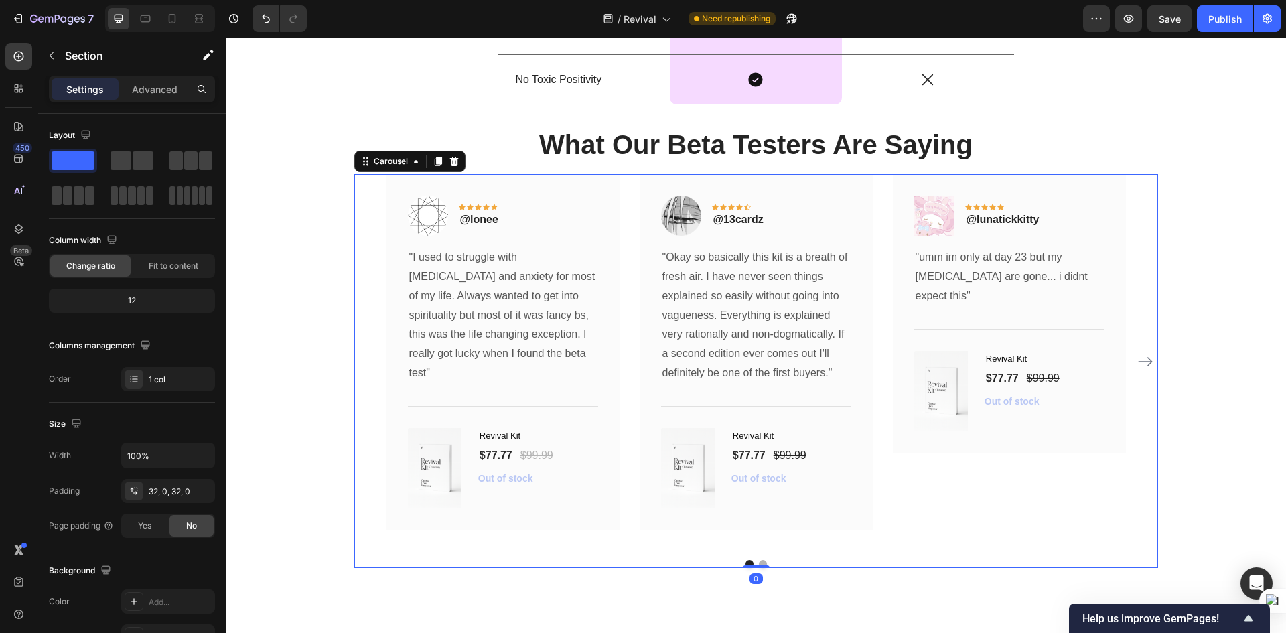
click at [1139, 354] on icon "Carousel Next Arrow" at bounding box center [1146, 362] width 16 height 16
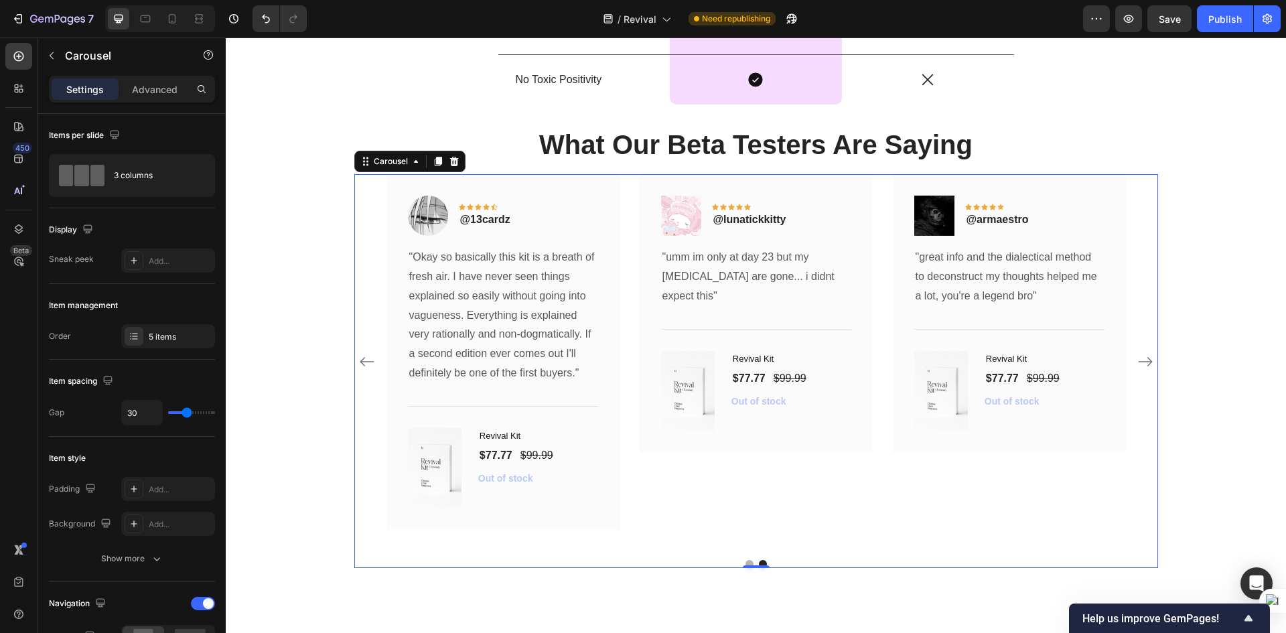
click at [359, 354] on icon "Carousel Back Arrow" at bounding box center [367, 362] width 16 height 16
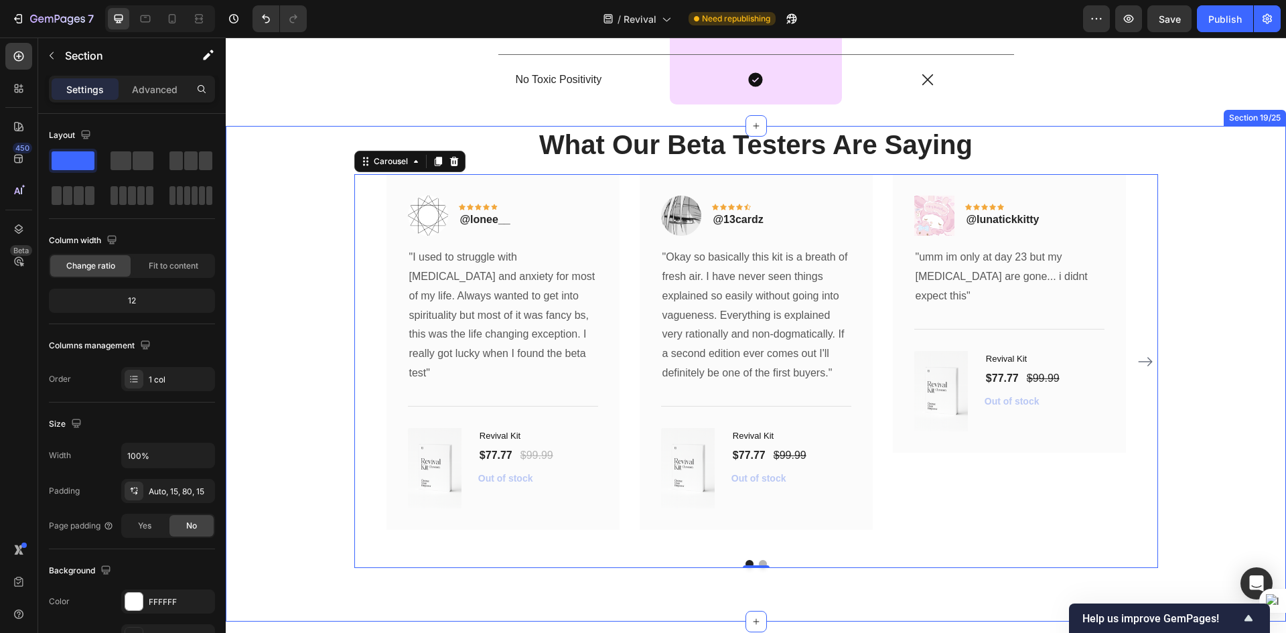
click at [257, 197] on div "What Our Beta Testers Are Saying Heading Image Icon Icon Icon Icon Icon Row @lo…" at bounding box center [756, 347] width 1040 height 442
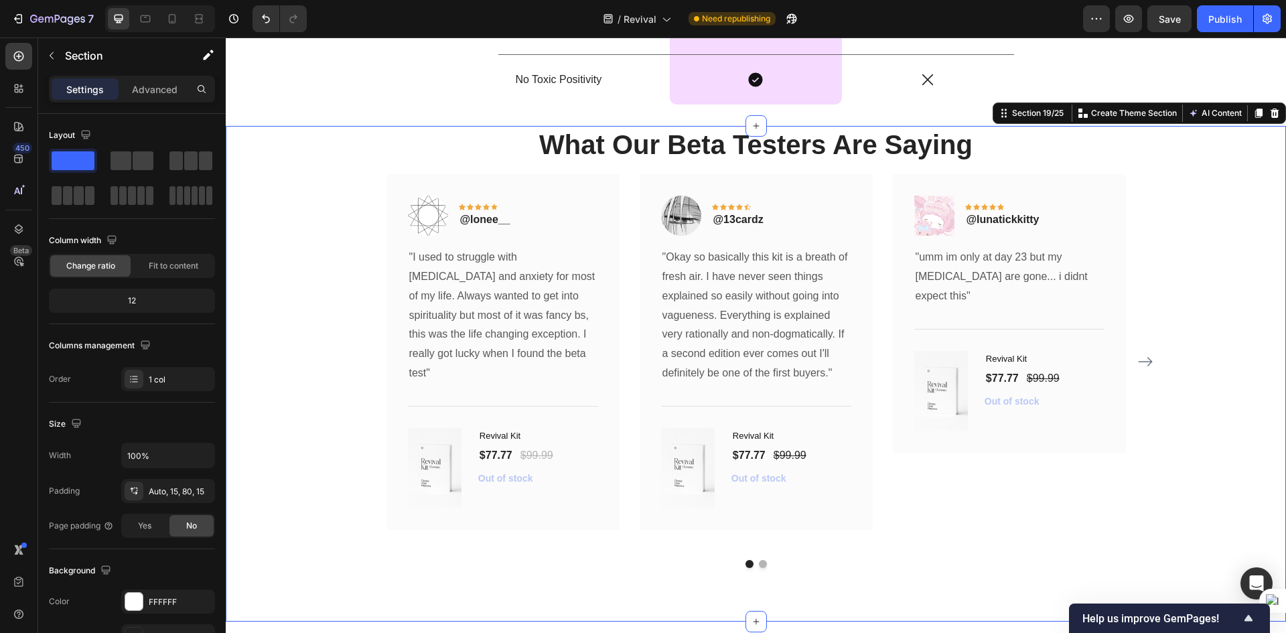
click at [1198, 405] on div "What Our Beta Testers Are Saying Heading Image Icon Icon Icon Icon Icon Row @lo…" at bounding box center [756, 347] width 1040 height 442
click at [1138, 354] on icon "Carousel Next Arrow" at bounding box center [1146, 362] width 16 height 16
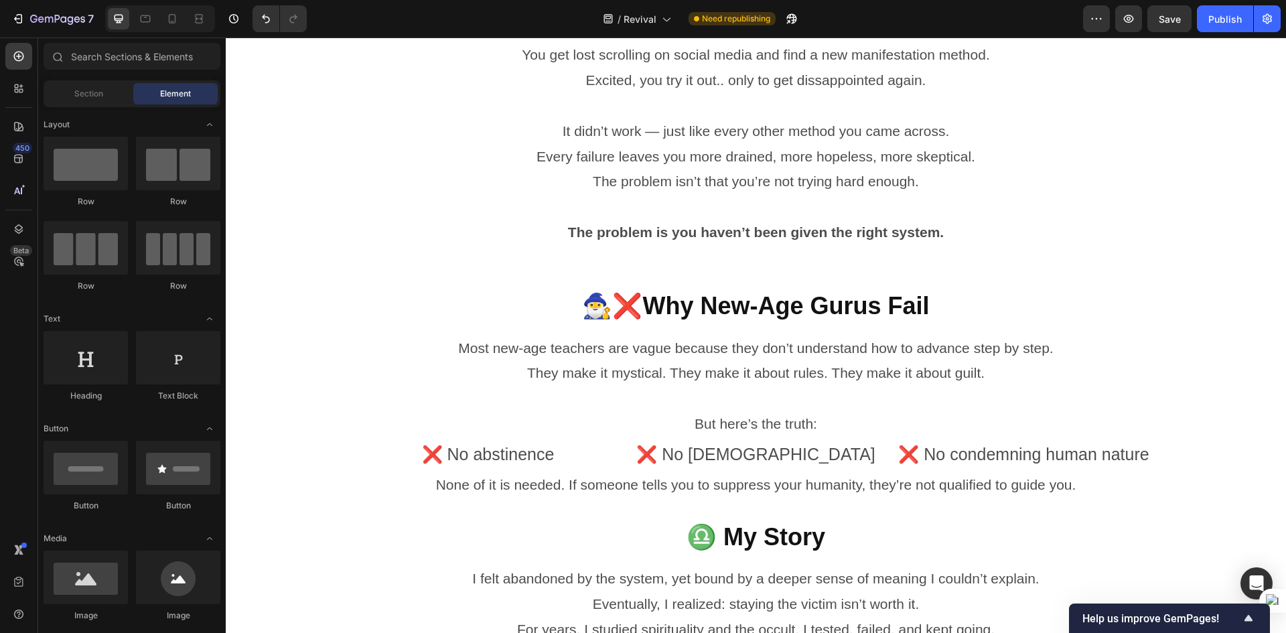
scroll to position [0, 0]
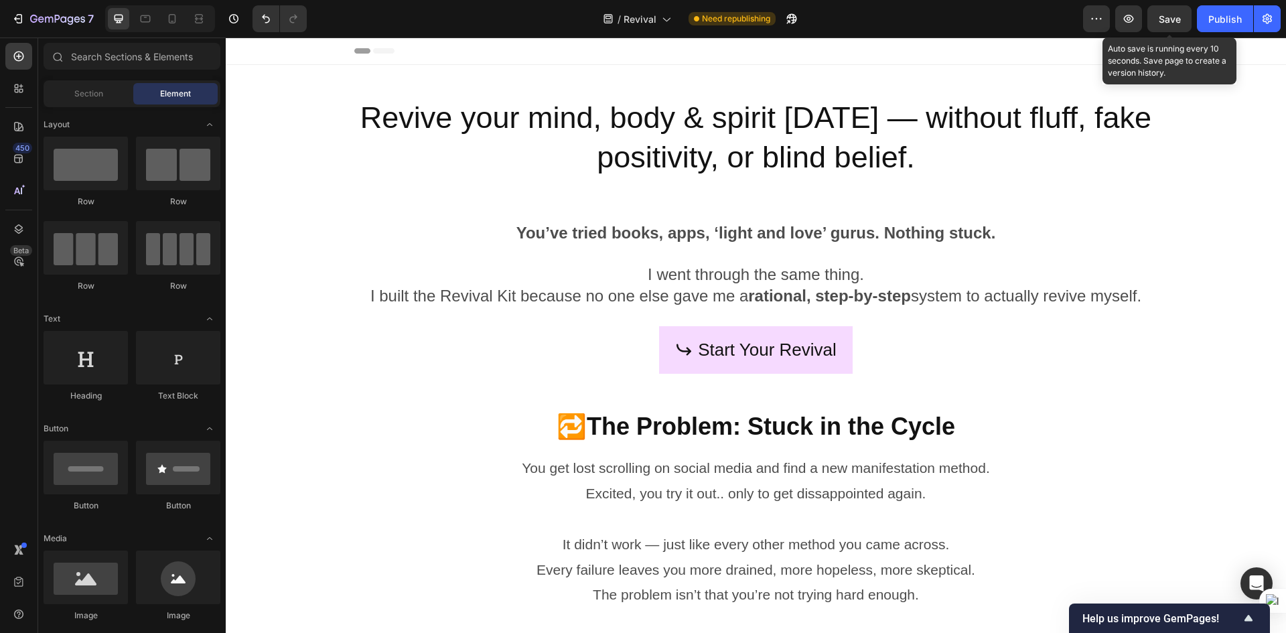
click at [1172, 19] on span "Save" at bounding box center [1170, 18] width 22 height 11
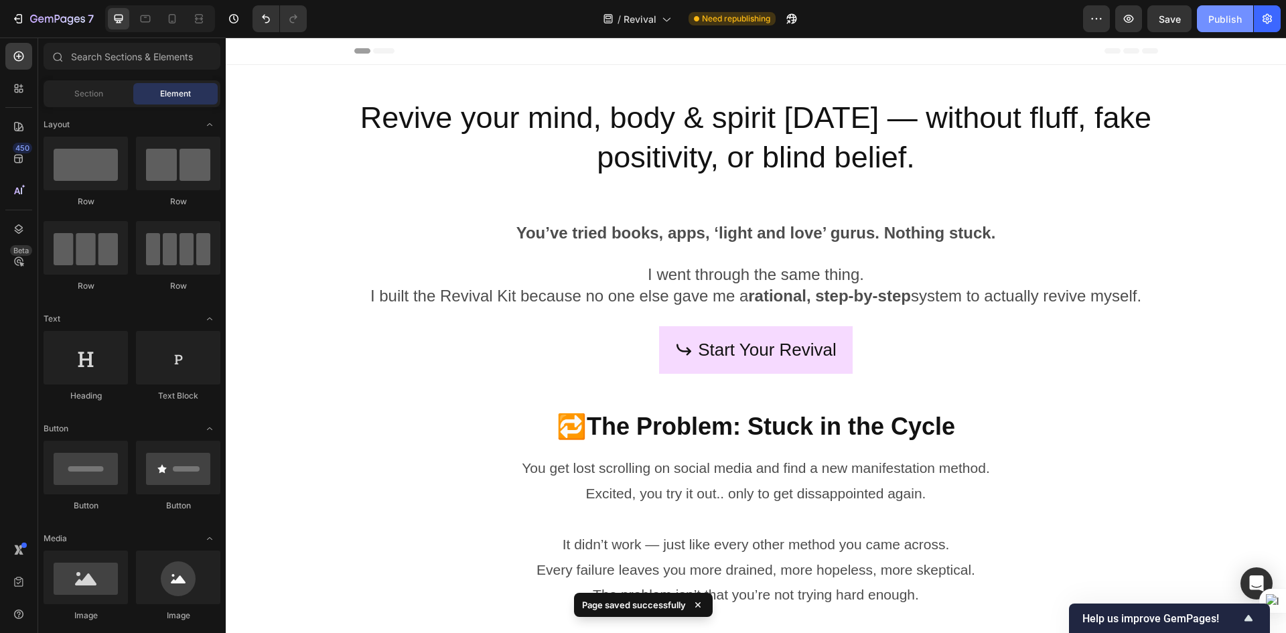
click at [1216, 19] on div "Publish" at bounding box center [1225, 19] width 33 height 14
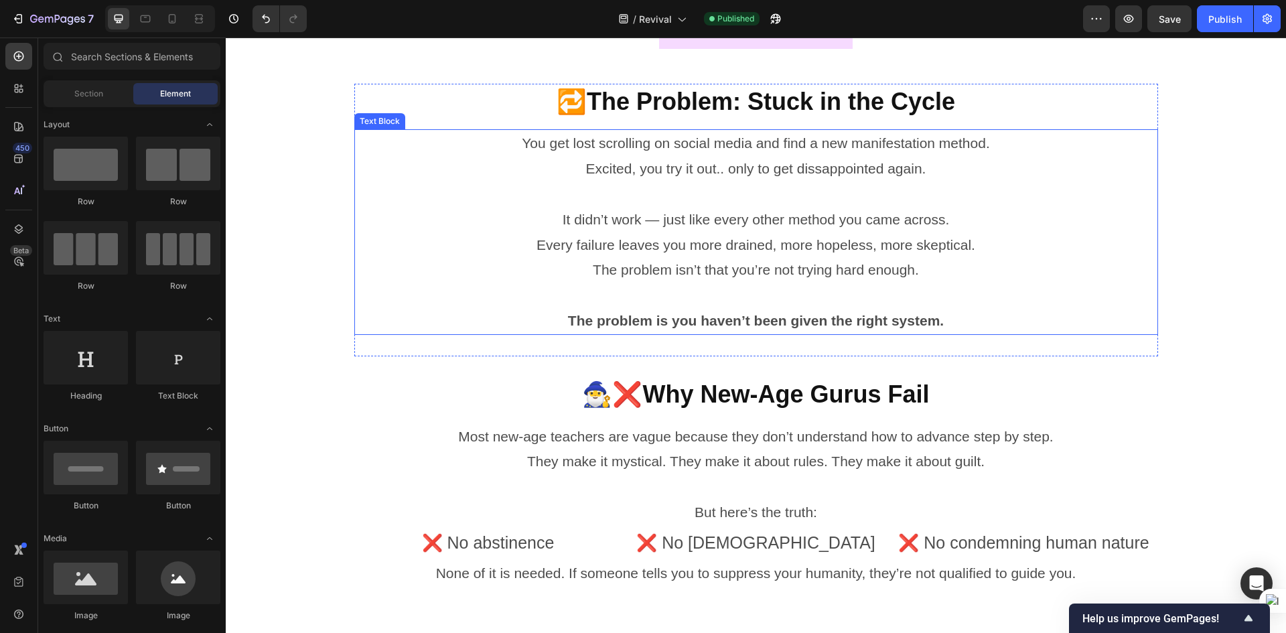
scroll to position [536, 0]
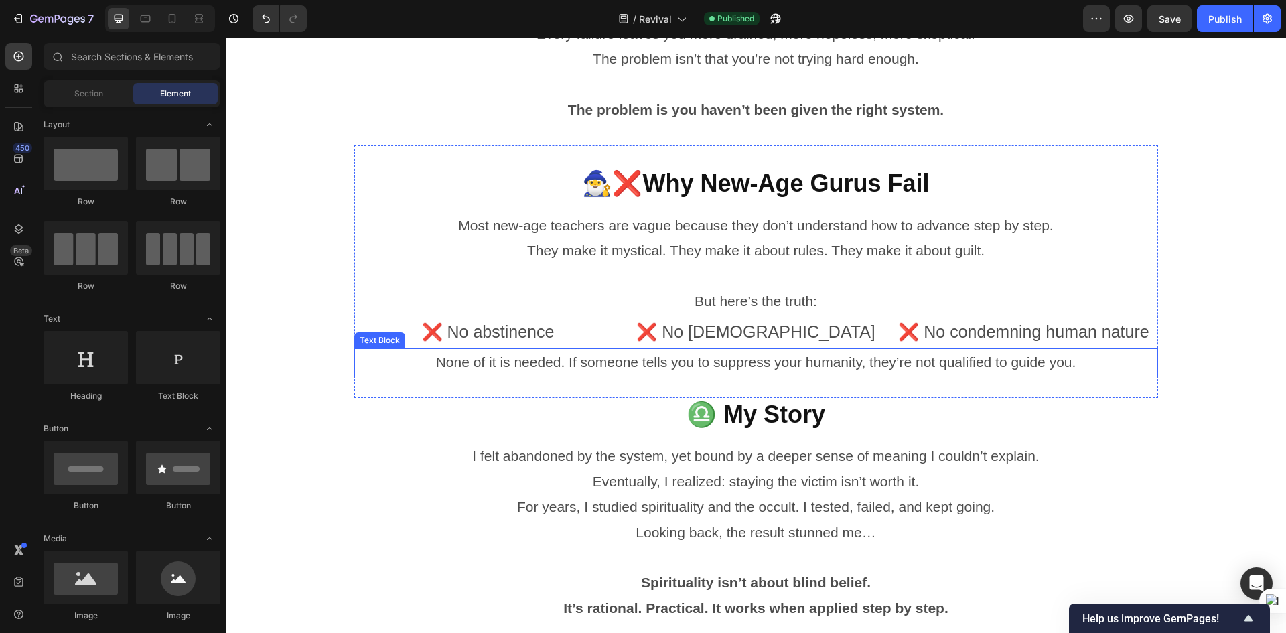
click at [707, 355] on p "None of it is needed. If someone tells you to suppress your humanity, they’re n…" at bounding box center [756, 362] width 801 height 25
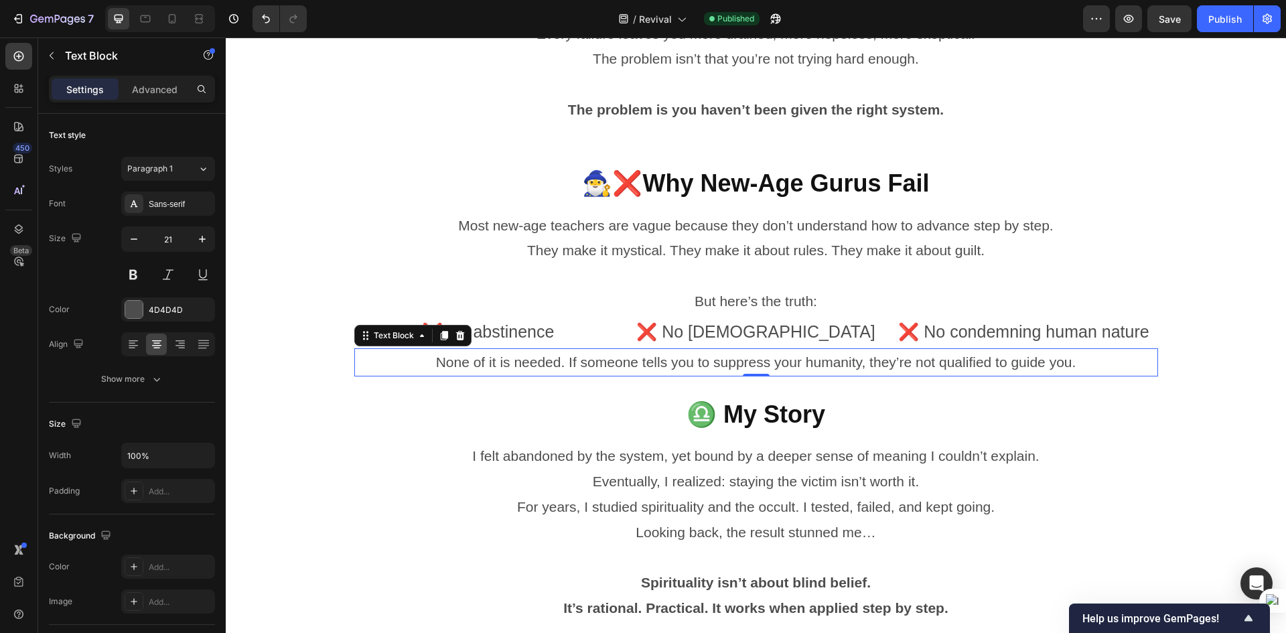
click at [448, 350] on p "None of it is needed. If someone tells you to suppress your humanity, they’re n…" at bounding box center [756, 362] width 801 height 25
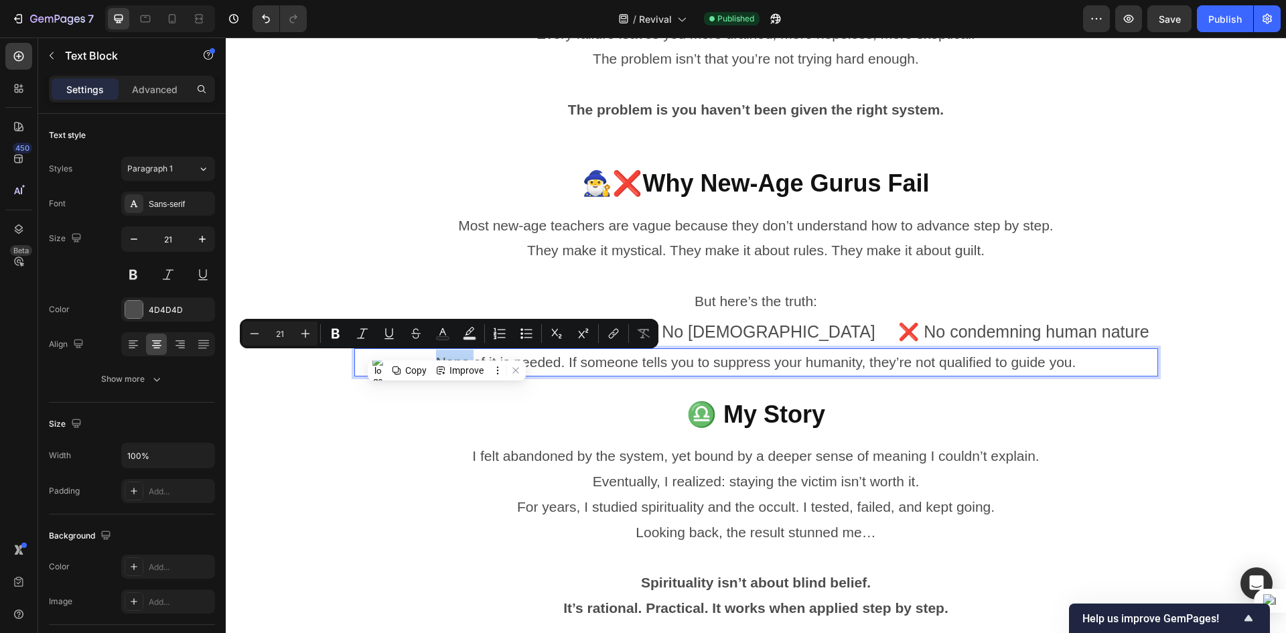
click at [431, 358] on p "None of it is needed. If someone tells you to suppress your humanity, they’re n…" at bounding box center [756, 362] width 801 height 25
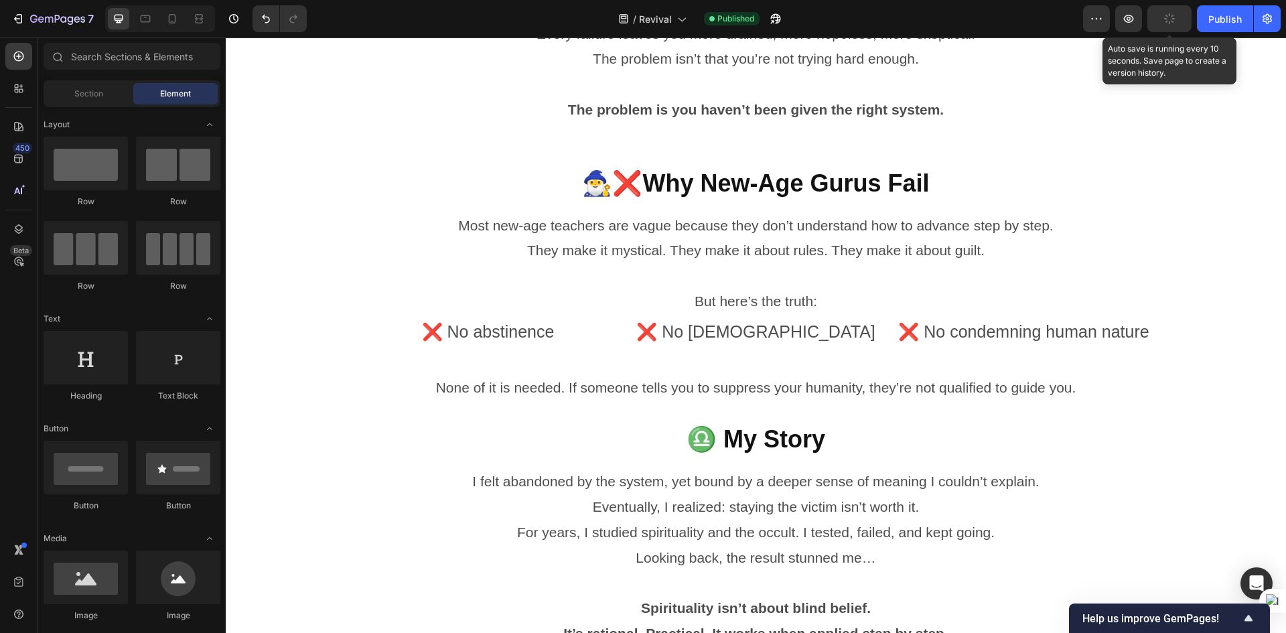
click at [1171, 28] on button "button" at bounding box center [1170, 18] width 44 height 27
click at [1175, 23] on span "Save" at bounding box center [1170, 18] width 22 height 11
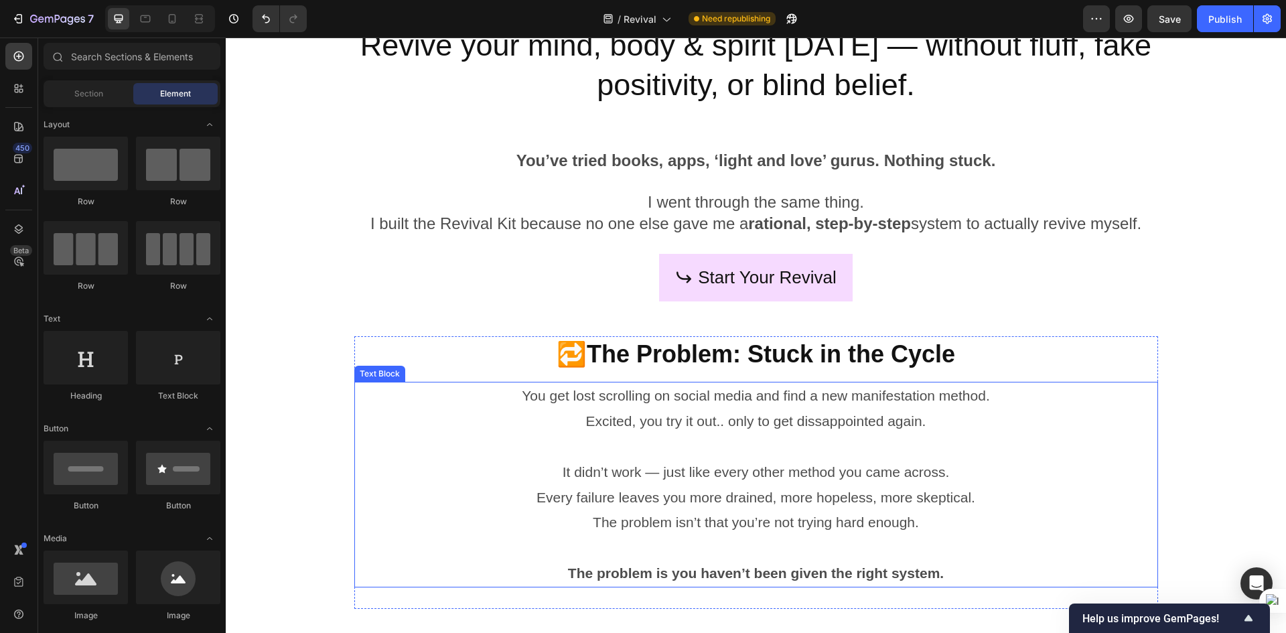
scroll to position [0, 0]
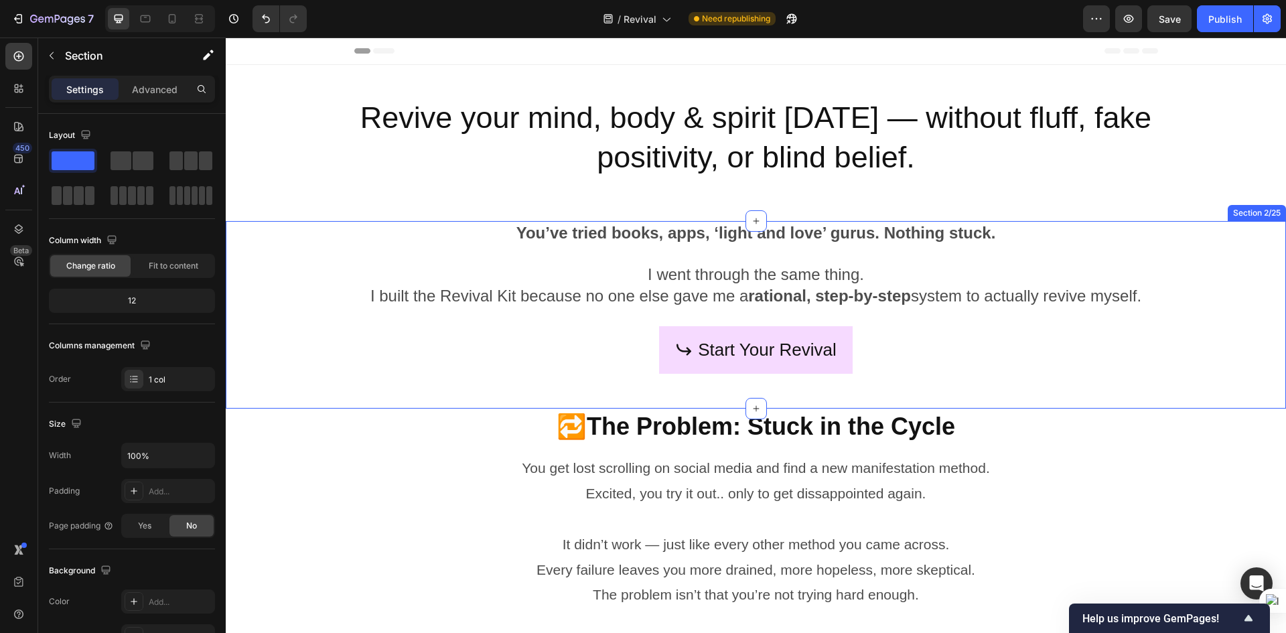
click at [1168, 345] on div "You’ve tried books, apps, ‘light and love’ gurus. Nothing stuck. I went through…" at bounding box center [756, 315] width 1061 height 188
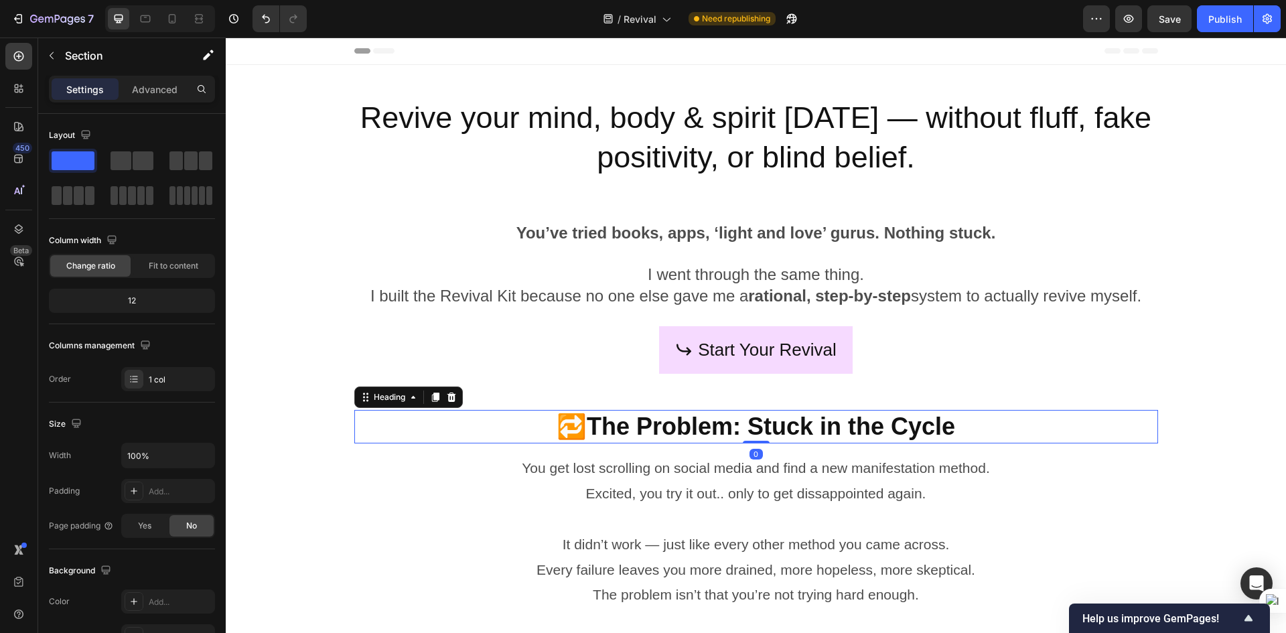
click at [1152, 425] on h2 "🔁The Problem: Stuck in the Cycle" at bounding box center [756, 427] width 804 height 34
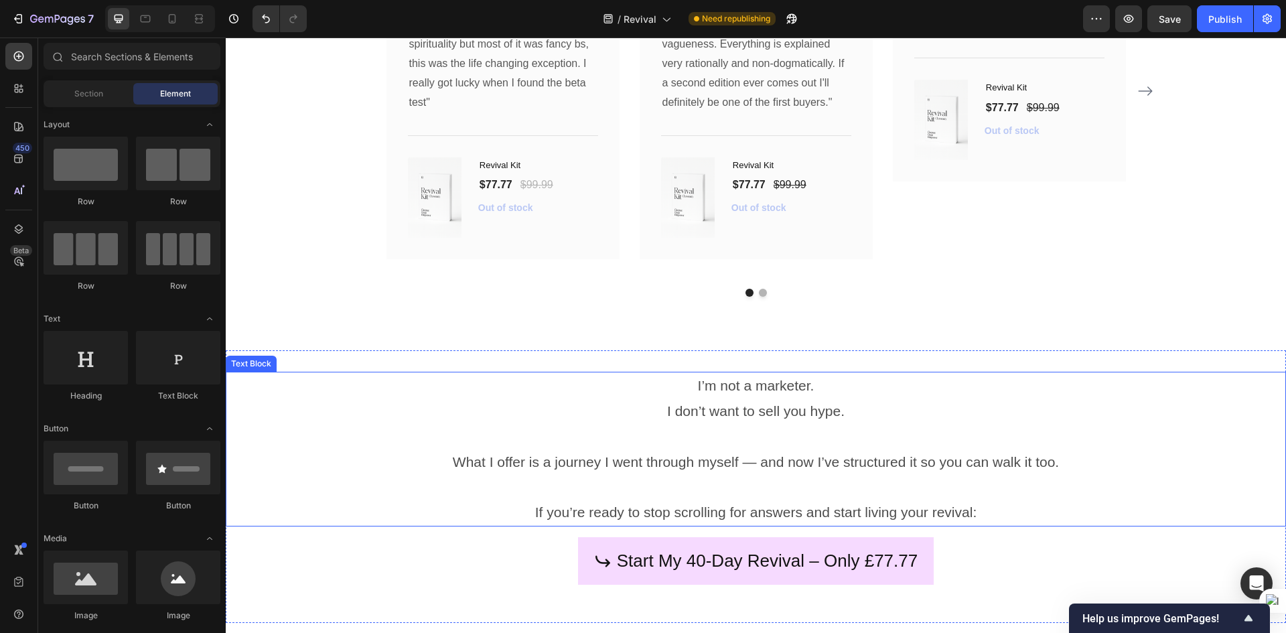
scroll to position [5855, 0]
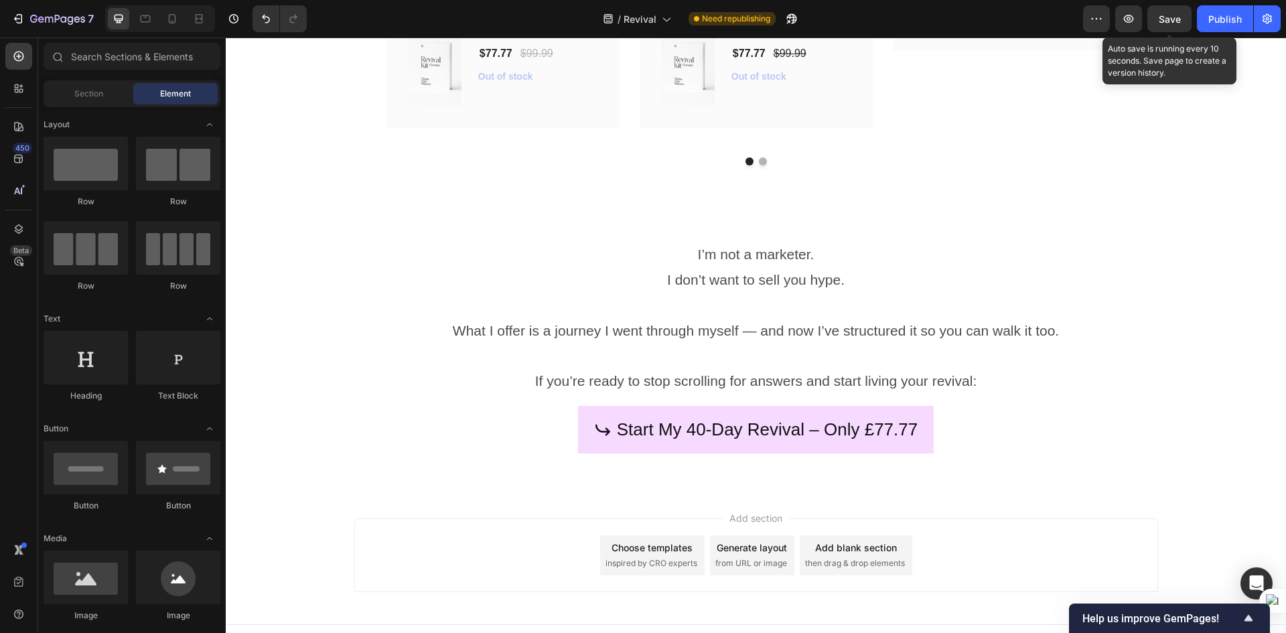
click at [1167, 17] on span "Save" at bounding box center [1170, 18] width 22 height 11
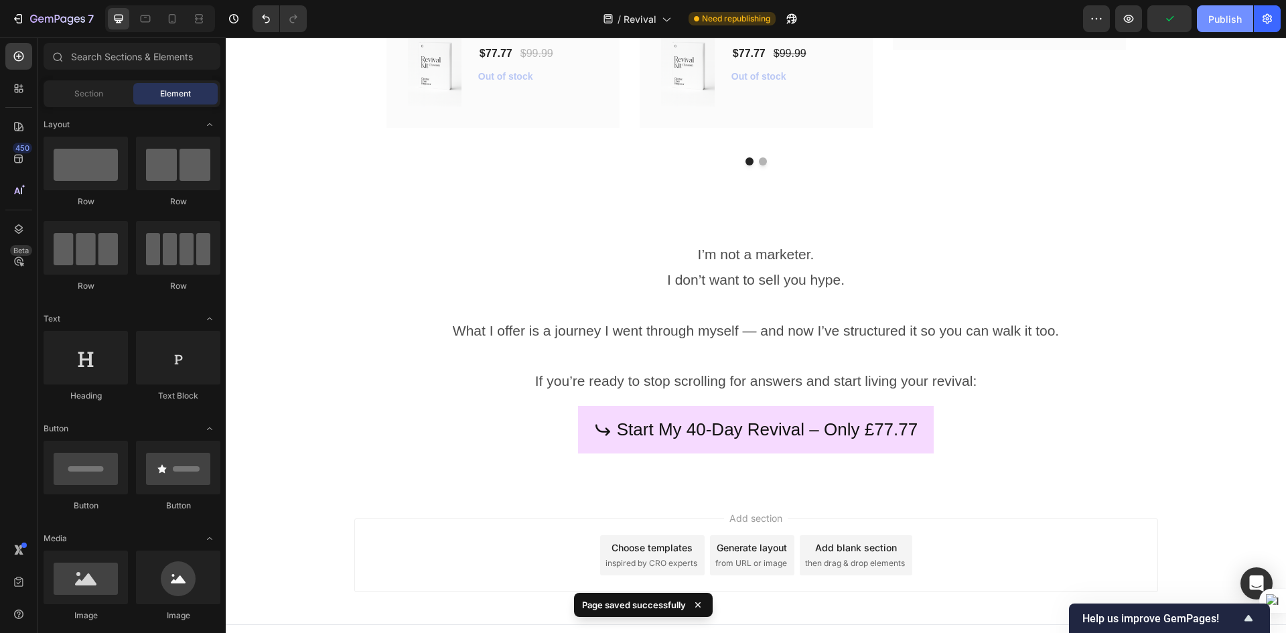
click at [1214, 25] on div "Publish" at bounding box center [1225, 19] width 33 height 14
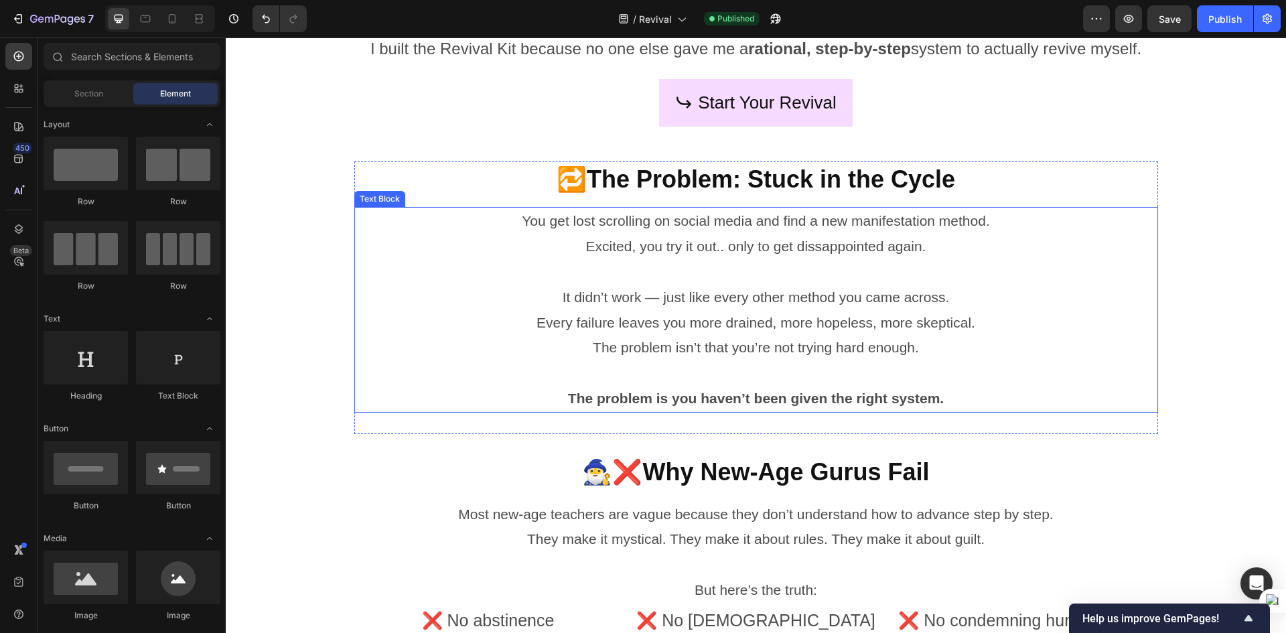
scroll to position [0, 0]
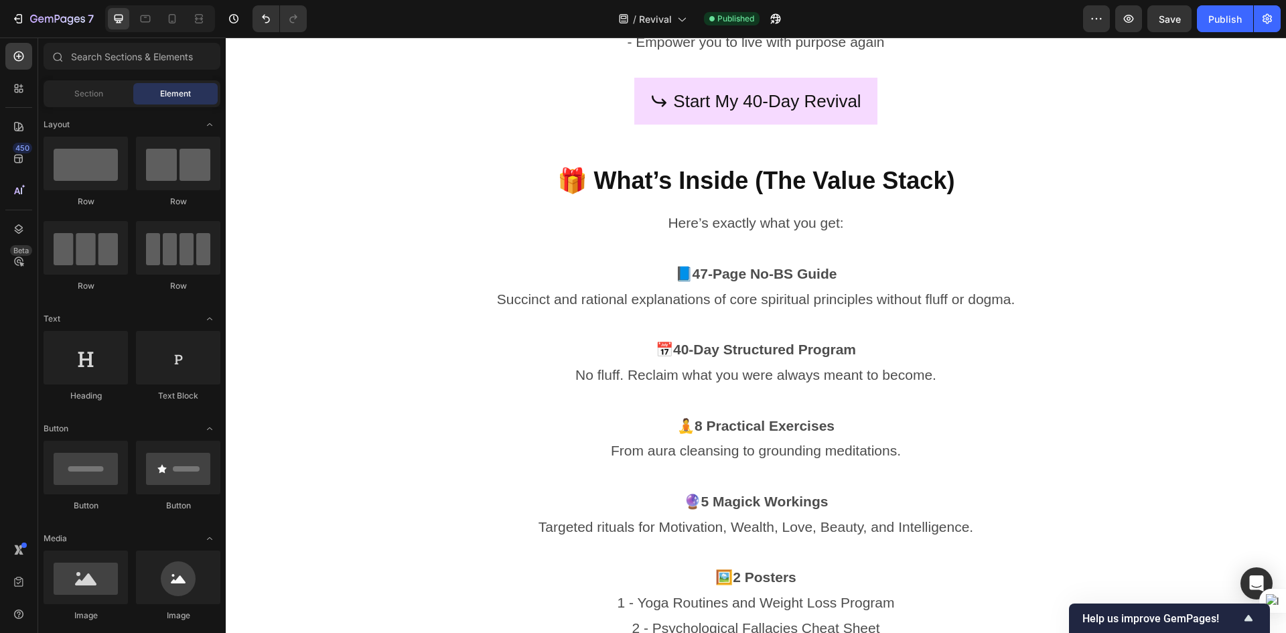
scroll to position [1474, 0]
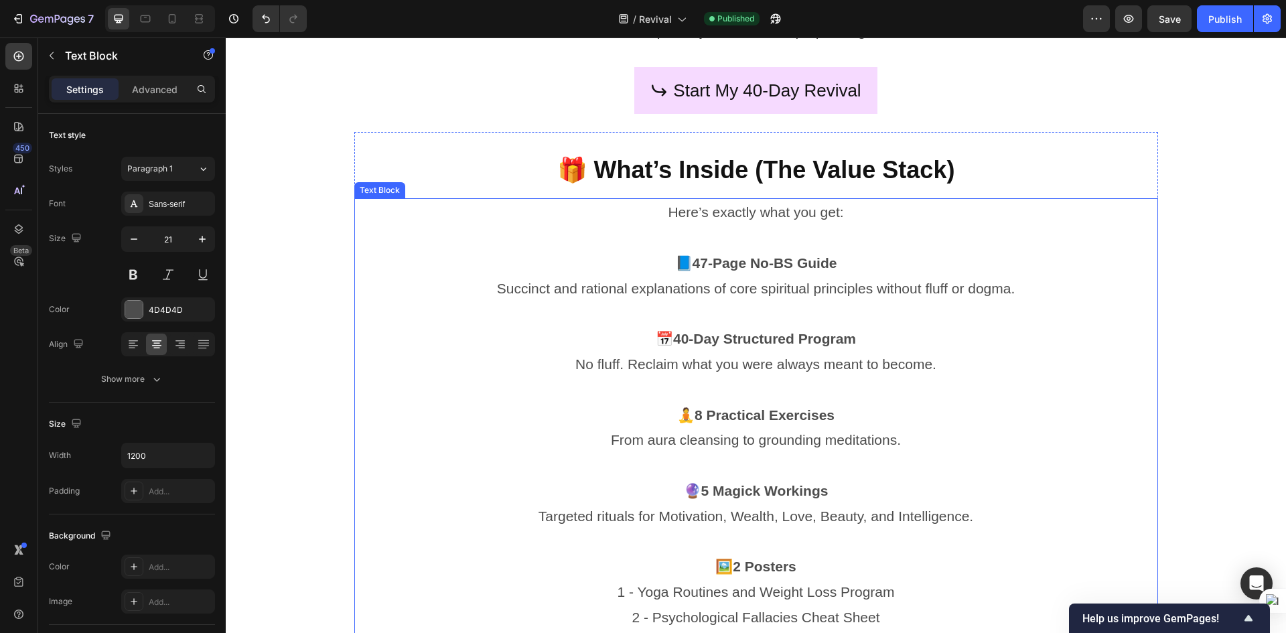
click at [714, 289] on p "📘 47-Page No-BS Guide Succinct and rational explanations of core spiritual prin…" at bounding box center [756, 276] width 801 height 51
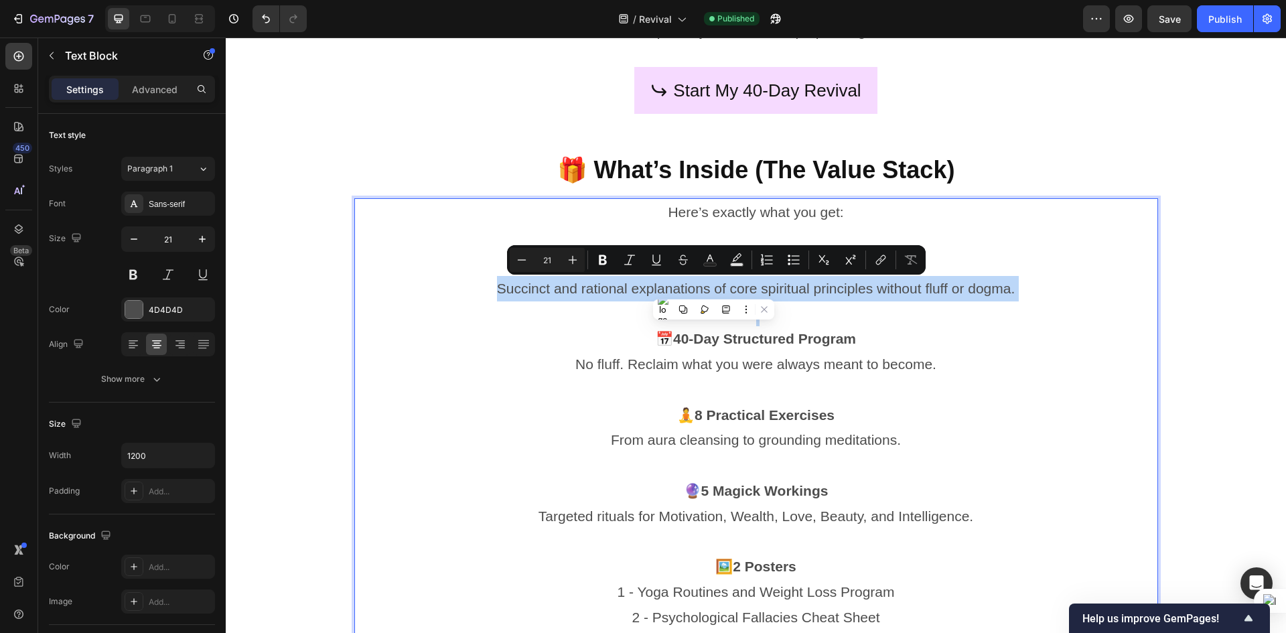
click at [714, 289] on p "📘 47-Page No-BS Guide Succinct and rational explanations of core spiritual prin…" at bounding box center [756, 276] width 801 height 51
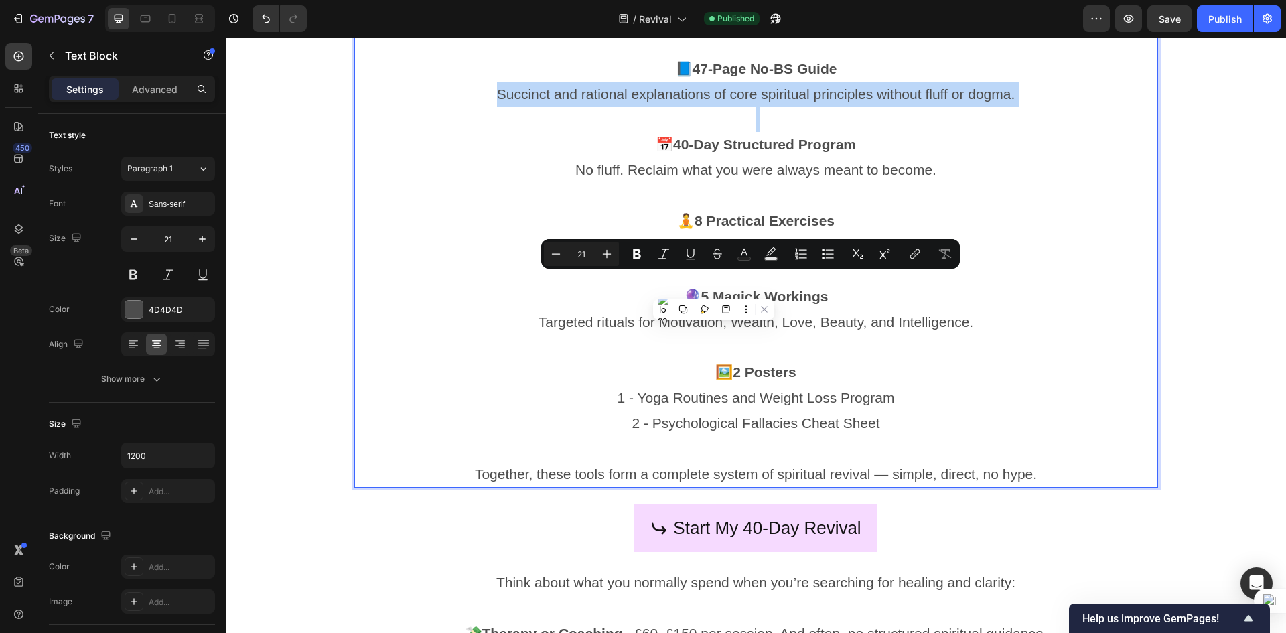
scroll to position [1675, 0]
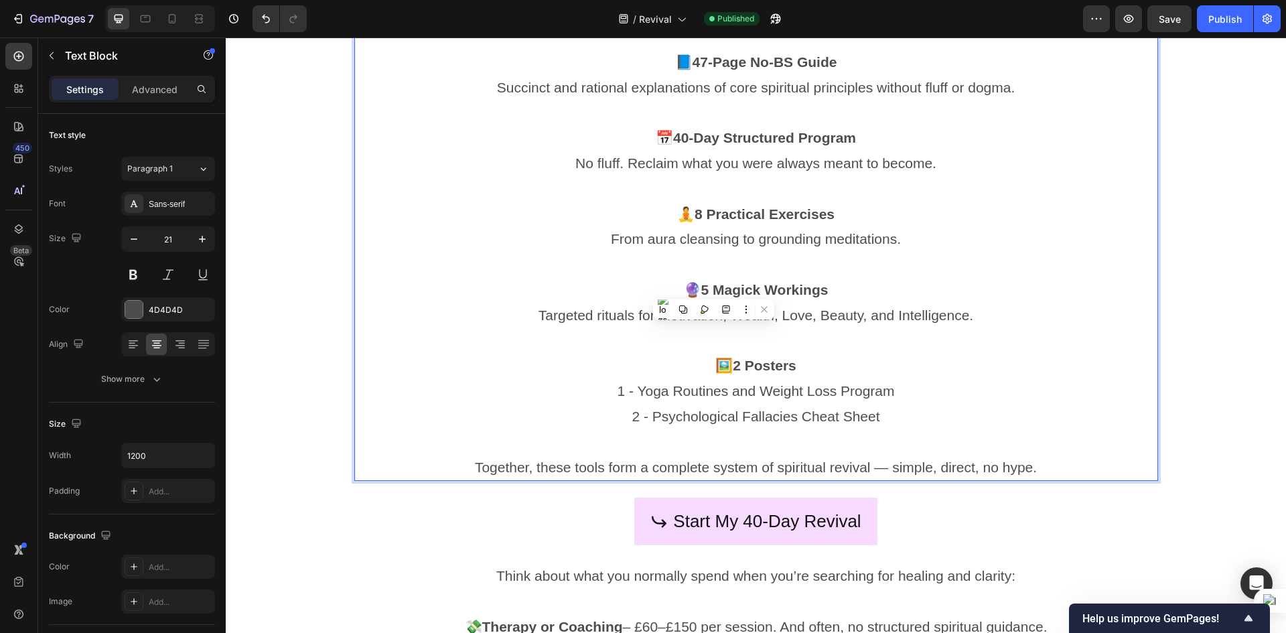
click at [937, 399] on p "🖼️ 2 Posters 1 - Yoga Routines and Weight Loss Program" at bounding box center [756, 378] width 801 height 51
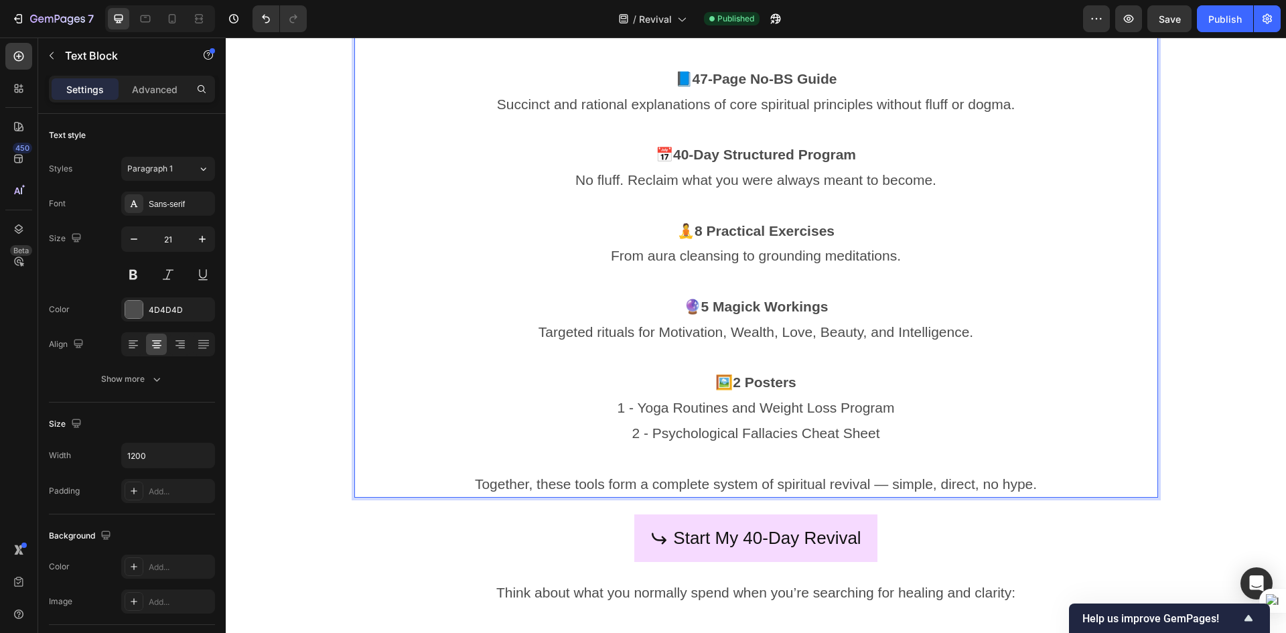
scroll to position [1608, 0]
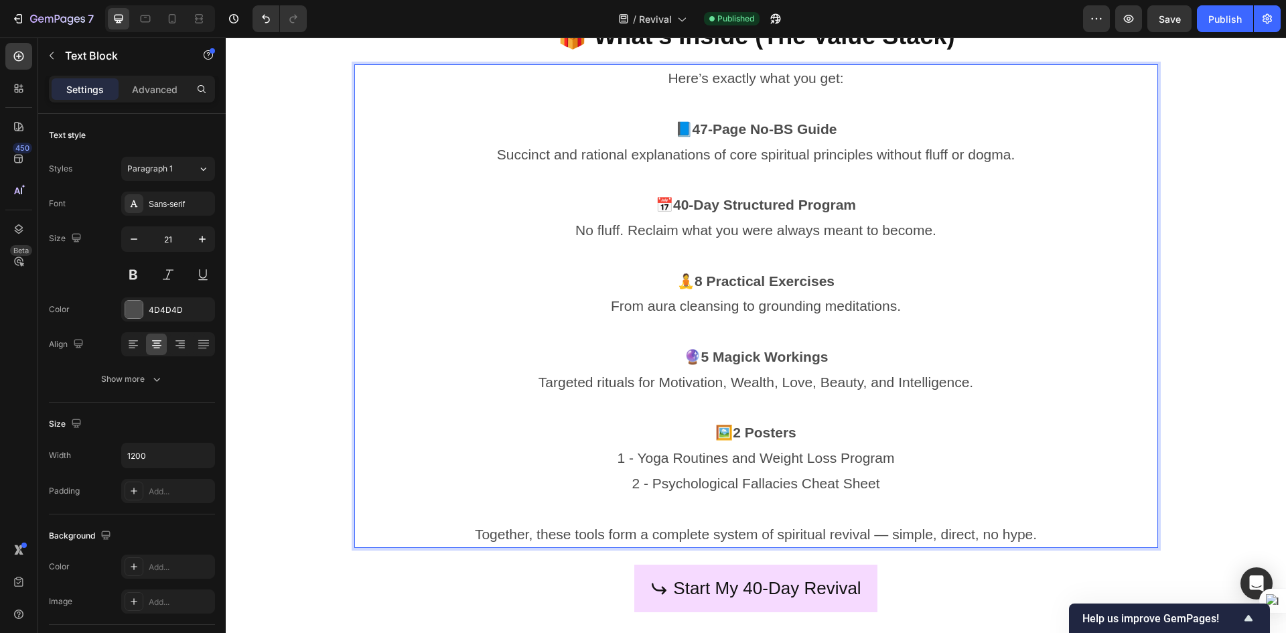
click at [484, 150] on p "📘 47-Page No-BS Guide Succinct and rational explanations of core spiritual prin…" at bounding box center [756, 142] width 801 height 51
click at [492, 157] on p "📘 47-Page No-BS Guide Succinct and rational explanations of core spiritual prin…" at bounding box center [756, 142] width 801 height 51
click at [502, 156] on p "📘 47-Page No-BS Guide Succinct and rational explanations of core spiritual prin…" at bounding box center [756, 142] width 801 height 51
click at [498, 155] on p "📘 47-Page No-BS Guide Succinct and rational explanations of core spiritual prin…" at bounding box center [756, 142] width 801 height 51
drag, startPoint x: 496, startPoint y: 155, endPoint x: 634, endPoint y: 149, distance: 138.8
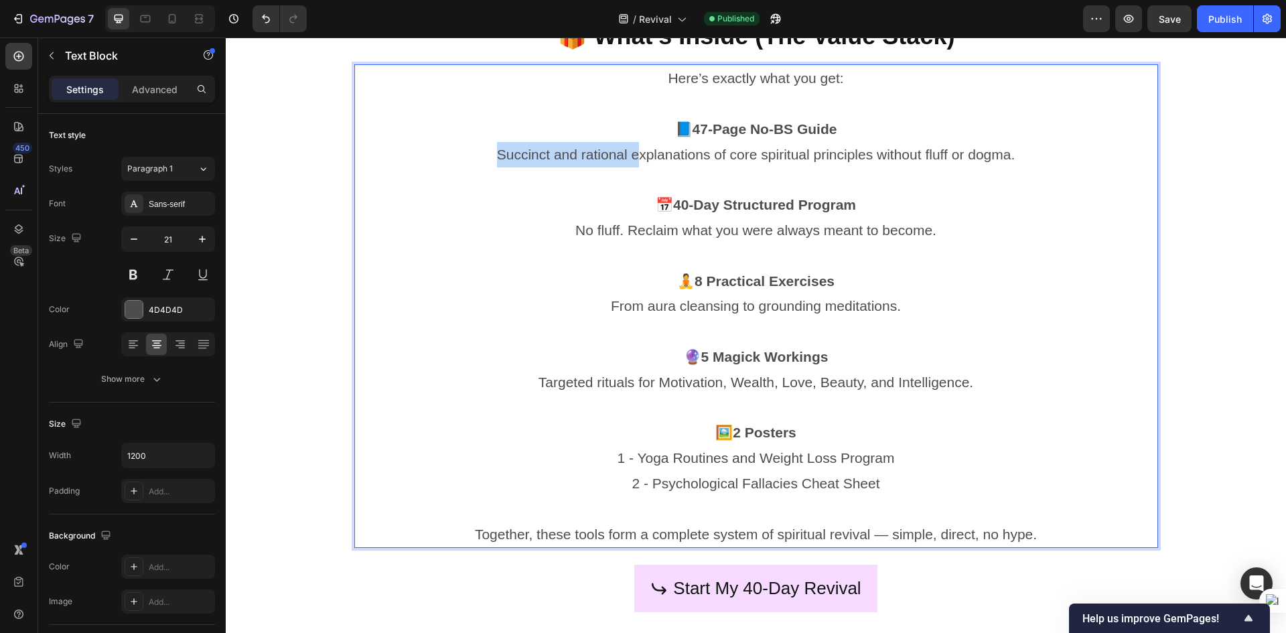
click at [634, 149] on p "📘 47-Page No-BS Guide Succinct and rational explanations of core spiritual prin…" at bounding box center [756, 142] width 801 height 51
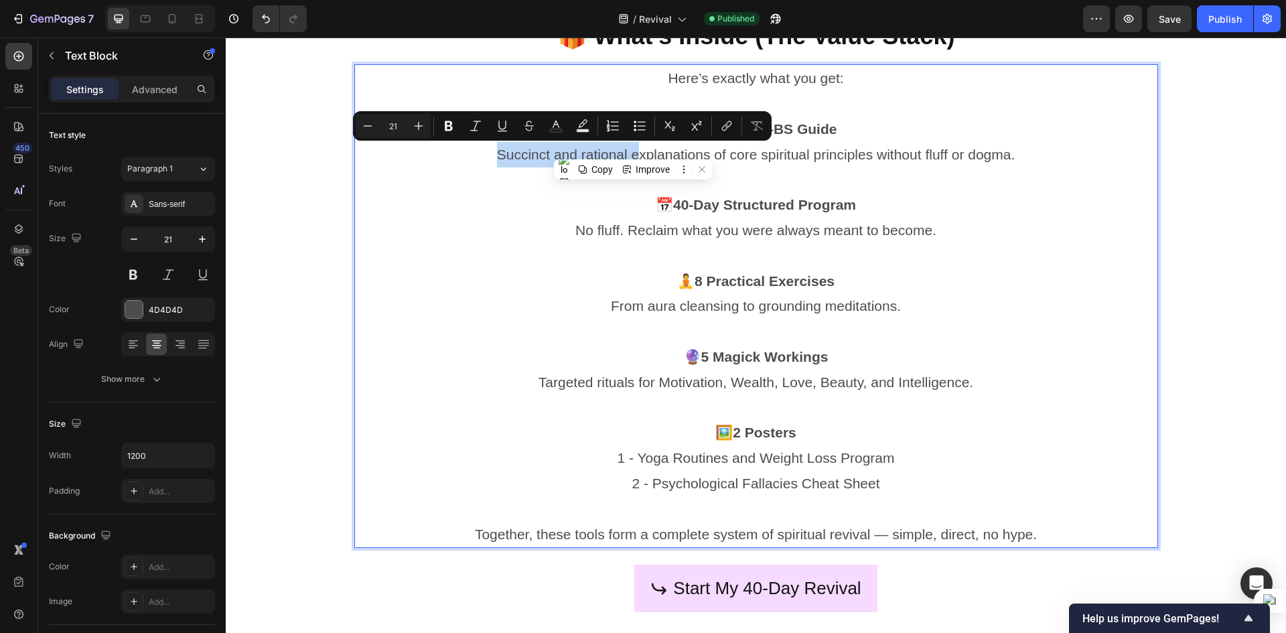
click at [620, 149] on p "📘 47-Page No-BS Guide Succinct and rational explanations of core spiritual prin…" at bounding box center [756, 142] width 801 height 51
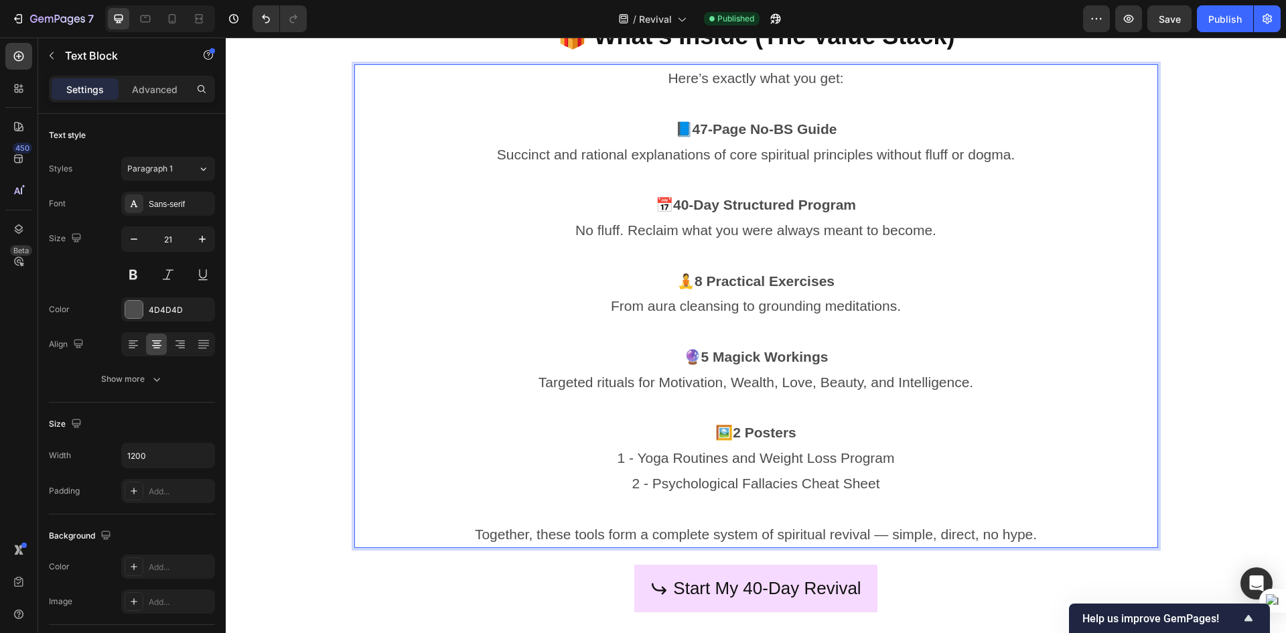
click at [496, 149] on p "📘 47-Page No-BS Guide Succinct and rational explanations of core spiritual prin…" at bounding box center [756, 142] width 801 height 51
click at [765, 202] on strong "40-Day Structured Program" at bounding box center [764, 204] width 183 height 15
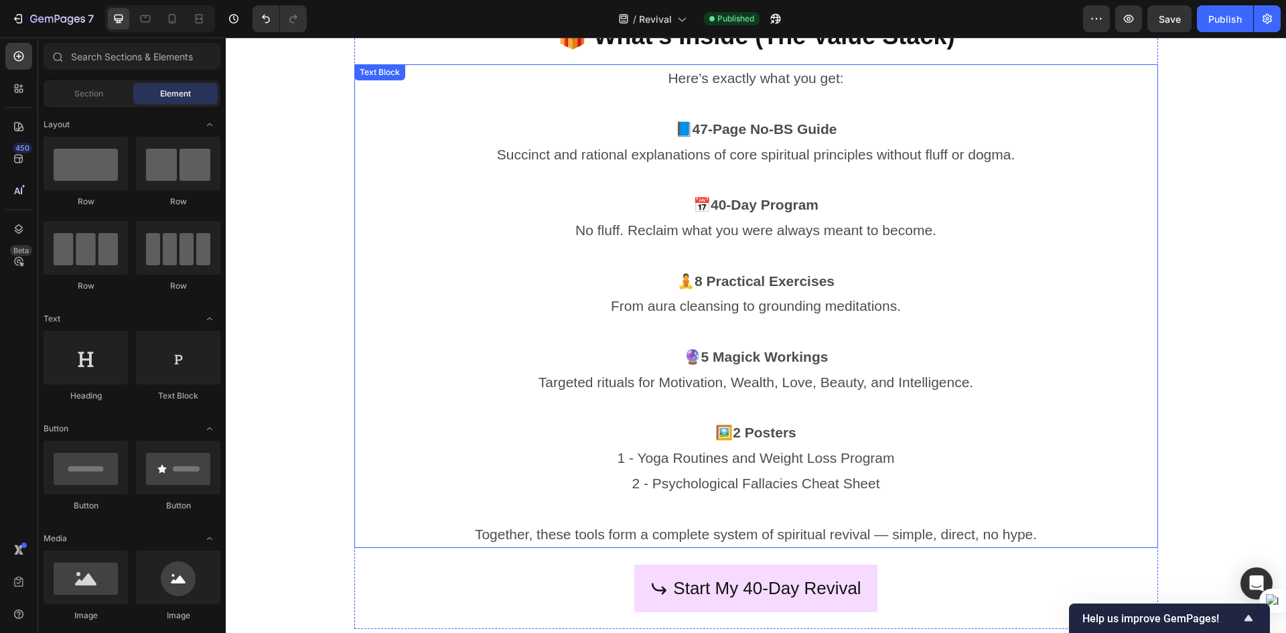
click at [649, 375] on p "🔮 5 Magick Workings Targeted rituals for Motivation, Wealth, Love, Beauty, and …" at bounding box center [756, 369] width 801 height 51
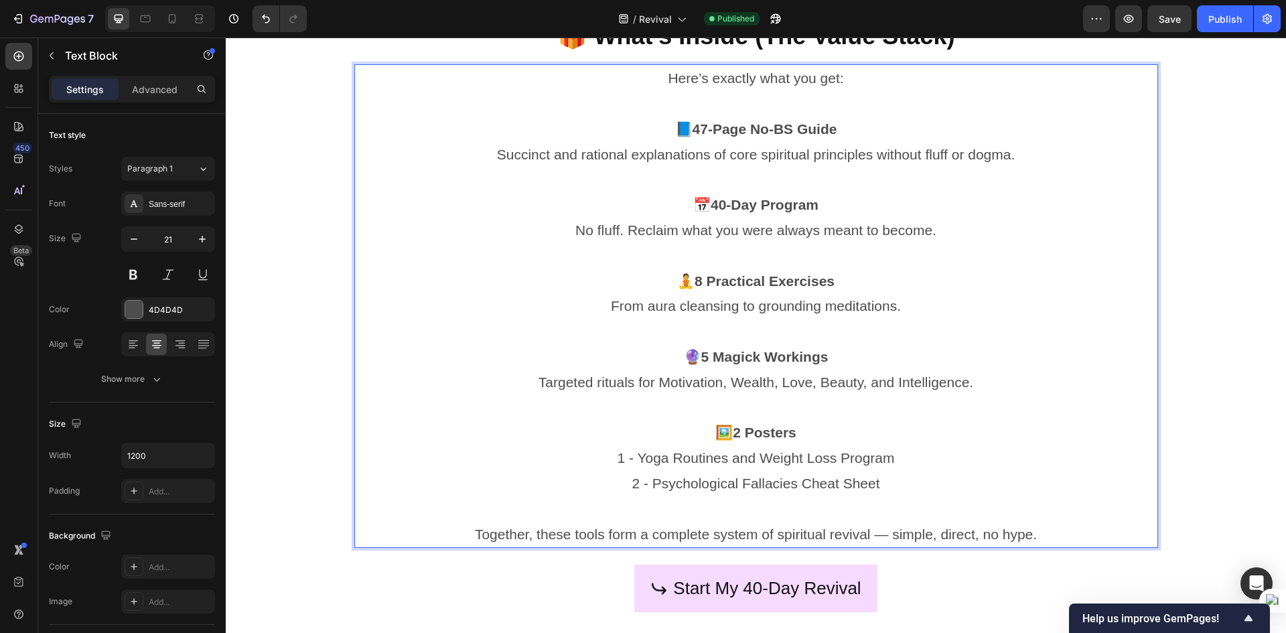
click at [642, 380] on p "🔮 5 Magick Workings Targeted rituals for Motivation, Wealth, Love, Beauty, and …" at bounding box center [756, 369] width 801 height 51
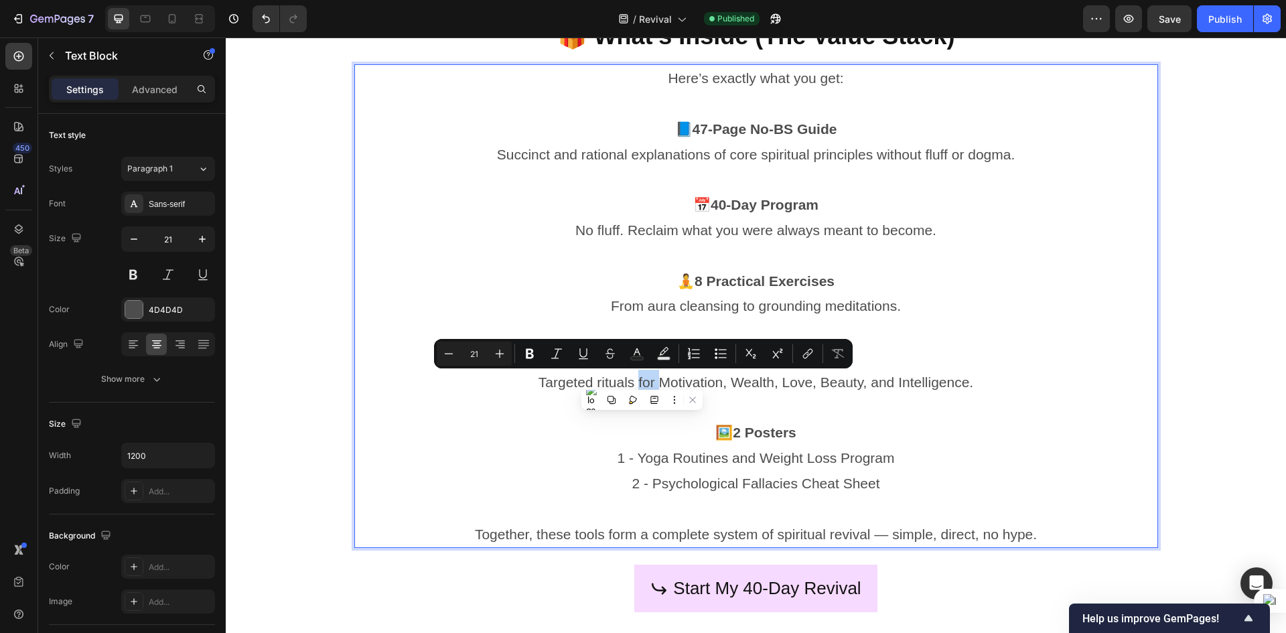
click at [633, 381] on p "🔮 5 Magick Workings Targeted rituals for Motivation, Wealth, Love, Beauty, and …" at bounding box center [756, 369] width 801 height 51
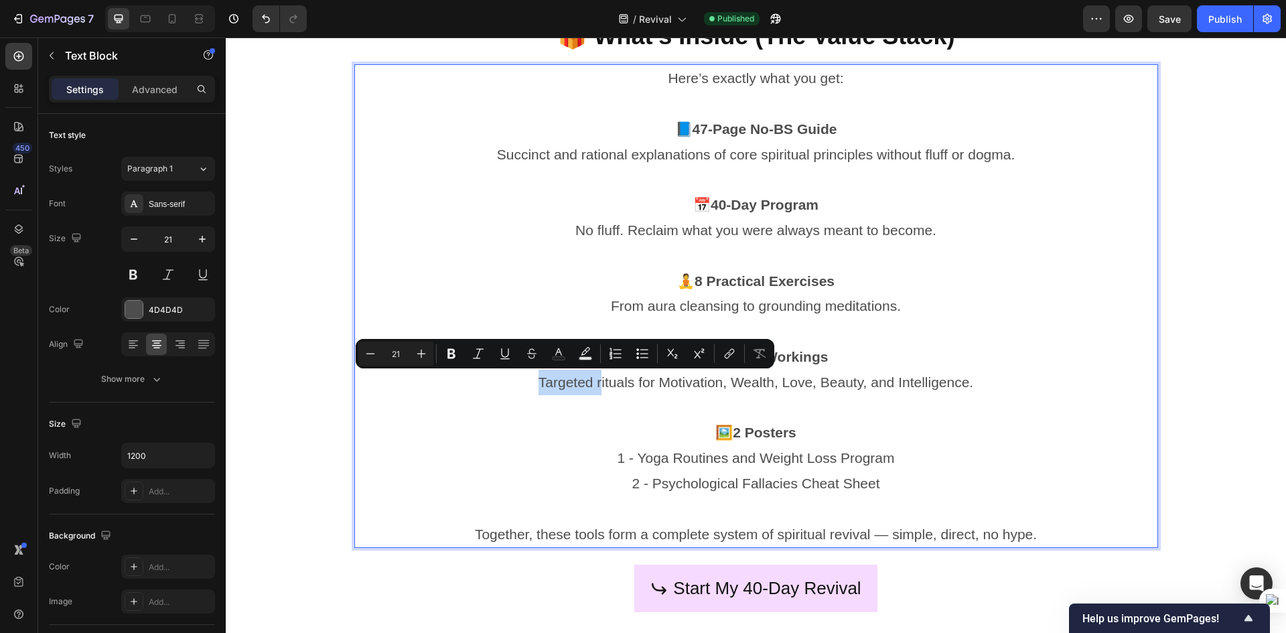
drag, startPoint x: 595, startPoint y: 385, endPoint x: 529, endPoint y: 389, distance: 65.8
click at [529, 389] on p "🔮 5 Magick Workings Targeted rituals for Motivation, Wealth, Love, Beauty, and …" at bounding box center [756, 369] width 801 height 51
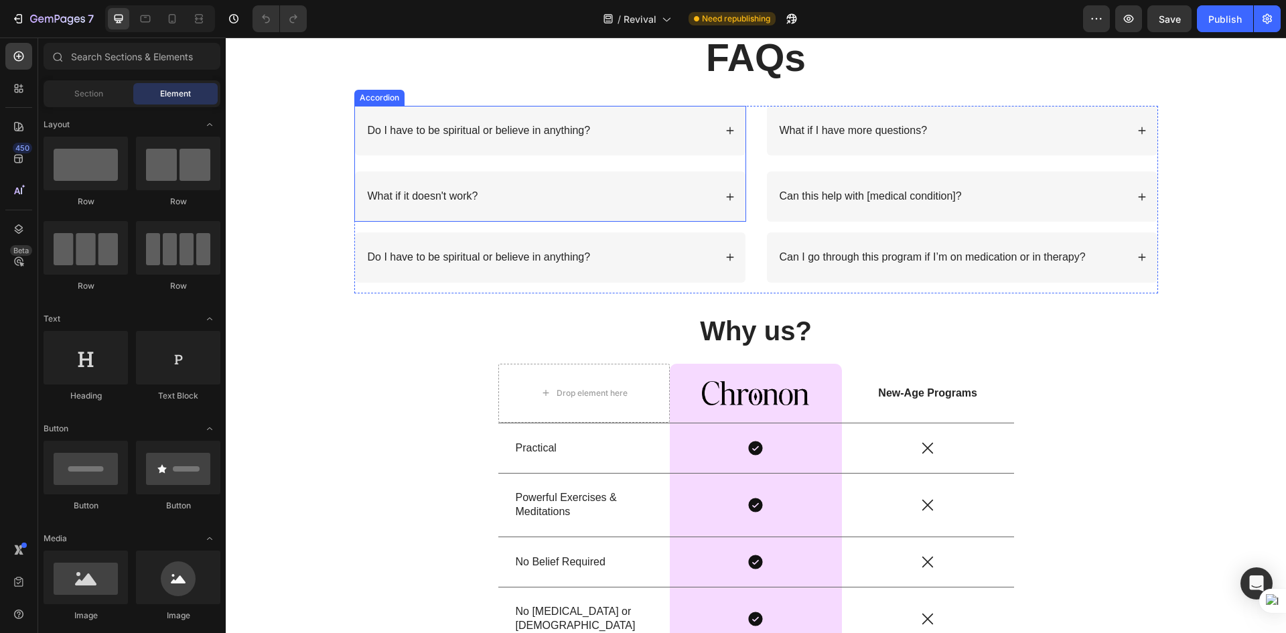
scroll to position [4690, 0]
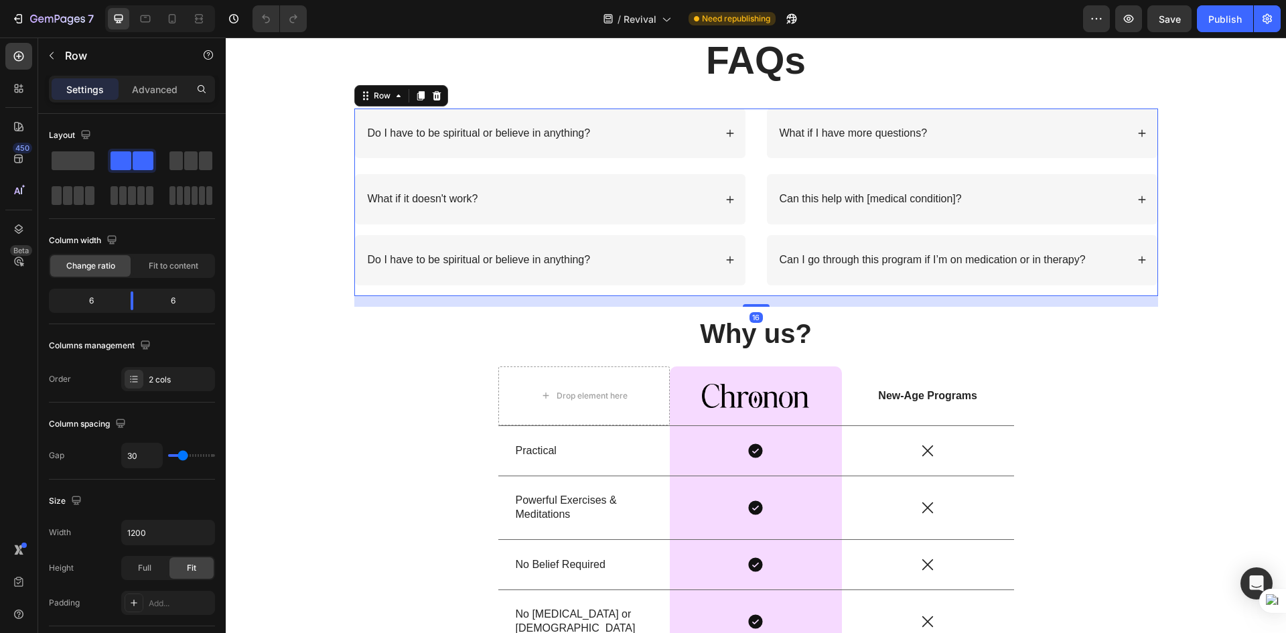
click at [468, 287] on div "Do I have to be spiritual or believe in anything? What if it doesn't work? Acco…" at bounding box center [550, 203] width 392 height 188
click at [137, 88] on p "Advanced" at bounding box center [155, 89] width 46 height 14
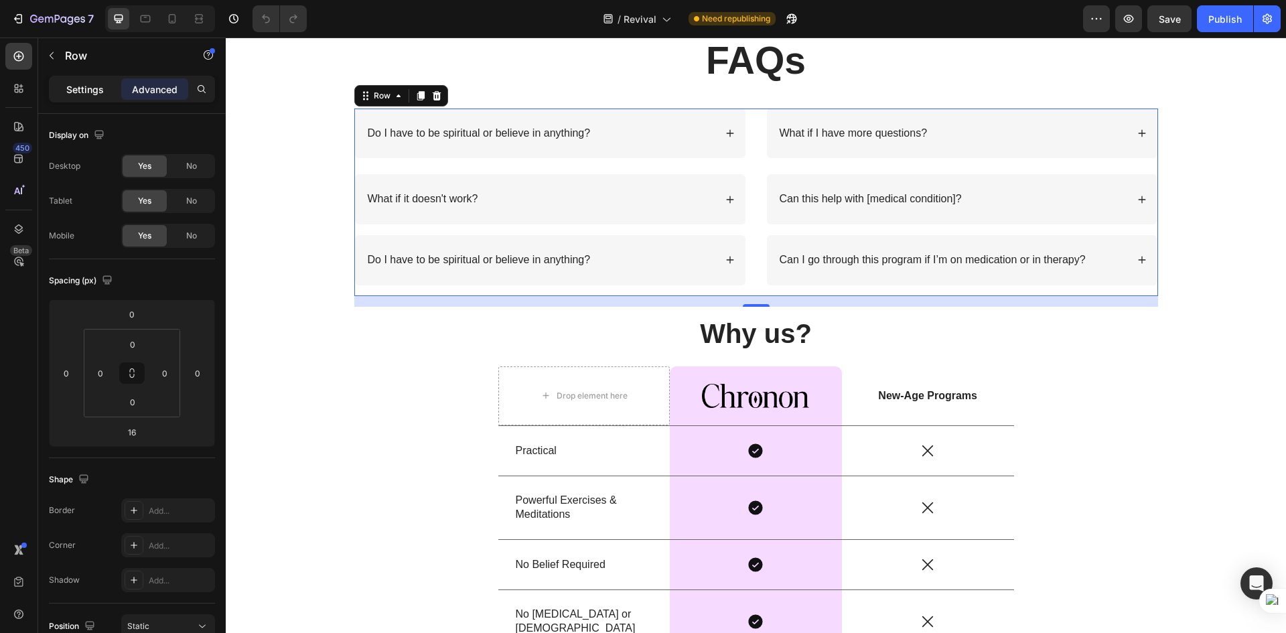
click at [94, 86] on p "Settings" at bounding box center [85, 89] width 38 height 14
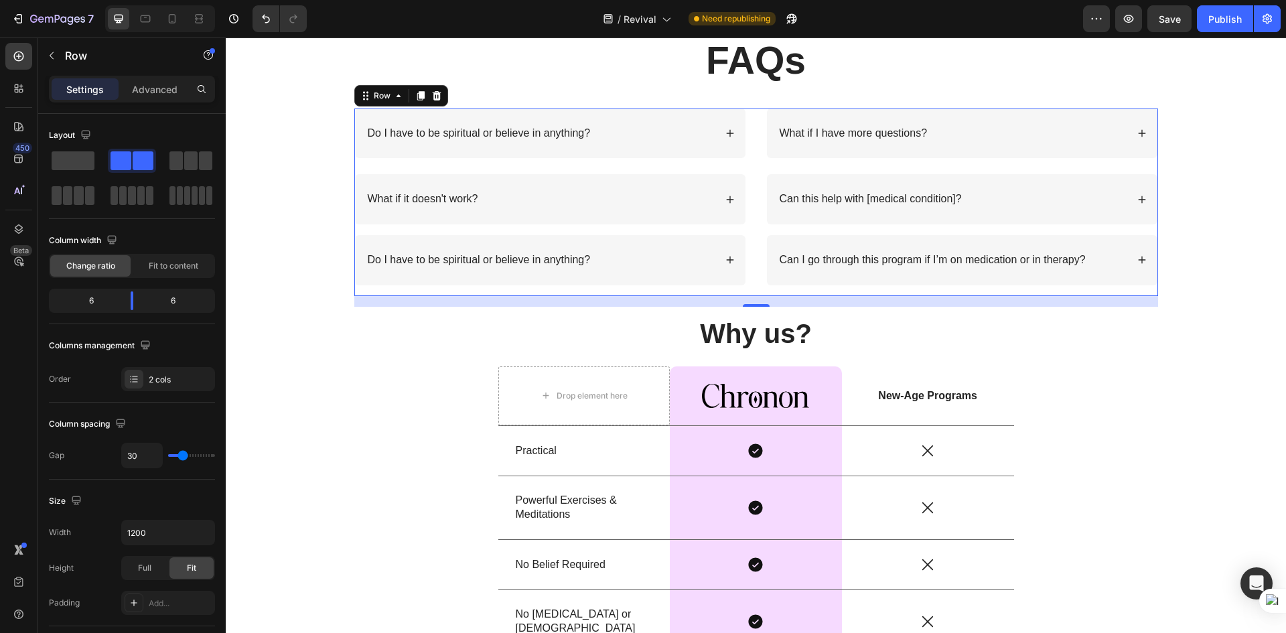
click at [556, 229] on div "Do I have to be spiritual or believe in anything? What if it doesn't work? Acco…" at bounding box center [550, 203] width 392 height 188
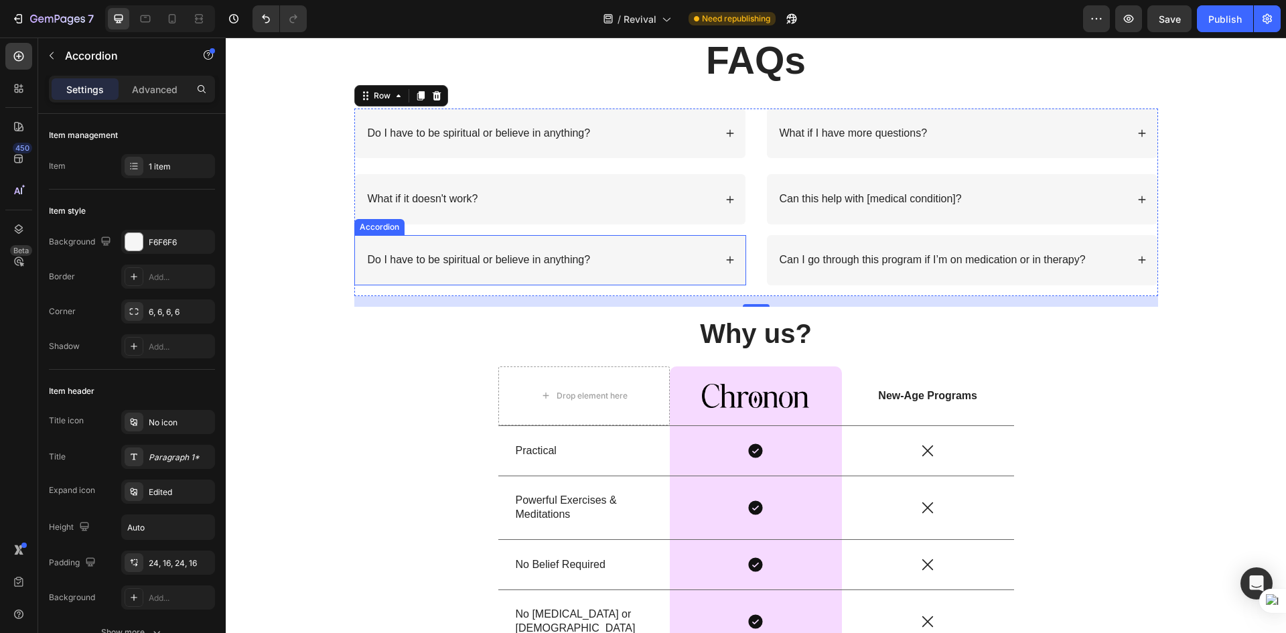
click at [408, 281] on div "Do I have to be spiritual or believe in anything?" at bounding box center [550, 260] width 391 height 50
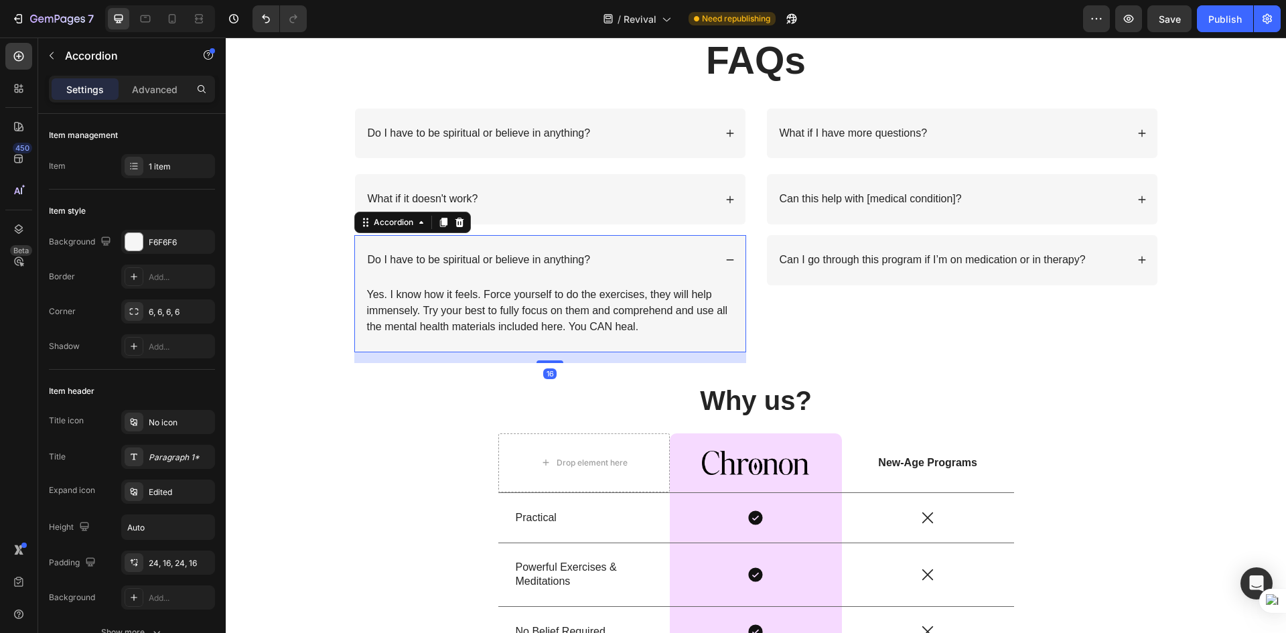
click at [442, 259] on p "Do I have to be spiritual or believe in anything?" at bounding box center [479, 260] width 223 height 14
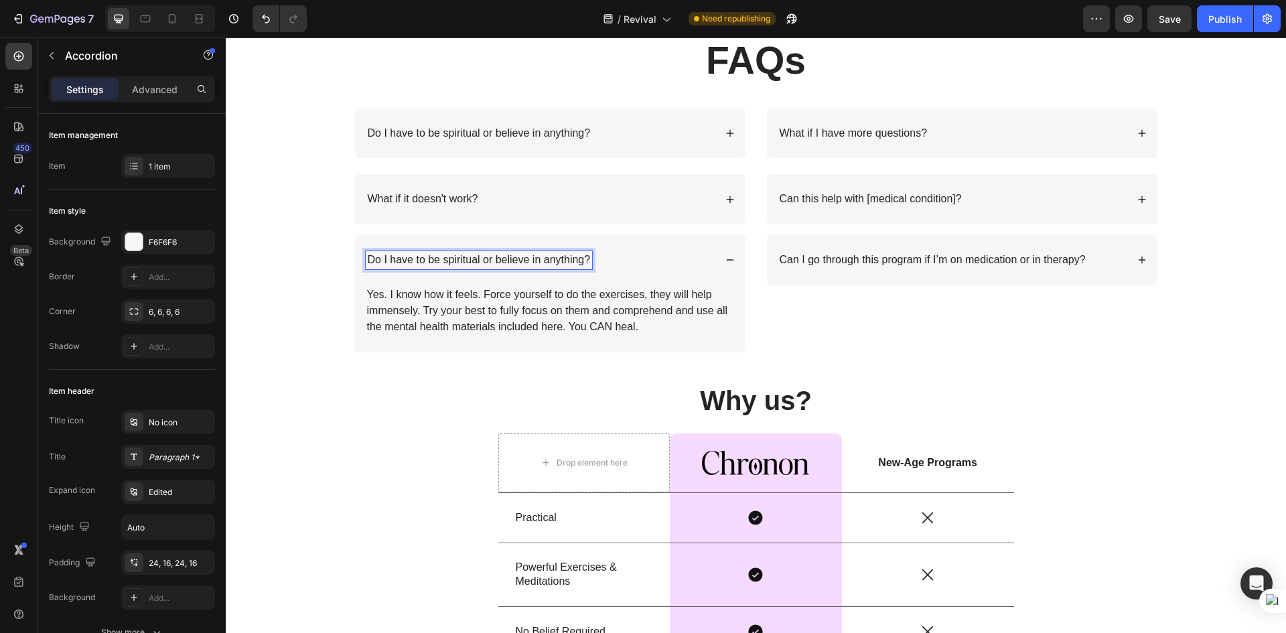
click at [726, 263] on icon at bounding box center [730, 259] width 9 height 9
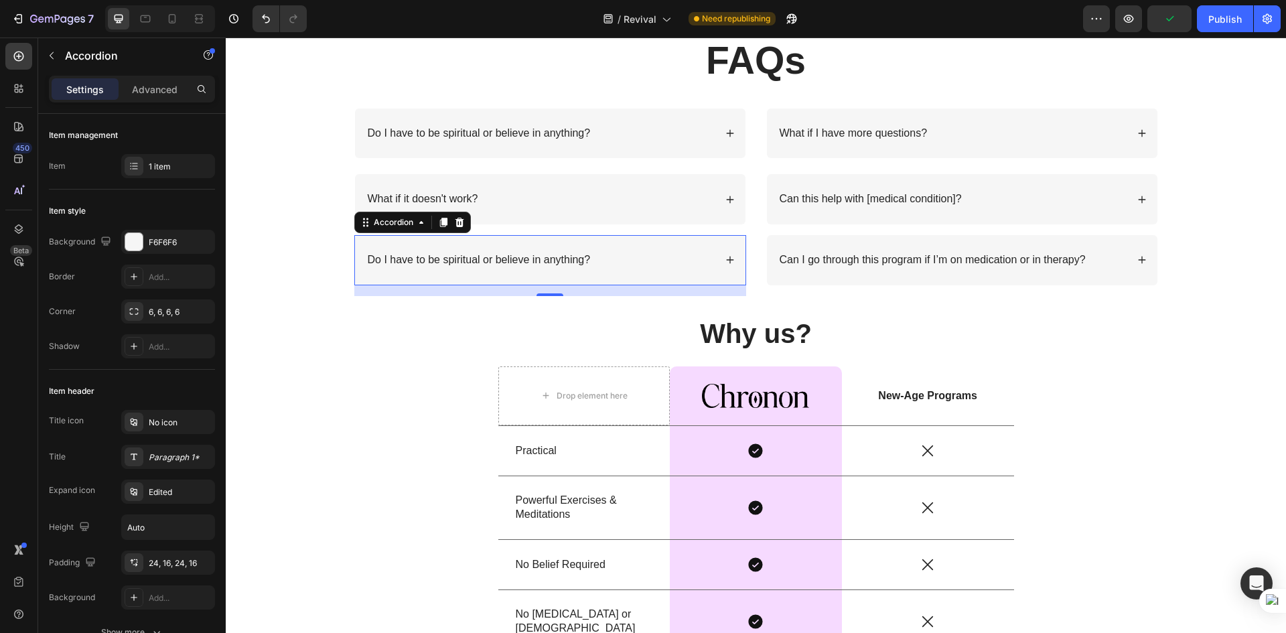
click at [727, 259] on icon at bounding box center [730, 259] width 9 height 9
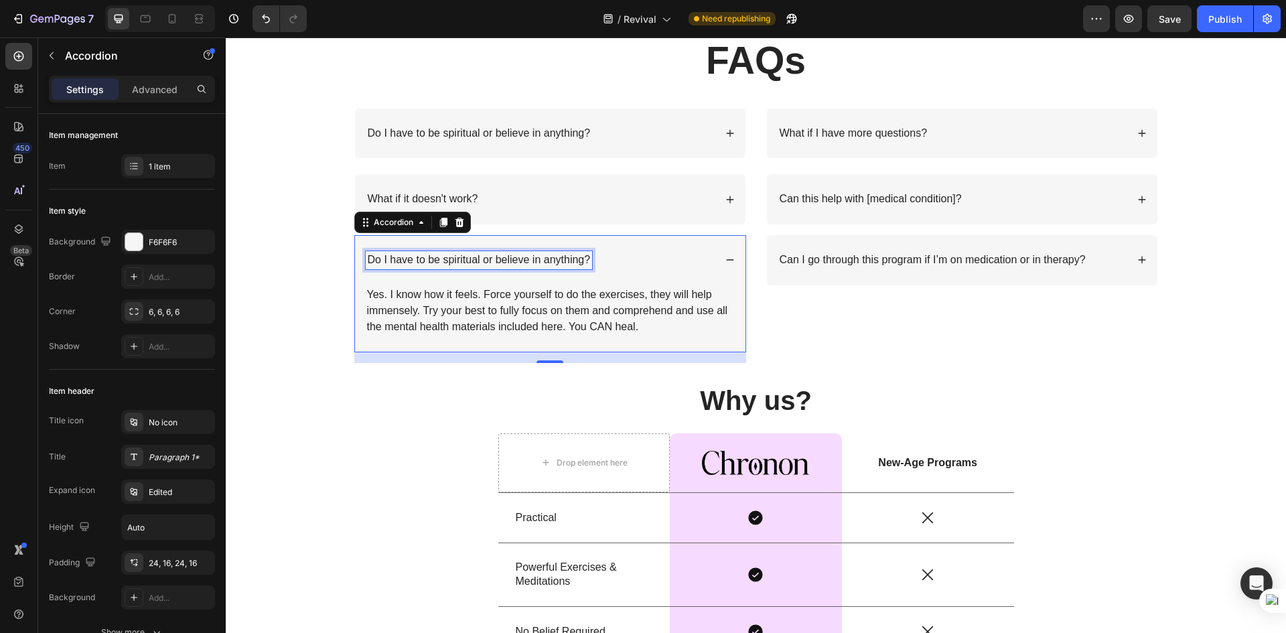
click at [555, 261] on p "Do I have to be spiritual or believe in anything?" at bounding box center [479, 260] width 223 height 14
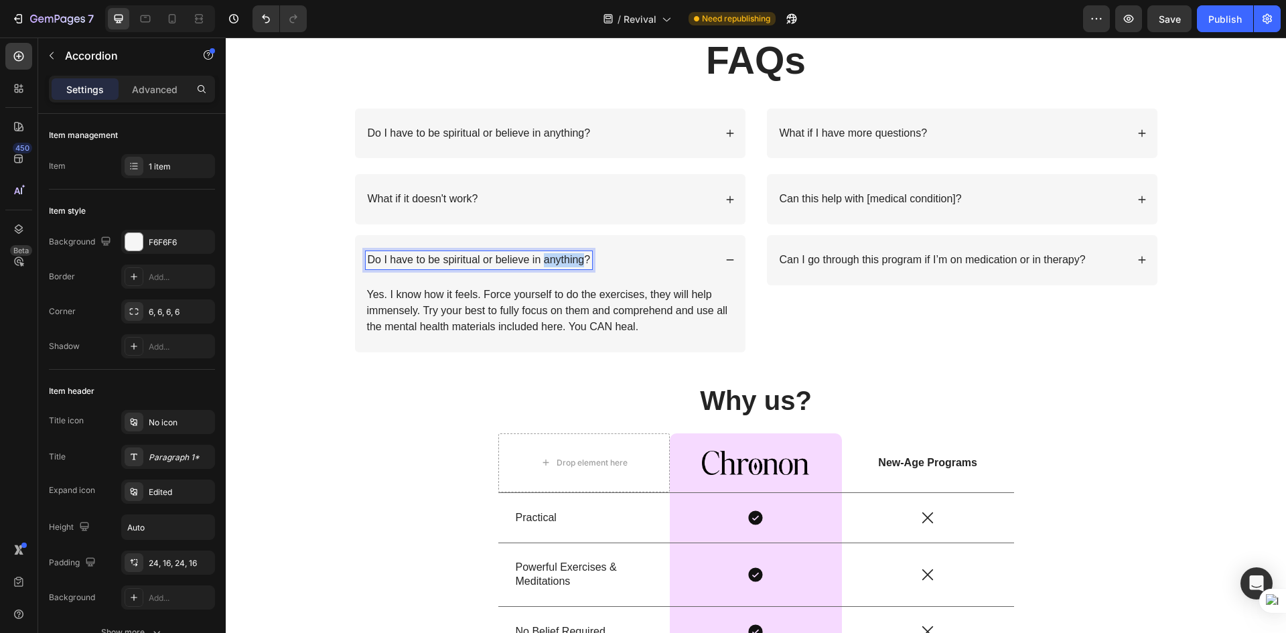
click at [555, 261] on p "Do I have to be spiritual or believe in anything?" at bounding box center [479, 260] width 223 height 14
click at [451, 255] on p "Do I have to be spiritual or believe in anything?" at bounding box center [479, 260] width 223 height 14
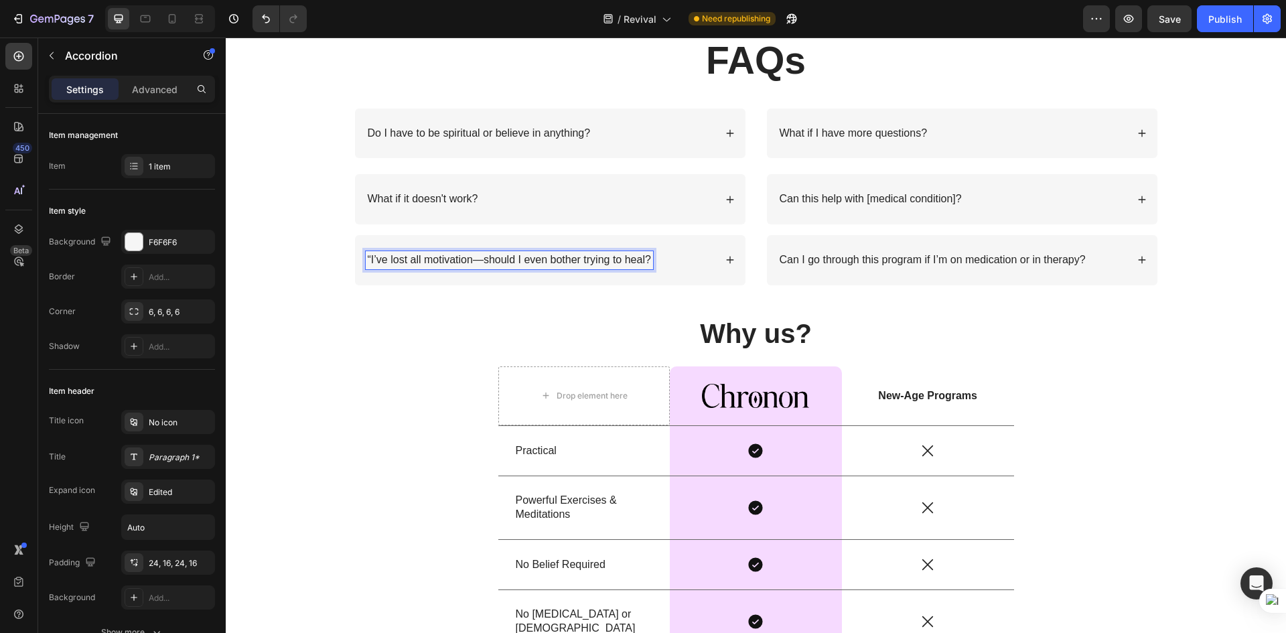
click at [368, 263] on p "“I’ve lost all motivation—should I even bother trying to heal?" at bounding box center [509, 260] width 283 height 14
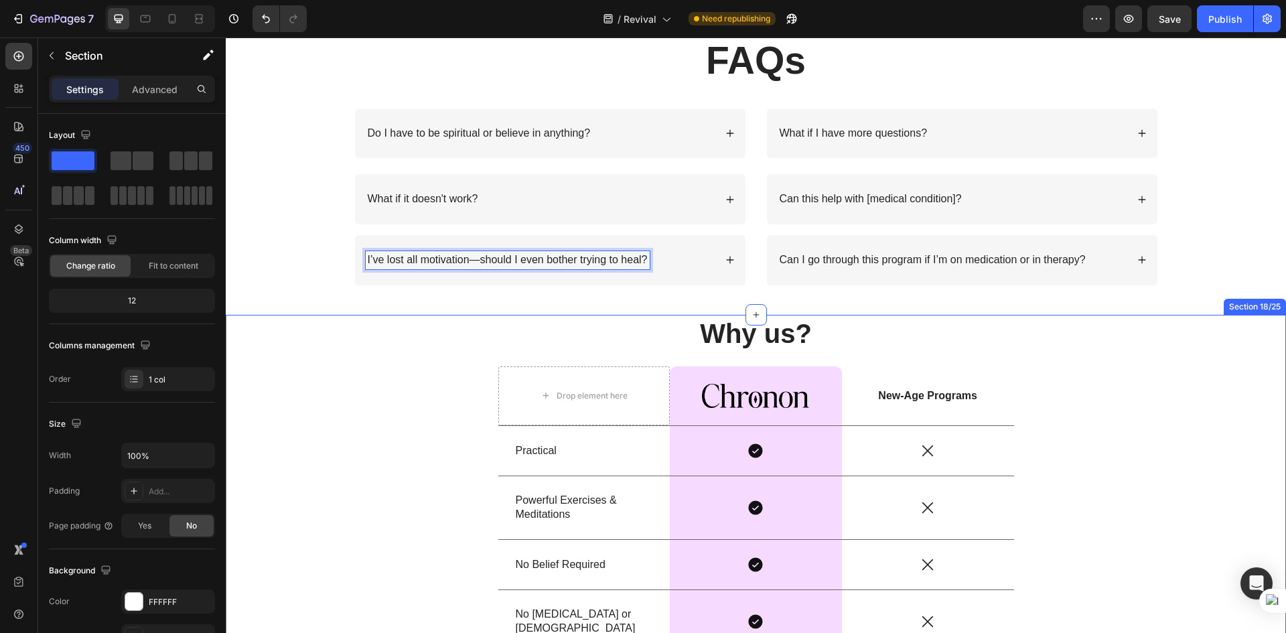
click at [346, 377] on div "Why us? Heading Drop element here Image Row New-Age Programs Text Block Row Pra…" at bounding box center [756, 602] width 1061 height 574
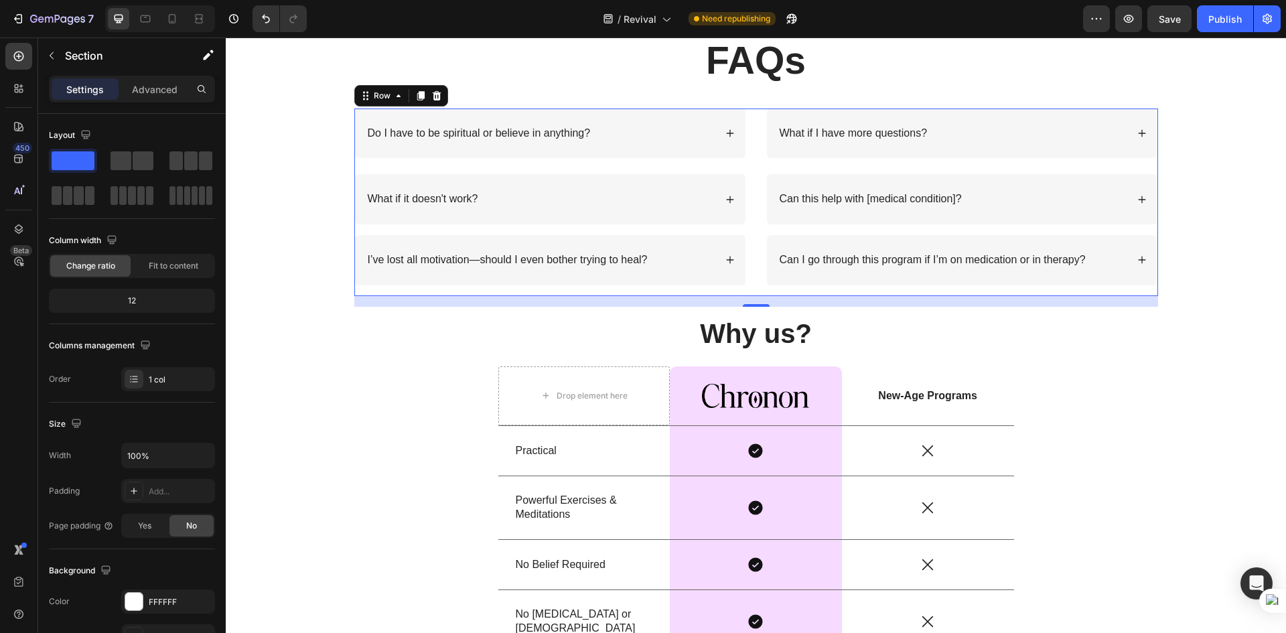
click at [458, 289] on div "Do I have to be spiritual or believe in anything? What if it doesn't work? Acco…" at bounding box center [550, 203] width 392 height 188
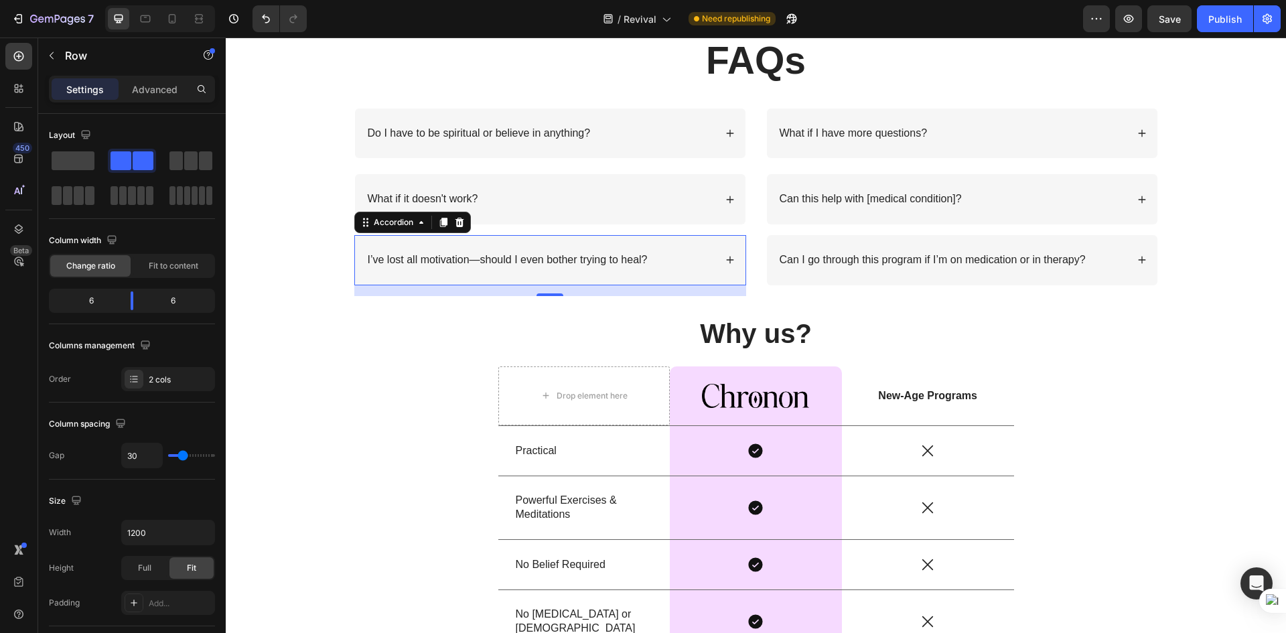
click at [718, 280] on div "I’ve lost all motivation—should I even bother trying to heal?" at bounding box center [550, 260] width 391 height 50
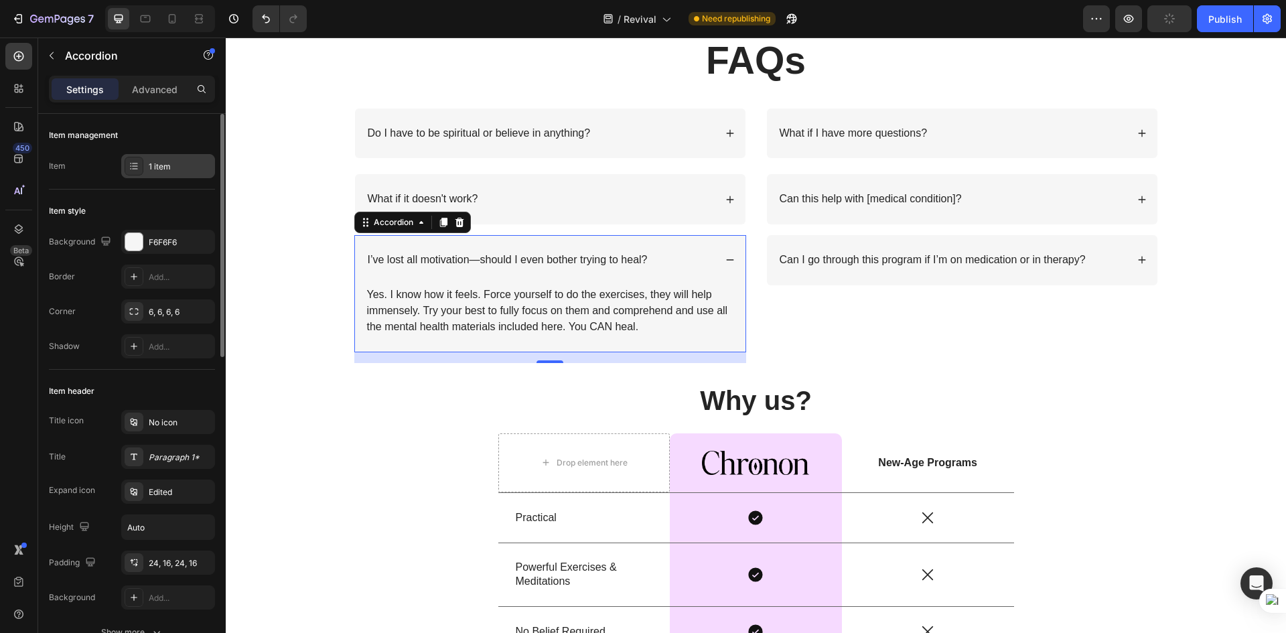
click at [174, 166] on div "1 item" at bounding box center [180, 167] width 63 height 12
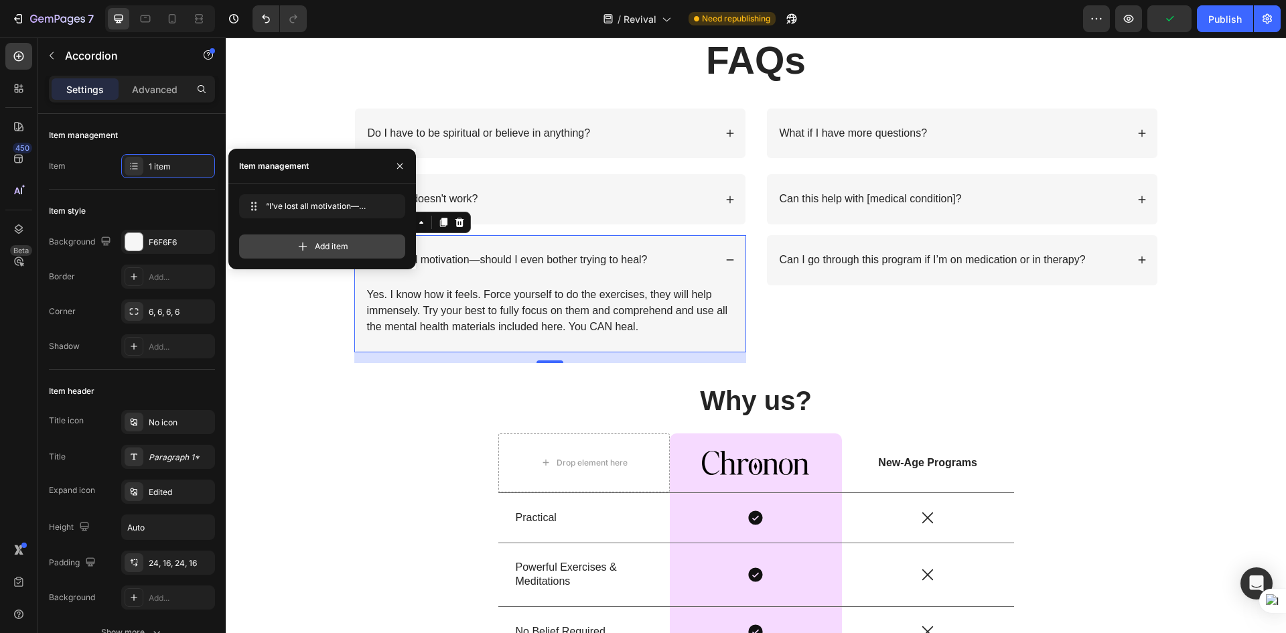
click at [307, 235] on div "Add item" at bounding box center [322, 246] width 166 height 24
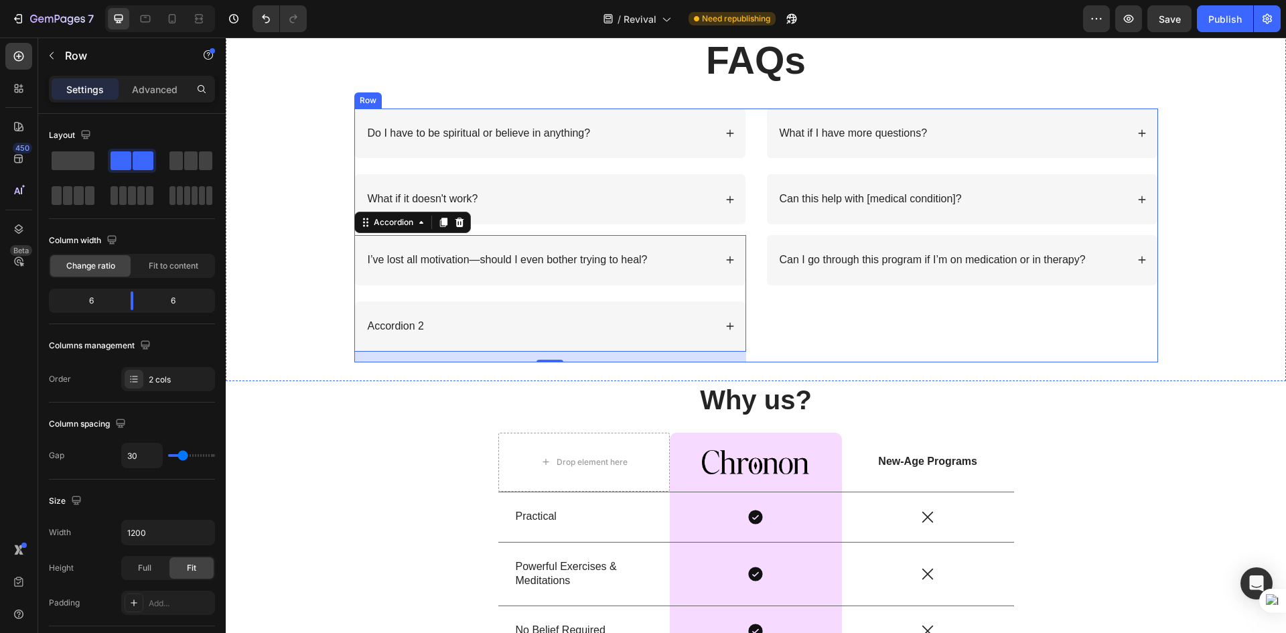
click at [785, 327] on div "What if I have more questions? Can this help with [medical condition]? Accordio…" at bounding box center [962, 236] width 392 height 254
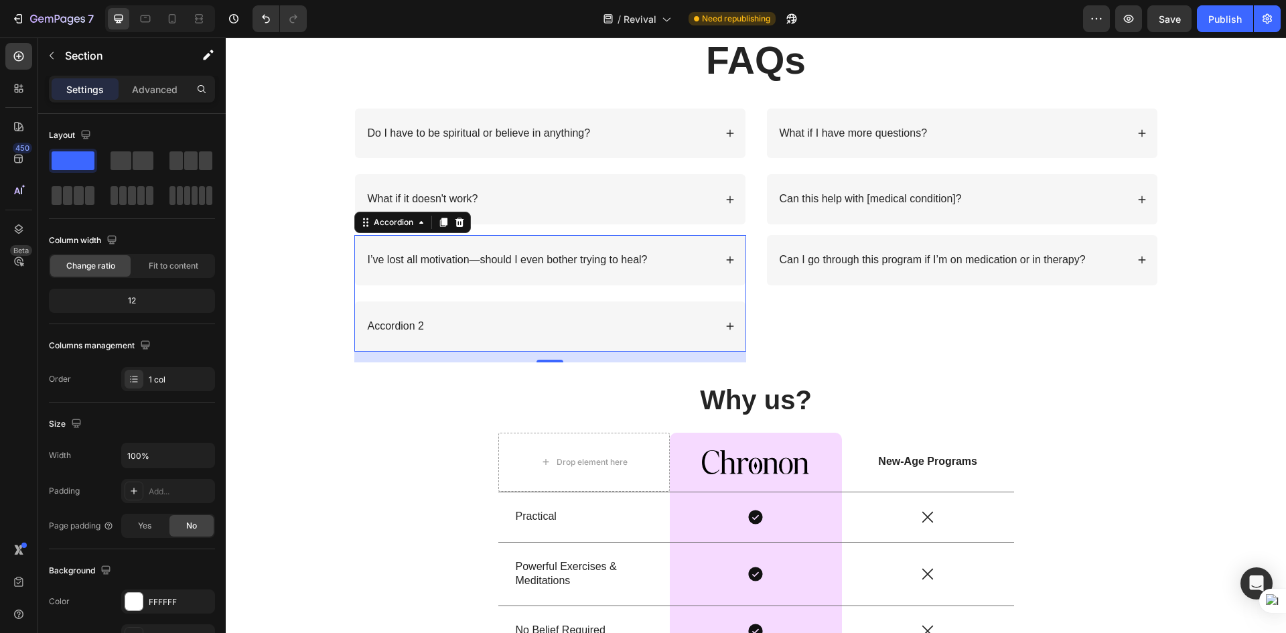
click at [447, 321] on div "Accordion 2" at bounding box center [540, 327] width 349 height 18
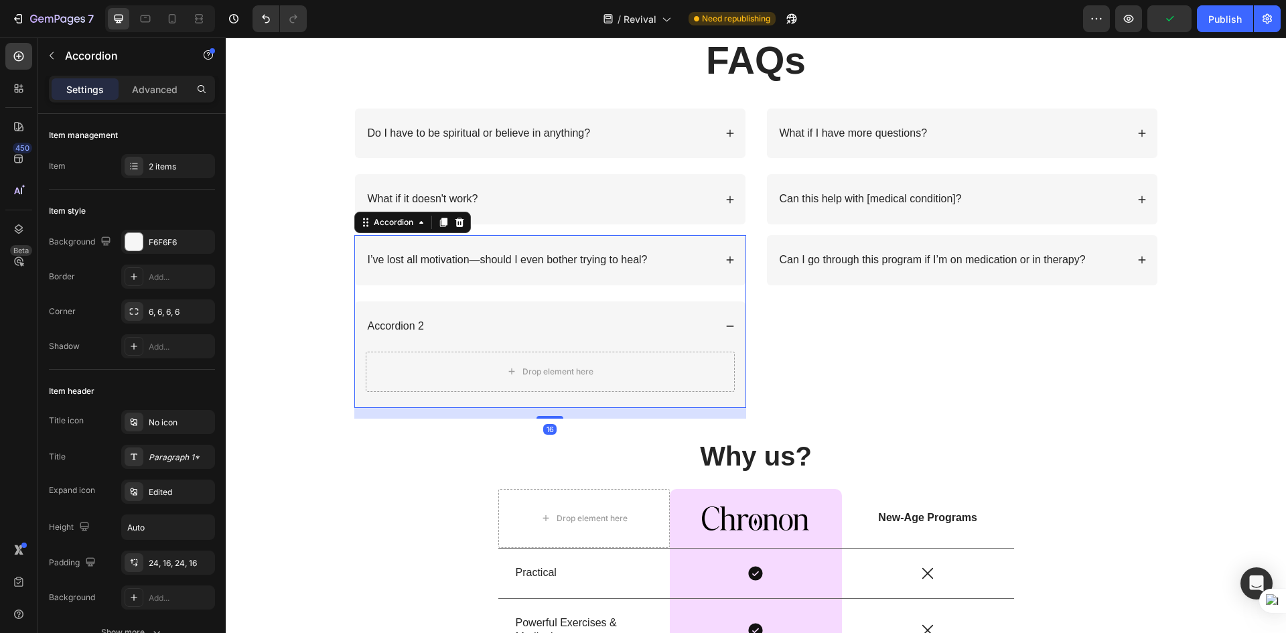
click at [486, 272] on div "I’ve lost all motivation—should I even bother trying to heal?" at bounding box center [550, 260] width 391 height 50
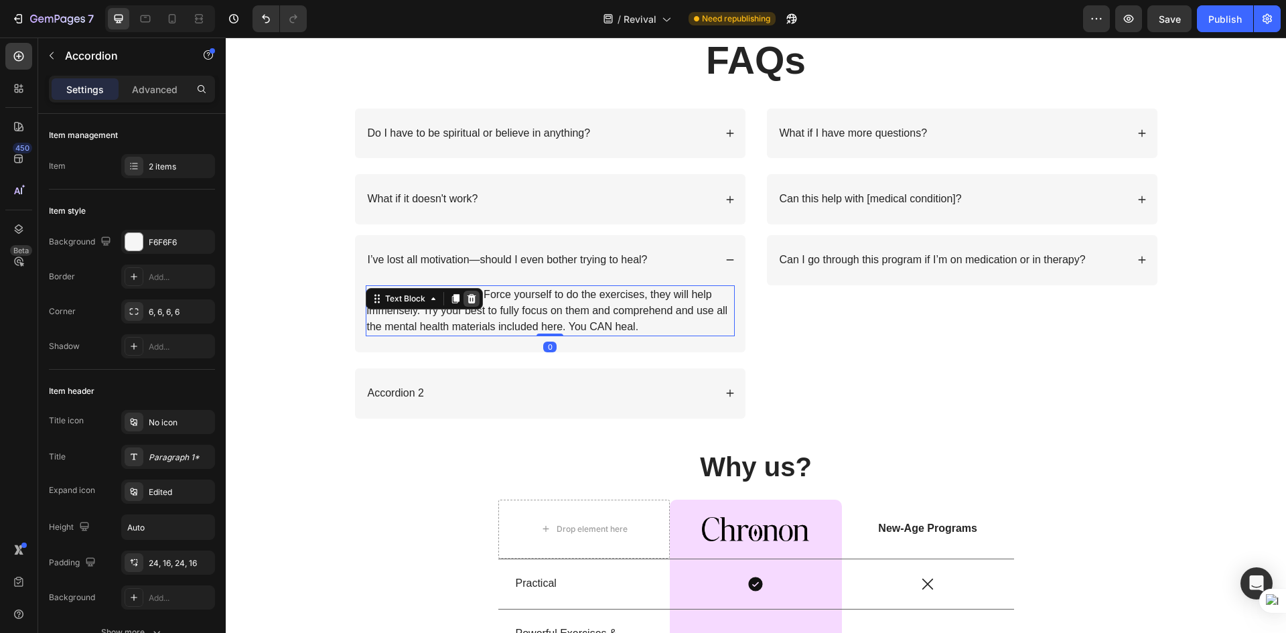
click at [465, 301] on div "Yes. I know how it feels. Force yourself to do the exercises, they will help im…" at bounding box center [550, 310] width 369 height 51
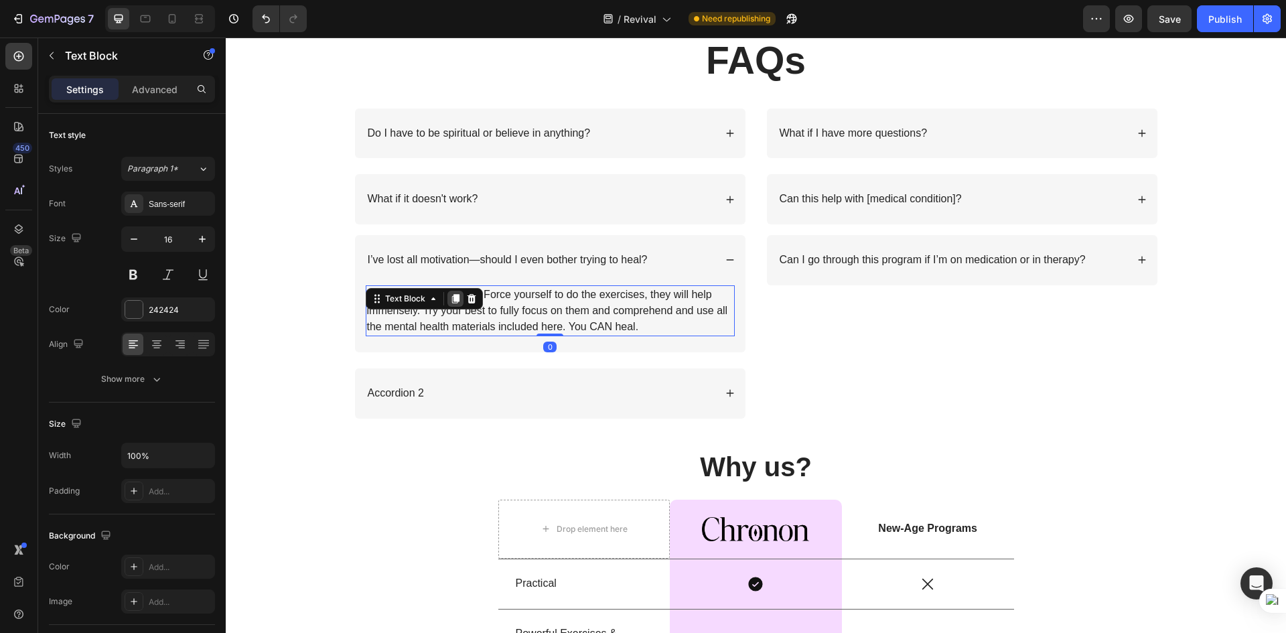
click at [452, 295] on icon at bounding box center [455, 298] width 7 height 9
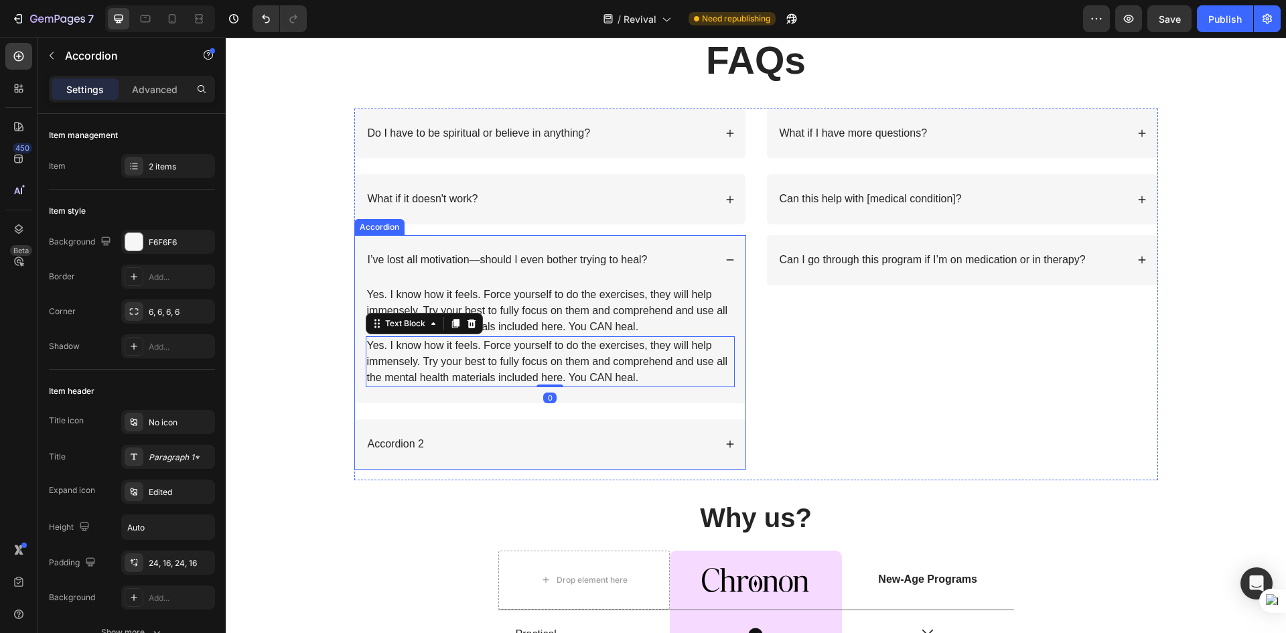
click at [426, 437] on div "Accordion 2" at bounding box center [540, 444] width 349 height 18
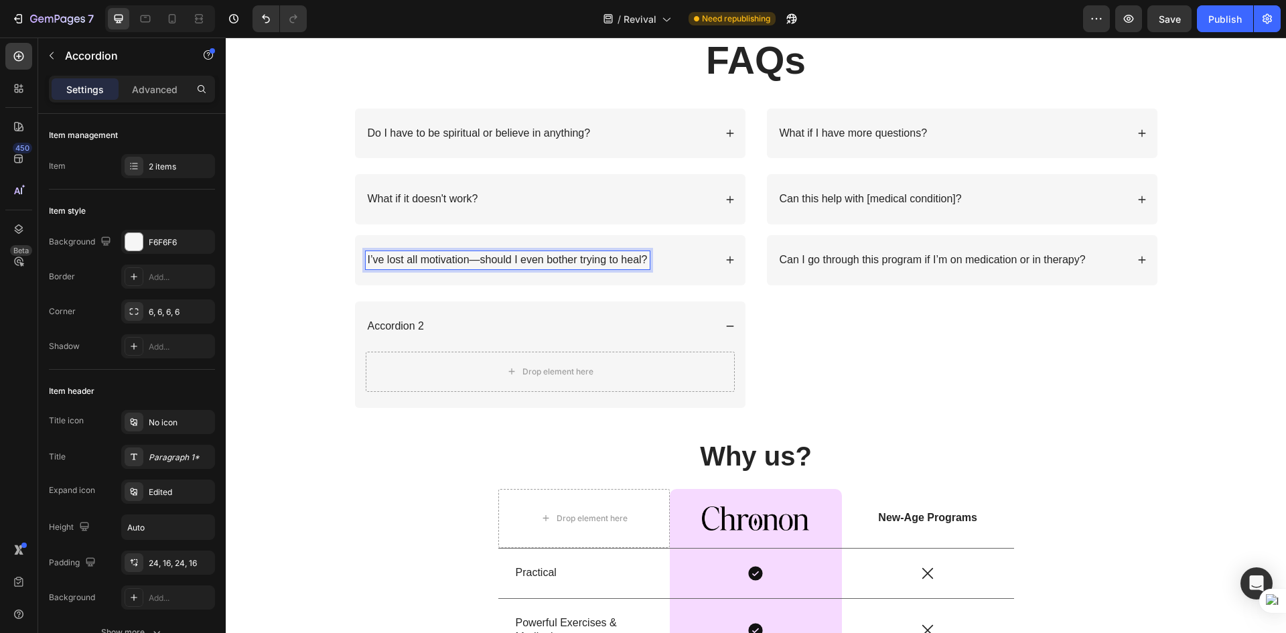
click at [726, 267] on div "I’ve lost all motivation—should I even bother trying to heal?" at bounding box center [550, 260] width 391 height 50
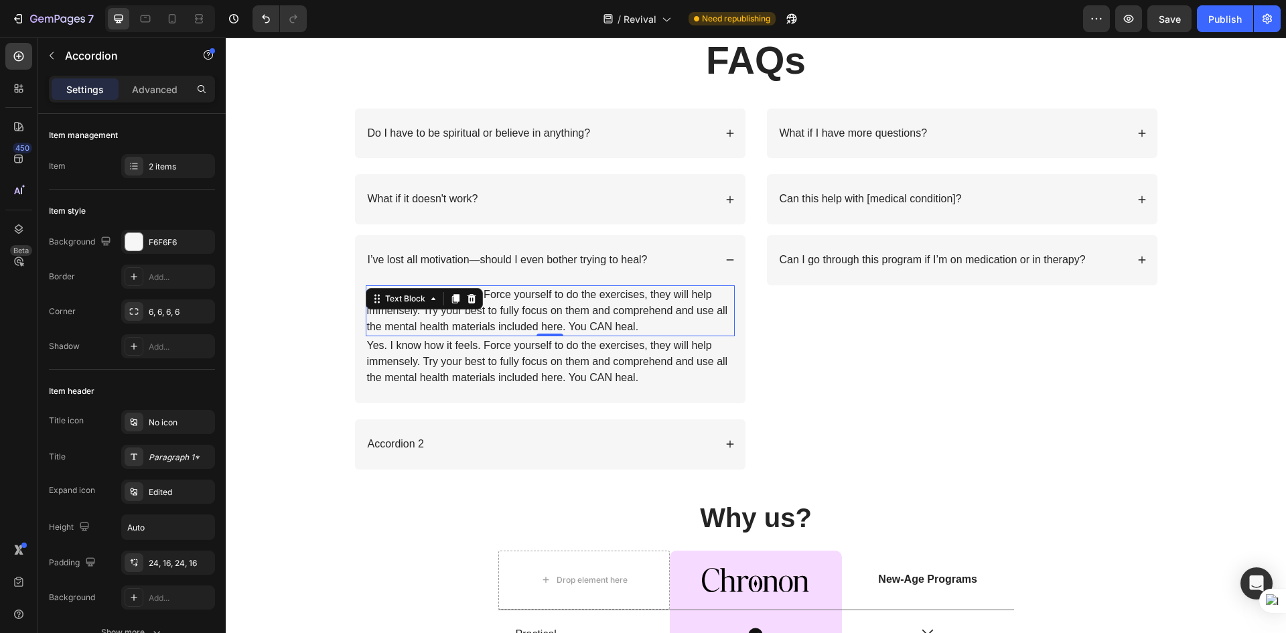
click at [621, 325] on p "Yes. I know how it feels. Force yourself to do the exercises, they will help im…" at bounding box center [550, 311] width 366 height 48
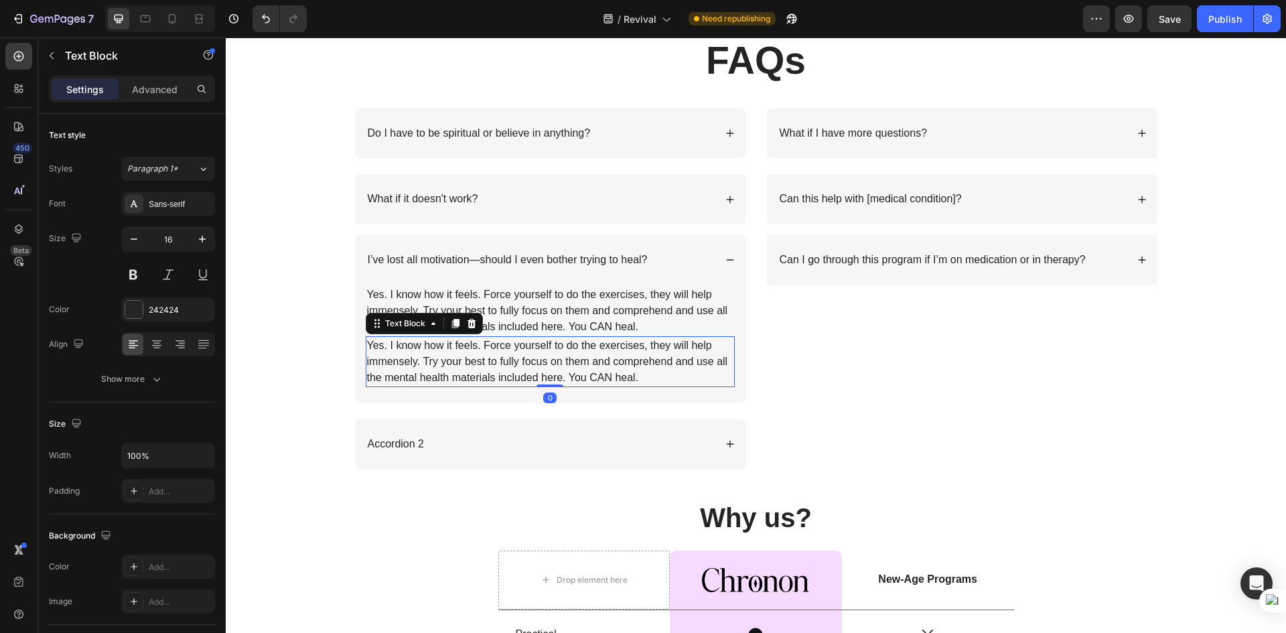
click at [630, 370] on p "Yes. I know how it feels. Force yourself to do the exercises, they will help im…" at bounding box center [550, 362] width 366 height 48
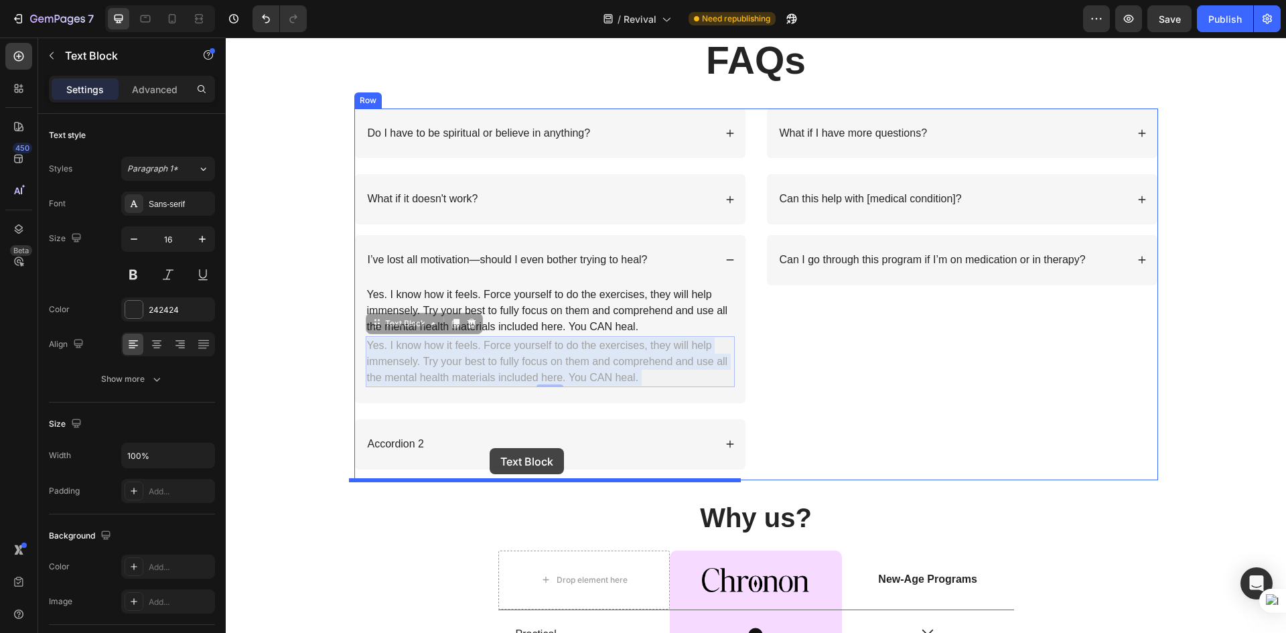
drag, startPoint x: 537, startPoint y: 348, endPoint x: 490, endPoint y: 448, distance: 110.6
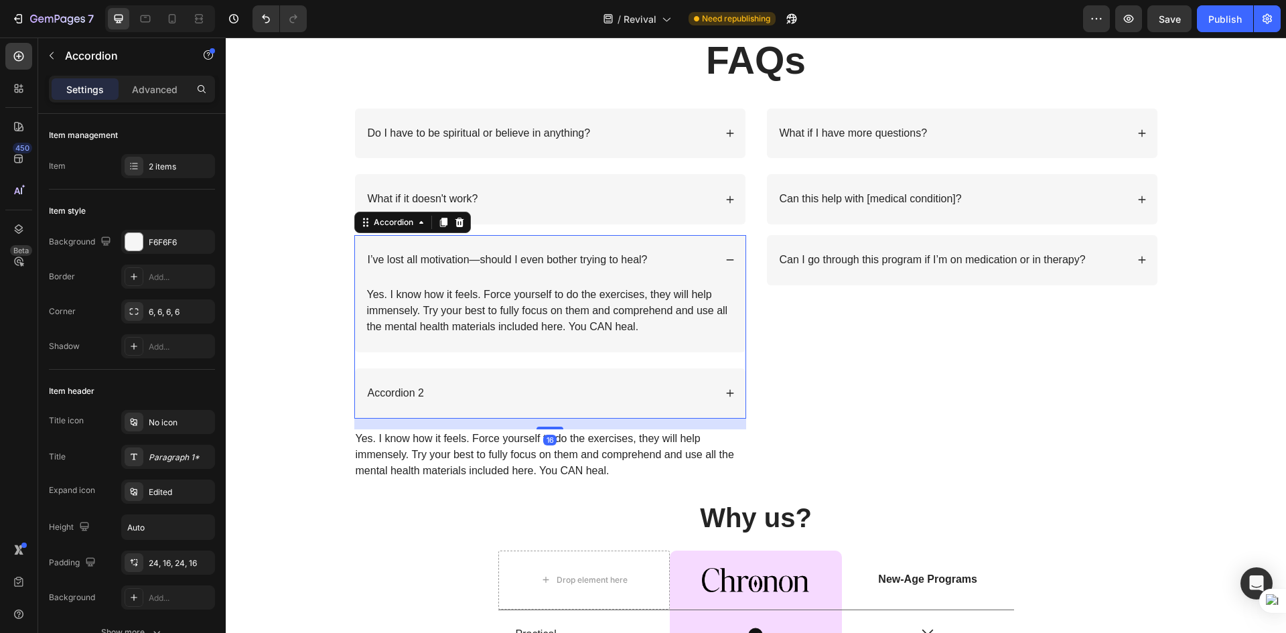
click at [730, 392] on div "Accordion 2" at bounding box center [550, 393] width 391 height 50
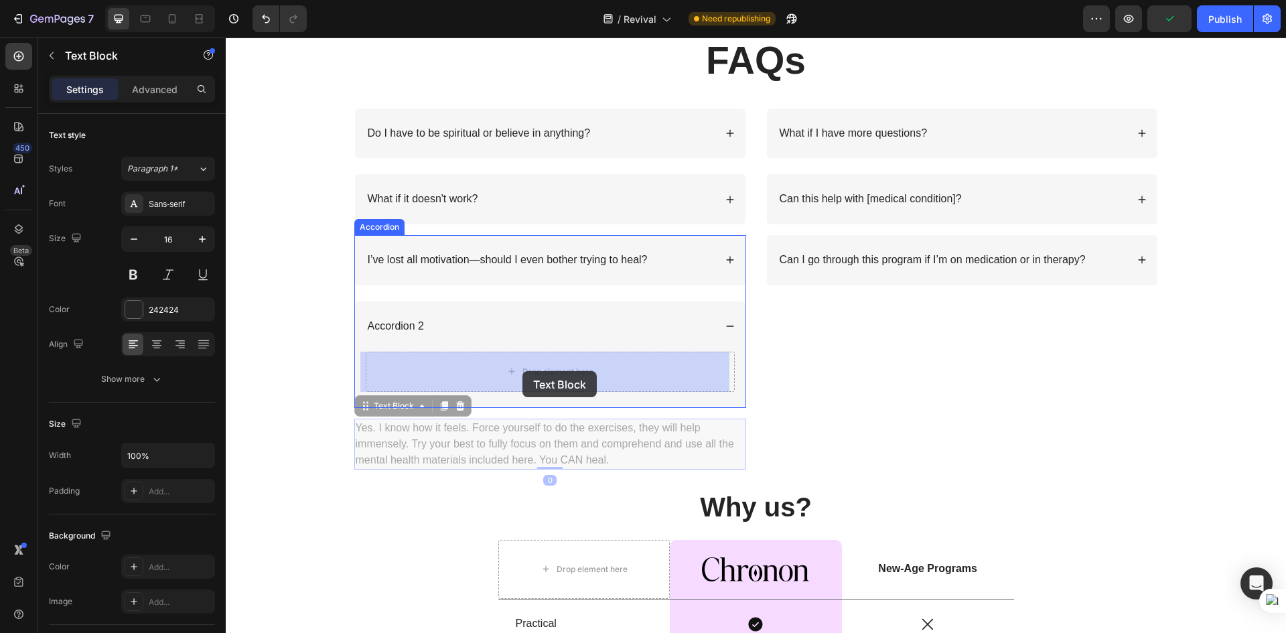
drag, startPoint x: 476, startPoint y: 437, endPoint x: 522, endPoint y: 372, distance: 79.8
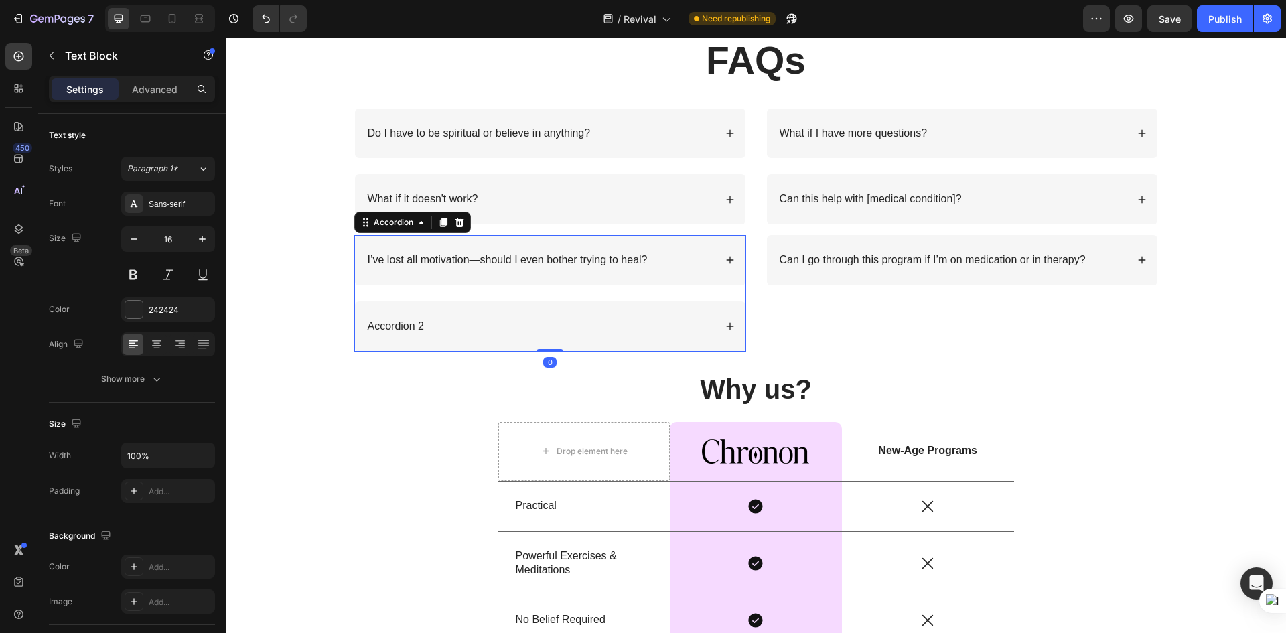
click at [729, 326] on icon at bounding box center [730, 326] width 9 height 9
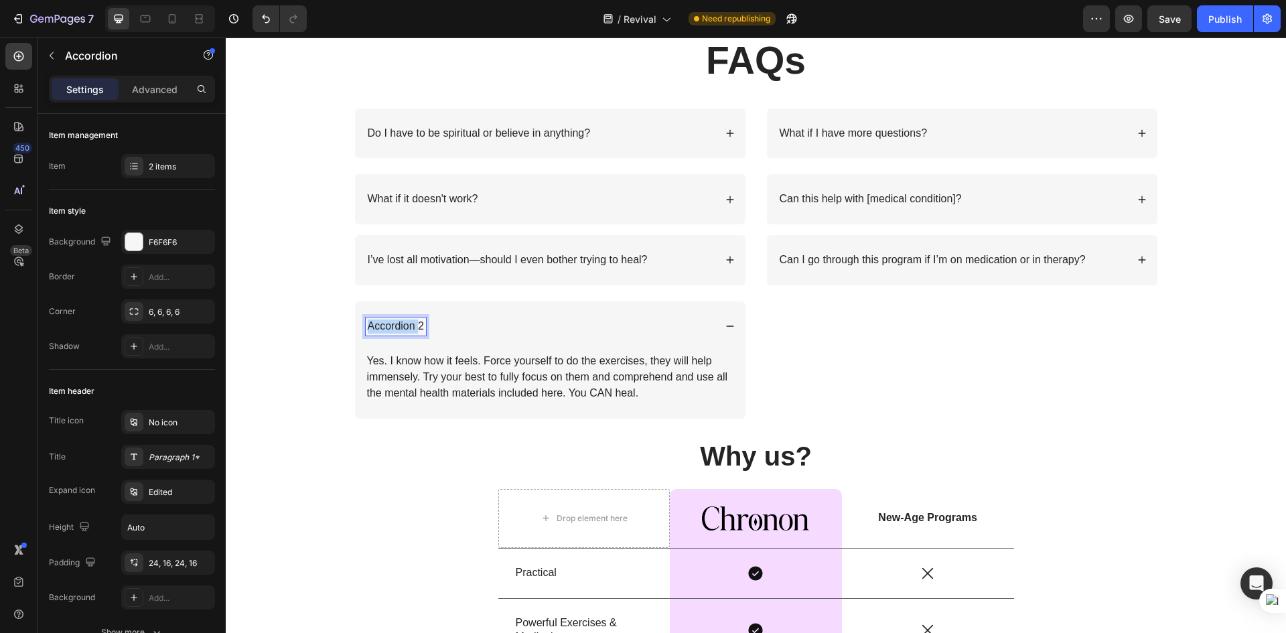
click at [395, 322] on p "Accordion 2" at bounding box center [396, 327] width 57 height 14
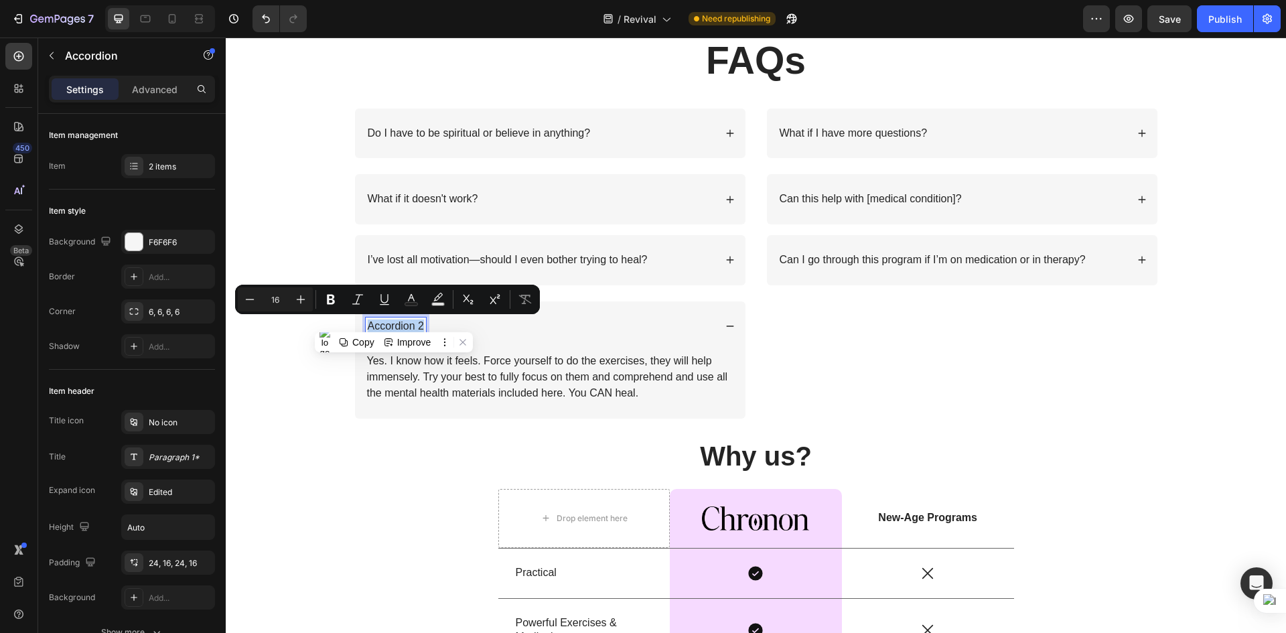
click at [395, 322] on p "Accordion 2" at bounding box center [396, 327] width 57 height 14
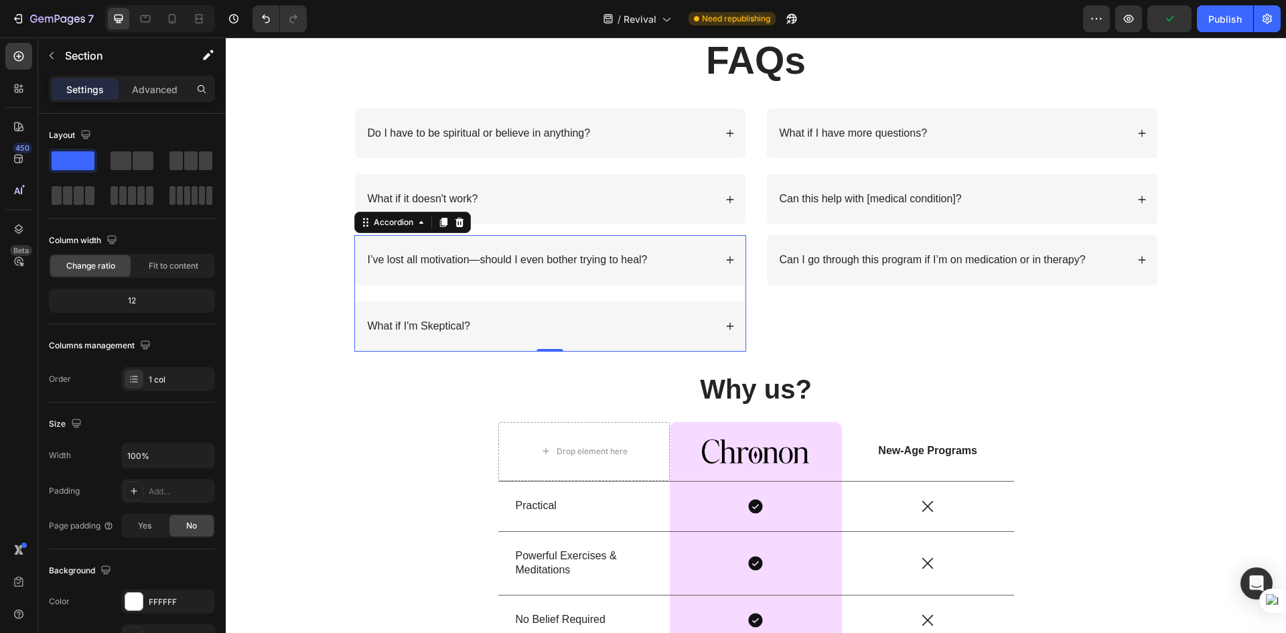
click at [726, 326] on icon at bounding box center [729, 326] width 7 height 7
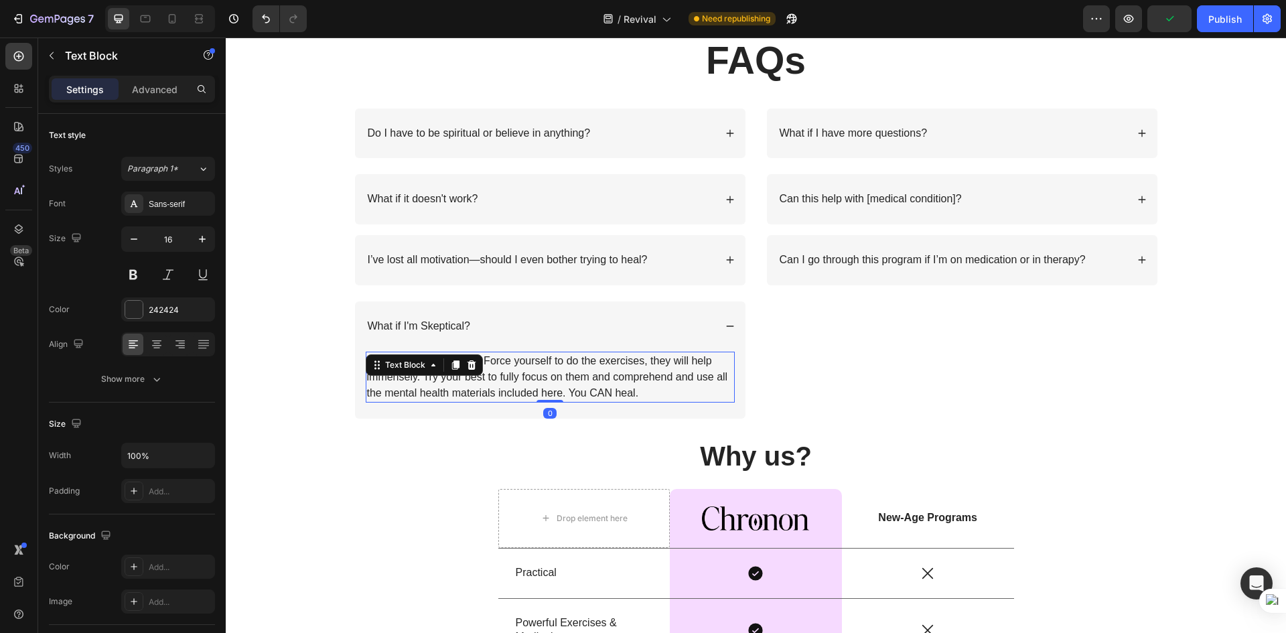
click at [514, 380] on p "Yes. I know how it feels. Force yourself to do the exercises, they will help im…" at bounding box center [550, 377] width 366 height 48
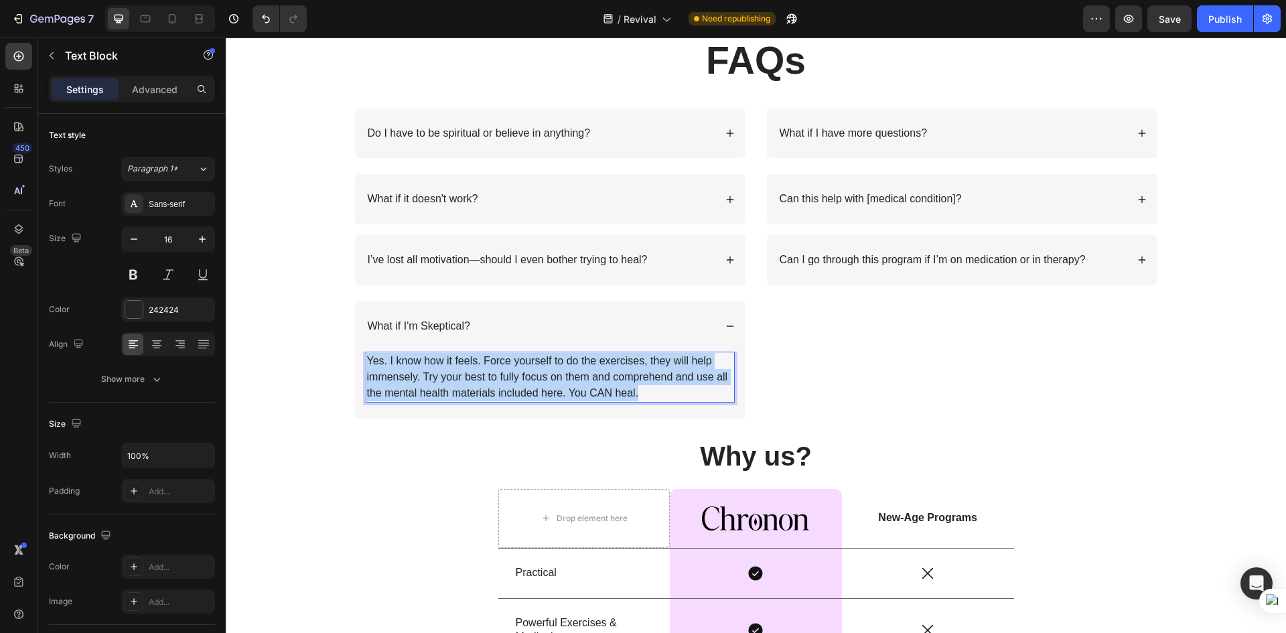
click at [514, 380] on p "Yes. I know how it feels. Force yourself to do the exercises, they will help im…" at bounding box center [550, 377] width 366 height 48
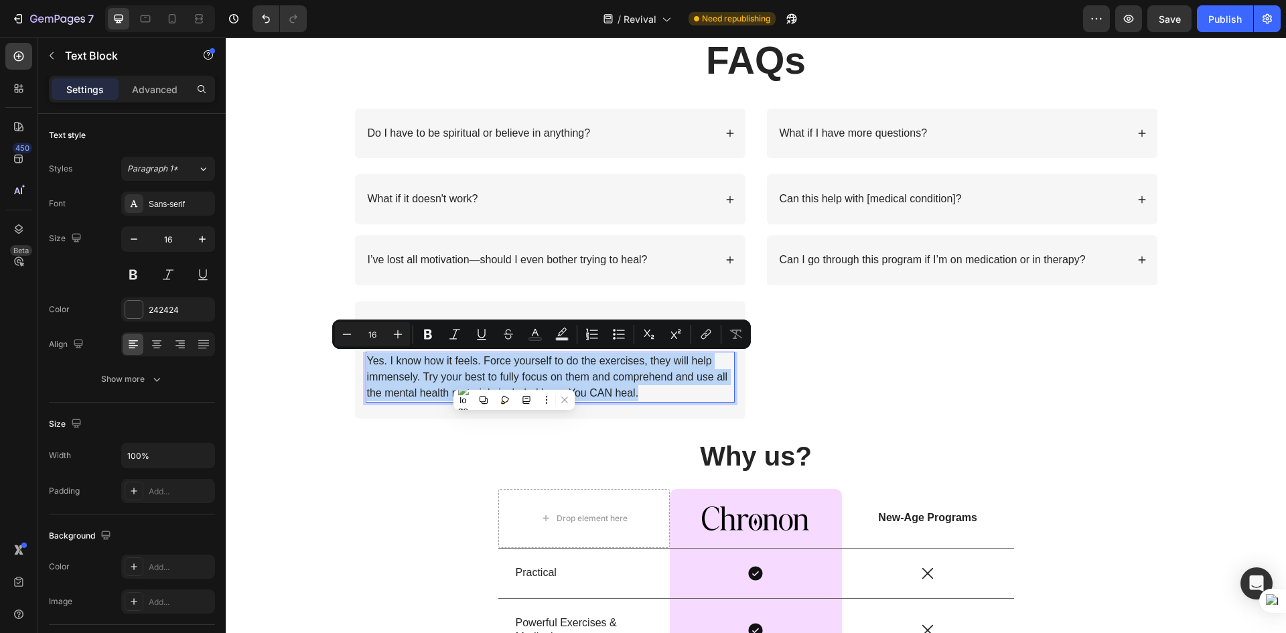
click at [403, 379] on p "Yes. I know how it feels. Force yourself to do the exercises, they will help im…" at bounding box center [550, 377] width 366 height 48
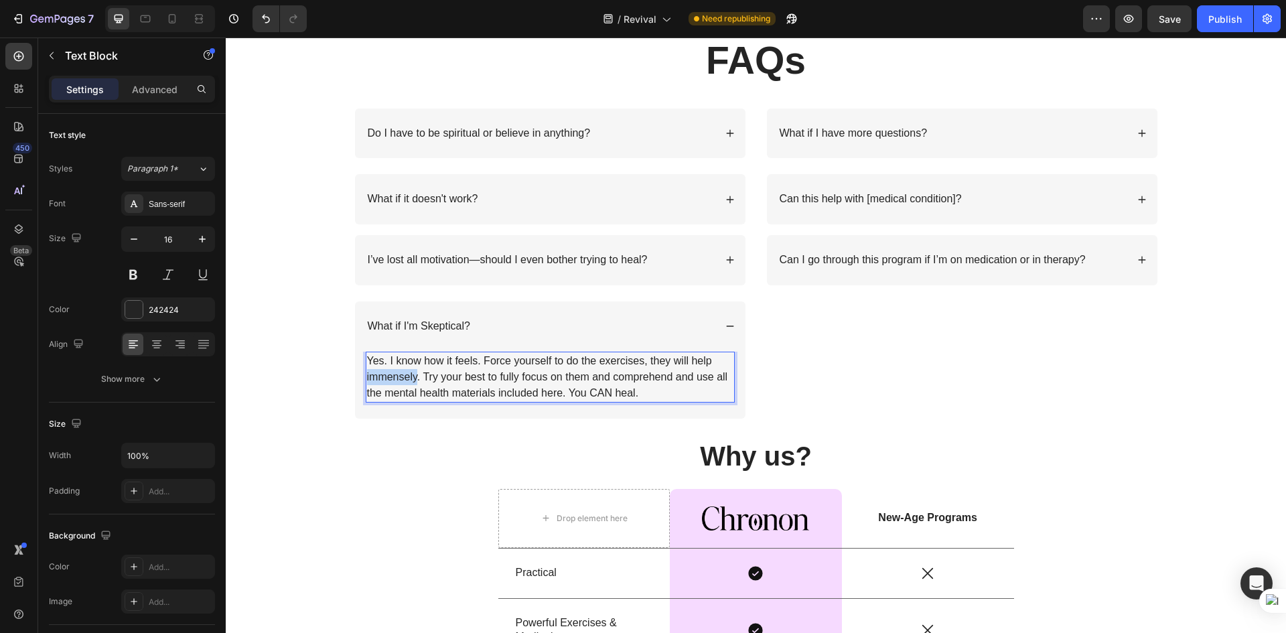
click at [403, 377] on p "Yes. I know how it feels. Force yourself to do the exercises, they will help im…" at bounding box center [550, 377] width 366 height 48
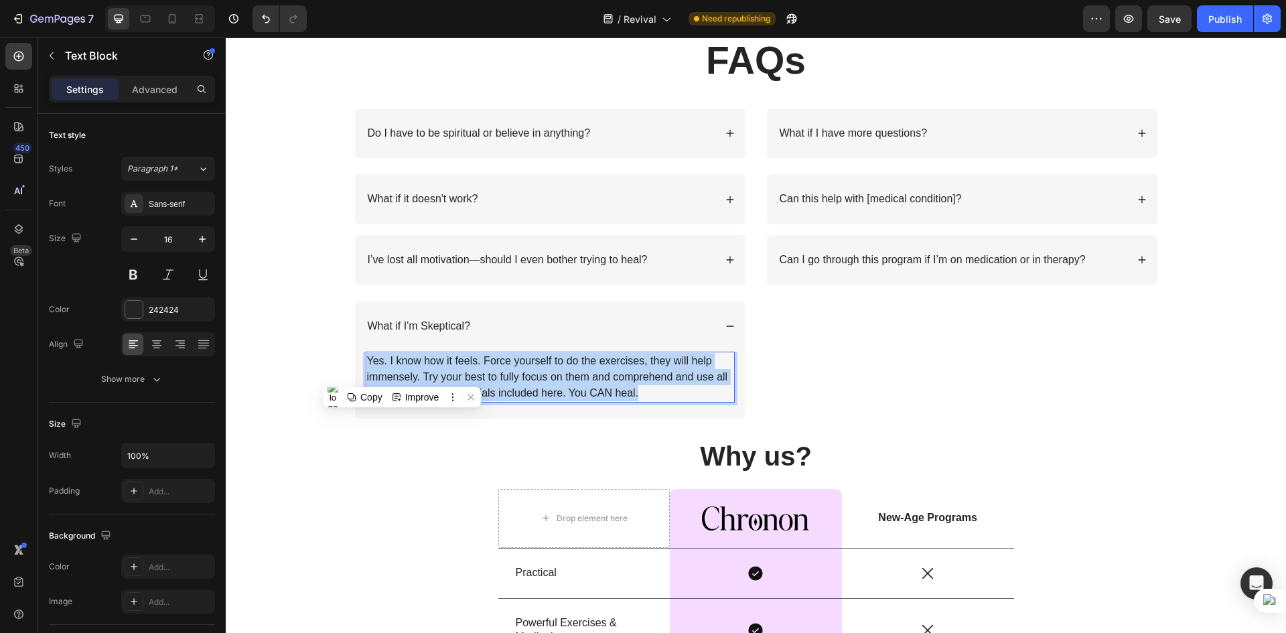
click at [403, 377] on p "Yes. I know how it feels. Force yourself to do the exercises, they will help im…" at bounding box center [550, 377] width 366 height 48
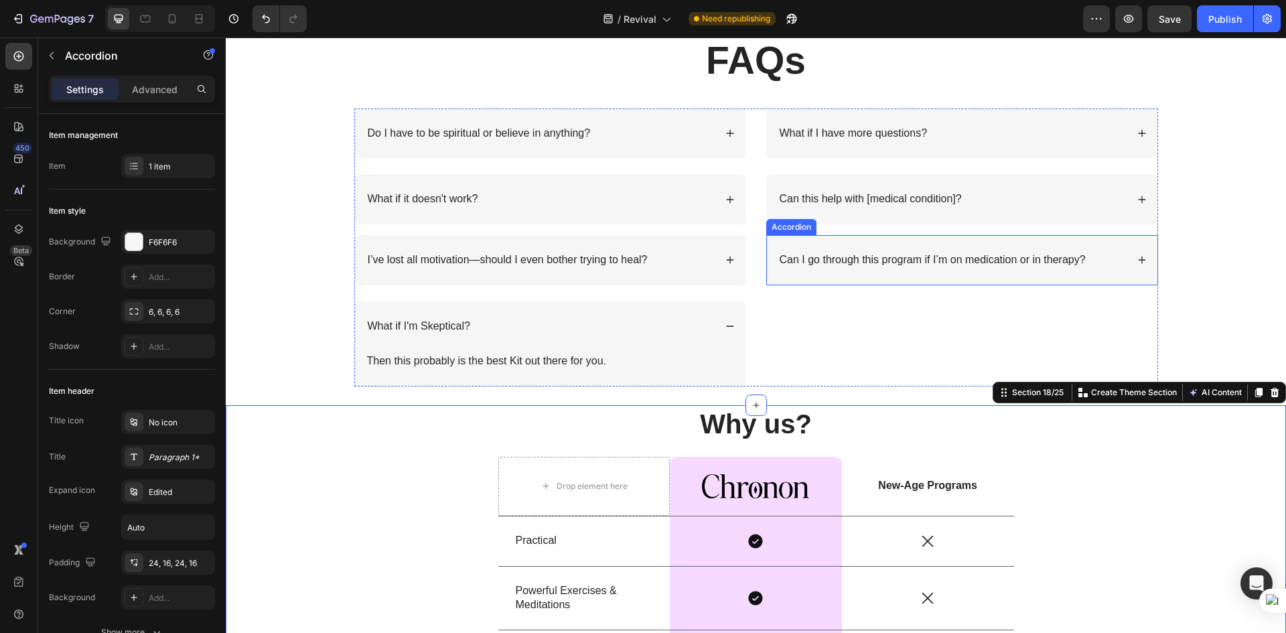
click at [1133, 255] on div "Can I go through this program if I’m on medication or in therapy?" at bounding box center [962, 260] width 391 height 50
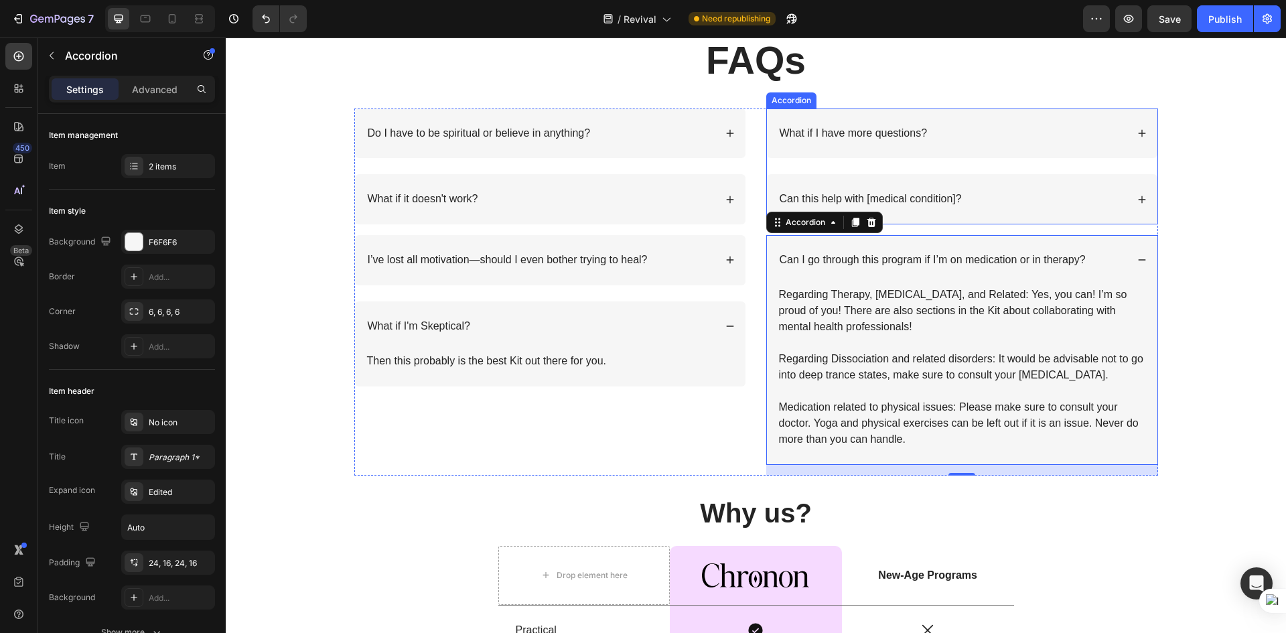
click at [1139, 202] on icon at bounding box center [1142, 199] width 9 height 9
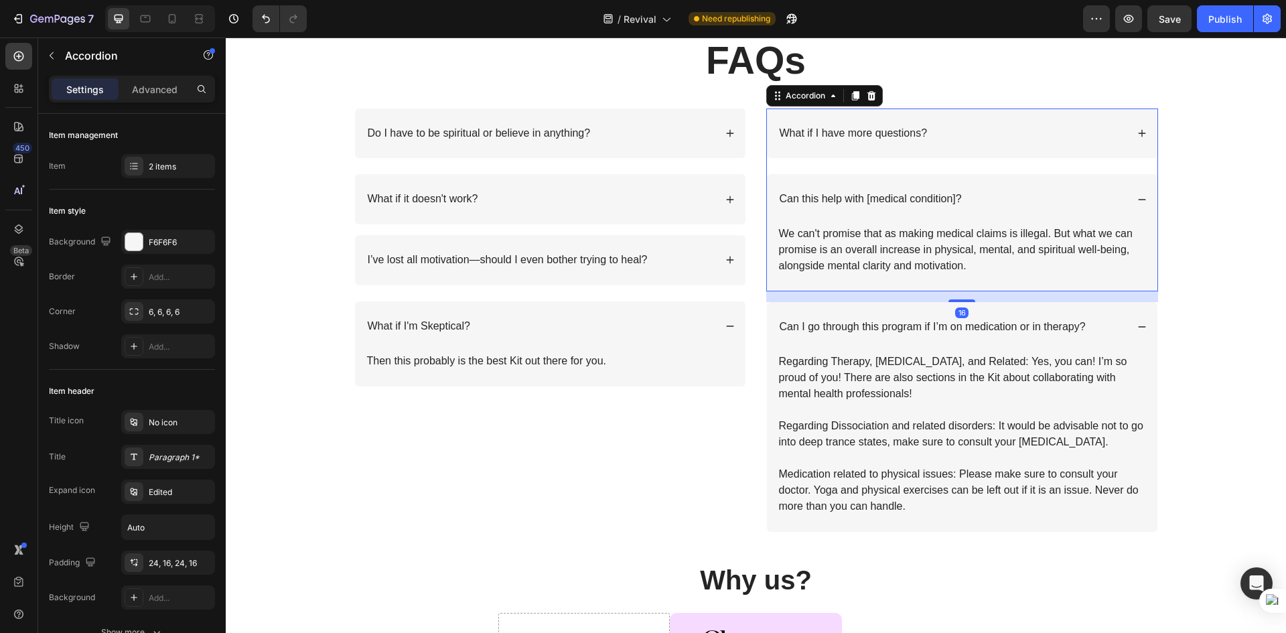
click at [1135, 142] on div "What if I have more questions?" at bounding box center [962, 134] width 391 height 50
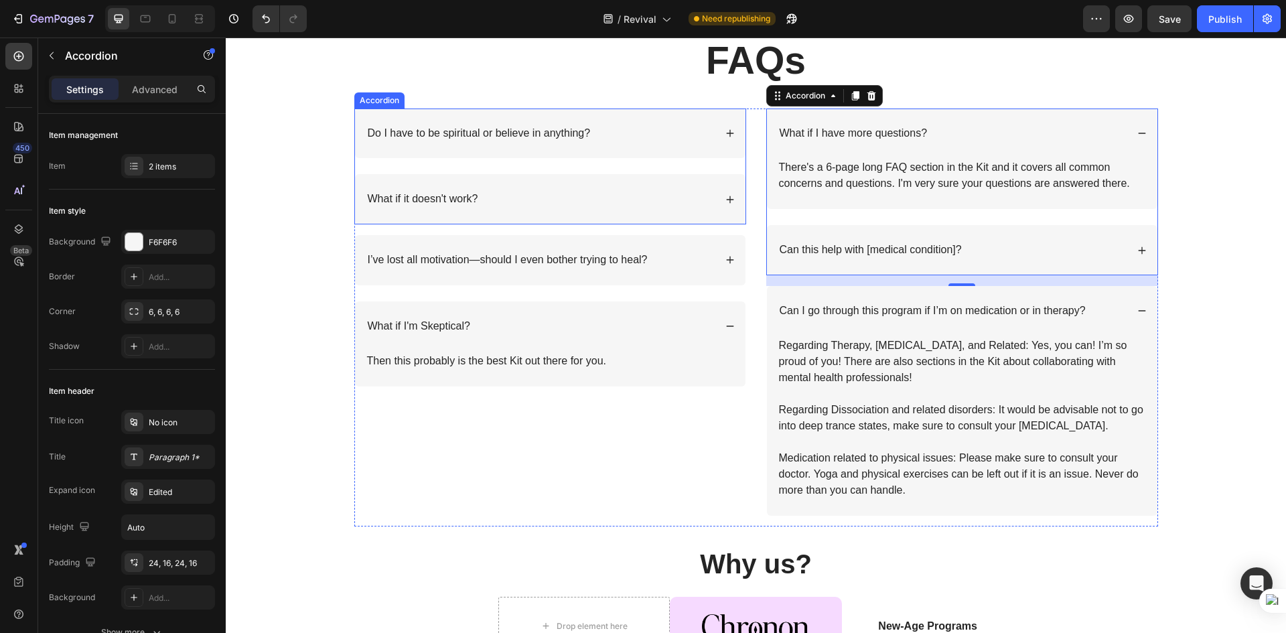
click at [726, 132] on icon at bounding box center [730, 133] width 9 height 9
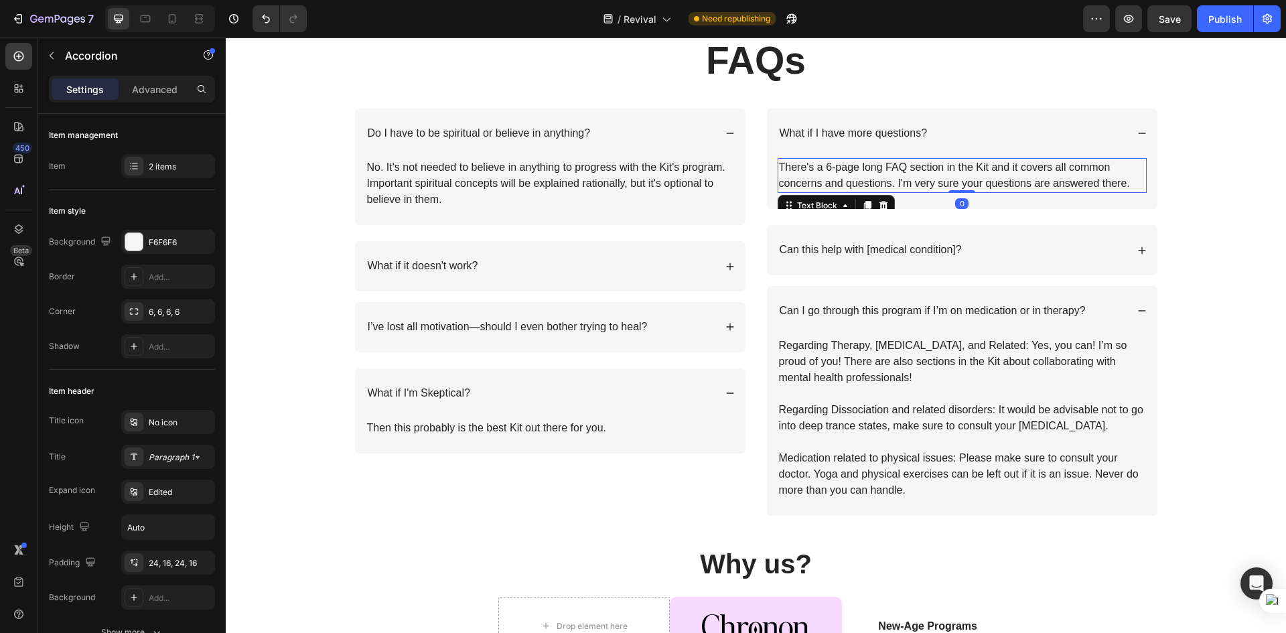
click at [951, 189] on p "There's a 6-page long FAQ section in the Kit and it covers all common concerns …" at bounding box center [962, 175] width 366 height 32
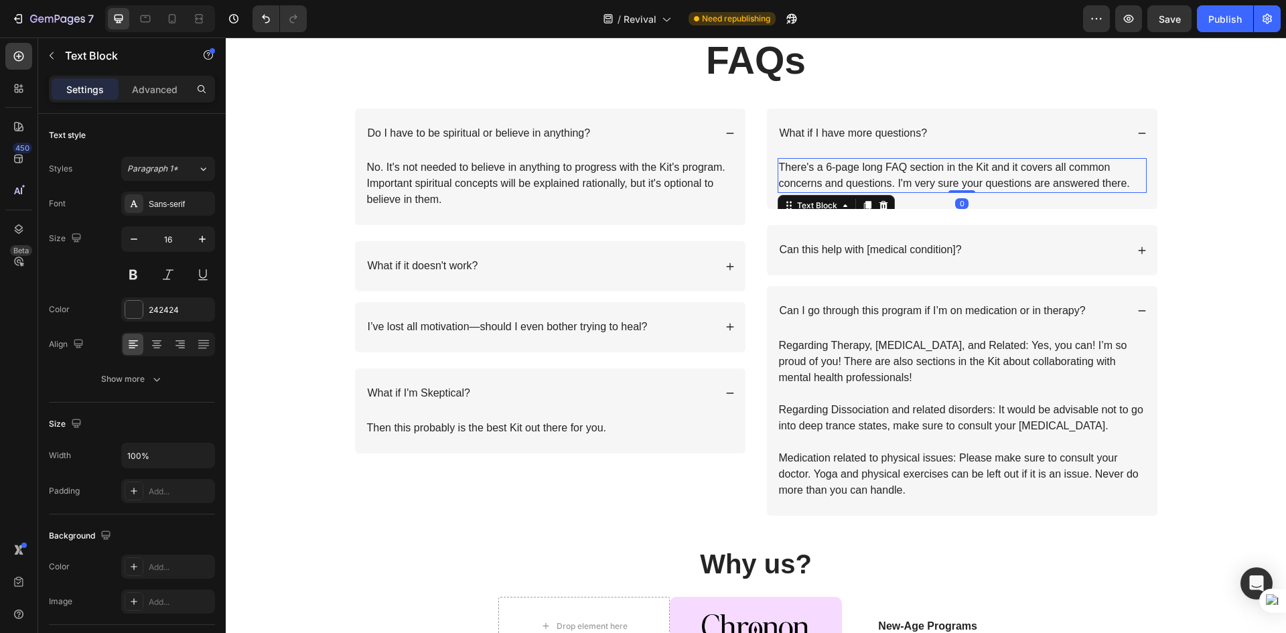
click at [935, 180] on p "There's a 6-page long FAQ section in the Kit and it covers all common concerns …" at bounding box center [962, 175] width 366 height 32
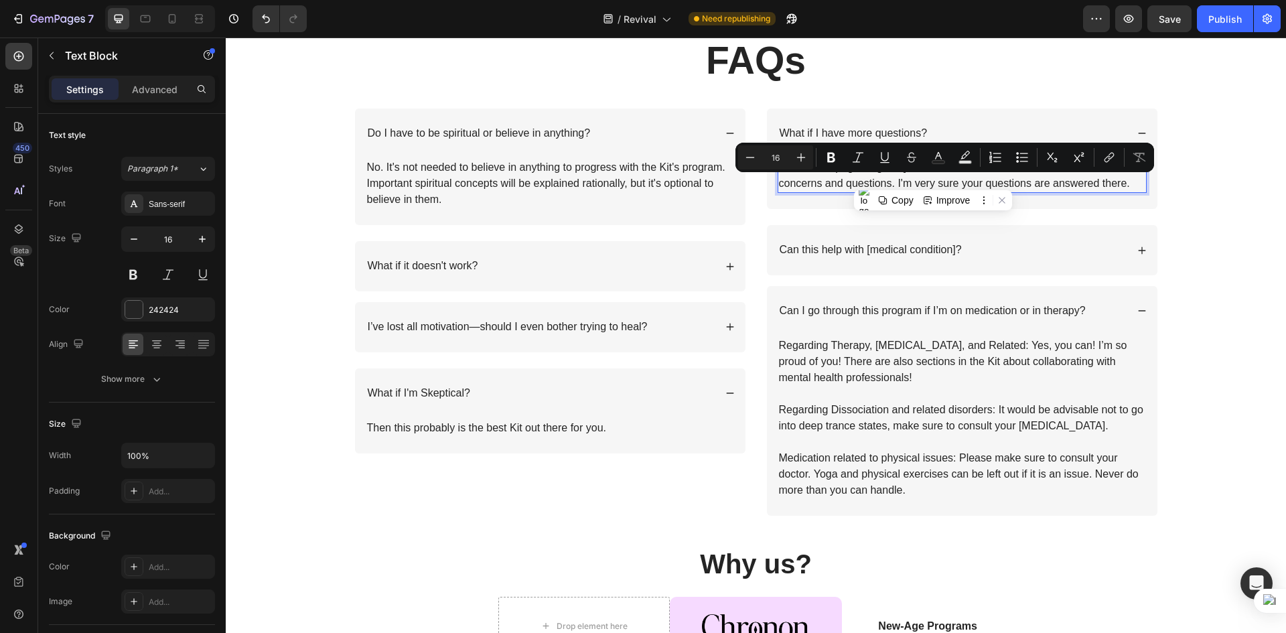
click at [927, 179] on p "There's a 6-page long FAQ section in the Kit and it covers all common concerns …" at bounding box center [962, 175] width 366 height 32
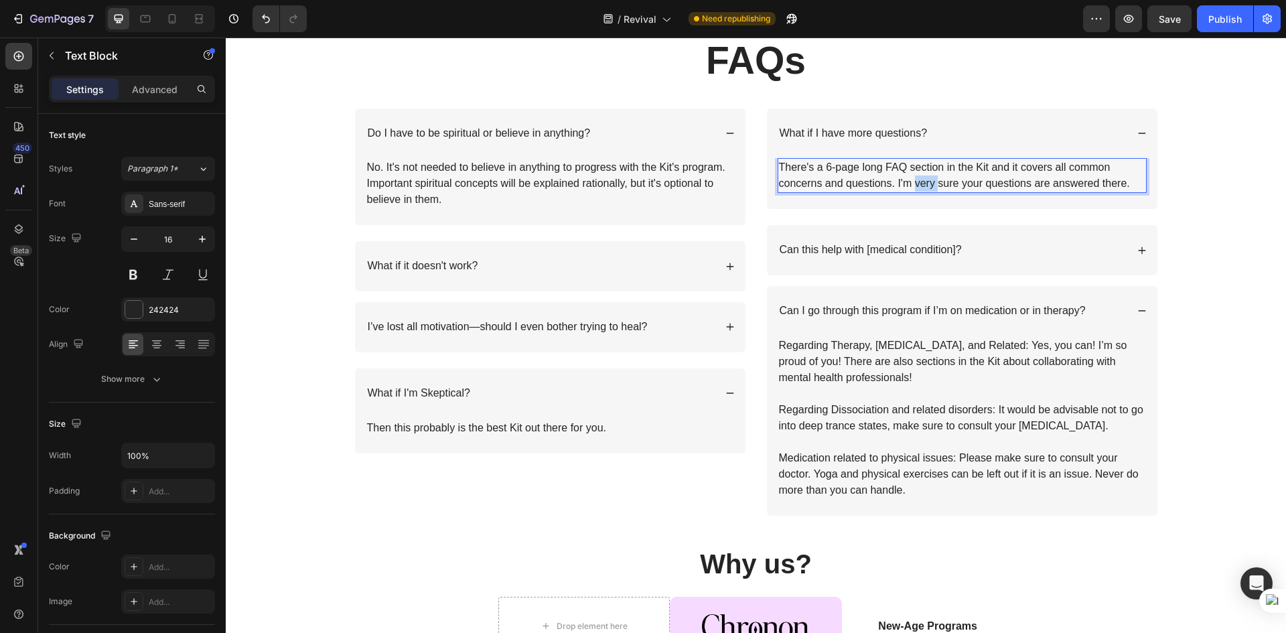
click at [927, 179] on p "There's a 6-page long FAQ section in the Kit and it covers all common concerns …" at bounding box center [962, 175] width 366 height 32
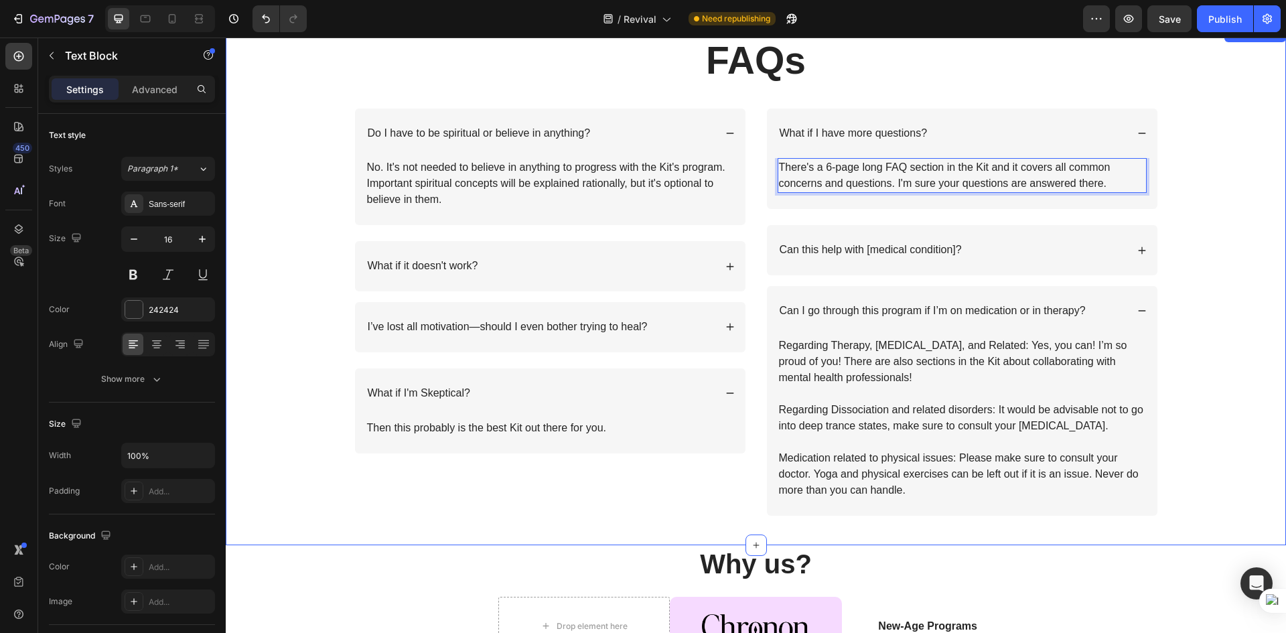
click at [1240, 446] on div "FAQs Heading Row Do I have to be spiritual or believe in anything? No. It's not…" at bounding box center [756, 285] width 1061 height 502
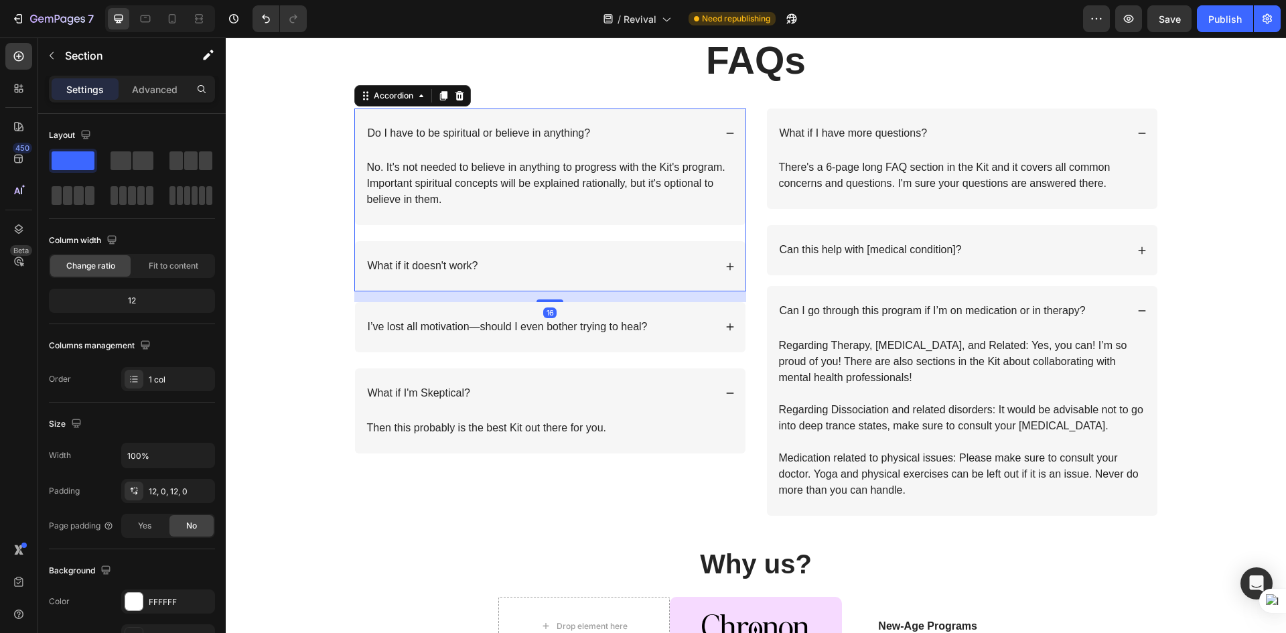
click at [726, 268] on icon at bounding box center [730, 266] width 9 height 9
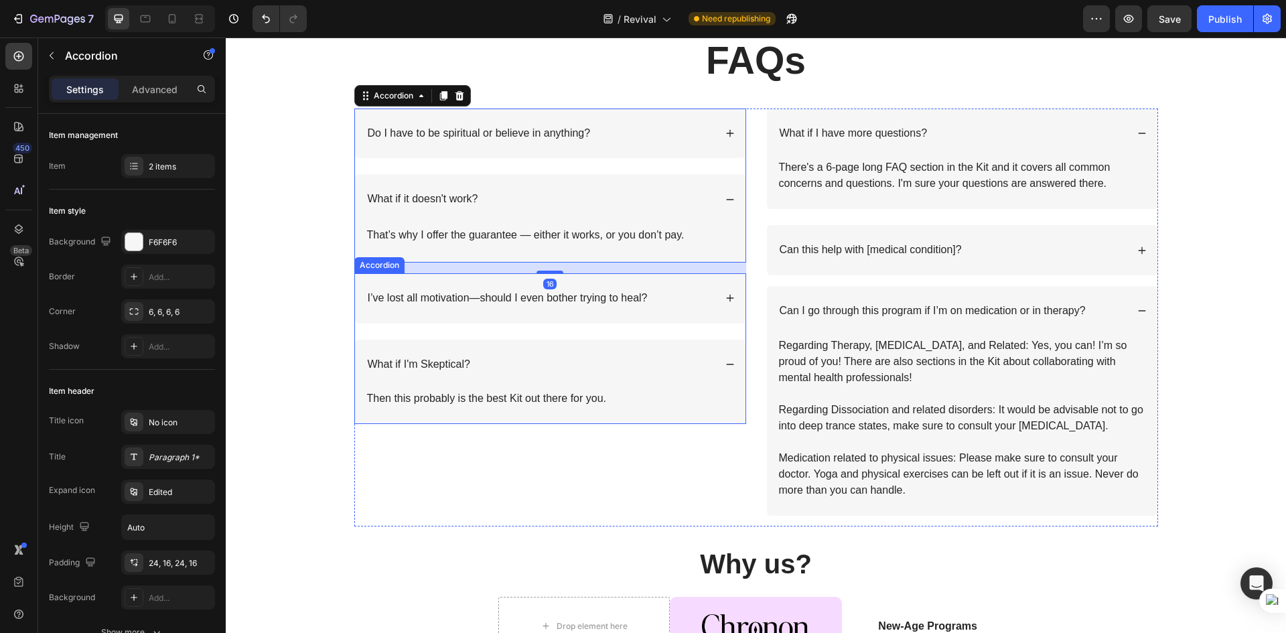
click at [726, 297] on icon at bounding box center [729, 298] width 7 height 7
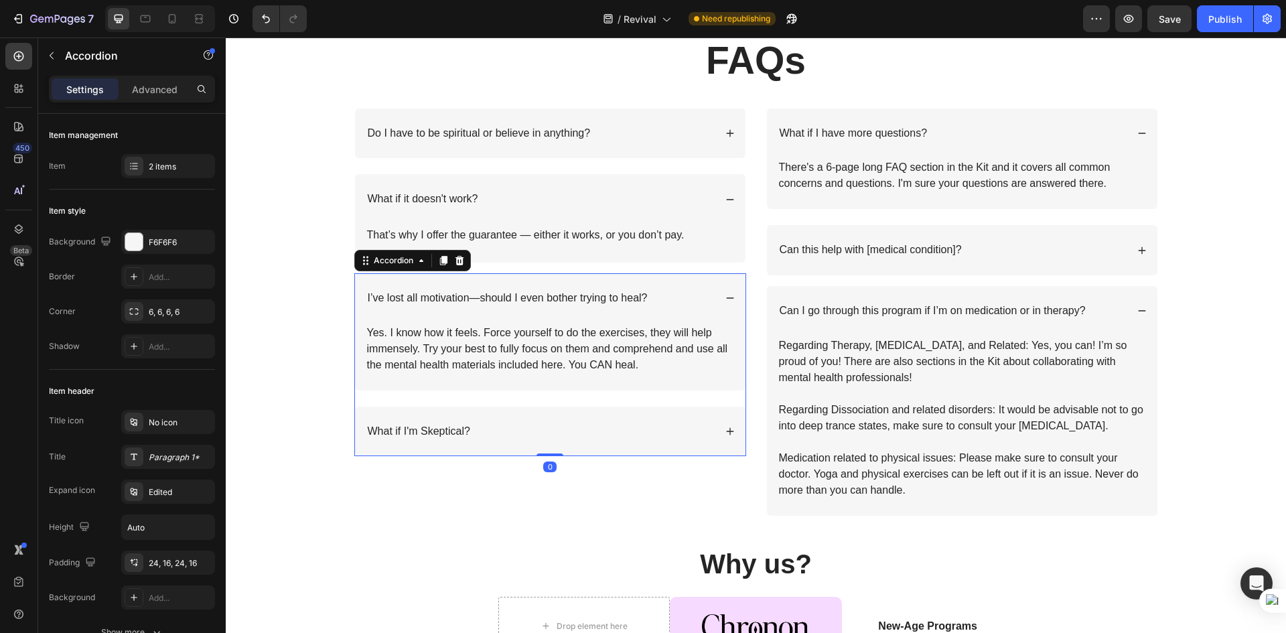
click at [727, 428] on icon at bounding box center [730, 431] width 9 height 9
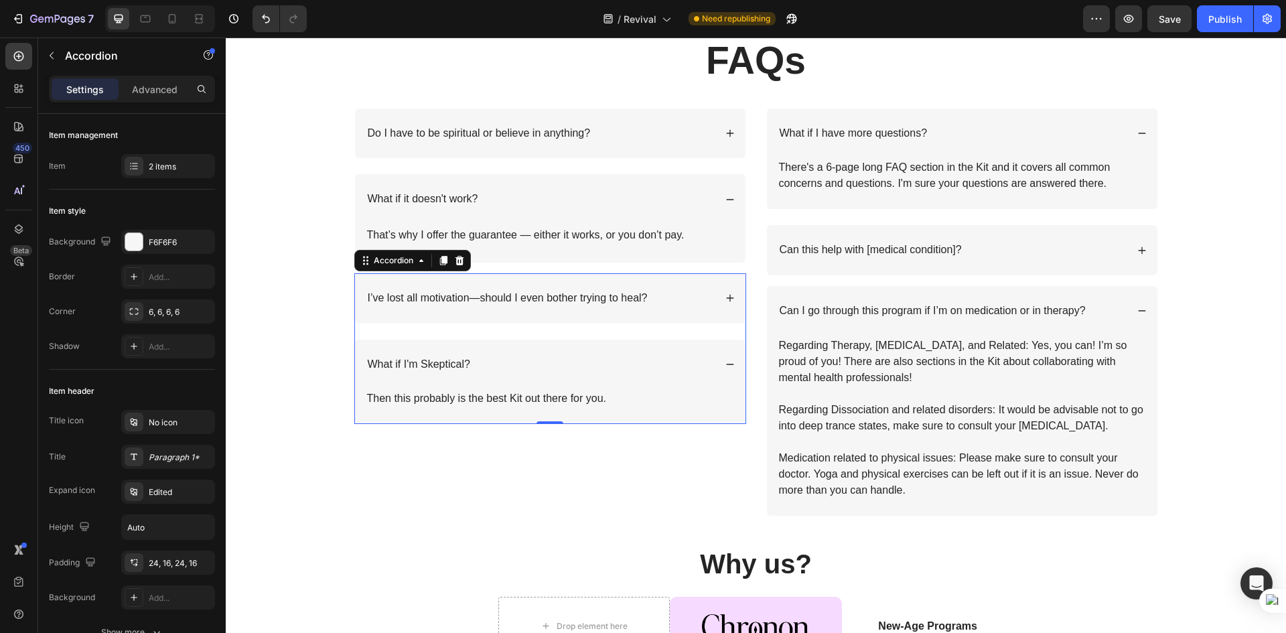
click at [582, 372] on div "What if I'm Skeptical?" at bounding box center [540, 365] width 349 height 18
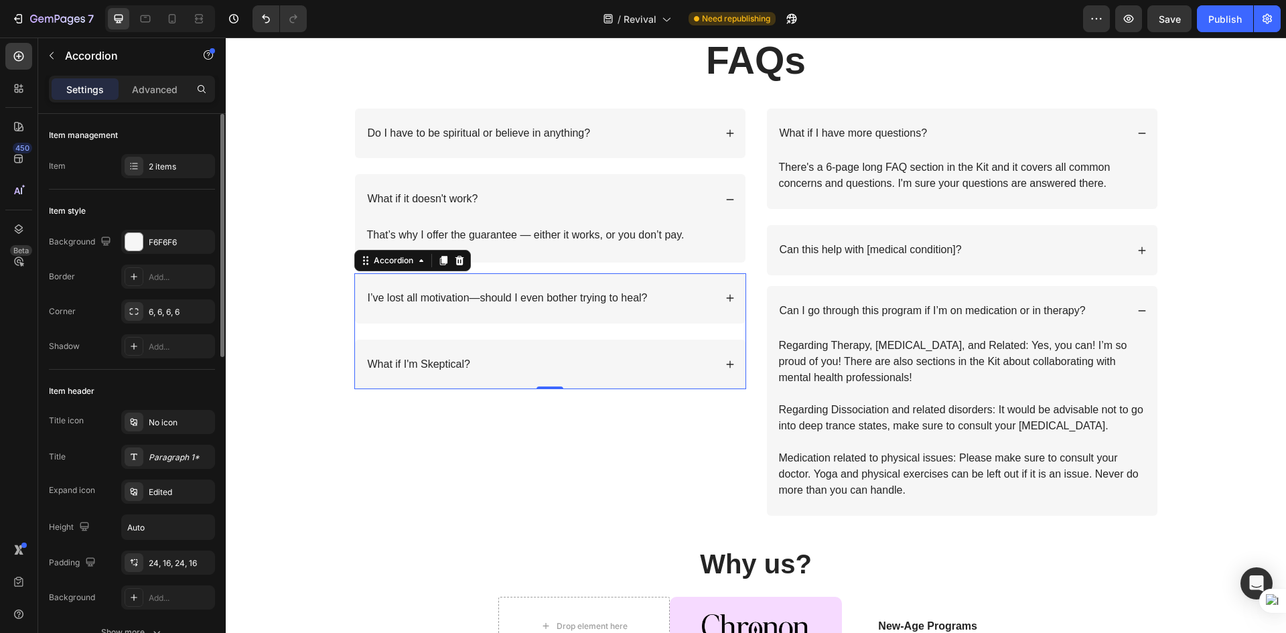
click at [111, 156] on div "Item 2 items" at bounding box center [132, 166] width 166 height 24
click at [151, 162] on div "2 items" at bounding box center [180, 167] width 63 height 12
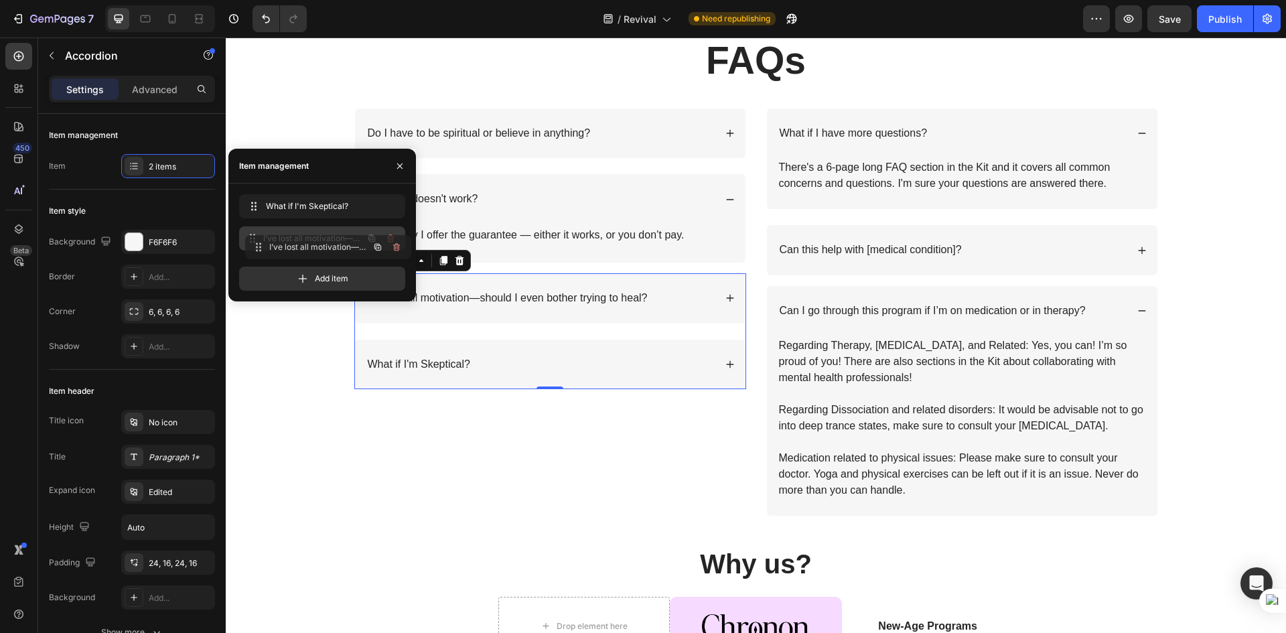
drag, startPoint x: 255, startPoint y: 204, endPoint x: 261, endPoint y: 245, distance: 41.3
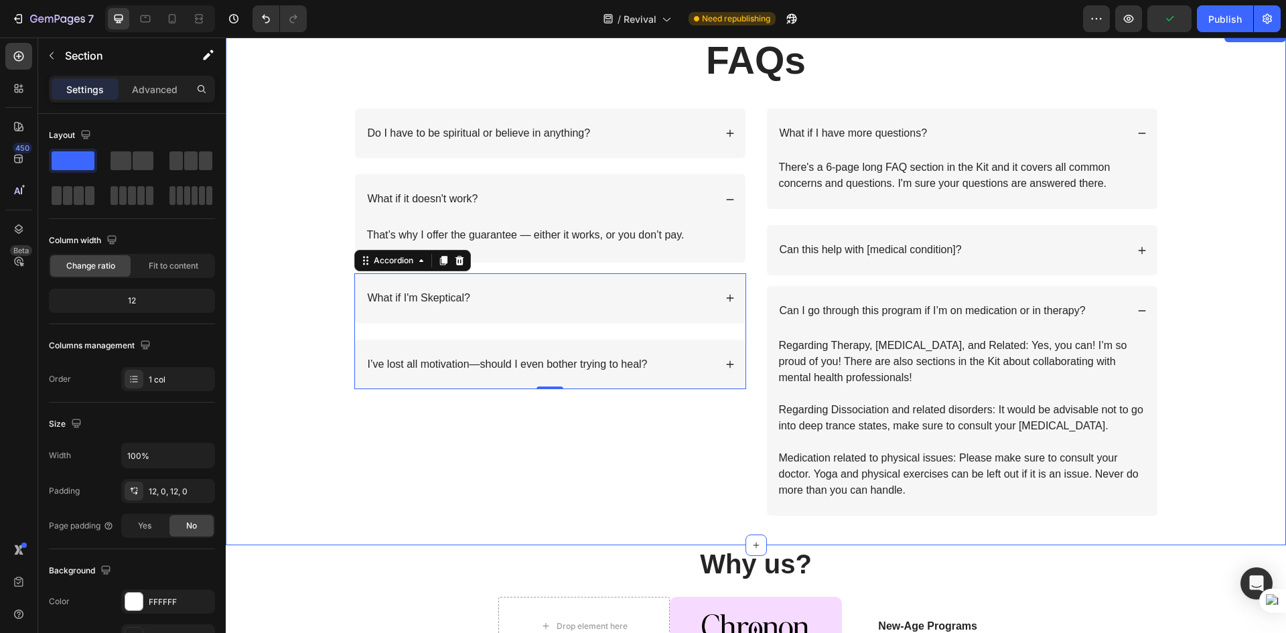
click at [338, 440] on div "FAQs Heading Row Do I have to be spiritual or believe in anything? What if it d…" at bounding box center [756, 285] width 1061 height 502
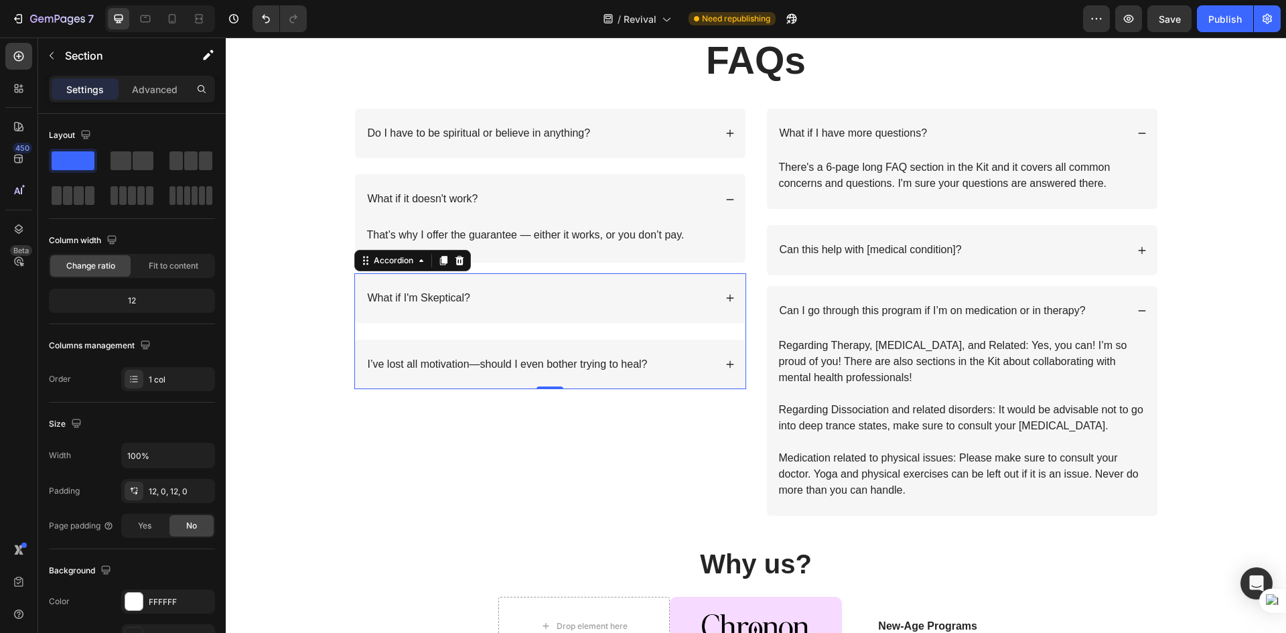
click at [726, 296] on icon at bounding box center [730, 297] width 9 height 9
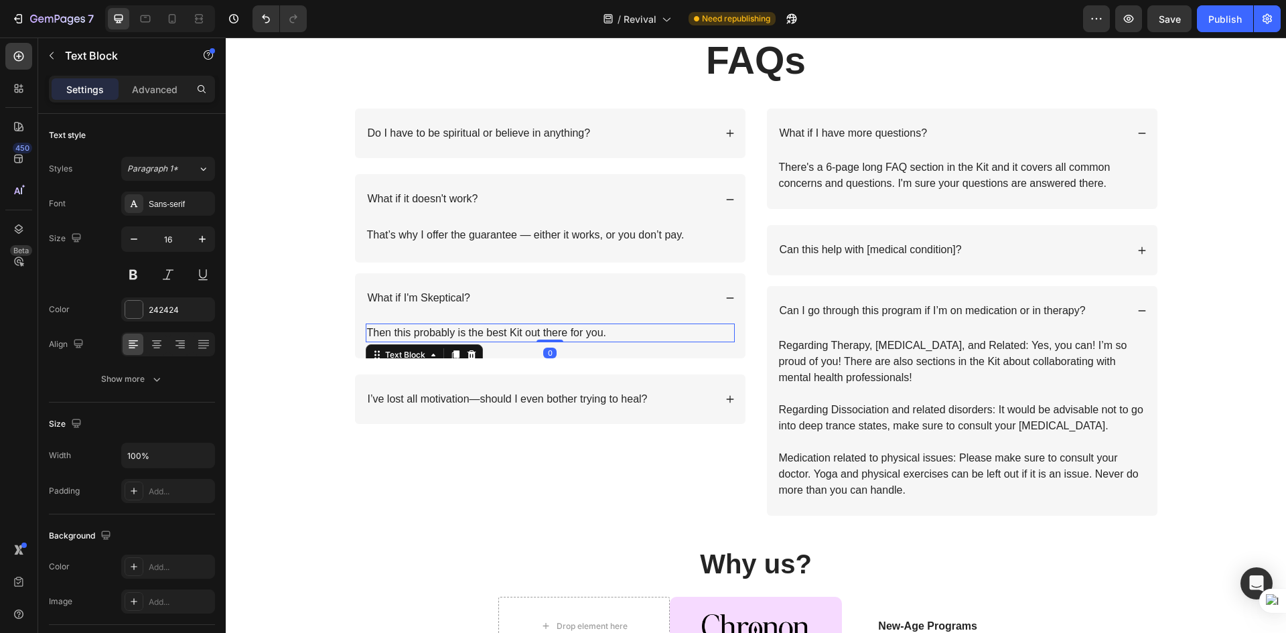
click at [535, 327] on p "Then this probably is the best Kit out there for you." at bounding box center [550, 333] width 366 height 16
click at [605, 330] on p "Then this probably is the best Kit out there for you." at bounding box center [550, 333] width 366 height 16
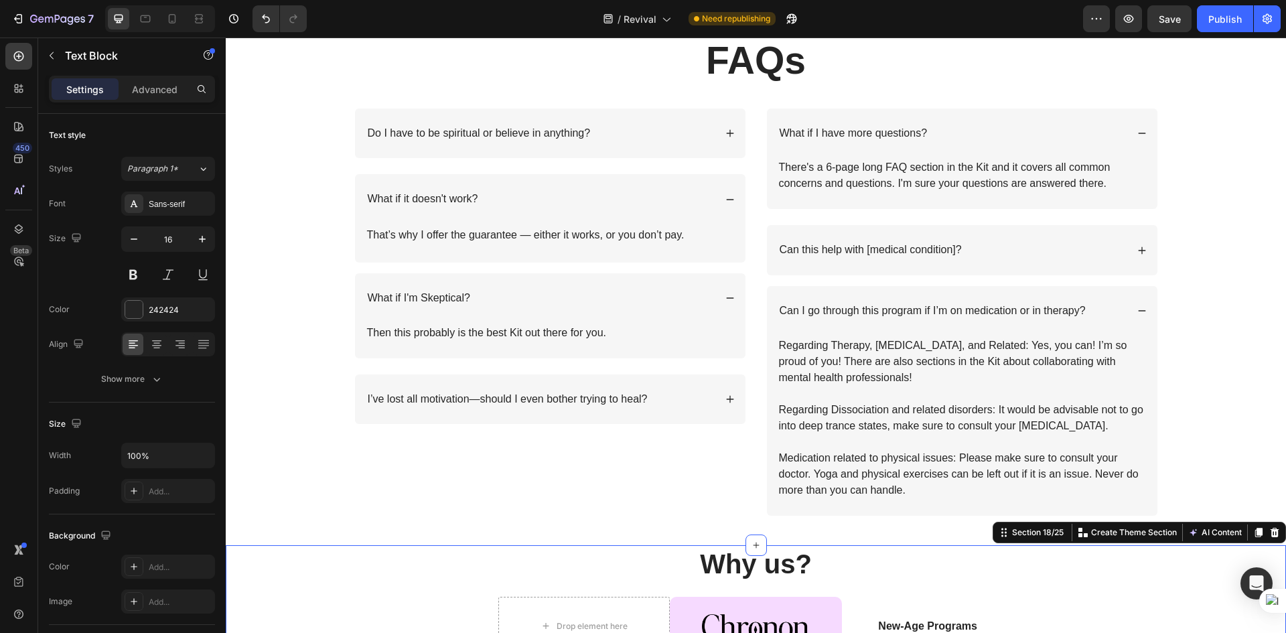
click at [429, 339] on p "Then this probably is the best Kit out there for you." at bounding box center [550, 333] width 366 height 16
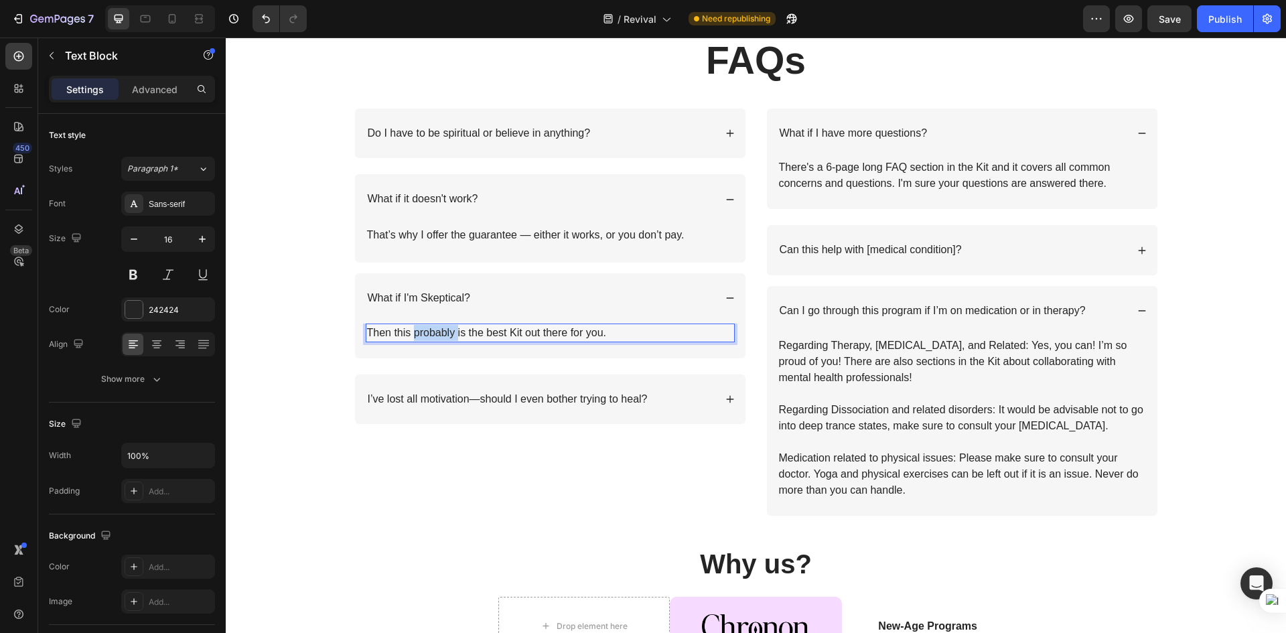
click at [442, 330] on p "Then this probably is the best Kit out there for you." at bounding box center [550, 333] width 366 height 16
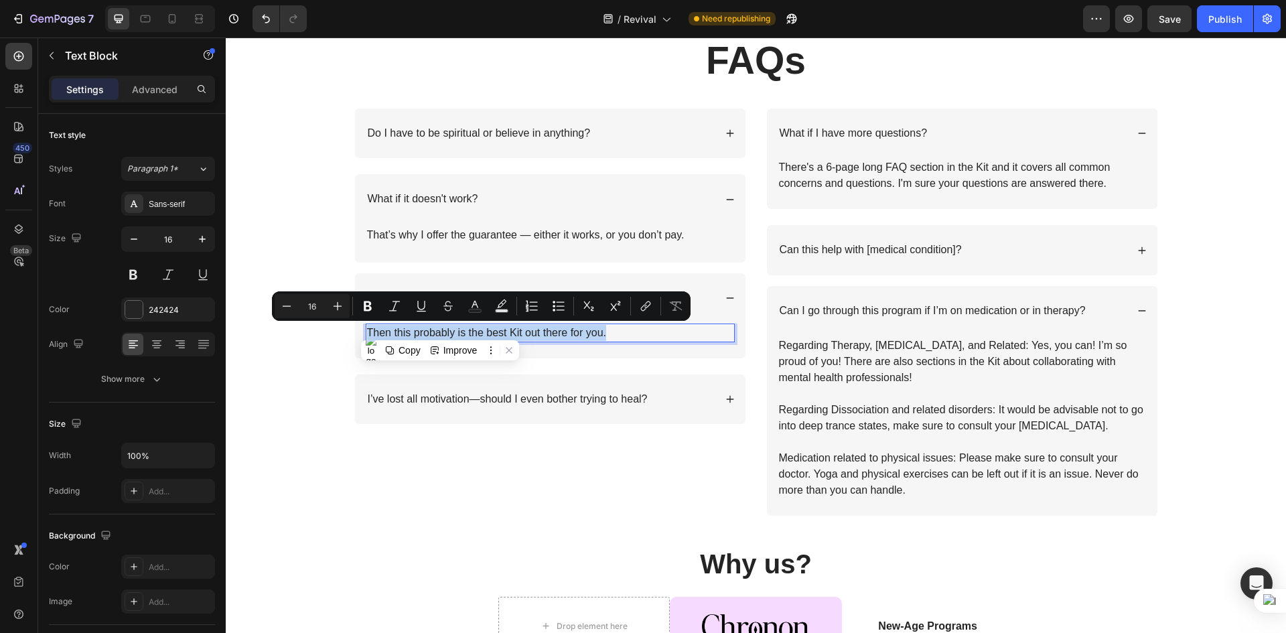
click at [442, 330] on p "Then this probably is the best Kit out there for you." at bounding box center [550, 333] width 366 height 16
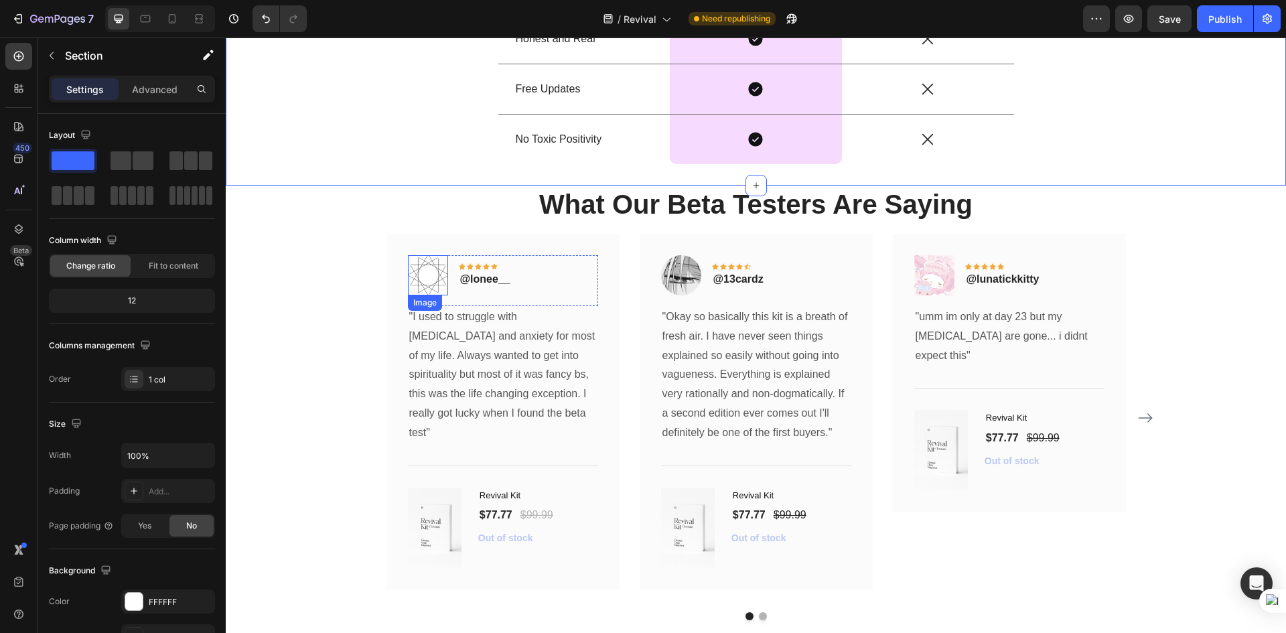
scroll to position [5628, 0]
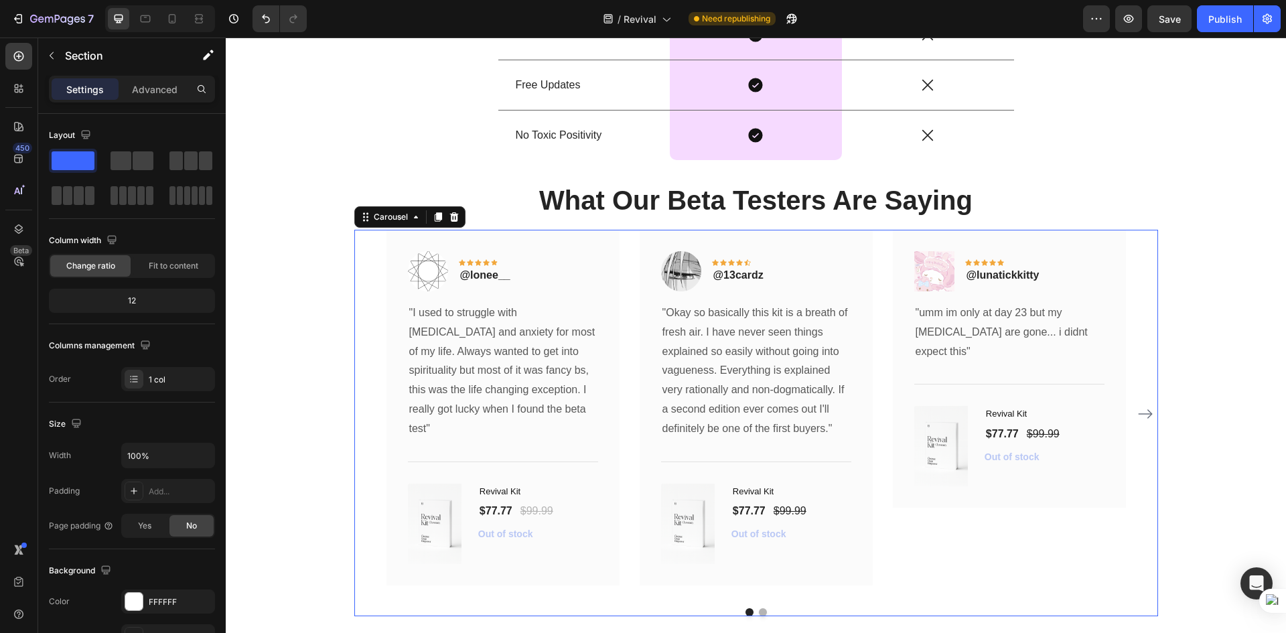
click at [1140, 406] on icon "Carousel Next Arrow" at bounding box center [1146, 414] width 16 height 16
